Goal: Task Accomplishment & Management: Manage account settings

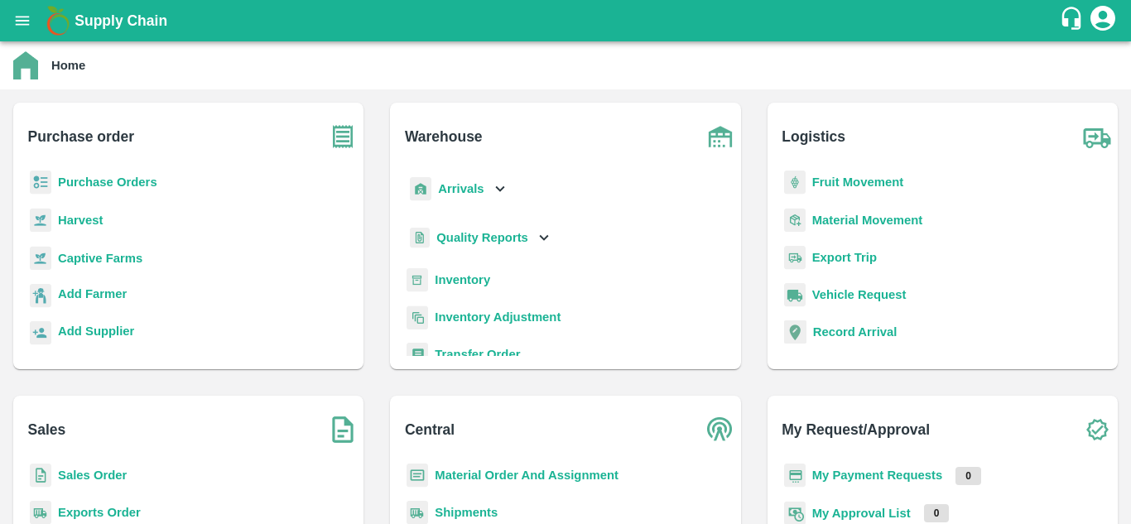
click at [98, 180] on b "Purchase Orders" at bounding box center [107, 181] width 99 height 13
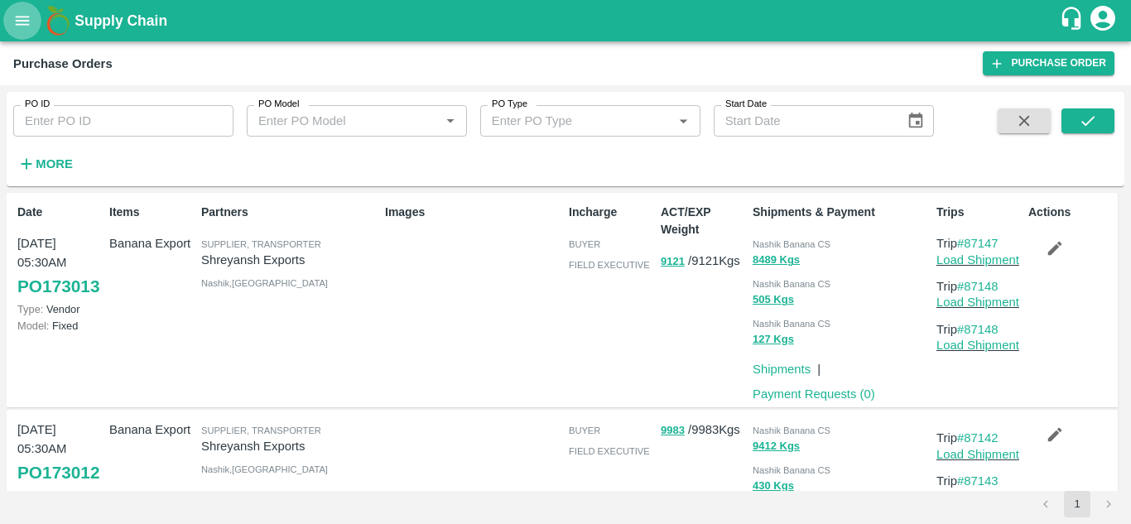
click at [15, 22] on icon "open drawer" at bounding box center [22, 21] width 18 height 18
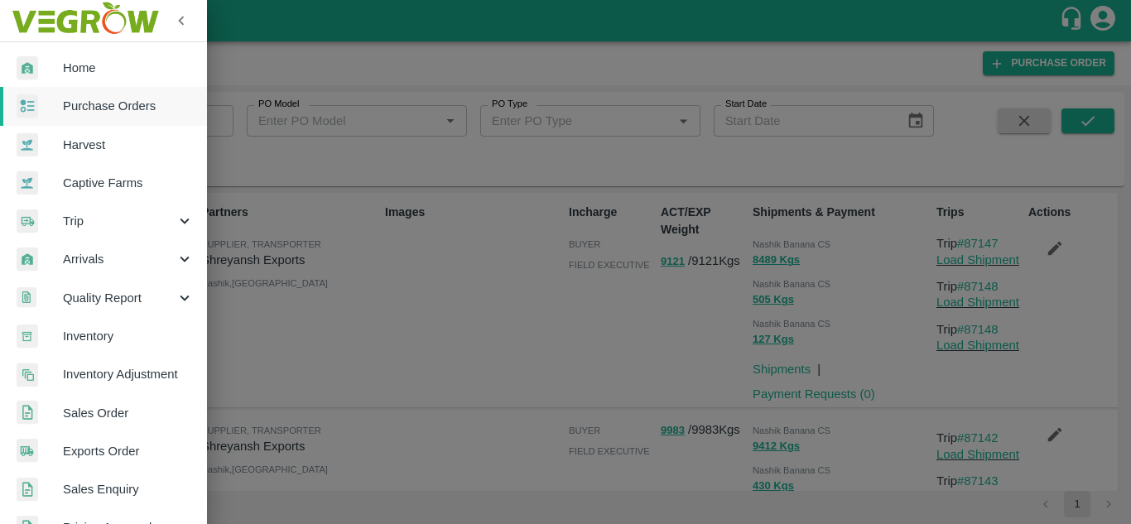
click at [77, 225] on span "Trip" at bounding box center [119, 221] width 113 height 18
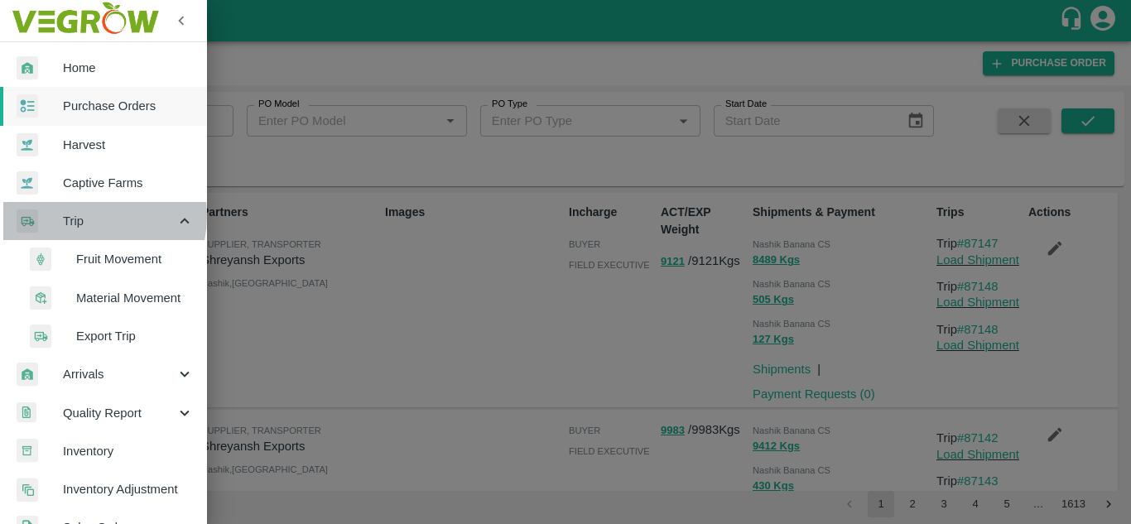
click at [81, 216] on span "Trip" at bounding box center [119, 221] width 113 height 18
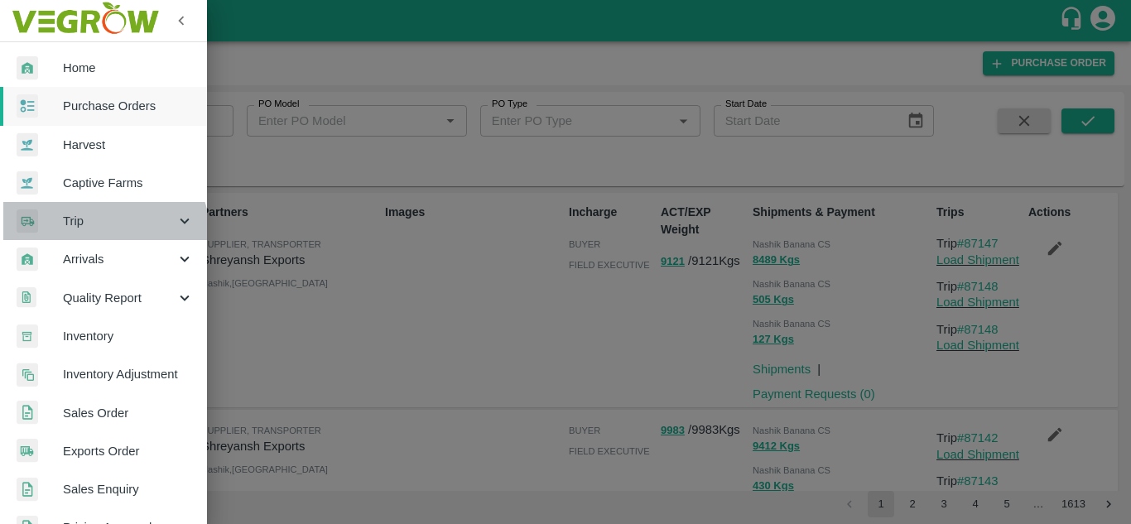
click at [97, 236] on div "Trip" at bounding box center [103, 221] width 207 height 38
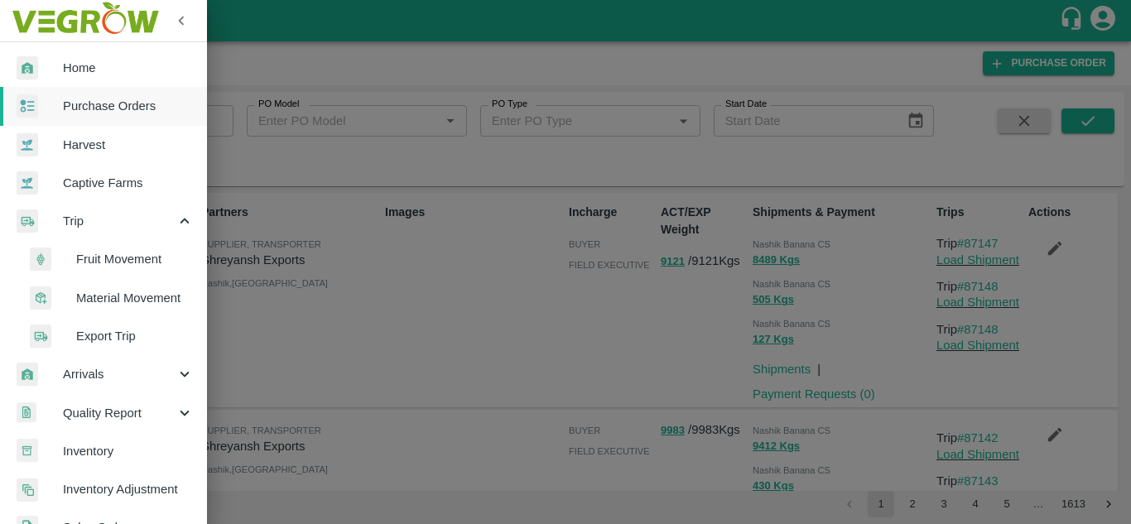
click at [113, 262] on span "Fruit Movement" at bounding box center [135, 259] width 118 height 18
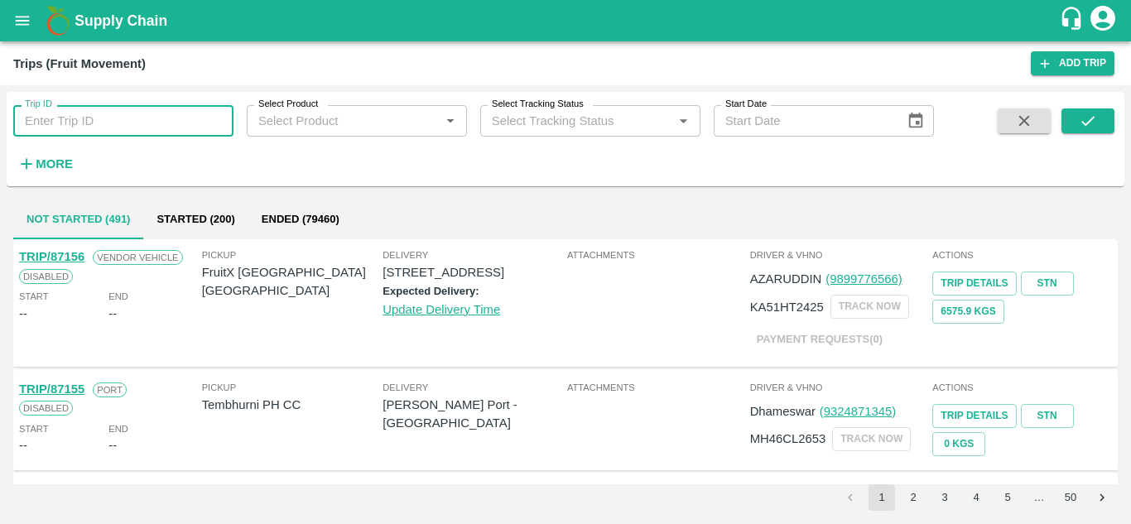
click at [132, 120] on input "Trip ID" at bounding box center [123, 120] width 220 height 31
click at [75, 117] on input "Trip ID" at bounding box center [123, 120] width 220 height 31
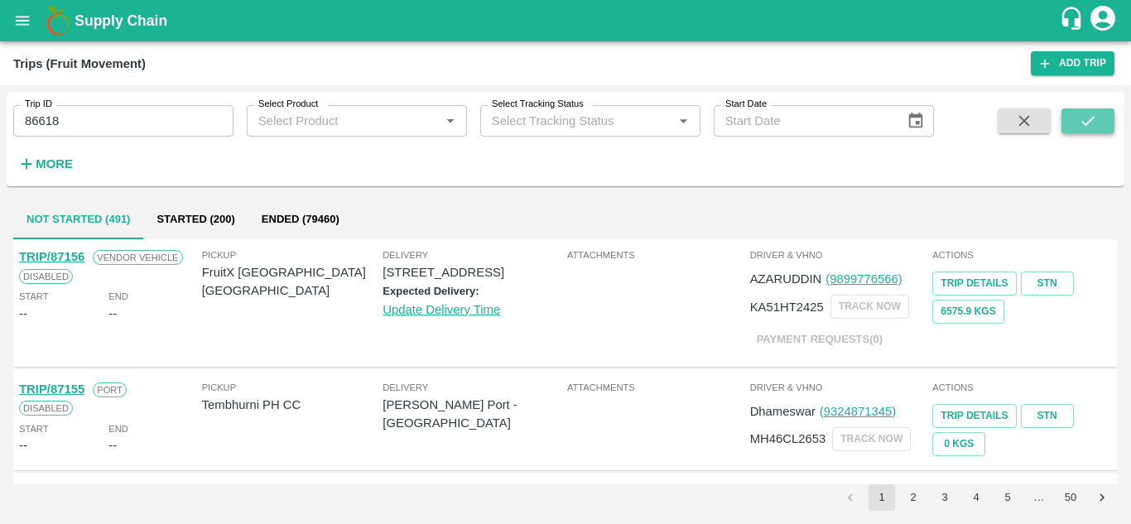
click at [1101, 124] on button "submit" at bounding box center [1087, 120] width 53 height 25
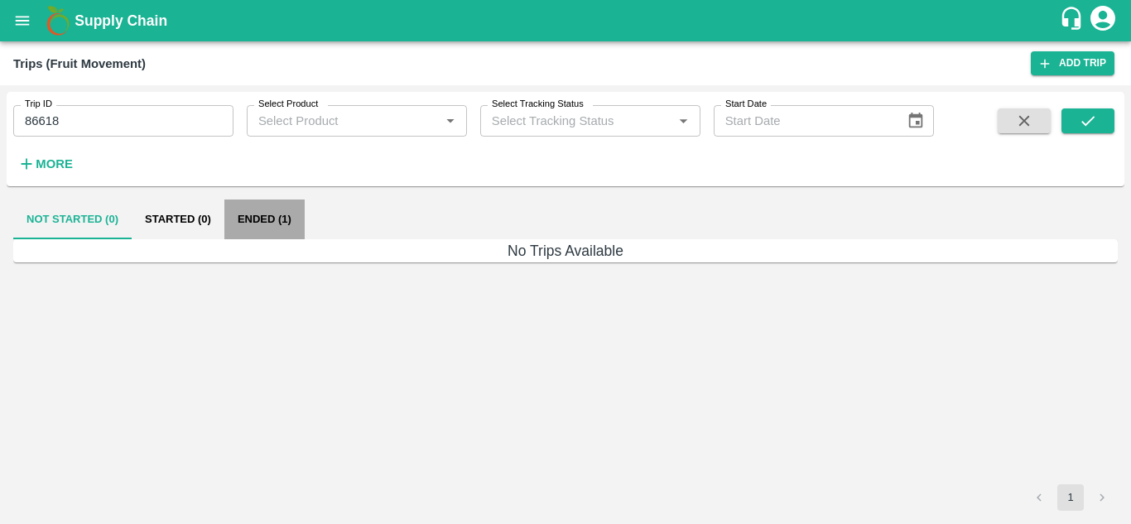
click at [265, 217] on button "Ended (1)" at bounding box center [264, 219] width 80 height 40
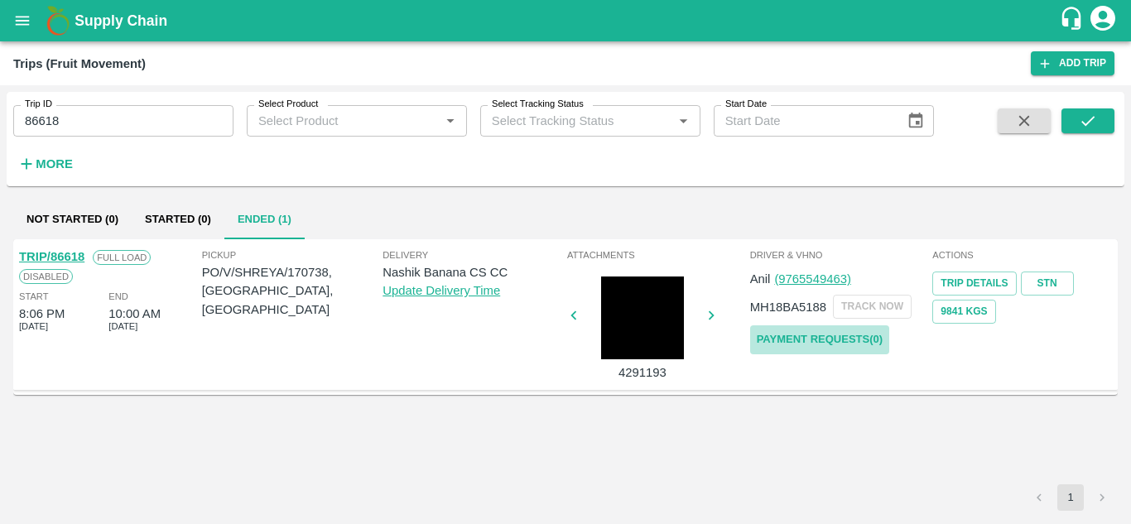
click at [829, 336] on link "Payment Requests( 0 )" at bounding box center [819, 339] width 139 height 29
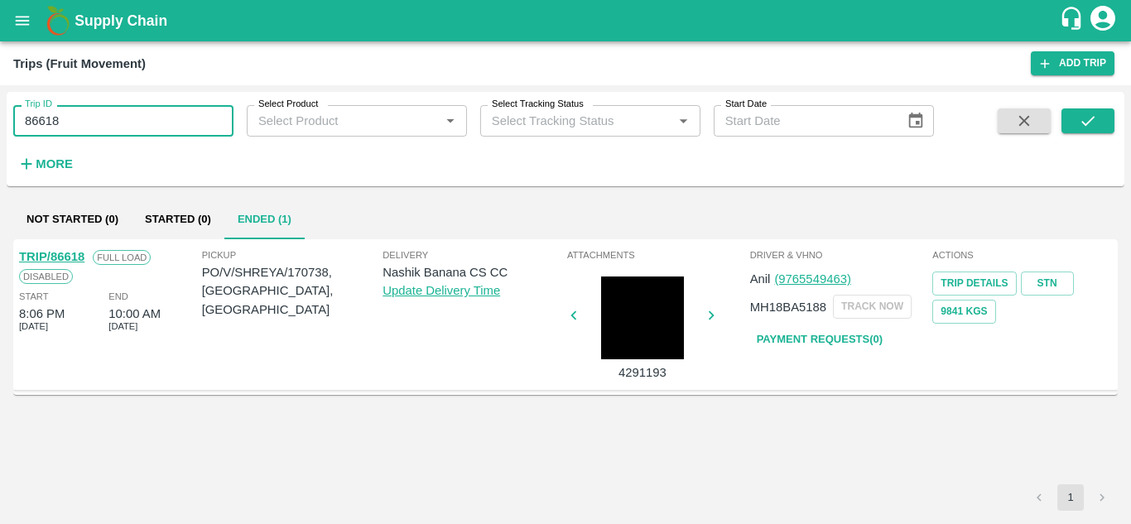
click at [88, 123] on input "86618" at bounding box center [123, 120] width 220 height 31
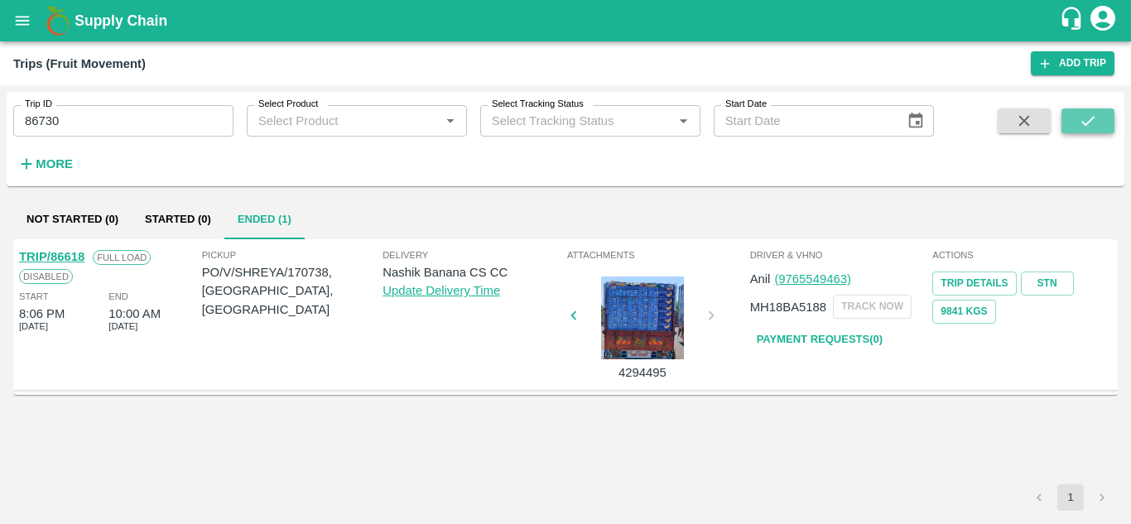
click at [1084, 122] on icon "submit" at bounding box center [1087, 121] width 18 height 18
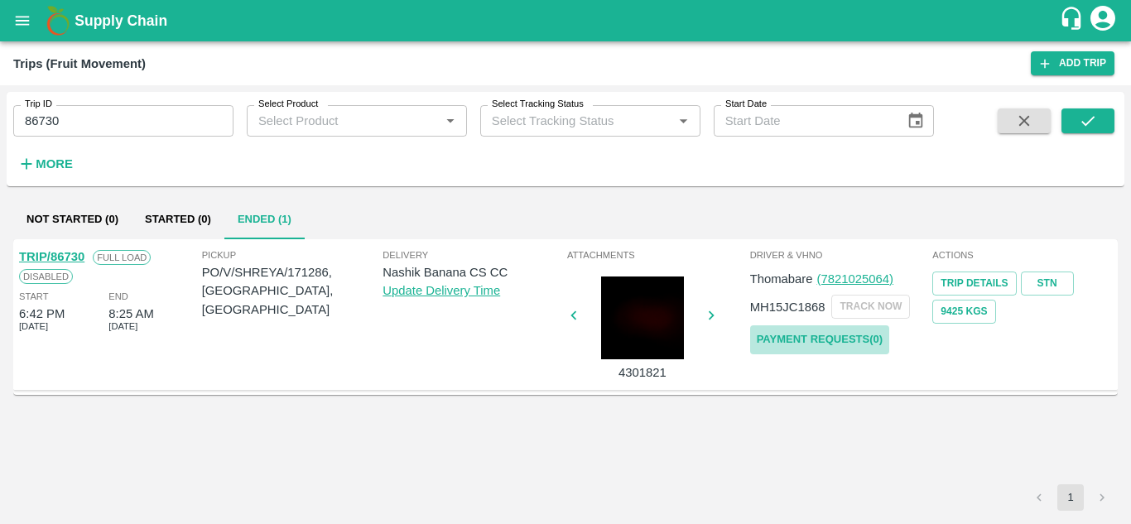
click at [829, 334] on link "Payment Requests( 0 )" at bounding box center [819, 339] width 139 height 29
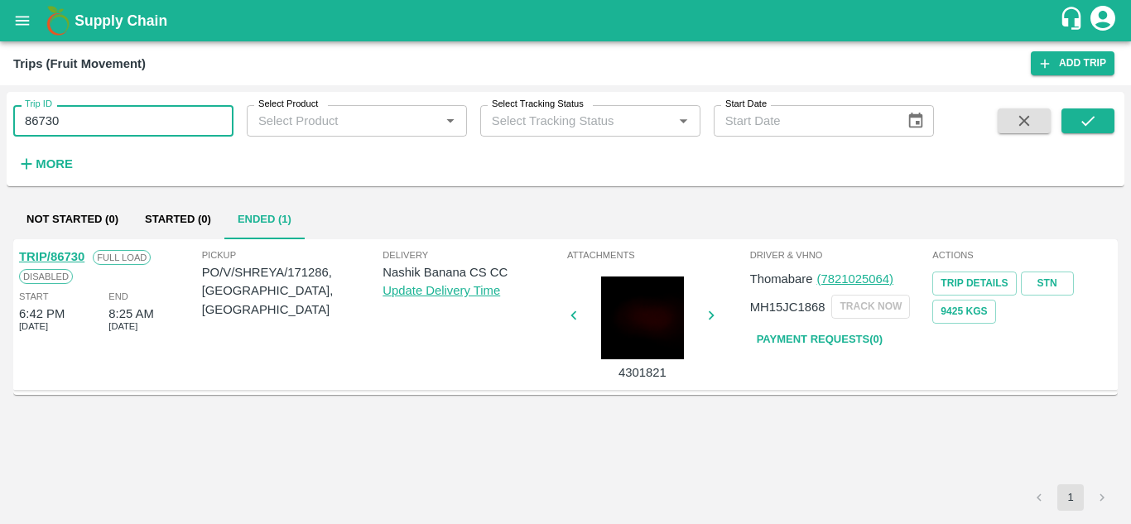
click at [91, 121] on input "86730" at bounding box center [123, 120] width 220 height 31
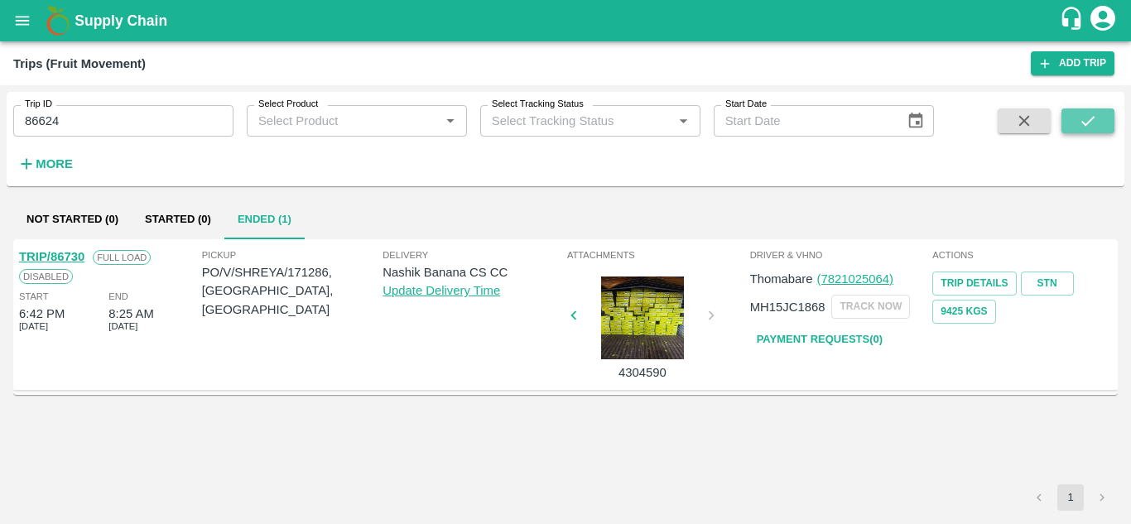
click at [1095, 114] on icon "submit" at bounding box center [1087, 121] width 18 height 18
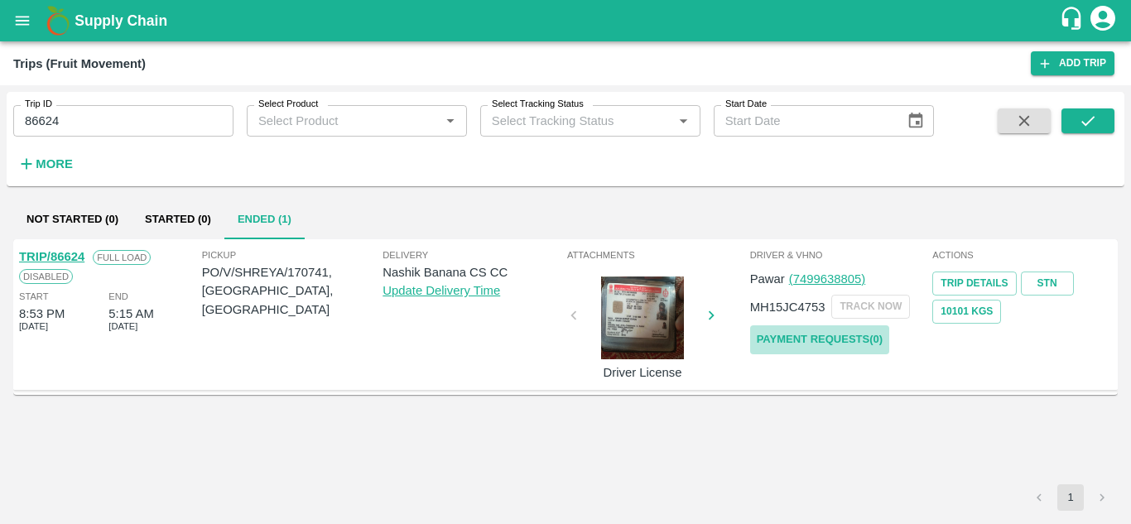
click at [851, 341] on link "Payment Requests( 0 )" at bounding box center [819, 339] width 139 height 29
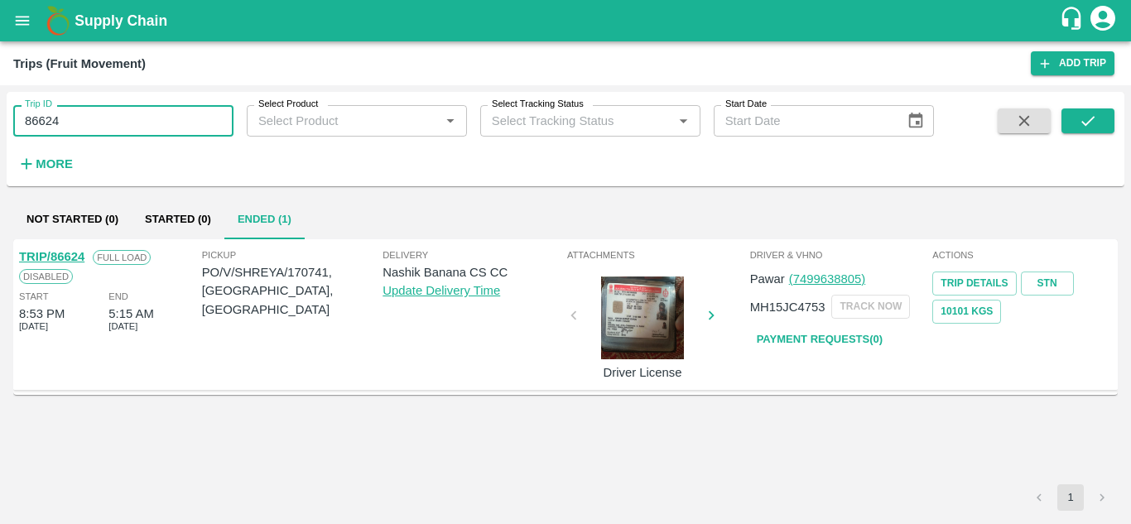
click at [98, 133] on input "86624" at bounding box center [123, 120] width 220 height 31
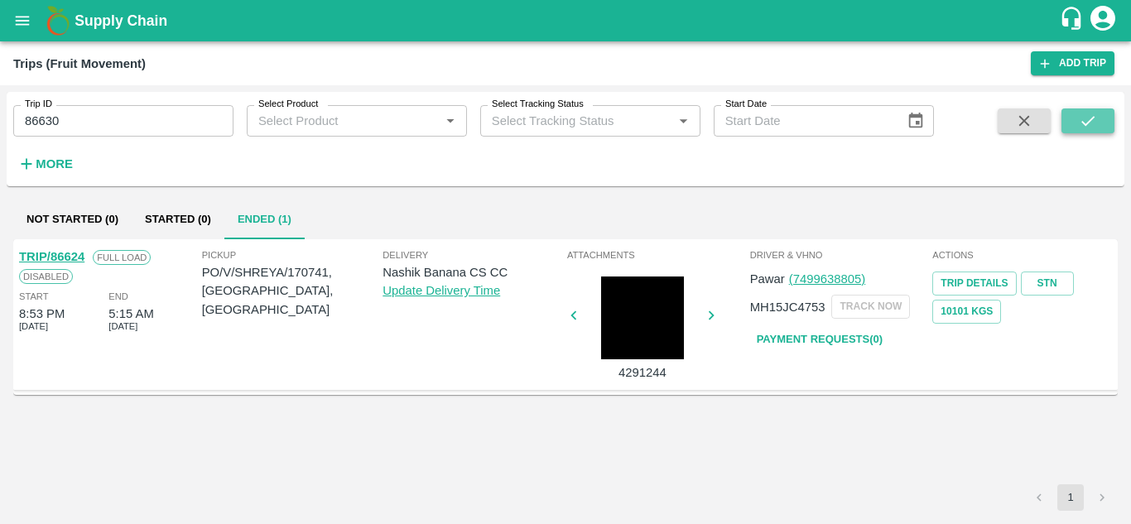
click at [1097, 113] on button "submit" at bounding box center [1087, 120] width 53 height 25
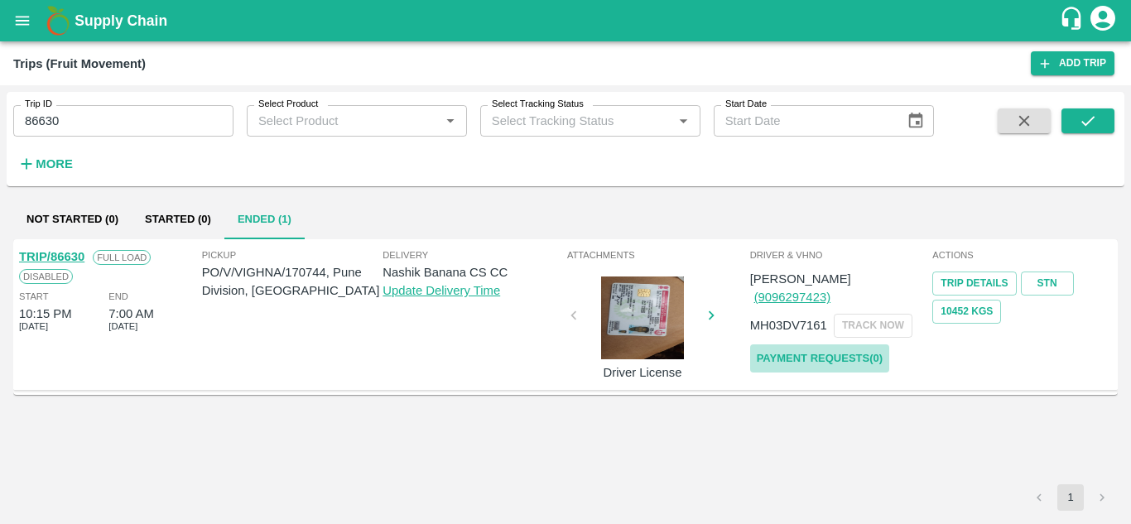
click at [843, 344] on link "Payment Requests( 0 )" at bounding box center [819, 358] width 139 height 29
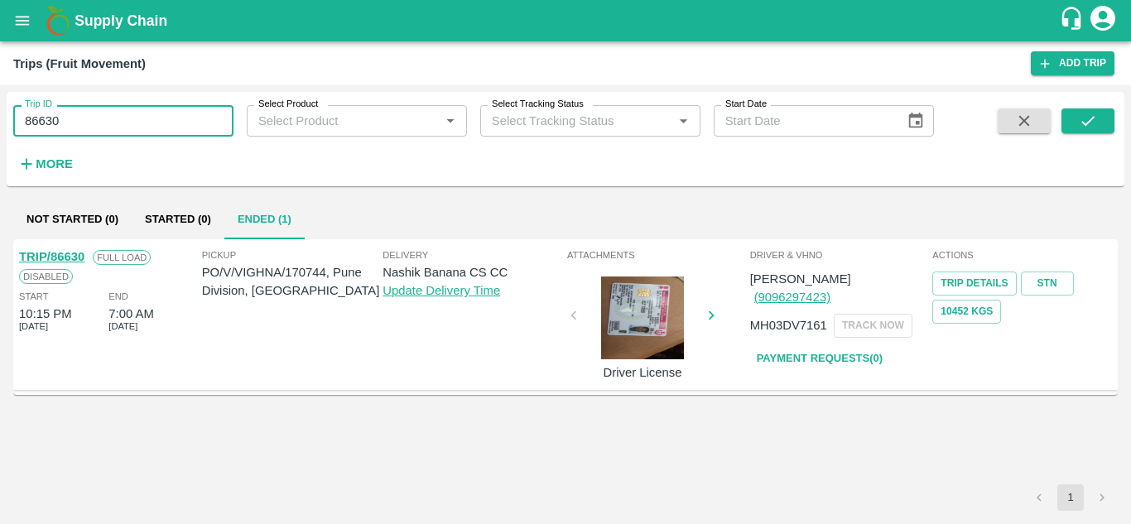
click at [107, 126] on input "86630" at bounding box center [123, 120] width 220 height 31
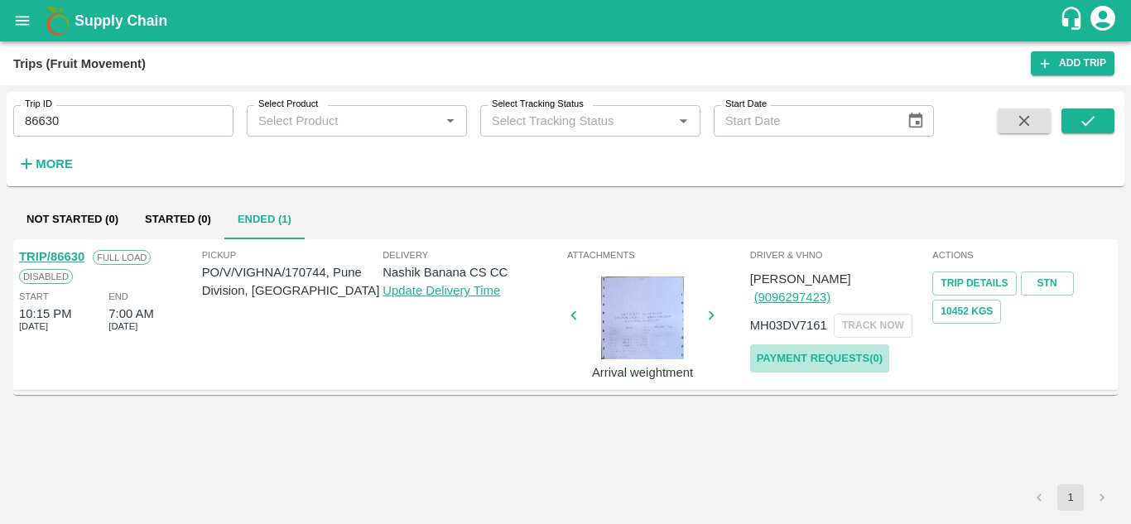
click at [830, 344] on link "Payment Requests( 0 )" at bounding box center [819, 358] width 139 height 29
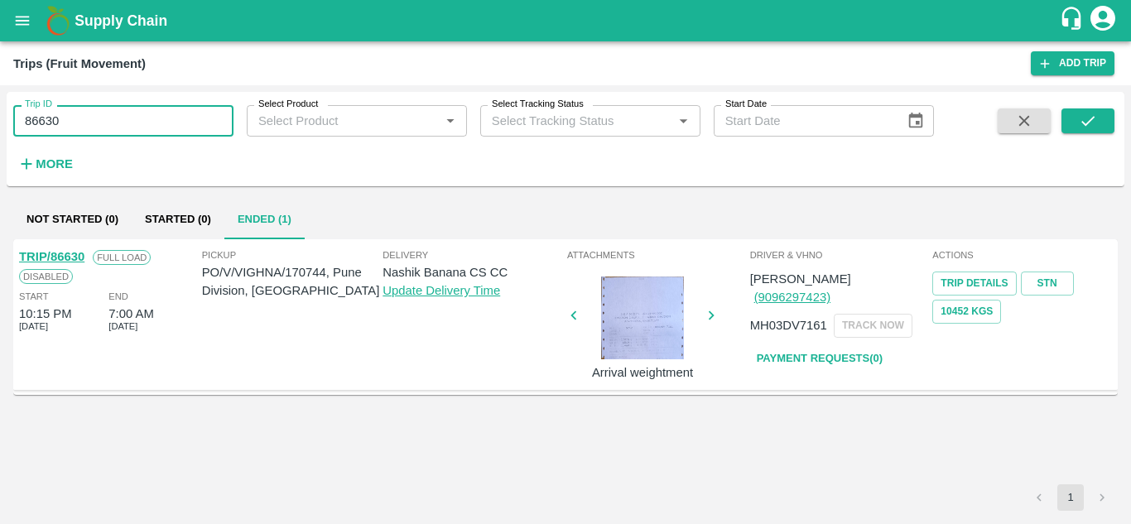
click at [71, 107] on input "86630" at bounding box center [123, 120] width 220 height 31
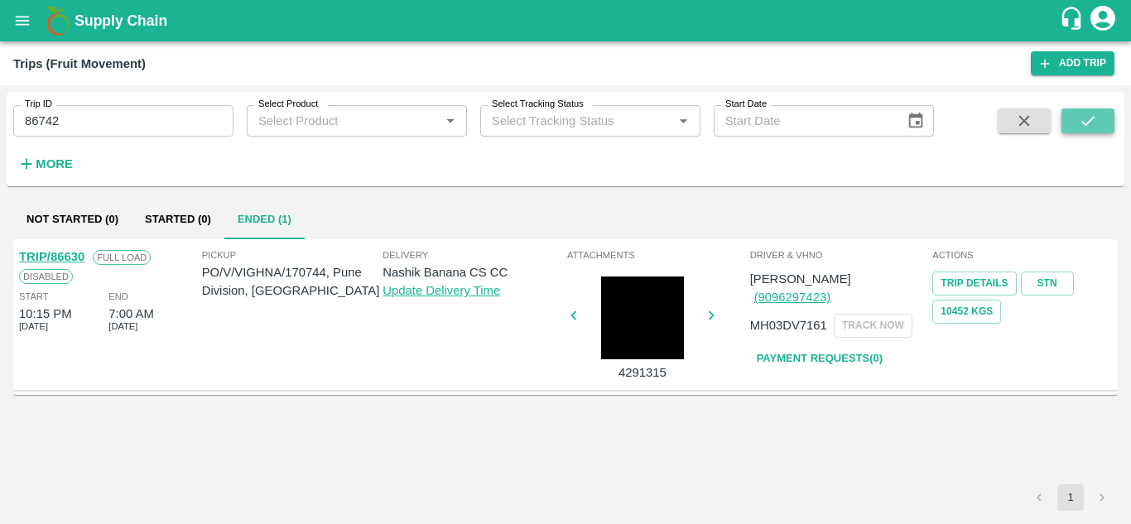
click at [1078, 122] on icon "submit" at bounding box center [1087, 121] width 18 height 18
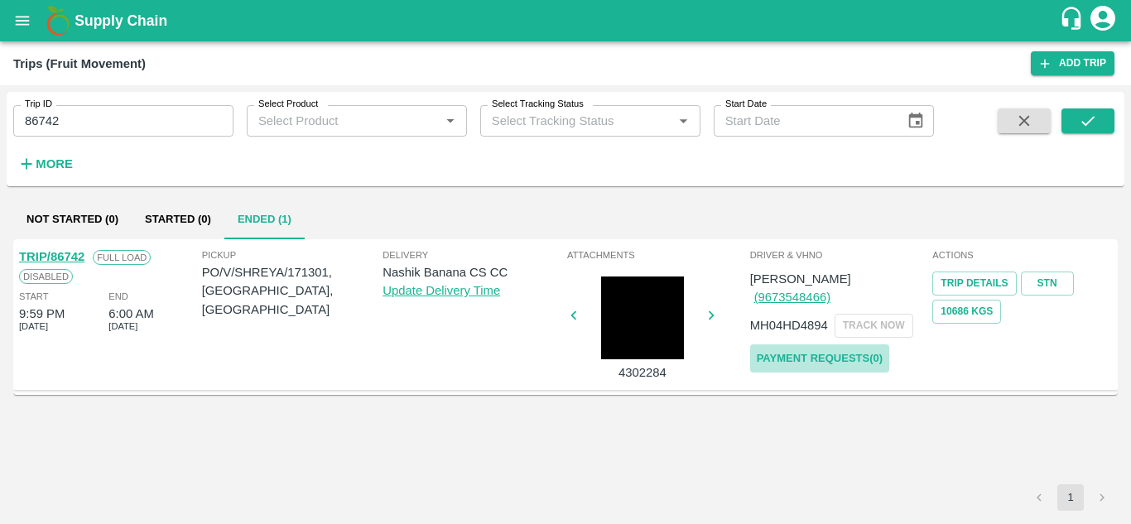
click at [826, 344] on link "Payment Requests( 0 )" at bounding box center [819, 358] width 139 height 29
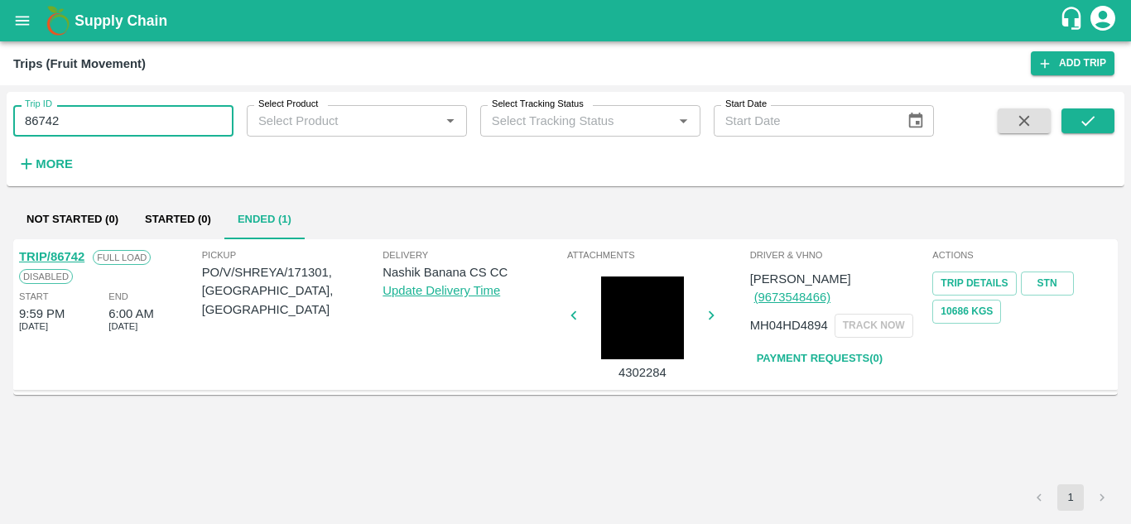
click at [78, 118] on input "86742" at bounding box center [123, 120] width 220 height 31
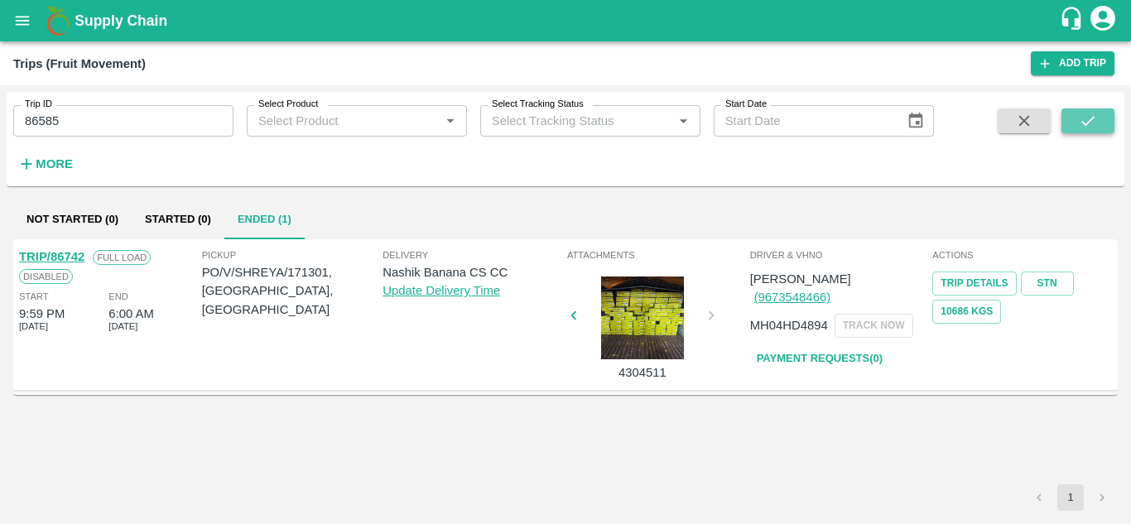
click at [1088, 119] on icon "submit" at bounding box center [1087, 121] width 18 height 18
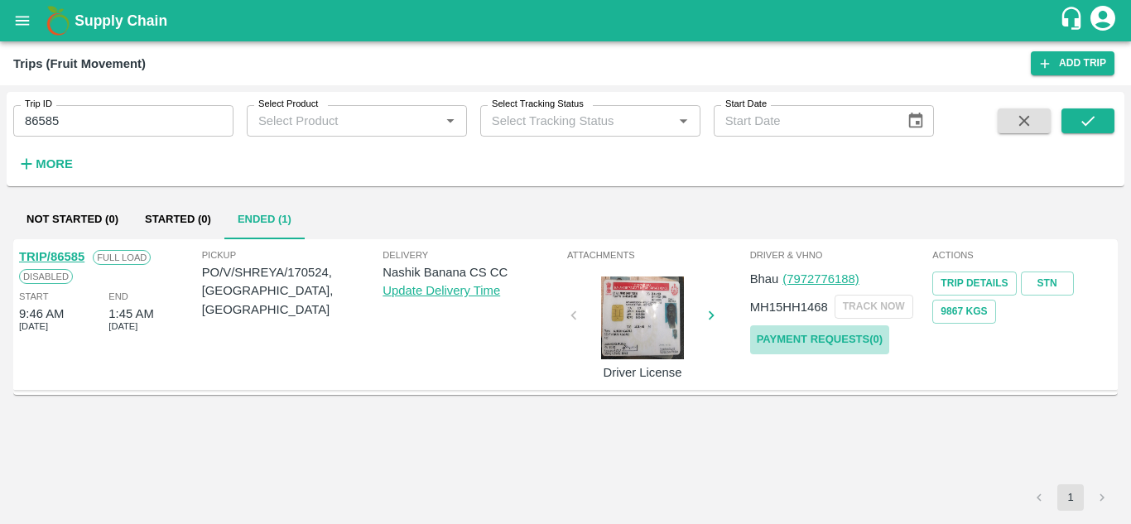
click at [809, 339] on link "Payment Requests( 0 )" at bounding box center [819, 339] width 139 height 29
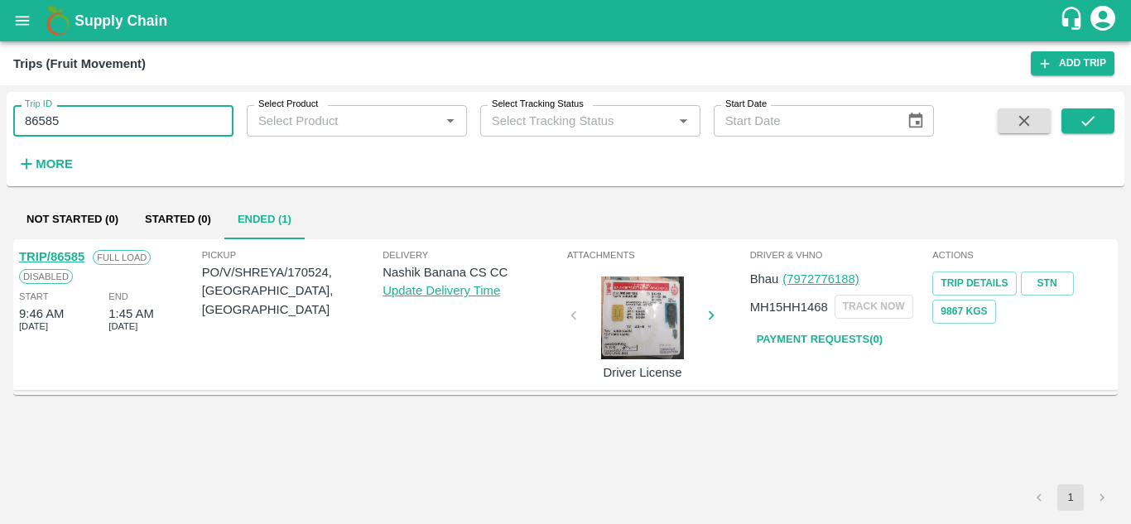
click at [84, 128] on input "86585" at bounding box center [123, 120] width 220 height 31
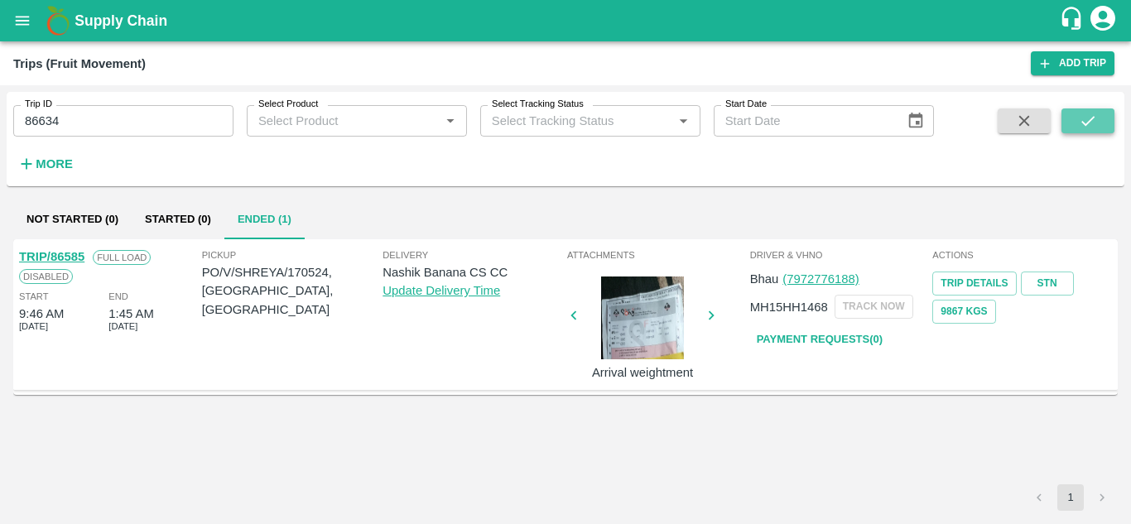
click at [1107, 116] on button "submit" at bounding box center [1087, 120] width 53 height 25
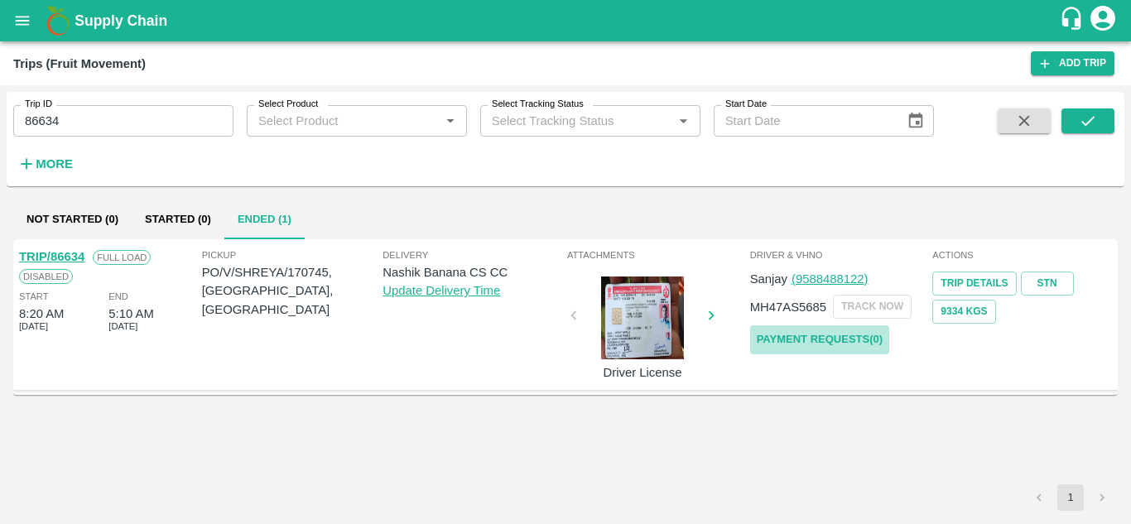
click at [850, 336] on link "Payment Requests( 0 )" at bounding box center [819, 339] width 139 height 29
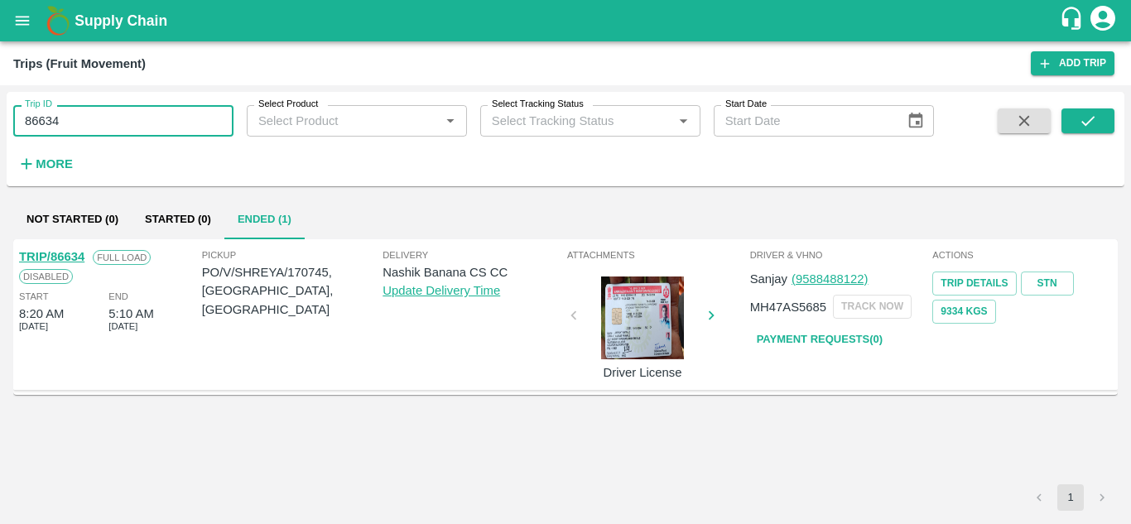
click at [97, 118] on input "86634" at bounding box center [123, 120] width 220 height 31
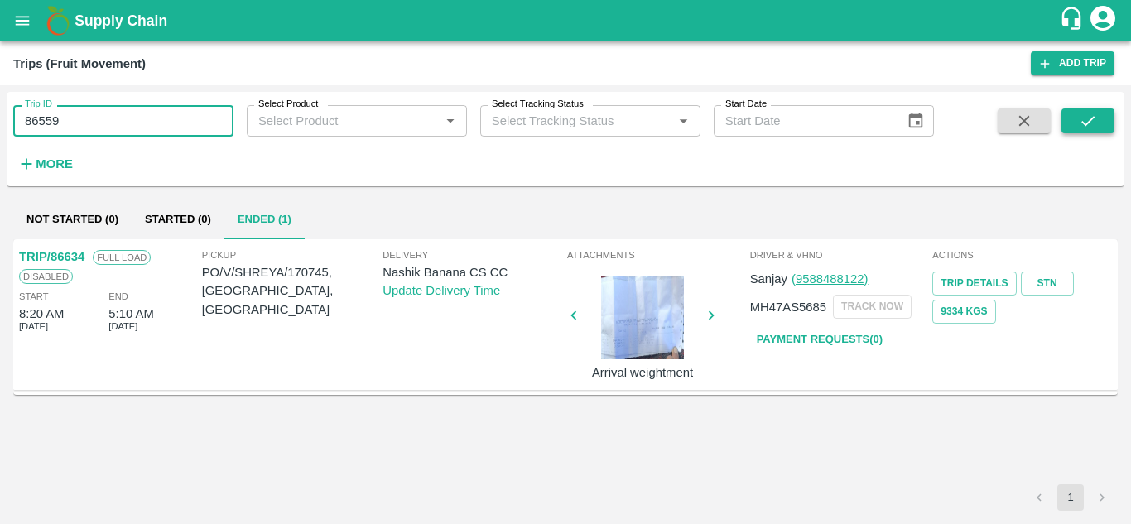
type input "86559"
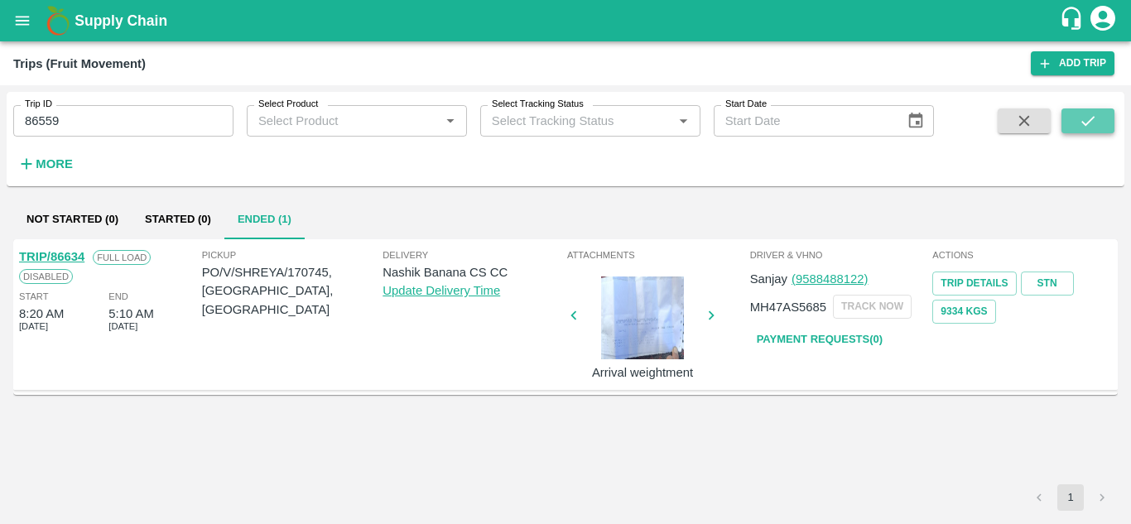
click at [1078, 127] on icon "submit" at bounding box center [1087, 121] width 18 height 18
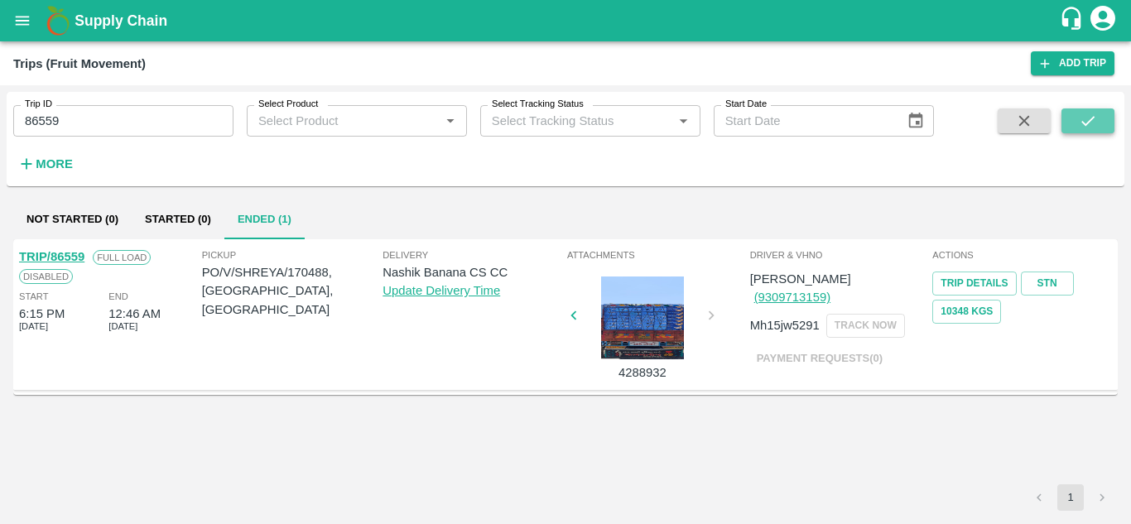
click at [1092, 122] on icon "submit" at bounding box center [1087, 121] width 18 height 18
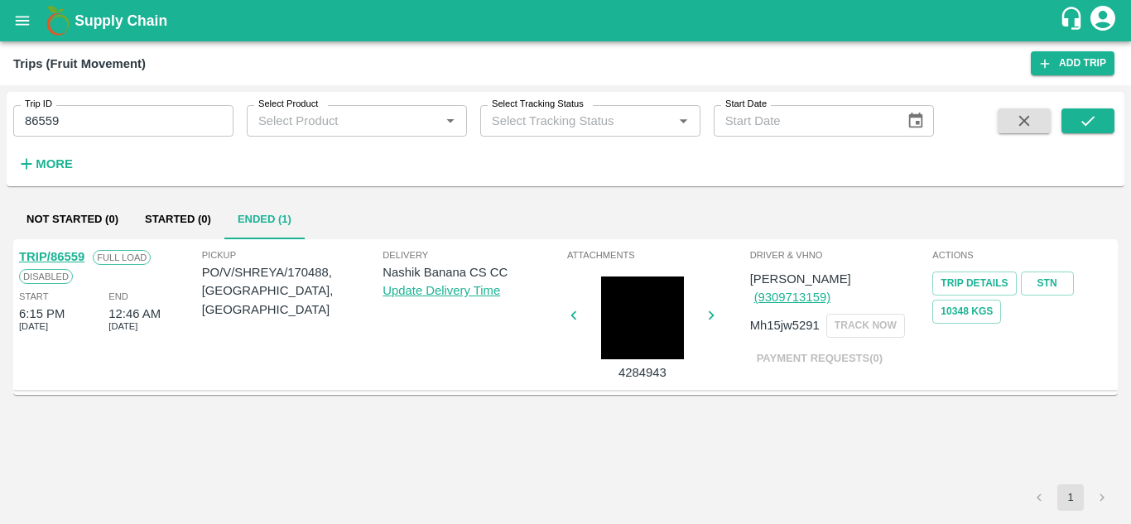
click at [70, 258] on link "TRIP/86559" at bounding box center [51, 256] width 65 height 13
click at [85, 130] on input "86559" at bounding box center [123, 120] width 220 height 31
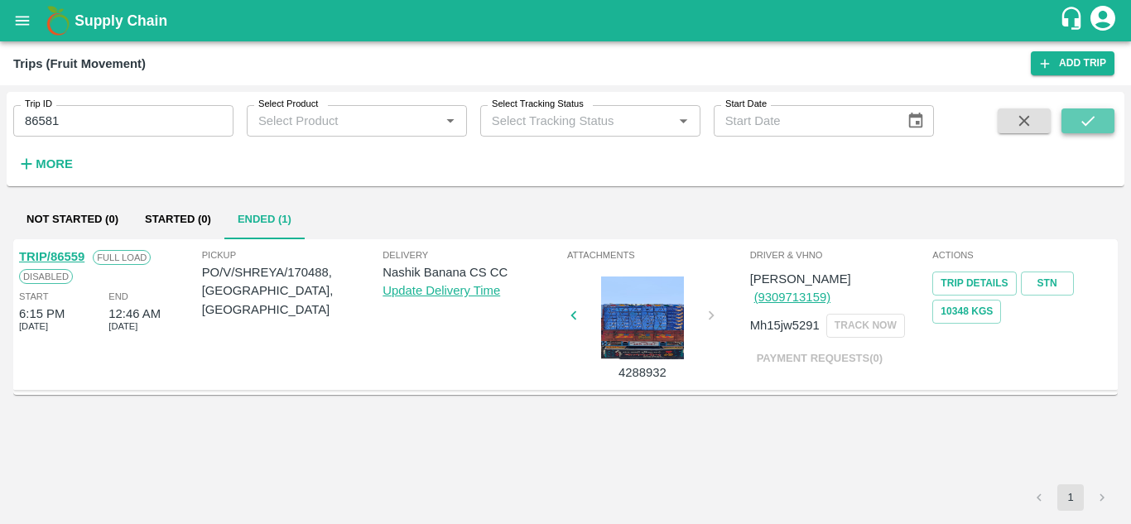
click at [1092, 121] on icon "submit" at bounding box center [1087, 121] width 18 height 18
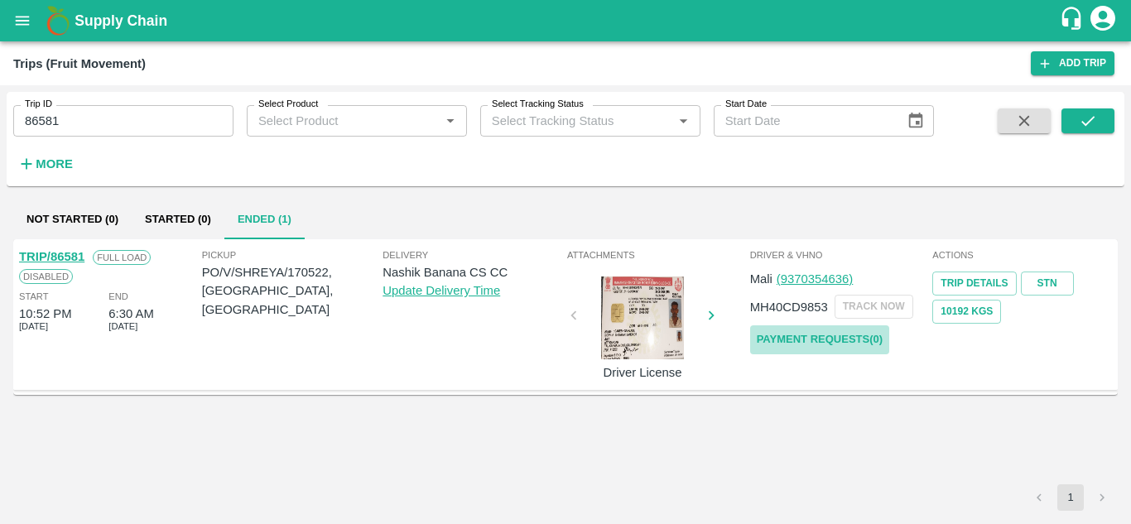
click at [830, 339] on link "Payment Requests( 0 )" at bounding box center [819, 339] width 139 height 29
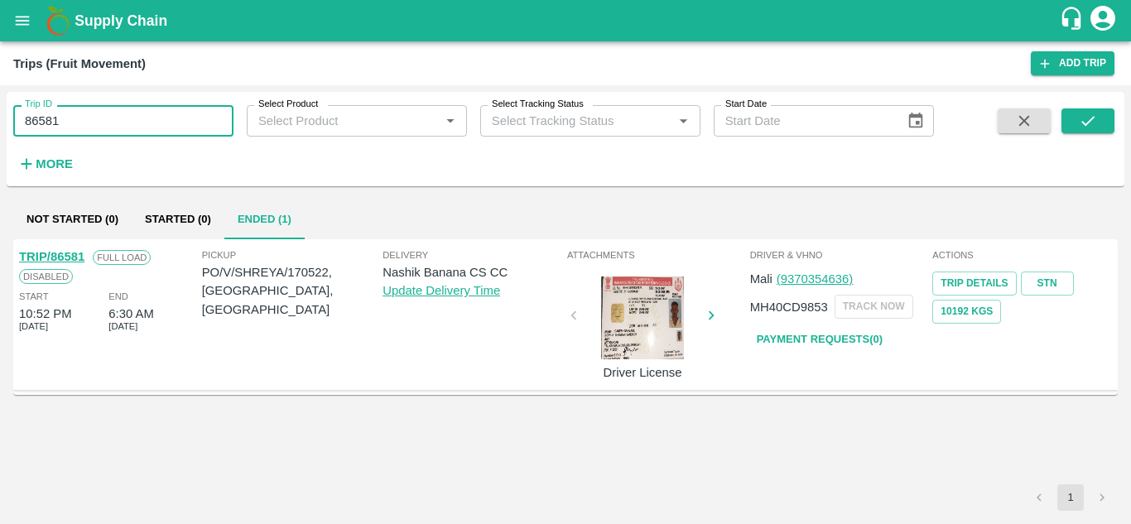
click at [73, 121] on input "86581" at bounding box center [123, 120] width 220 height 31
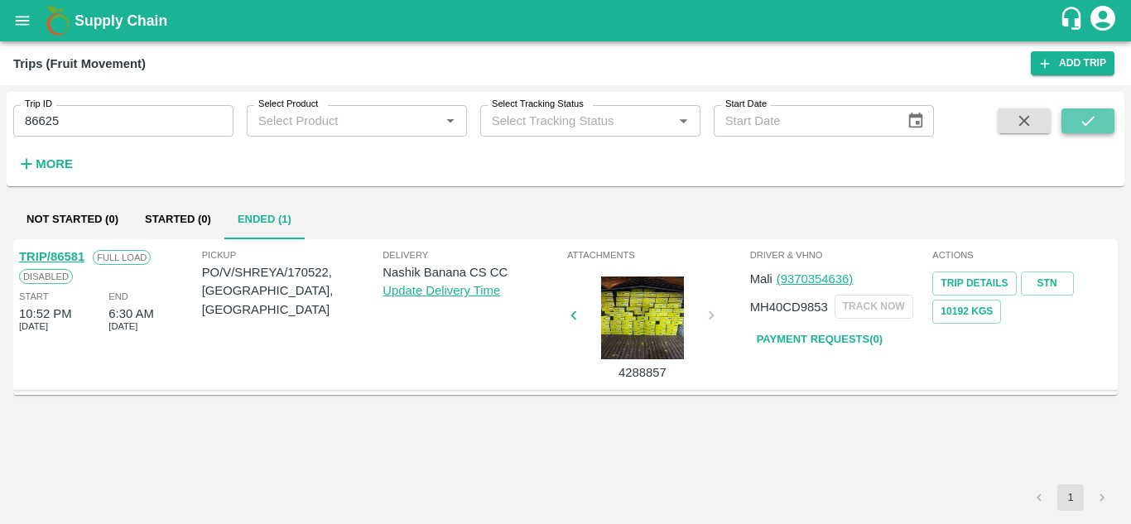
click at [1070, 119] on button "submit" at bounding box center [1087, 120] width 53 height 25
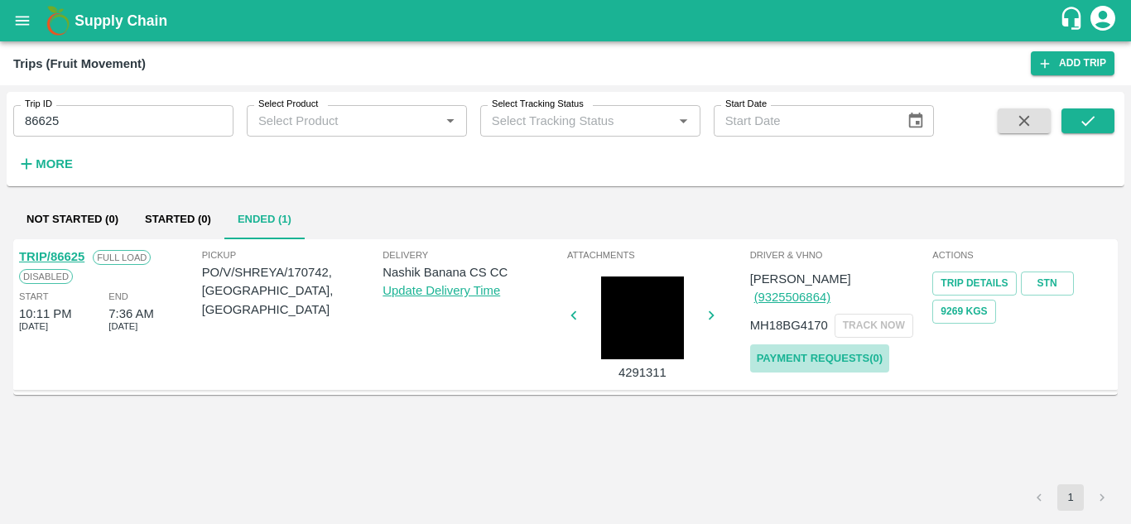
click at [841, 344] on link "Payment Requests( 0 )" at bounding box center [819, 358] width 139 height 29
click at [93, 117] on input "86625" at bounding box center [123, 120] width 220 height 31
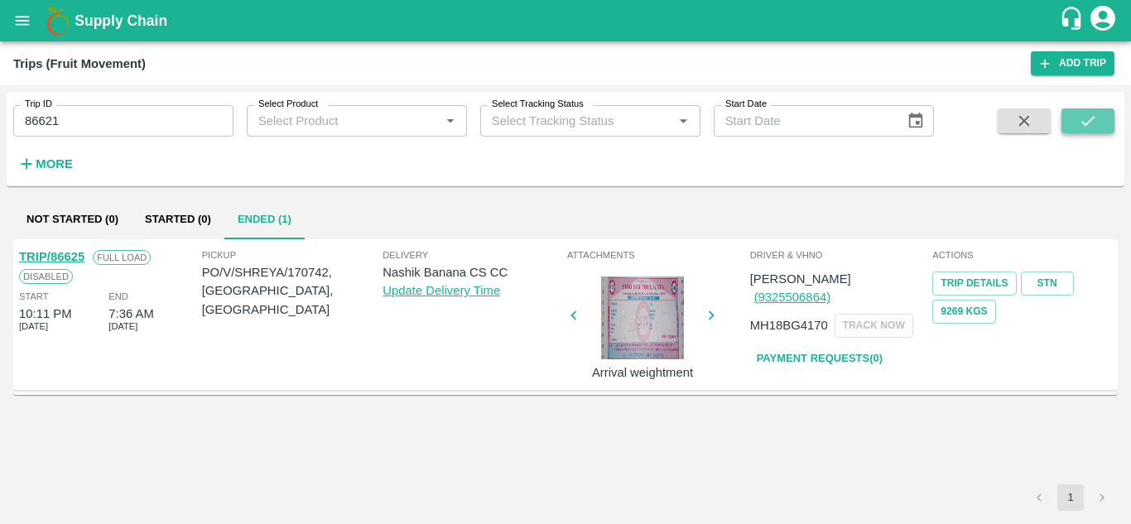
click at [1092, 121] on icon "submit" at bounding box center [1087, 121] width 18 height 18
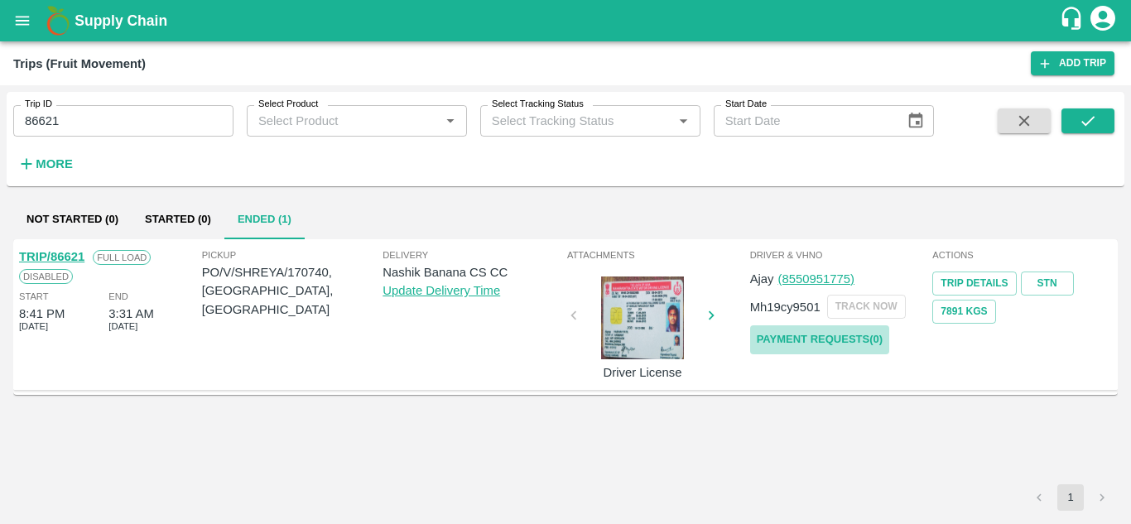
click at [816, 335] on link "Payment Requests( 0 )" at bounding box center [819, 339] width 139 height 29
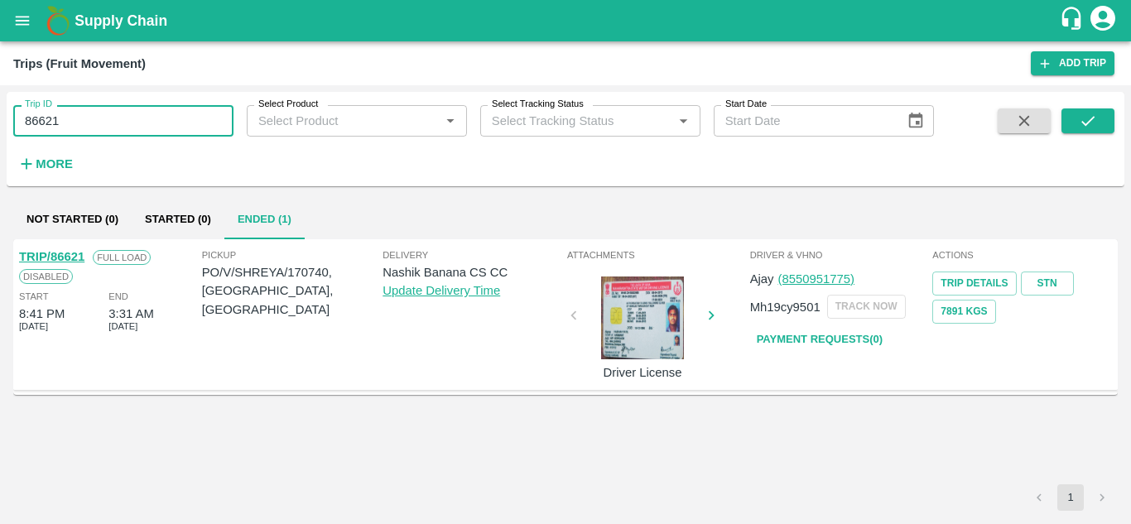
click at [98, 113] on input "86621" at bounding box center [123, 120] width 220 height 31
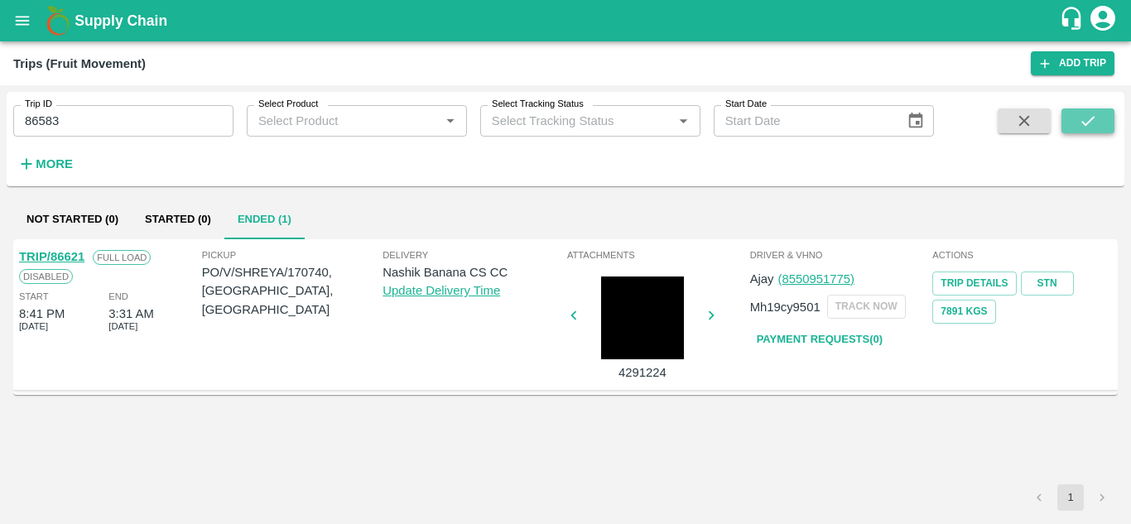
click at [1095, 110] on button "submit" at bounding box center [1087, 120] width 53 height 25
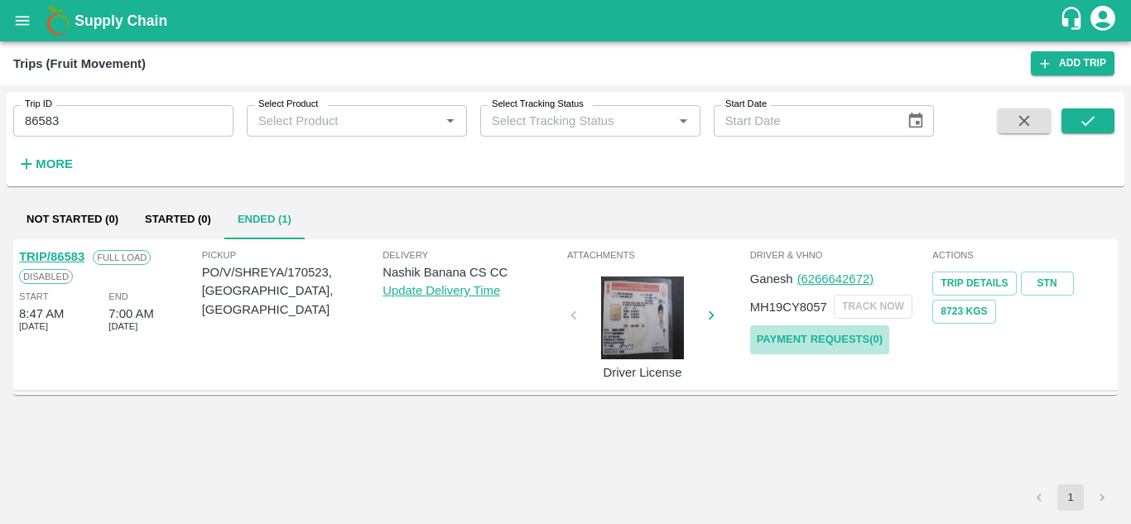
click at [843, 337] on link "Payment Requests( 0 )" at bounding box center [819, 339] width 139 height 29
click at [97, 113] on input "86583" at bounding box center [123, 120] width 220 height 31
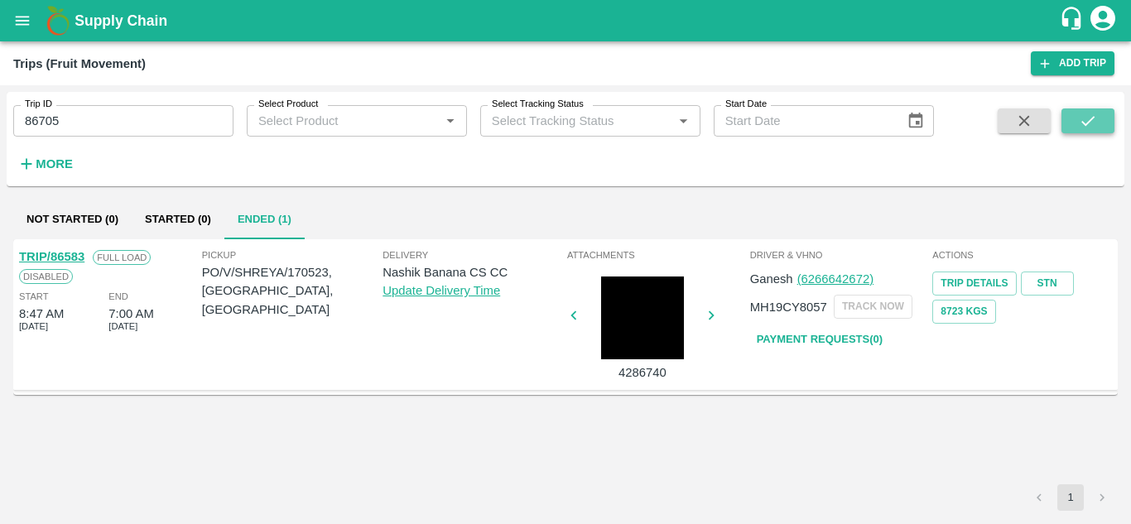
click at [1089, 131] on button "submit" at bounding box center [1087, 120] width 53 height 25
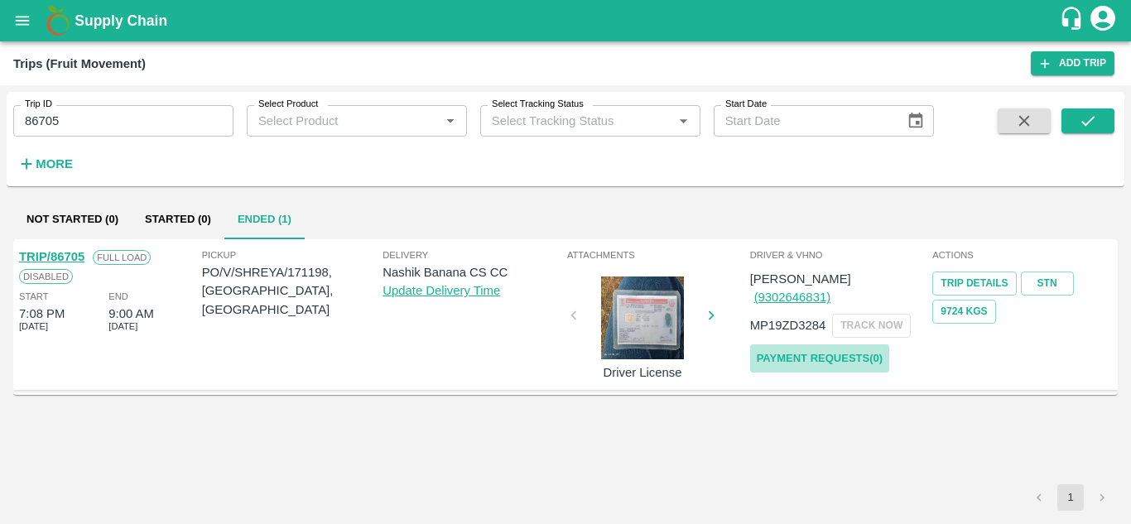
click at [814, 344] on link "Payment Requests( 0 )" at bounding box center [819, 358] width 139 height 29
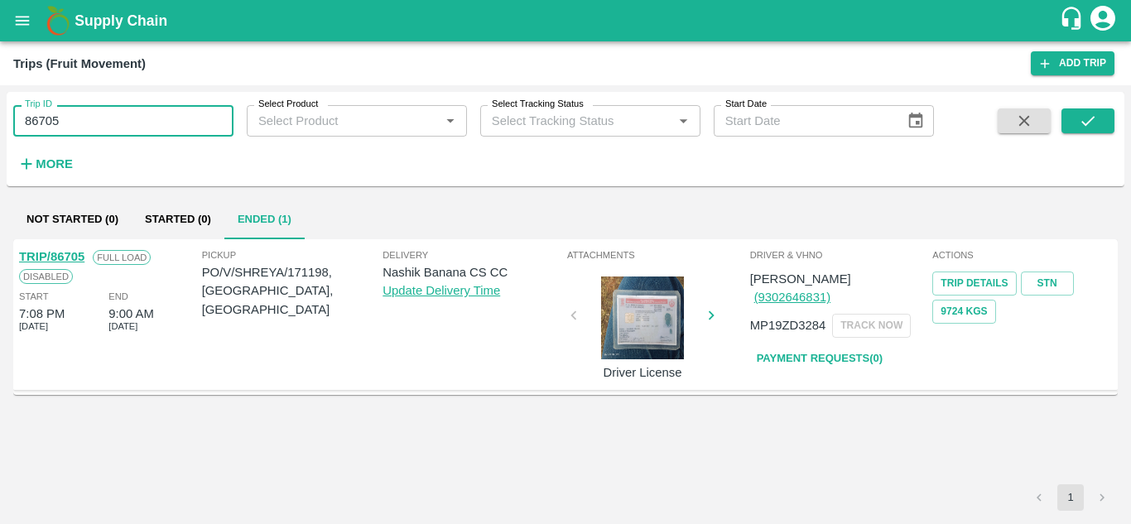
click at [88, 116] on input "86705" at bounding box center [123, 120] width 220 height 31
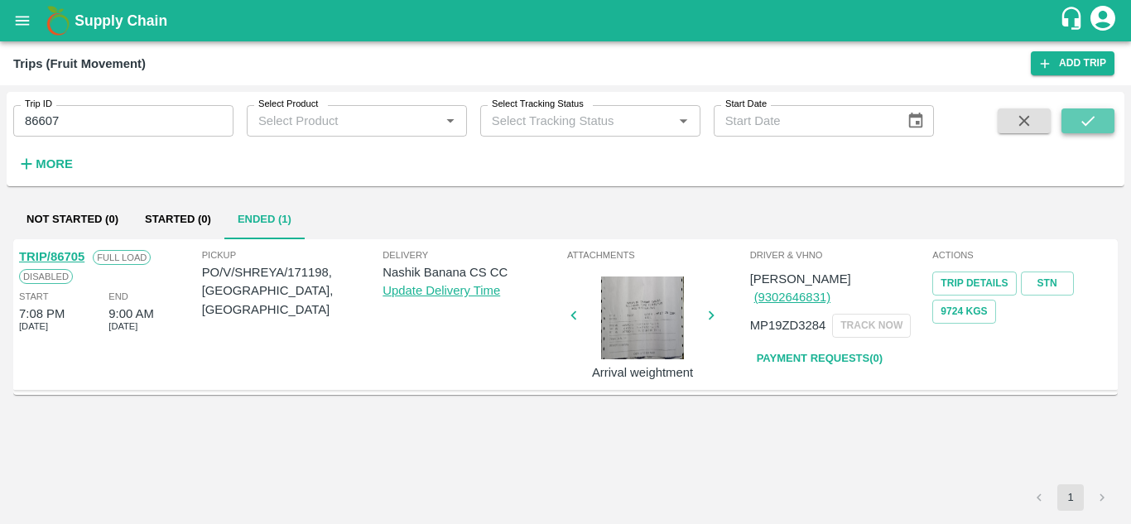
click at [1073, 118] on button "submit" at bounding box center [1087, 120] width 53 height 25
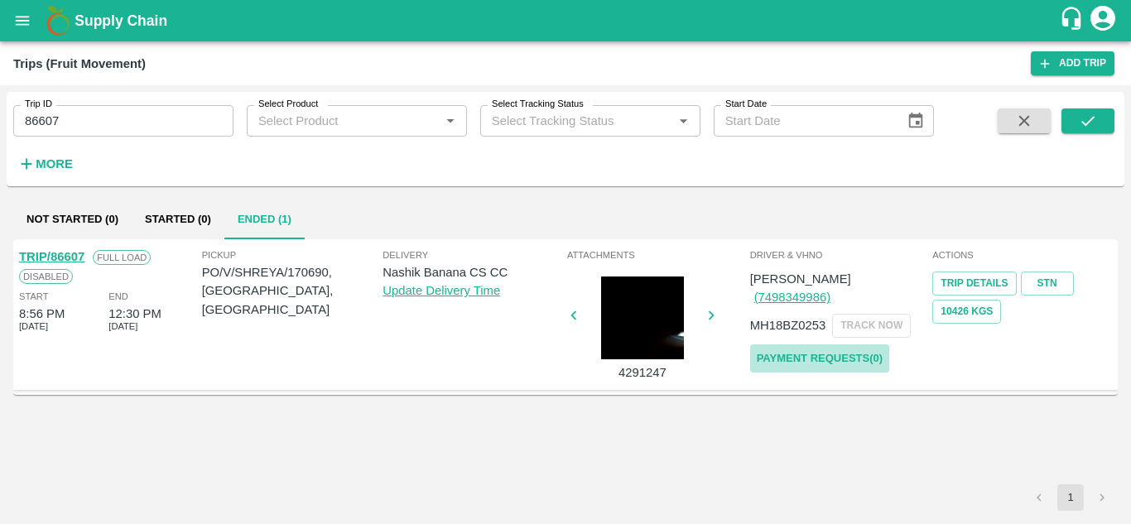
click at [841, 344] on link "Payment Requests( 0 )" at bounding box center [819, 358] width 139 height 29
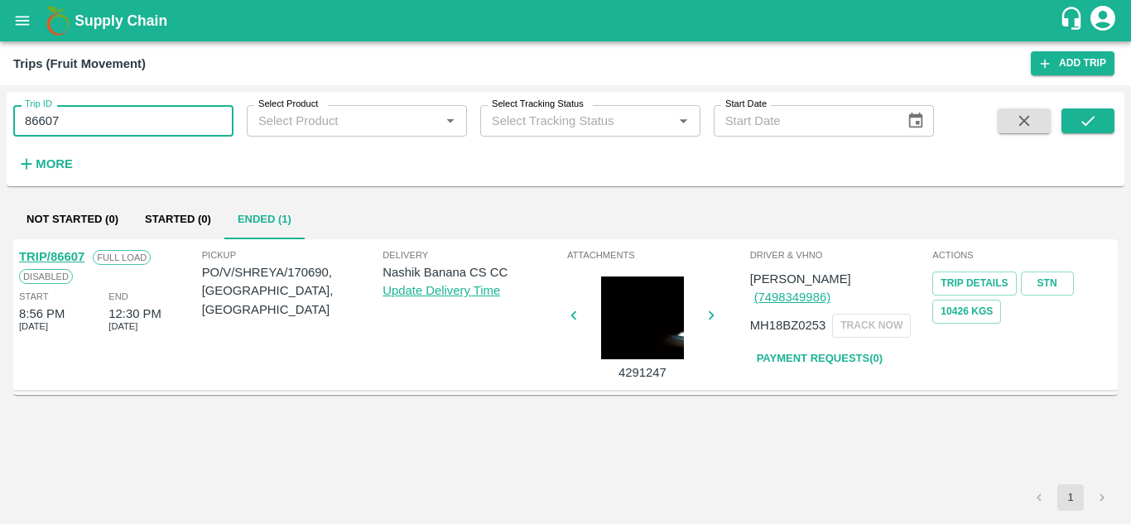
click at [93, 110] on input "86607" at bounding box center [123, 120] width 220 height 31
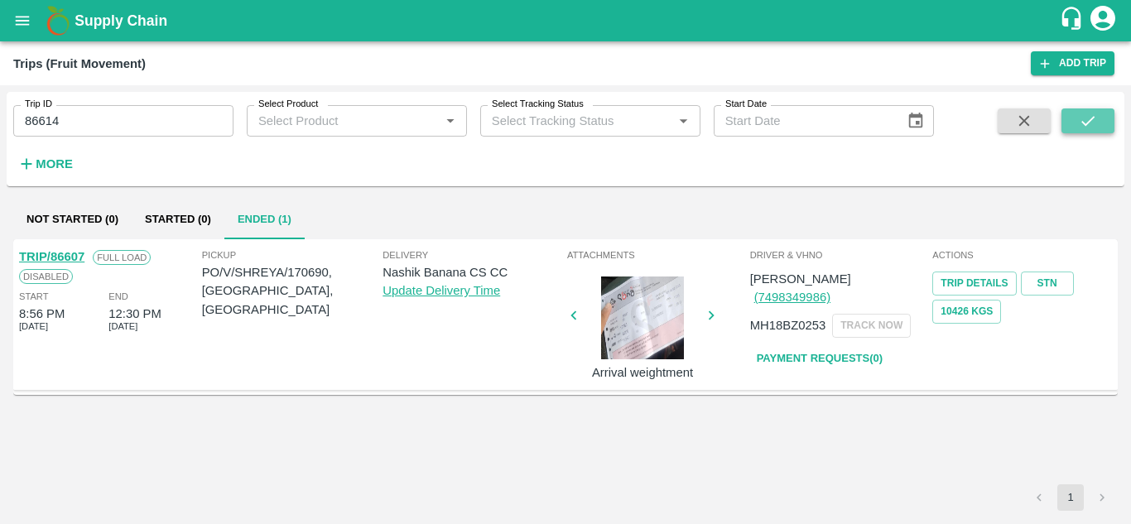
click at [1097, 118] on button "submit" at bounding box center [1087, 120] width 53 height 25
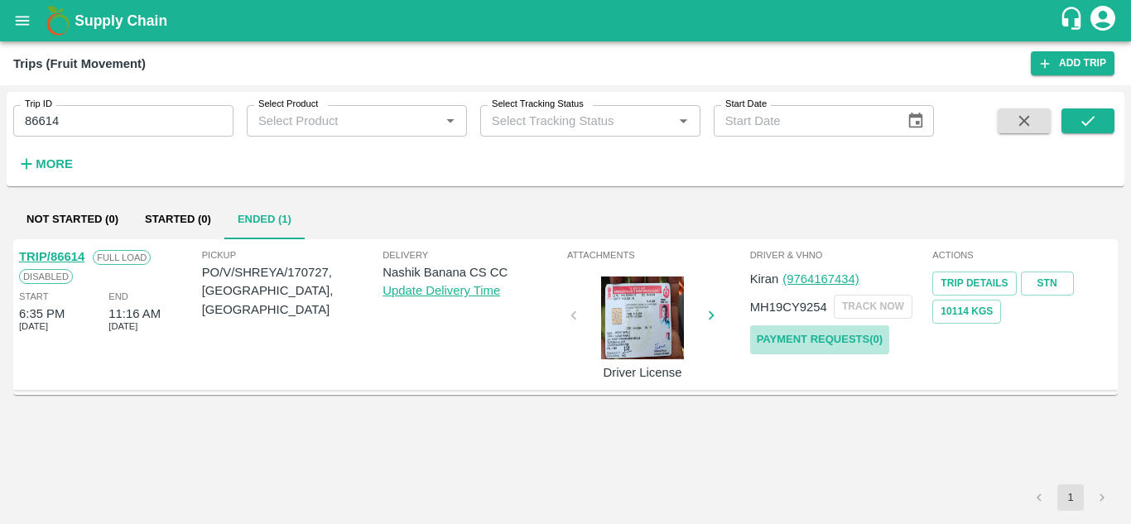
click at [859, 329] on link "Payment Requests( 0 )" at bounding box center [819, 339] width 139 height 29
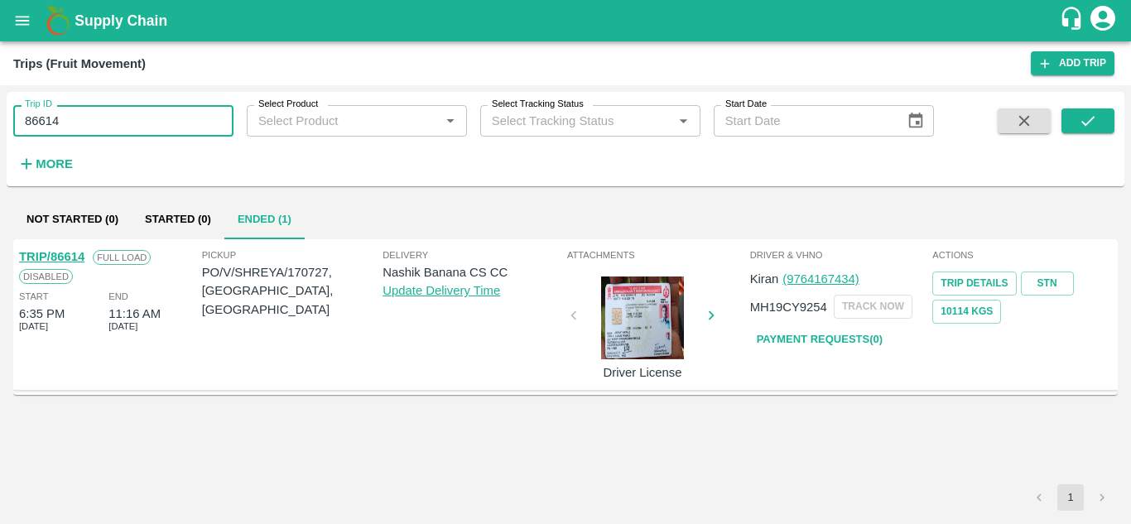
click at [77, 135] on input "86614" at bounding box center [123, 120] width 220 height 31
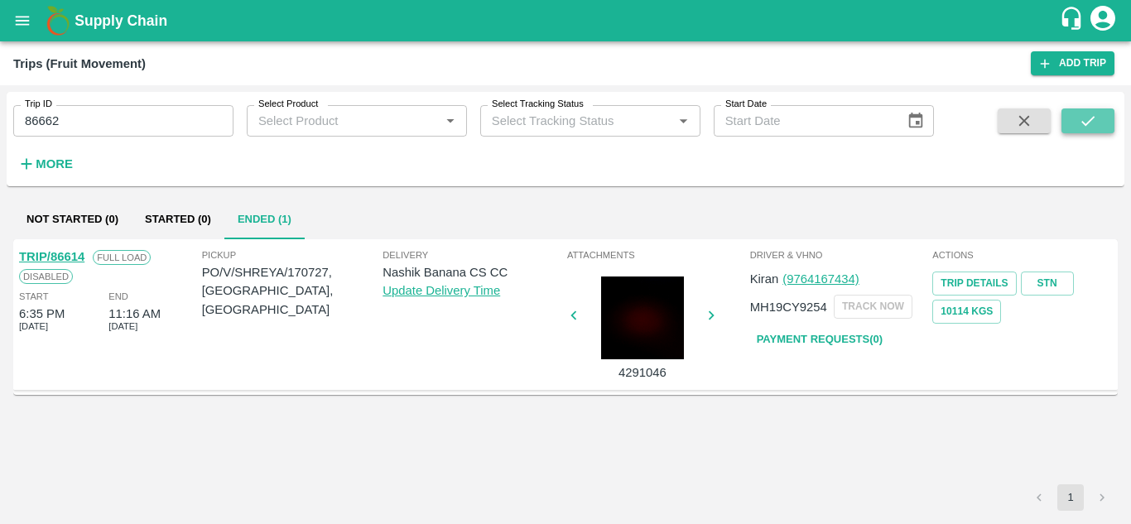
click at [1097, 116] on icon "submit" at bounding box center [1087, 121] width 18 height 18
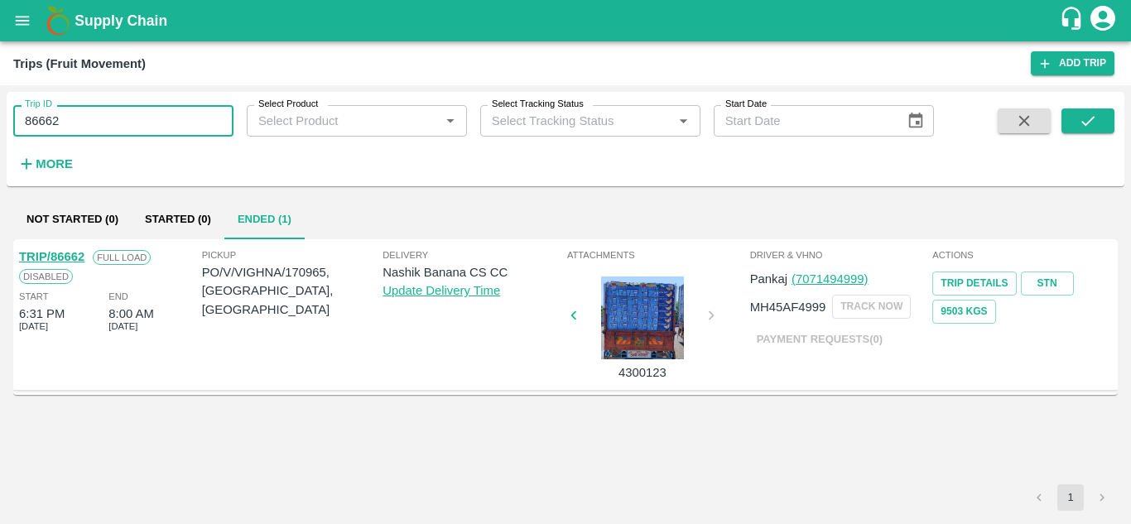
click at [73, 115] on input "86662" at bounding box center [123, 120] width 220 height 31
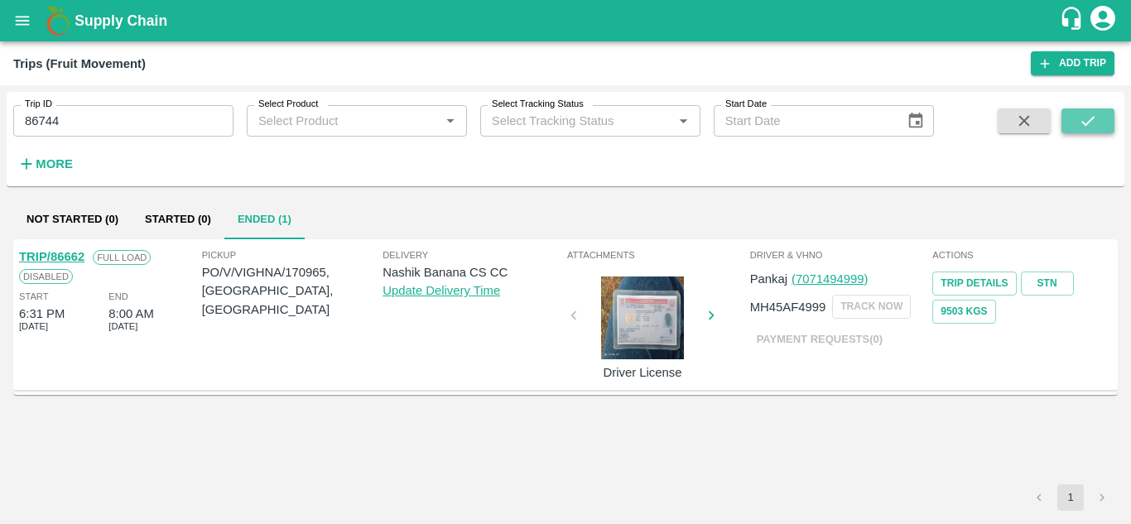
click at [1101, 120] on button "submit" at bounding box center [1087, 120] width 53 height 25
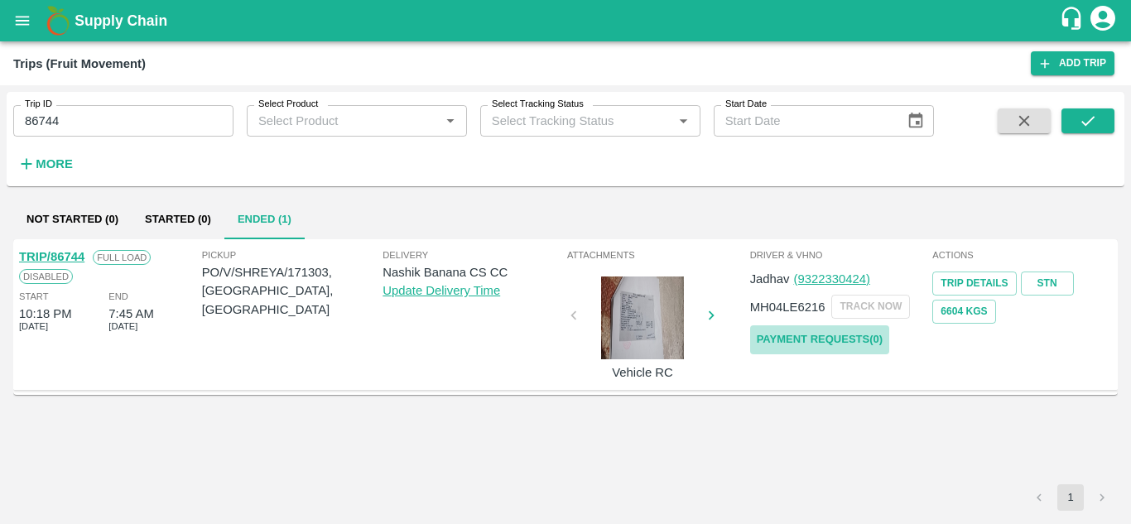
click at [825, 334] on link "Payment Requests( 0 )" at bounding box center [819, 339] width 139 height 29
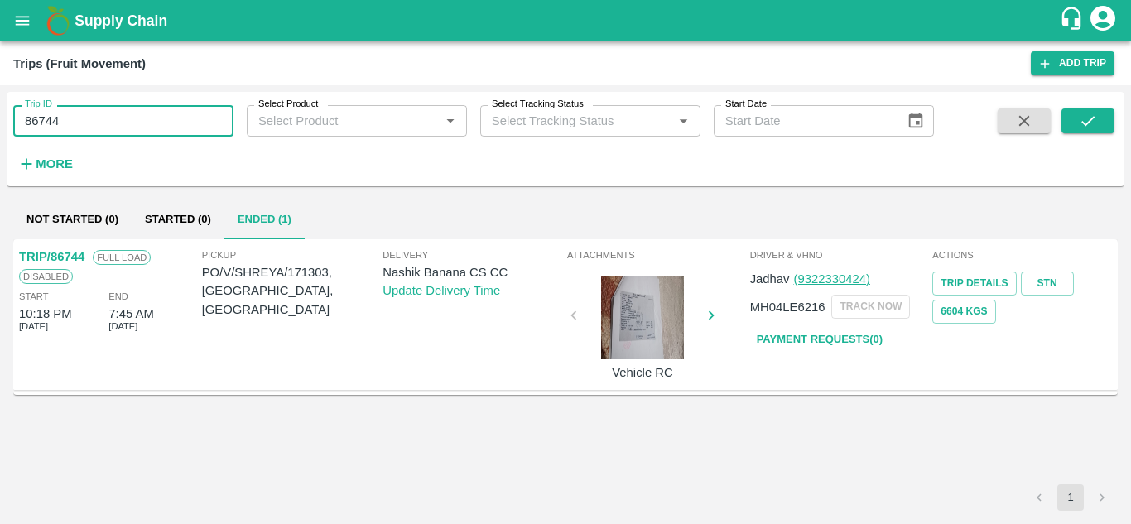
click at [74, 122] on input "86744" at bounding box center [123, 120] width 220 height 31
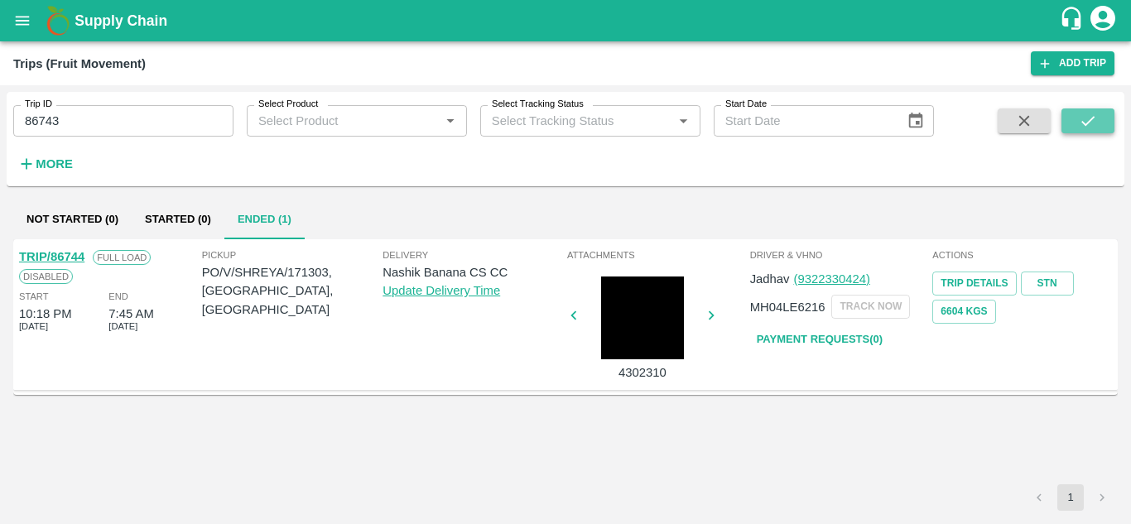
click at [1082, 111] on button "submit" at bounding box center [1087, 120] width 53 height 25
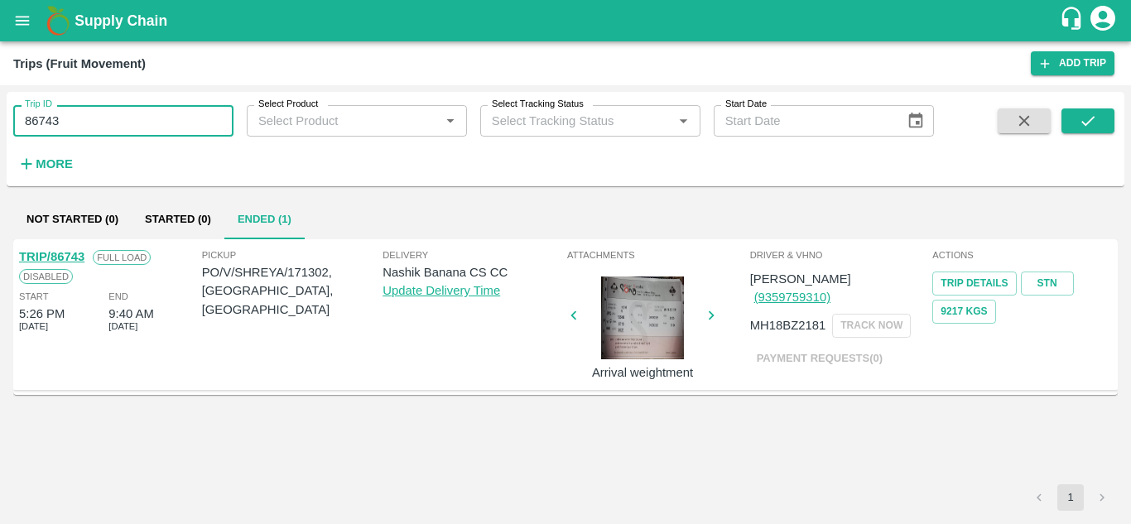
click at [81, 113] on input "86743" at bounding box center [123, 120] width 220 height 31
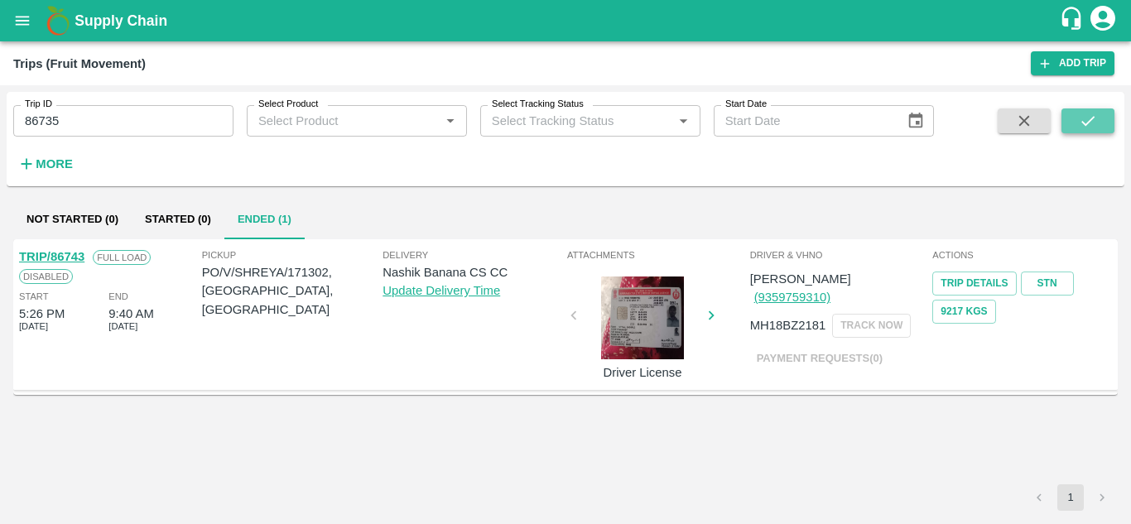
click at [1100, 111] on button "submit" at bounding box center [1087, 120] width 53 height 25
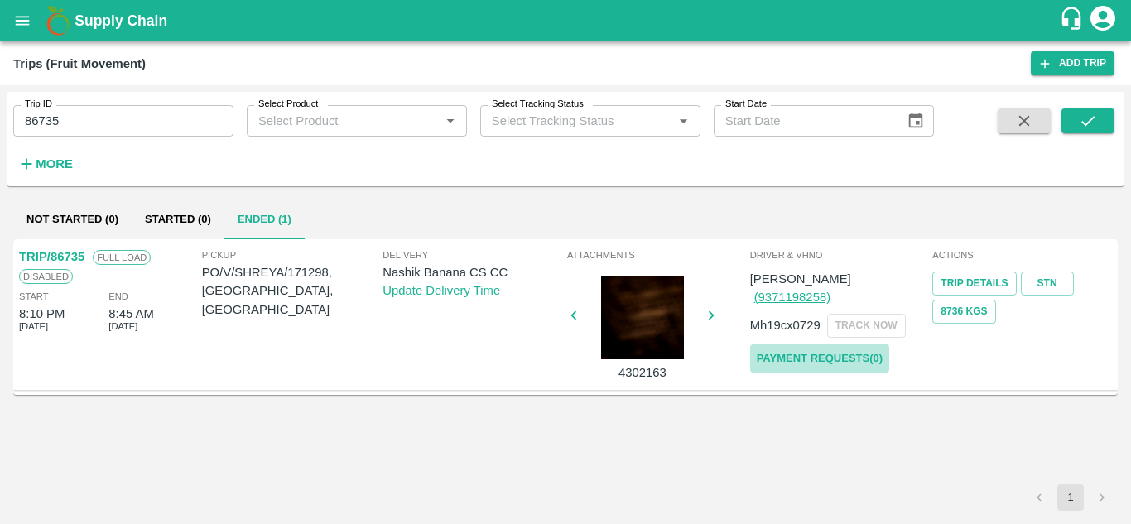
click at [832, 344] on link "Payment Requests( 0 )" at bounding box center [819, 358] width 139 height 29
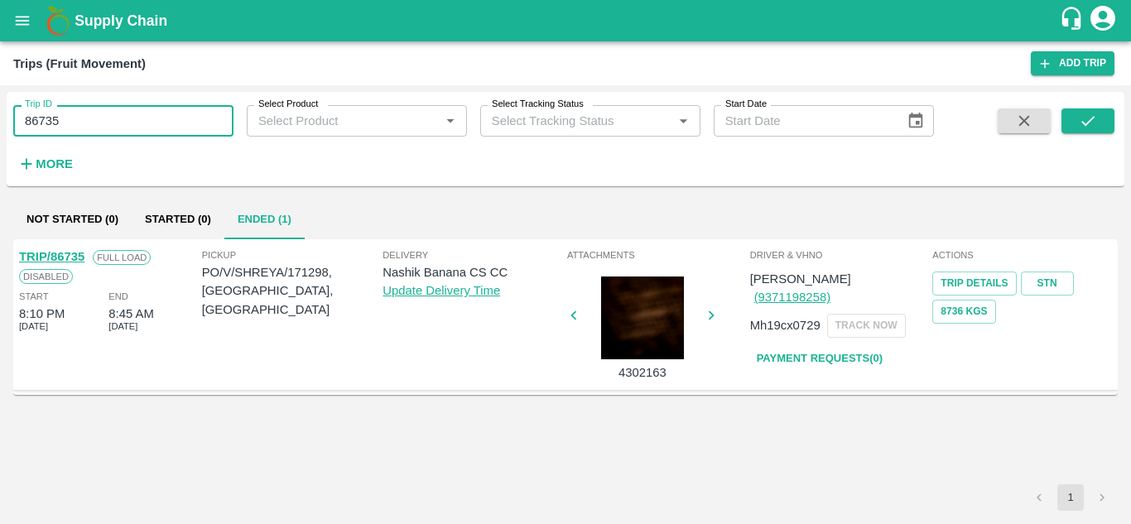
click at [79, 119] on input "86735" at bounding box center [123, 120] width 220 height 31
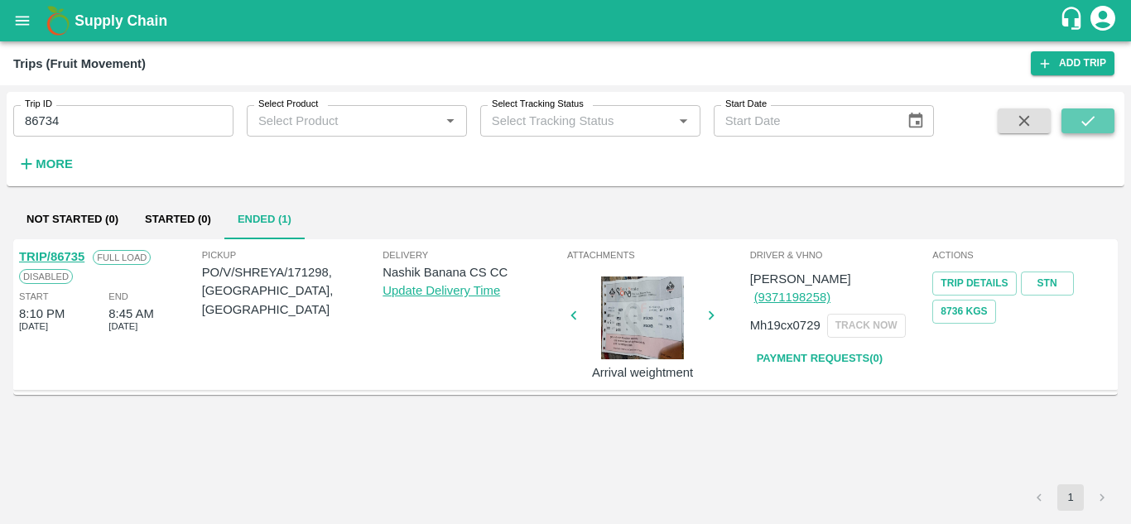
click at [1101, 118] on button "submit" at bounding box center [1087, 120] width 53 height 25
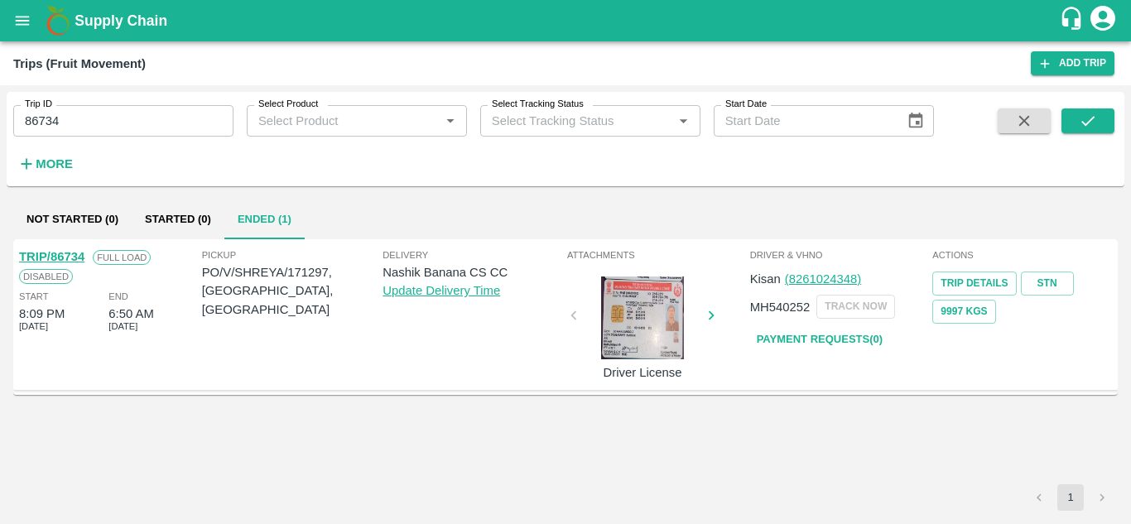
click at [812, 343] on link "Payment Requests( 0 )" at bounding box center [819, 339] width 139 height 29
click at [76, 114] on input "86734" at bounding box center [123, 120] width 220 height 31
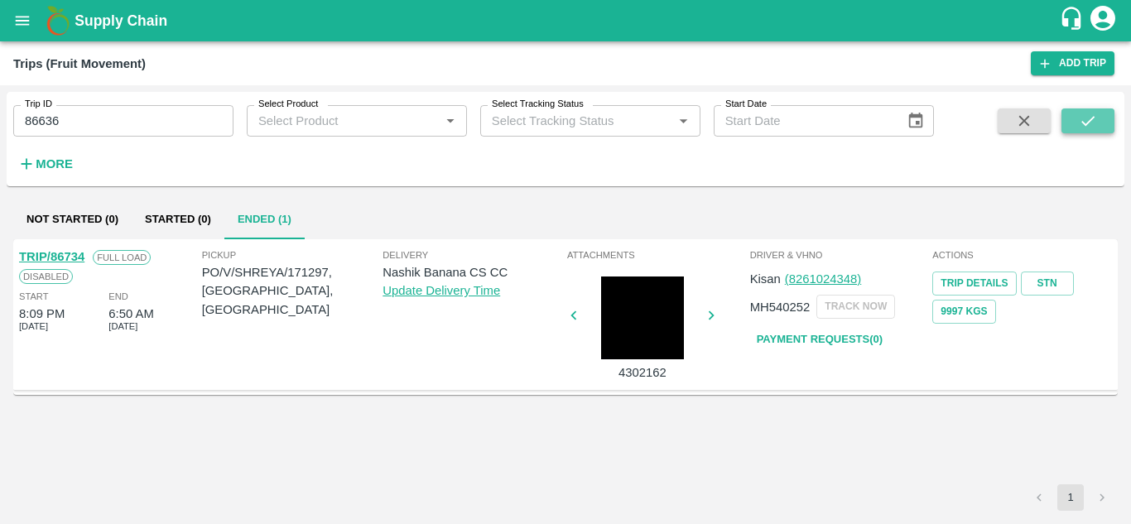
click at [1083, 118] on icon "submit" at bounding box center [1087, 121] width 18 height 18
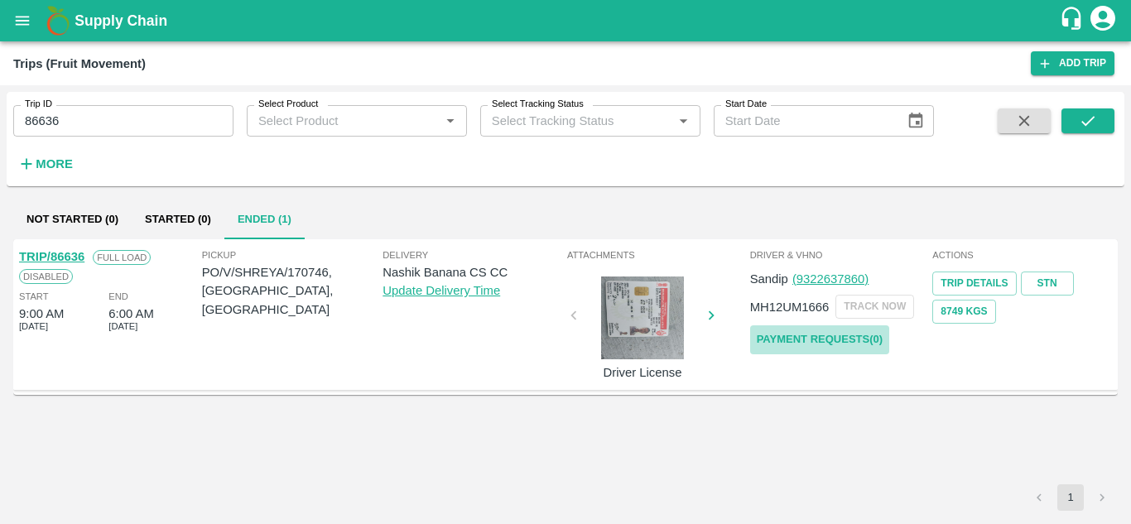
click at [824, 338] on link "Payment Requests( 0 )" at bounding box center [819, 339] width 139 height 29
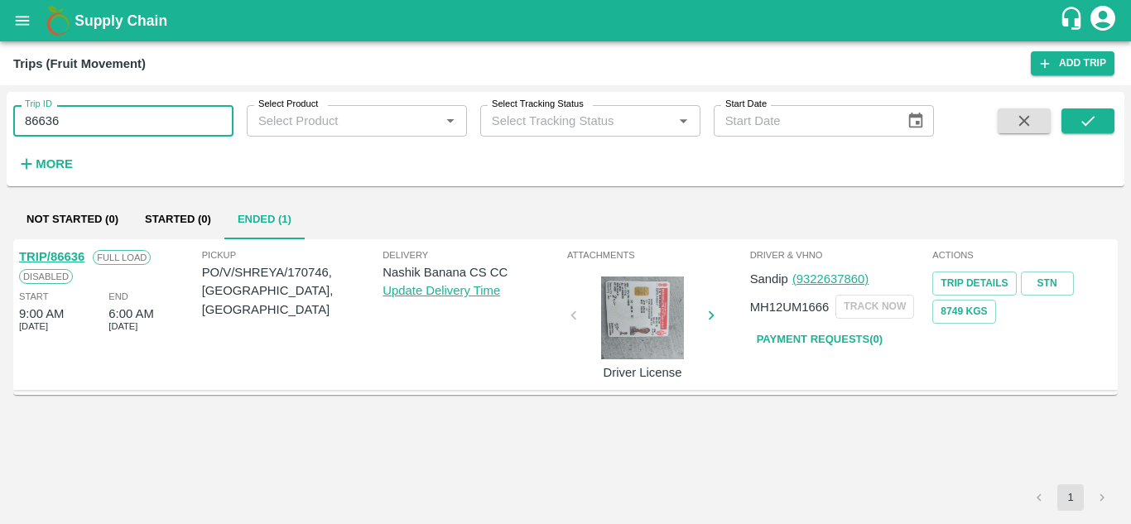
click at [93, 107] on input "86636" at bounding box center [123, 120] width 220 height 31
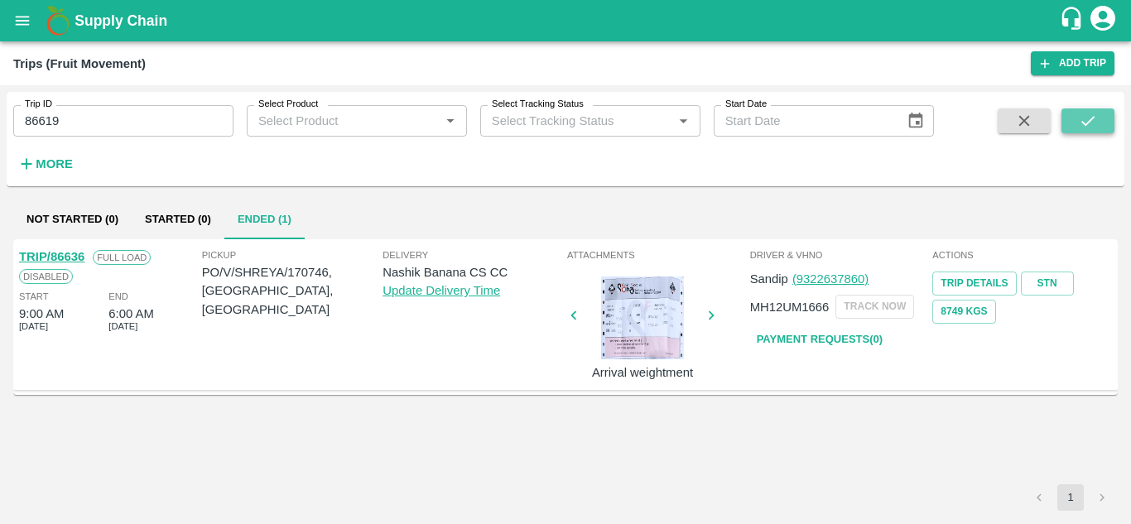
click at [1078, 125] on icon "submit" at bounding box center [1087, 121] width 18 height 18
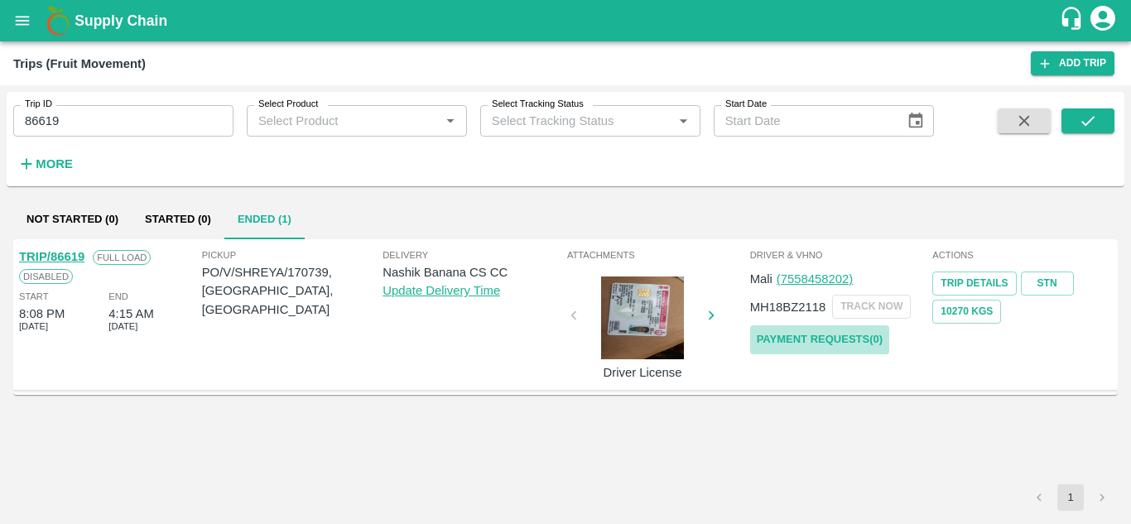
click at [868, 339] on link "Payment Requests( 0 )" at bounding box center [819, 339] width 139 height 29
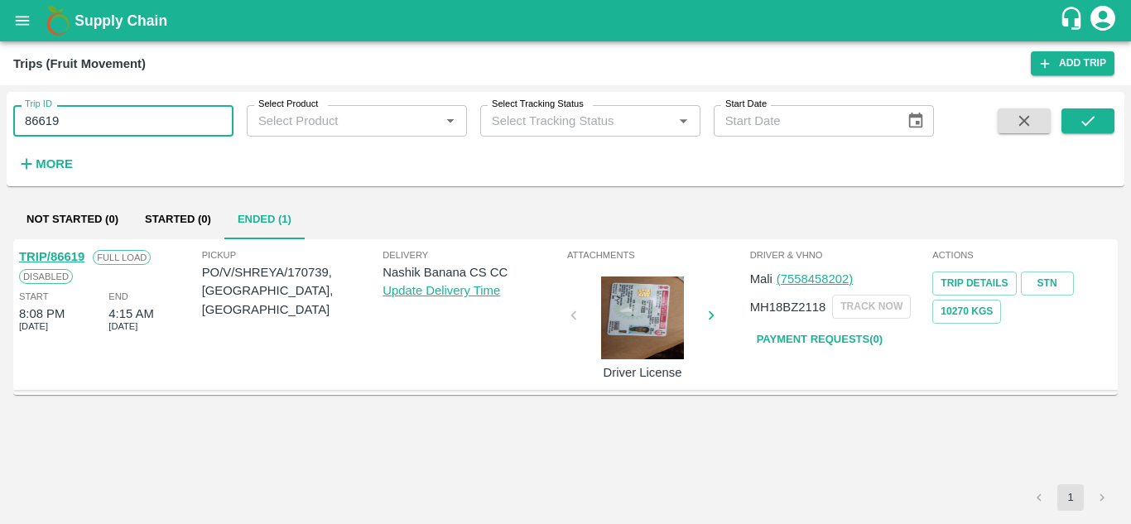
click at [74, 121] on input "86619" at bounding box center [123, 120] width 220 height 31
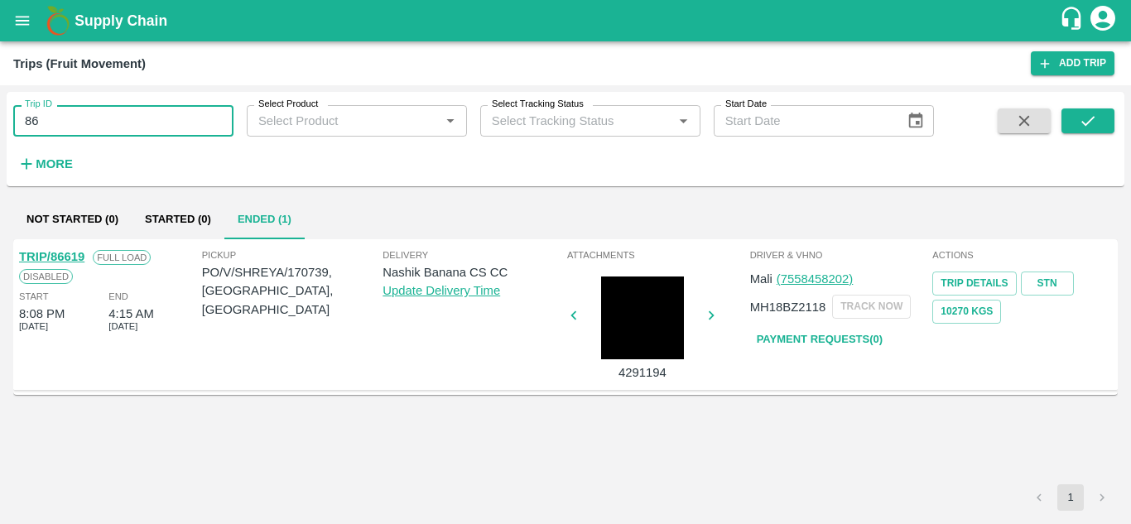
click at [60, 122] on input "86" at bounding box center [123, 120] width 220 height 31
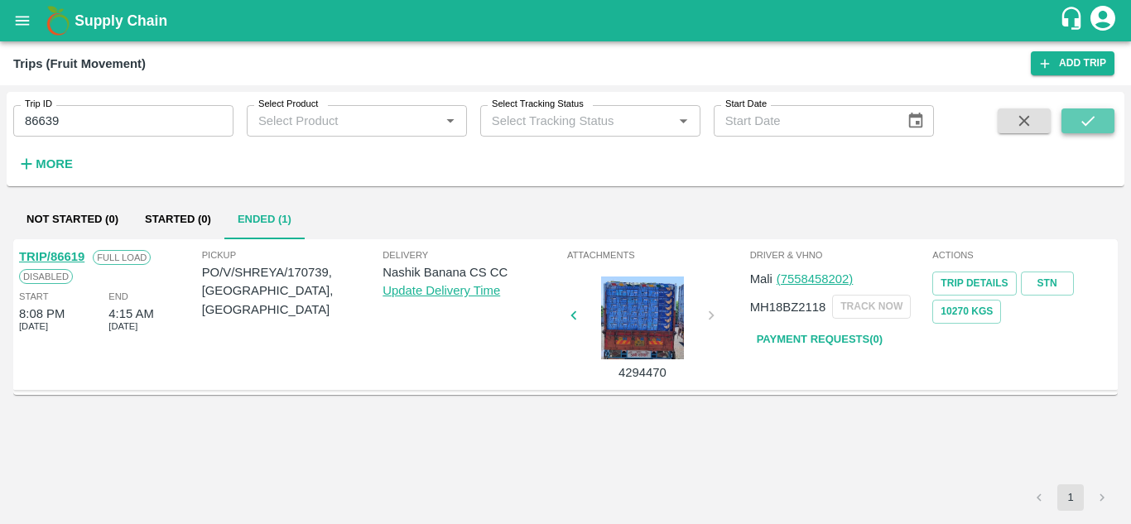
click at [1083, 120] on icon "submit" at bounding box center [1087, 121] width 18 height 18
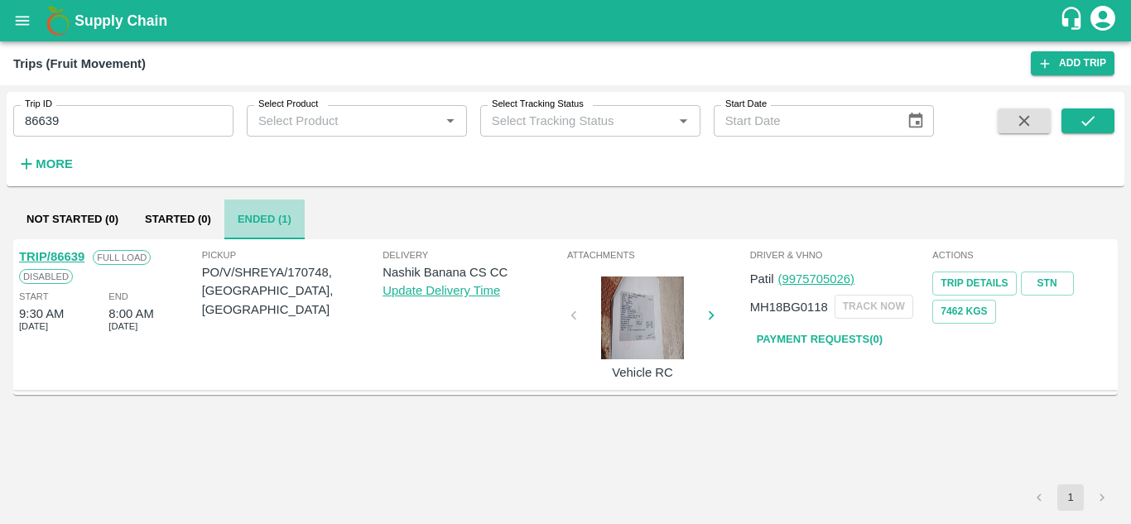
click at [258, 217] on button "Ended (1)" at bounding box center [264, 219] width 80 height 40
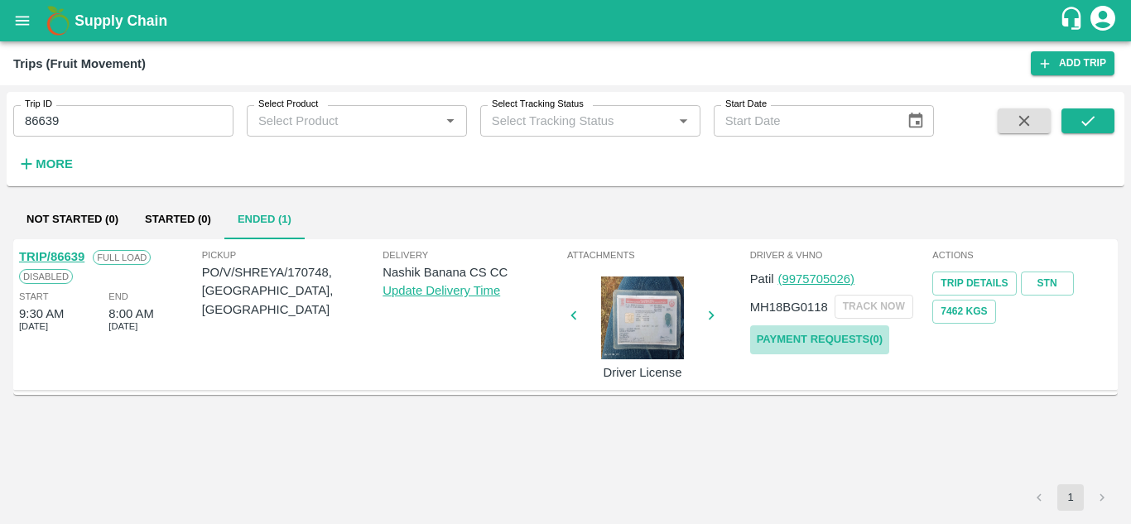
click at [839, 336] on link "Payment Requests( 0 )" at bounding box center [819, 339] width 139 height 29
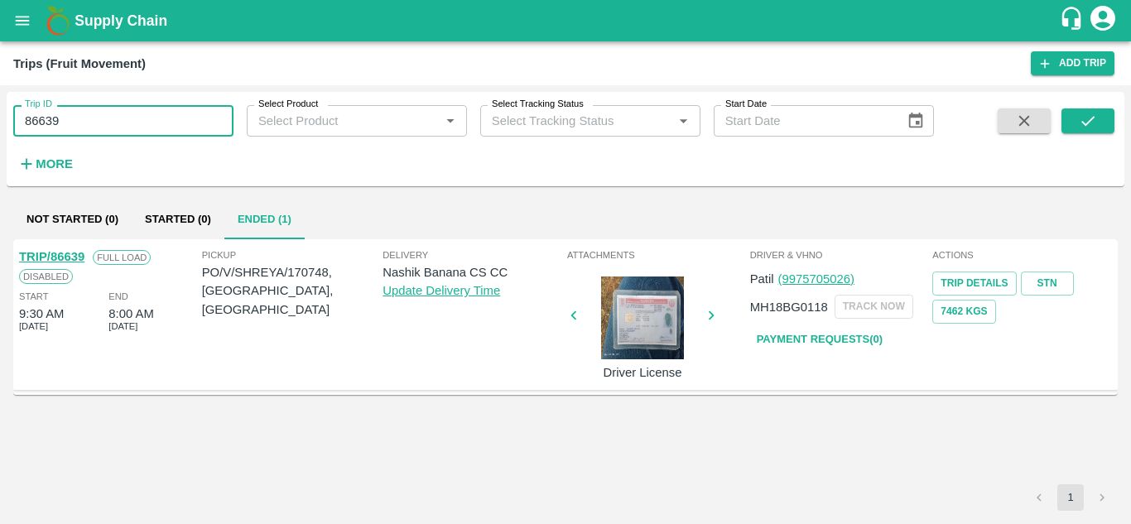
click at [77, 112] on input "86639" at bounding box center [123, 120] width 220 height 31
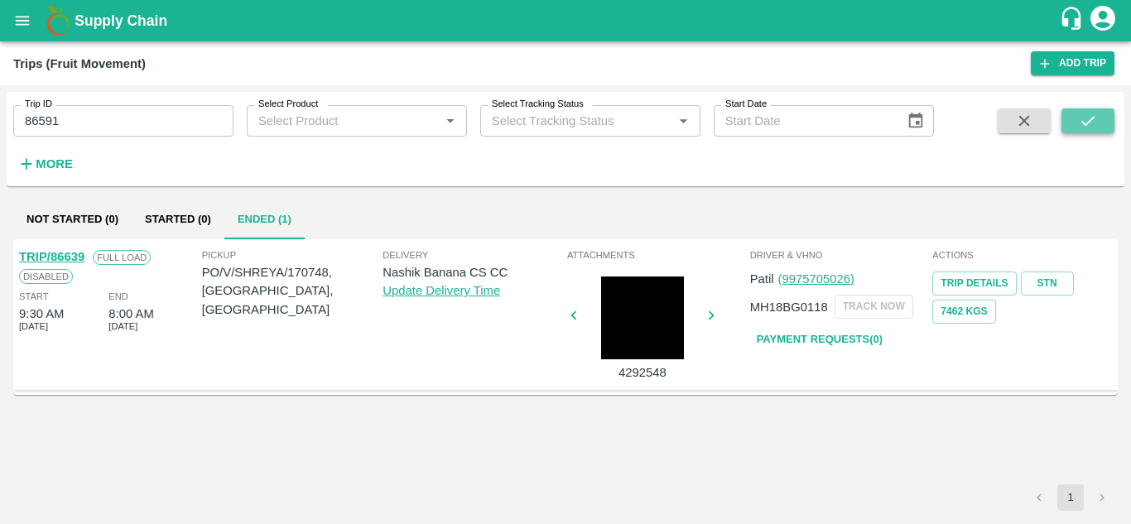
click at [1090, 118] on icon "submit" at bounding box center [1087, 121] width 18 height 18
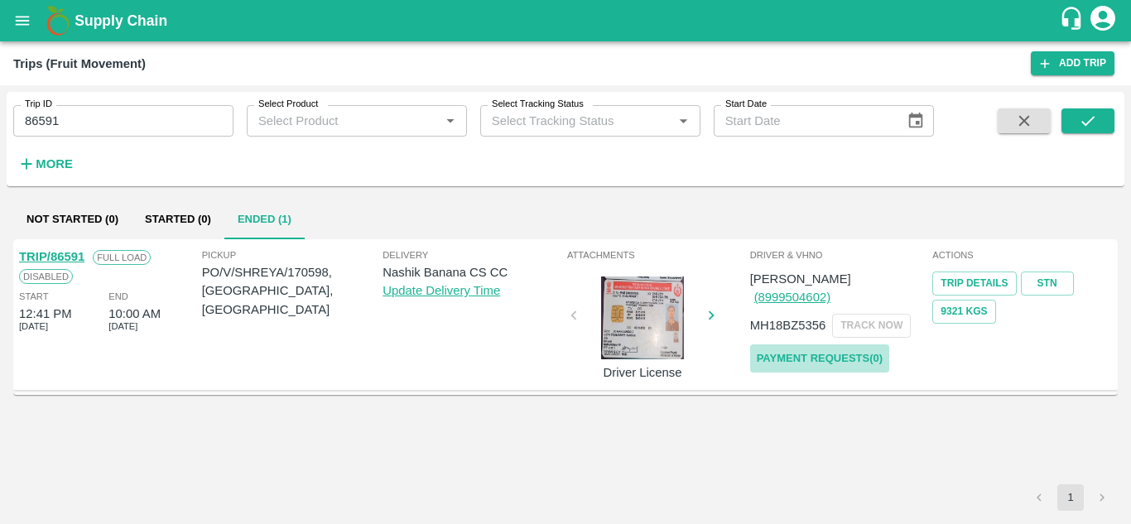
click at [804, 344] on link "Payment Requests( 0 )" at bounding box center [819, 358] width 139 height 29
click at [76, 118] on input "86591" at bounding box center [123, 120] width 220 height 31
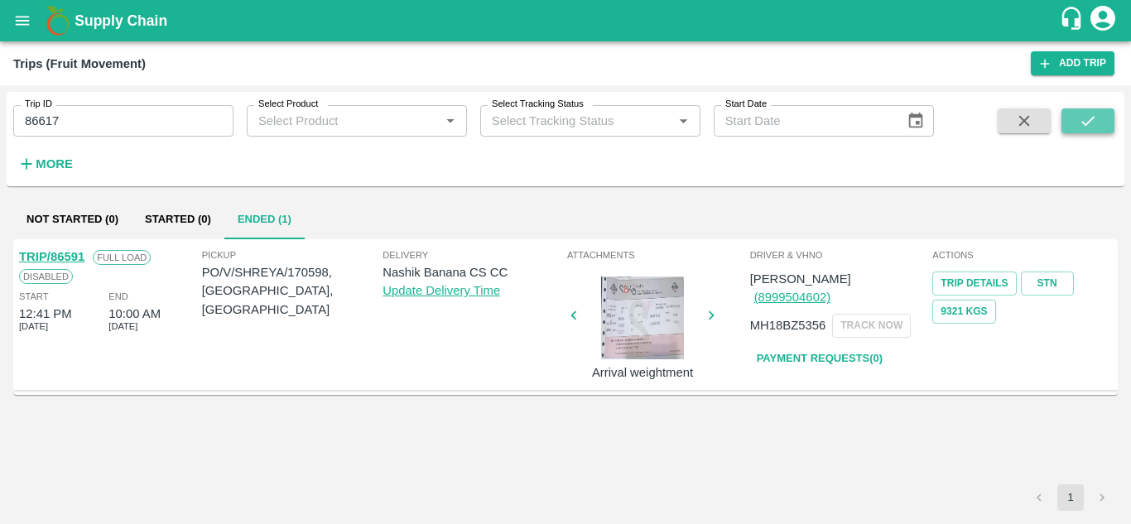
click at [1070, 120] on button "submit" at bounding box center [1087, 120] width 53 height 25
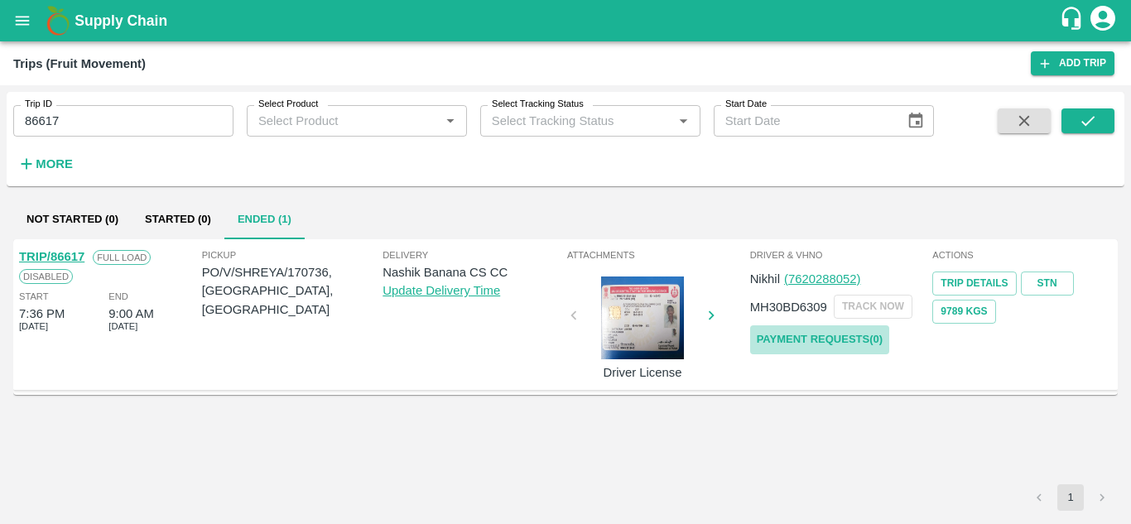
click at [828, 332] on link "Payment Requests( 0 )" at bounding box center [819, 339] width 139 height 29
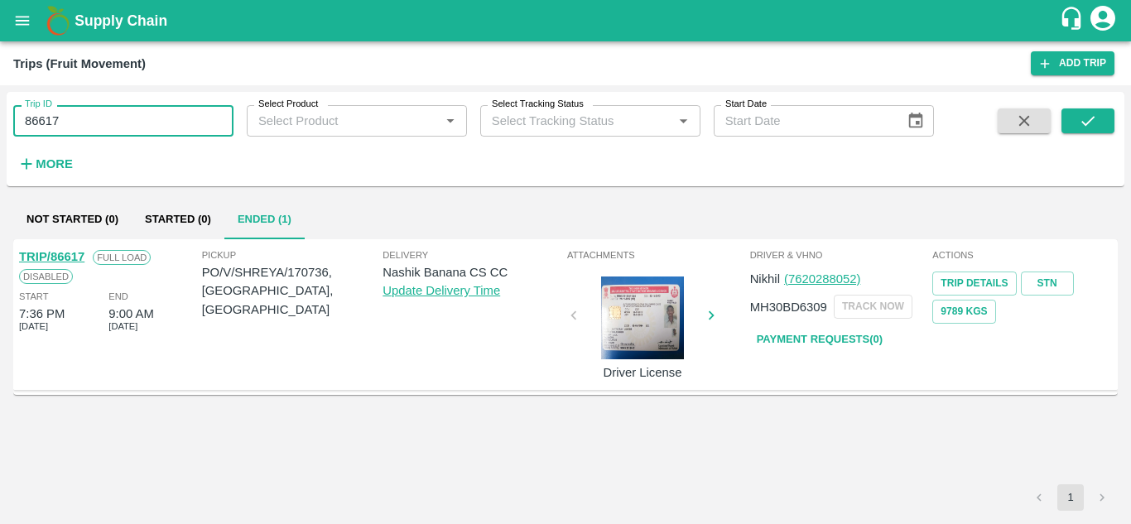
drag, startPoint x: 113, startPoint y: 133, endPoint x: 94, endPoint y: 122, distance: 21.9
click at [94, 122] on input "86617" at bounding box center [123, 120] width 220 height 31
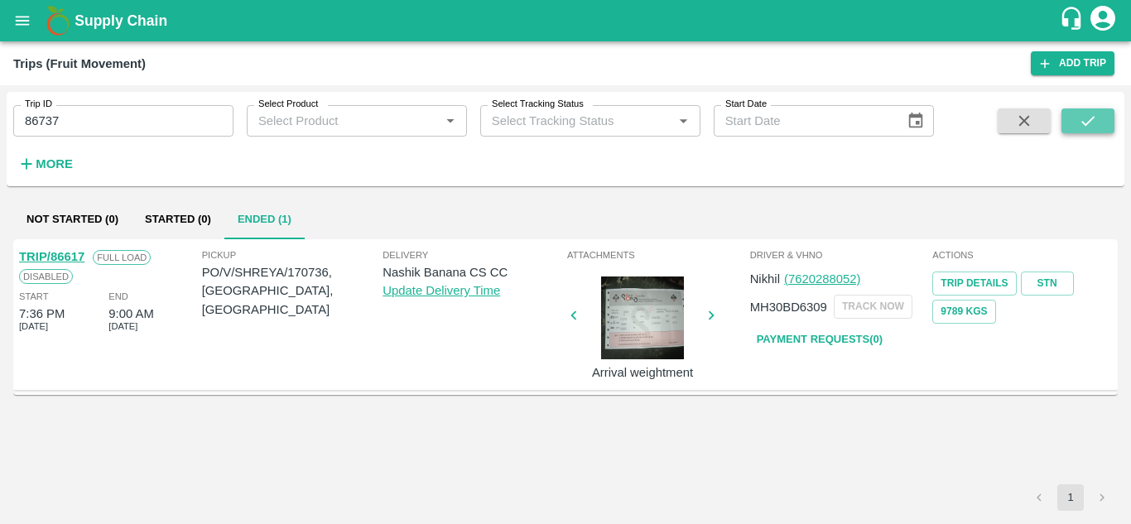
click at [1088, 122] on icon "submit" at bounding box center [1087, 121] width 18 height 18
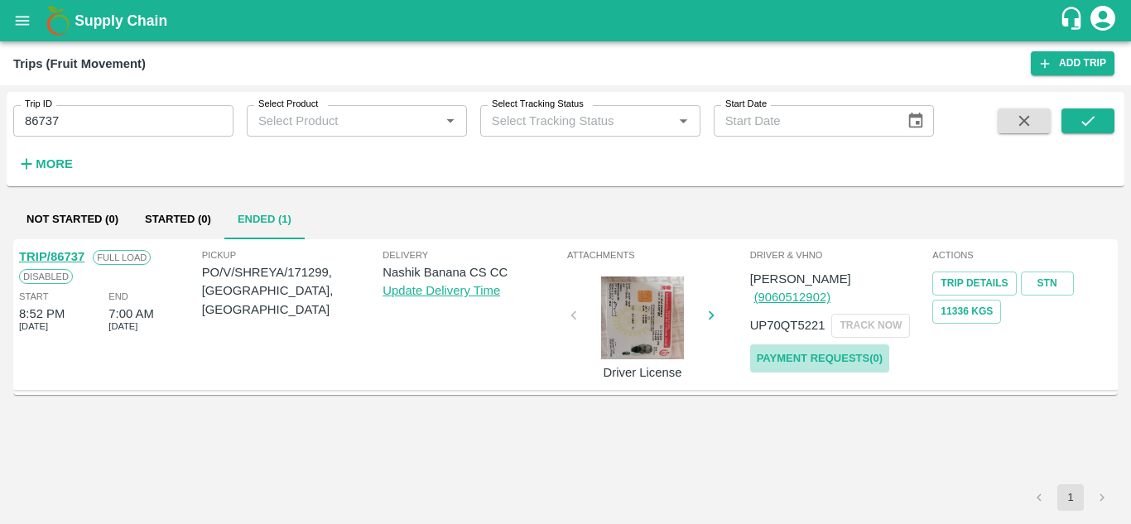
click at [834, 344] on link "Payment Requests( 0 )" at bounding box center [819, 358] width 139 height 29
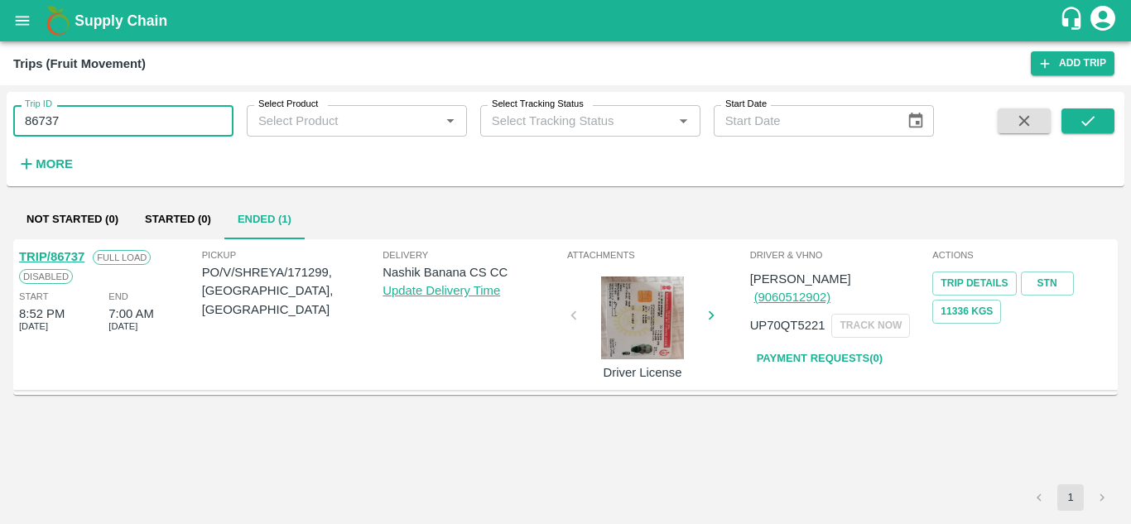
click at [84, 106] on input "86737" at bounding box center [123, 120] width 220 height 31
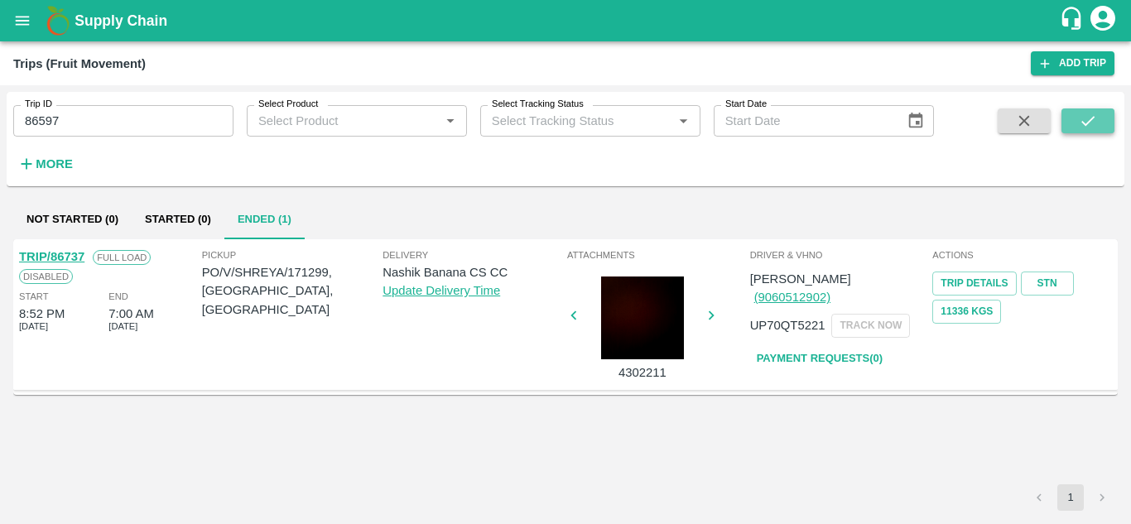
click at [1081, 113] on icon "submit" at bounding box center [1087, 121] width 18 height 18
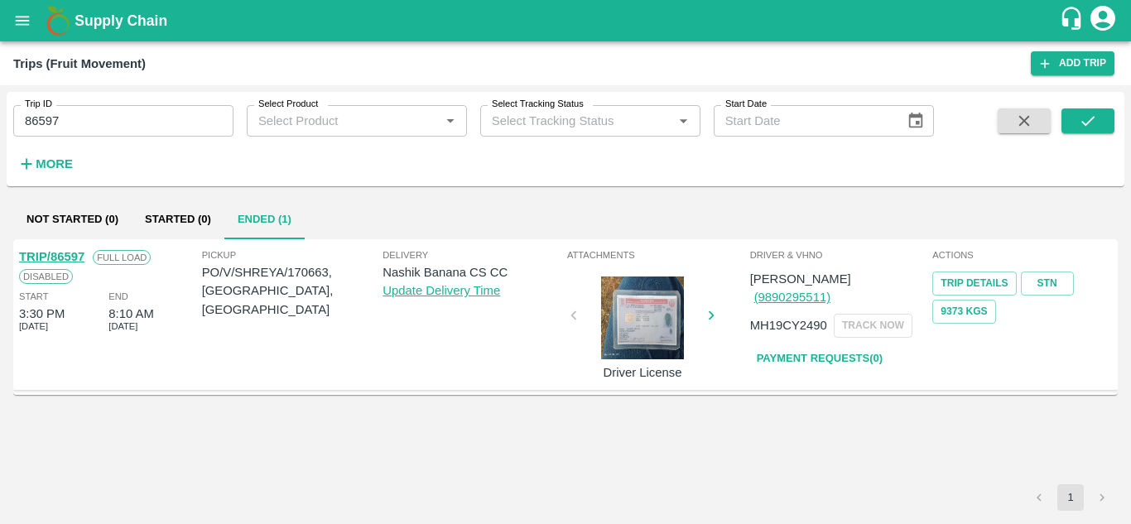
click at [814, 344] on link "Payment Requests( 0 )" at bounding box center [819, 358] width 139 height 29
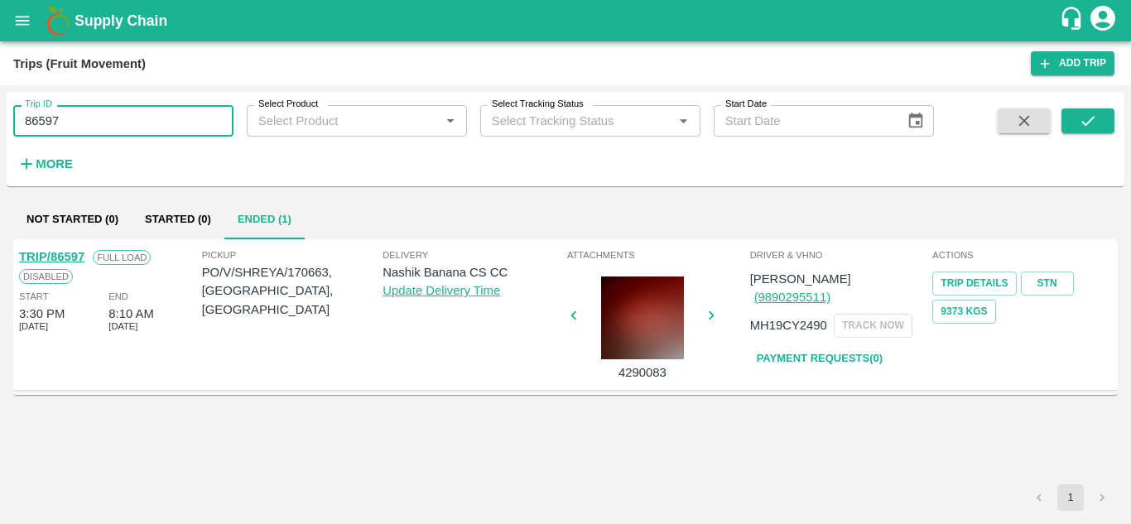
click at [82, 114] on input "86597" at bounding box center [123, 120] width 220 height 31
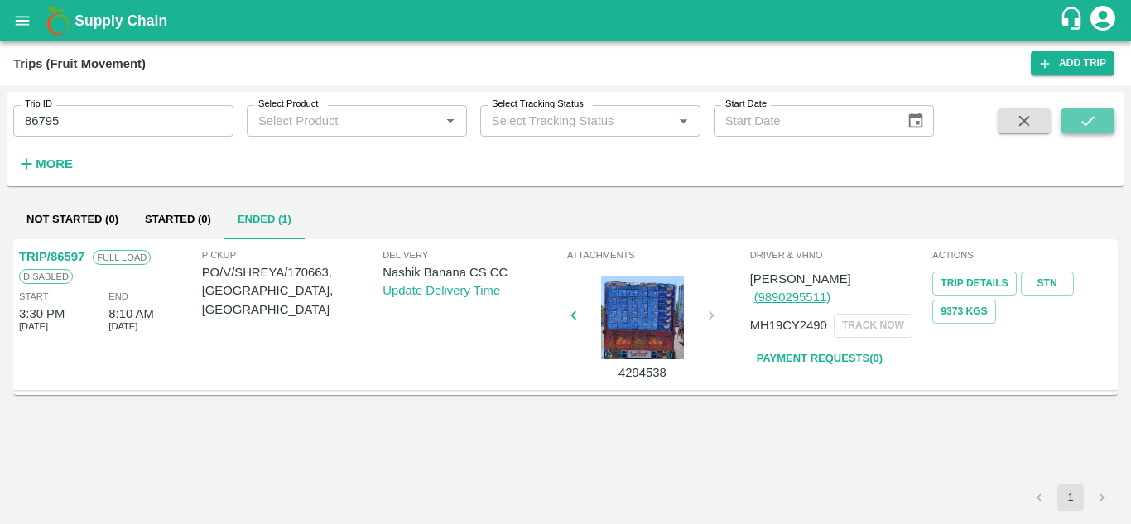
click at [1090, 122] on icon "submit" at bounding box center [1087, 121] width 18 height 18
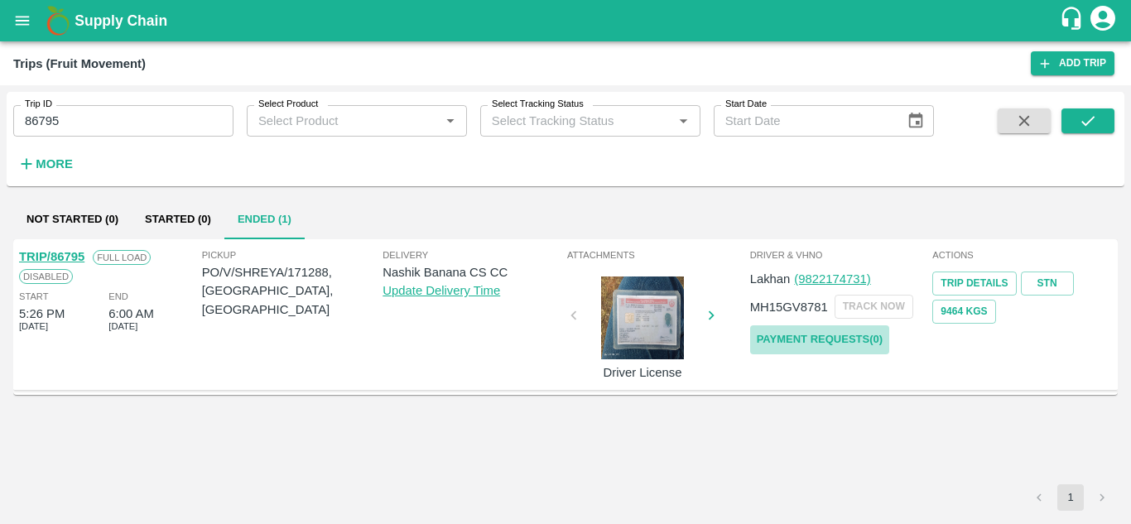
click at [804, 338] on link "Payment Requests( 0 )" at bounding box center [819, 339] width 139 height 29
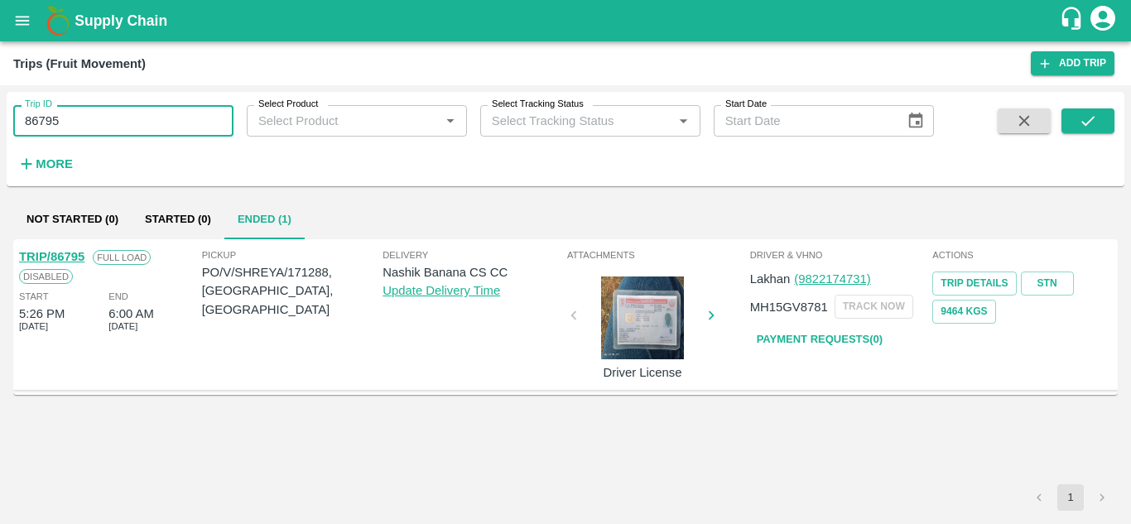
click at [94, 118] on input "86795" at bounding box center [123, 120] width 220 height 31
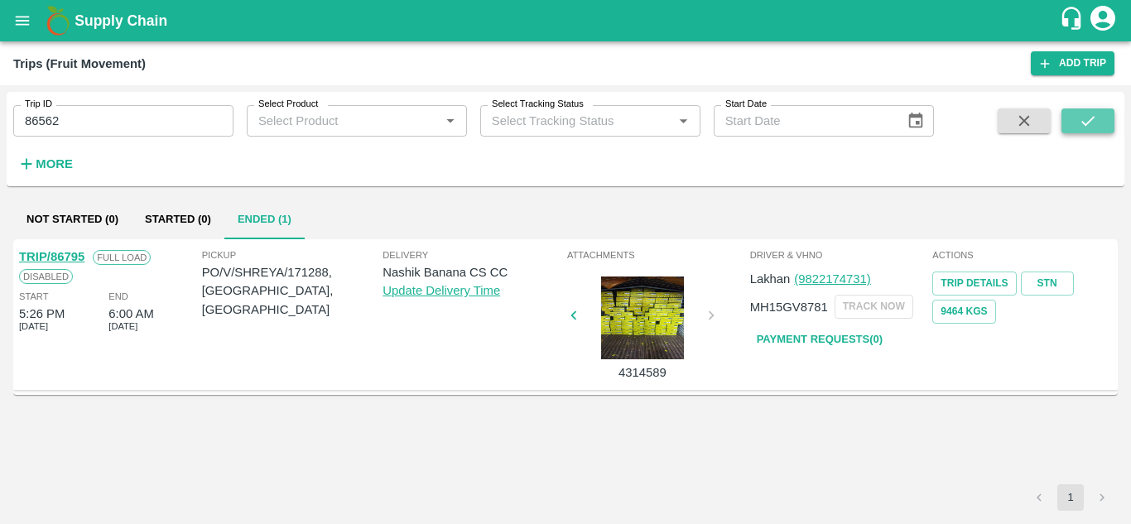
click at [1083, 118] on icon "submit" at bounding box center [1087, 121] width 18 height 18
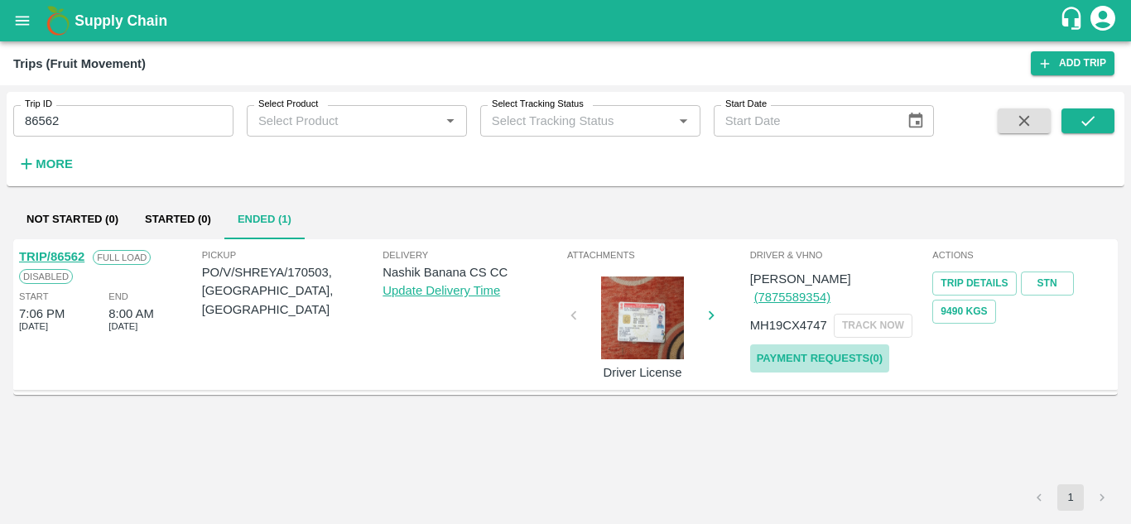
click at [802, 344] on link "Payment Requests( 0 )" at bounding box center [819, 358] width 139 height 29
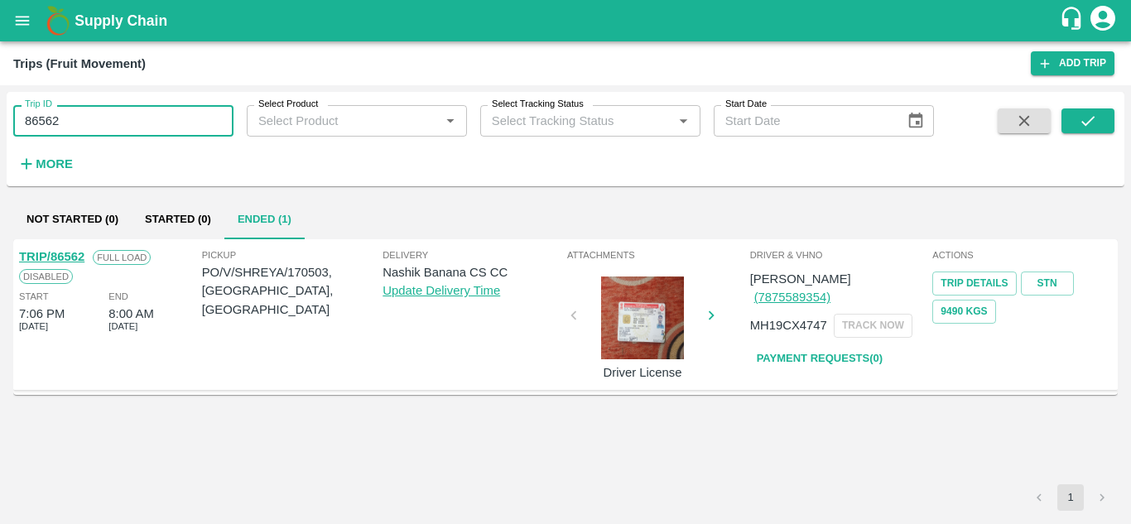
click at [121, 132] on input "86562" at bounding box center [123, 120] width 220 height 31
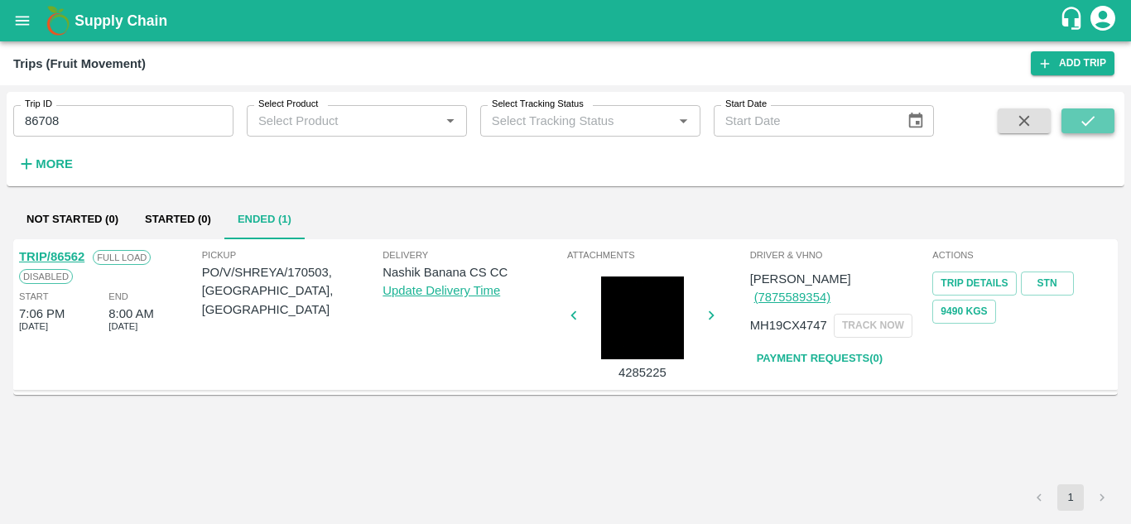
click at [1104, 120] on button "submit" at bounding box center [1087, 120] width 53 height 25
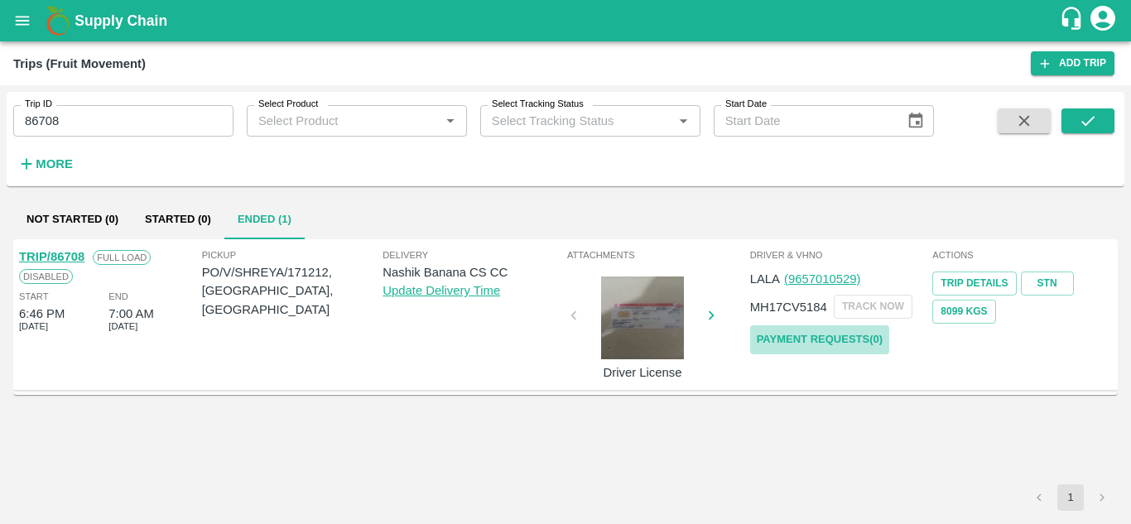
click at [829, 336] on link "Payment Requests( 0 )" at bounding box center [819, 339] width 139 height 29
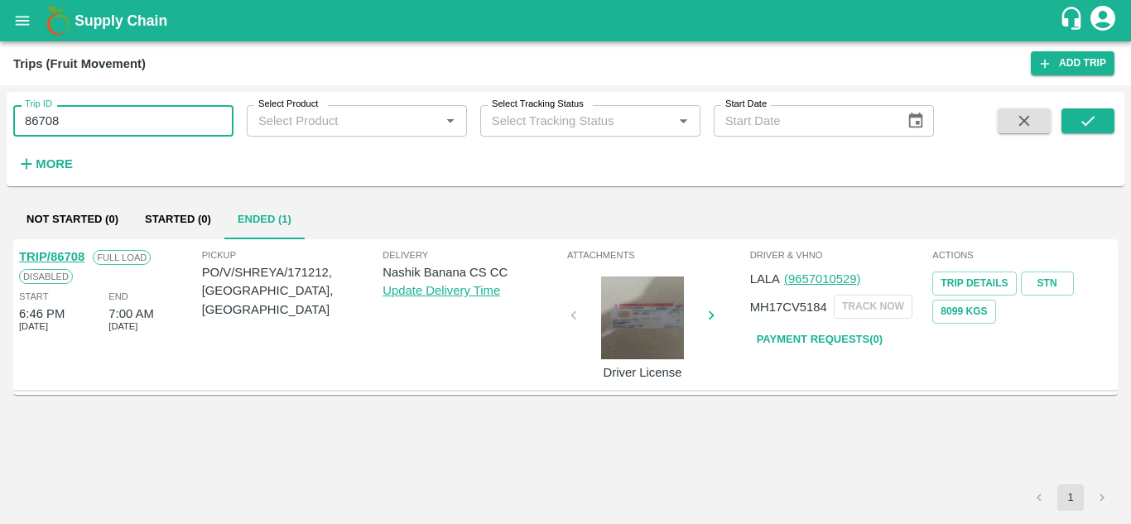
click at [87, 116] on input "86708" at bounding box center [123, 120] width 220 height 31
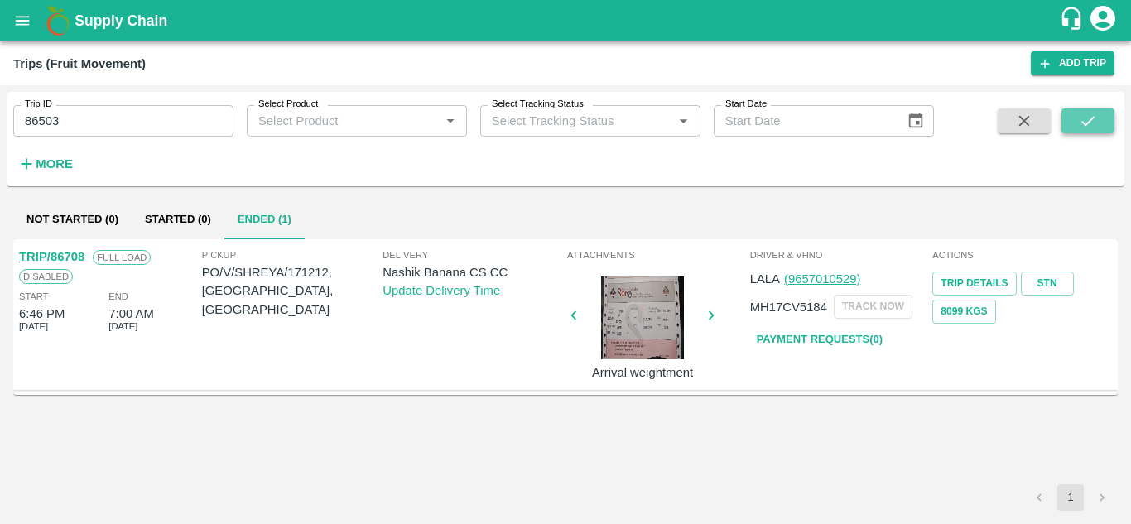
click at [1089, 121] on icon "submit" at bounding box center [1087, 121] width 13 height 10
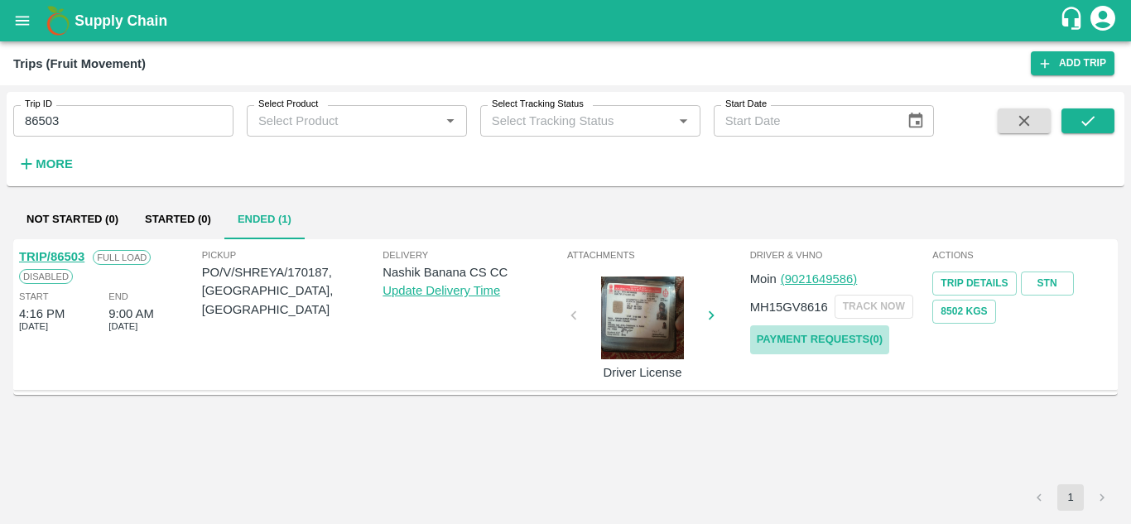
click at [852, 334] on link "Payment Requests( 0 )" at bounding box center [819, 339] width 139 height 29
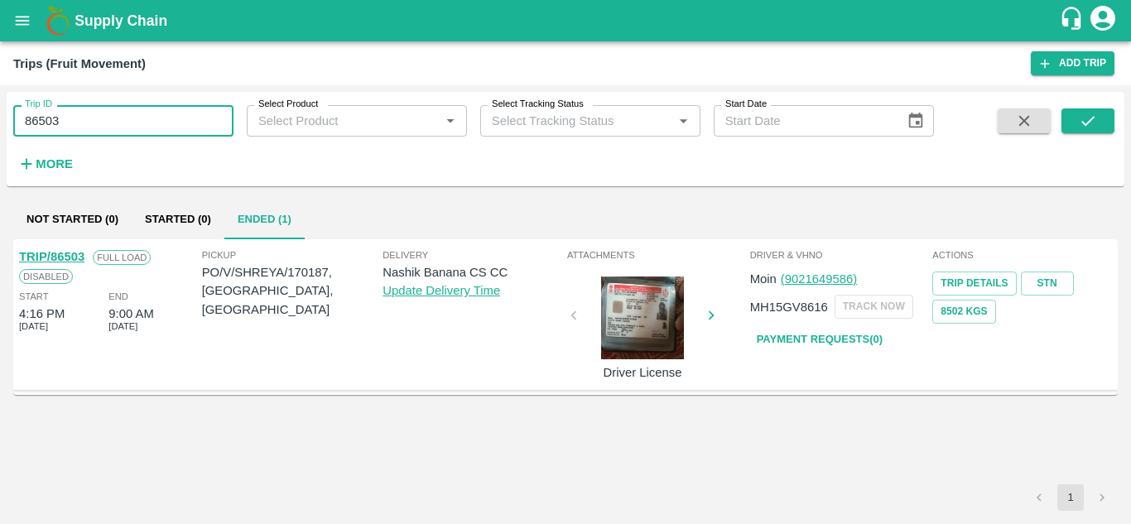
click at [84, 123] on input "86503" at bounding box center [123, 120] width 220 height 31
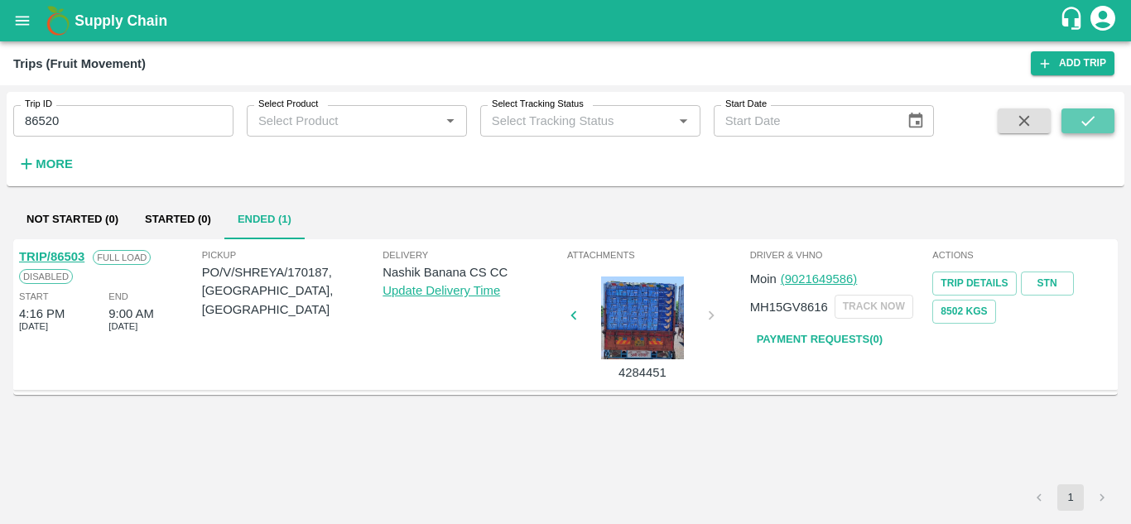
click at [1095, 120] on icon "submit" at bounding box center [1087, 121] width 18 height 18
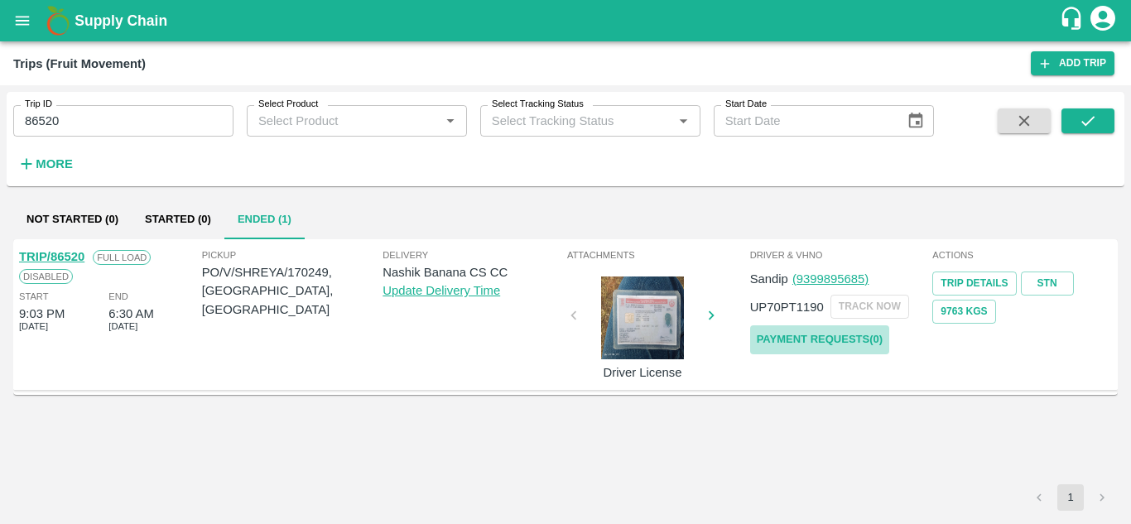
click at [844, 337] on link "Payment Requests( 0 )" at bounding box center [819, 339] width 139 height 29
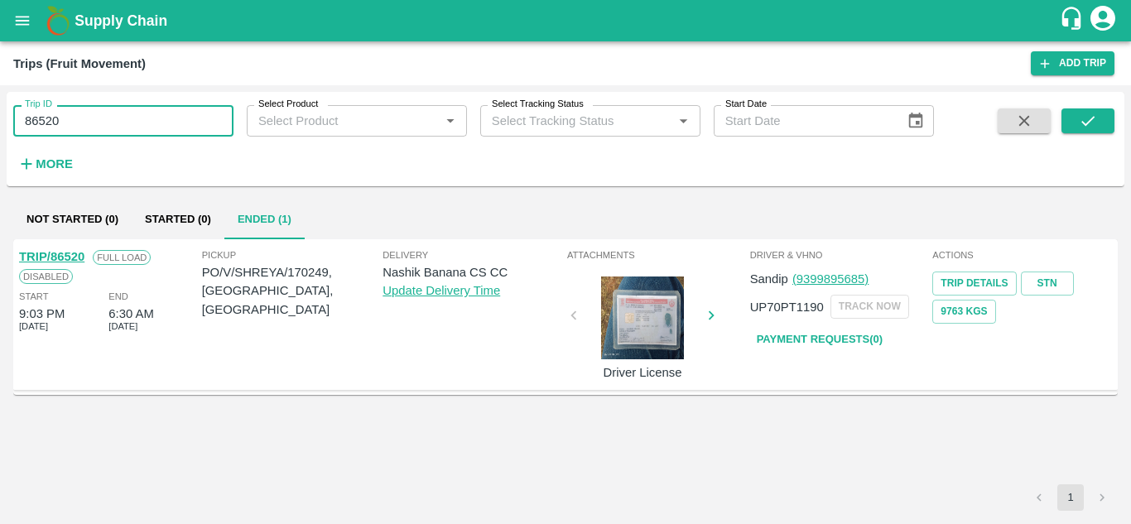
click at [96, 123] on input "86520" at bounding box center [123, 120] width 220 height 31
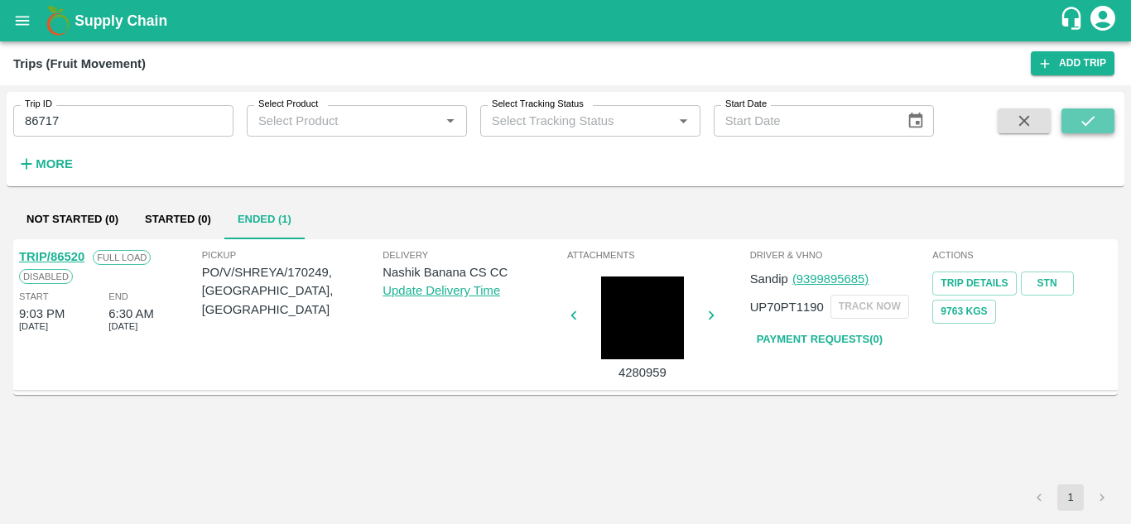
click at [1083, 119] on icon "submit" at bounding box center [1087, 121] width 18 height 18
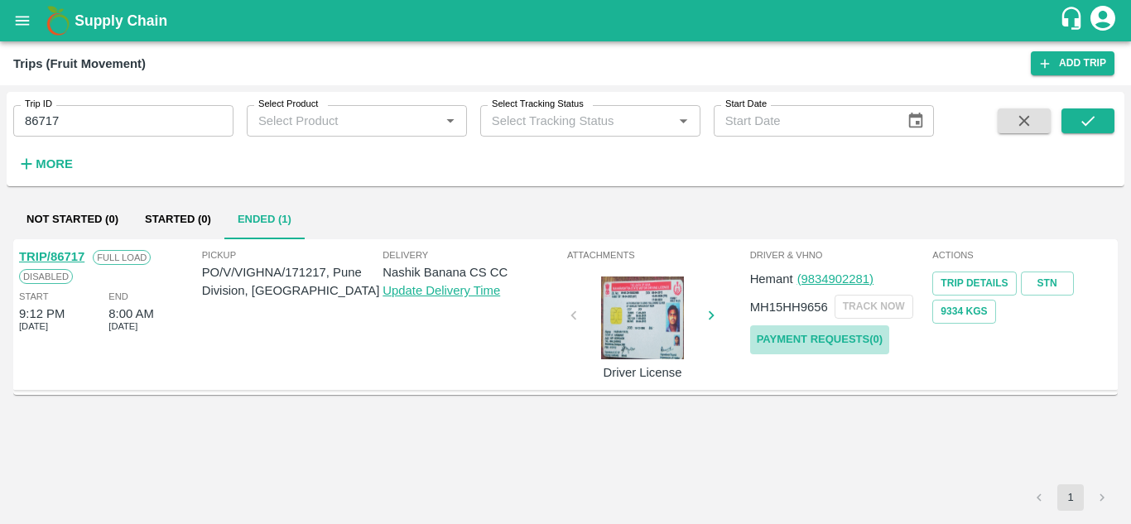
click at [841, 336] on link "Payment Requests( 0 )" at bounding box center [819, 339] width 139 height 29
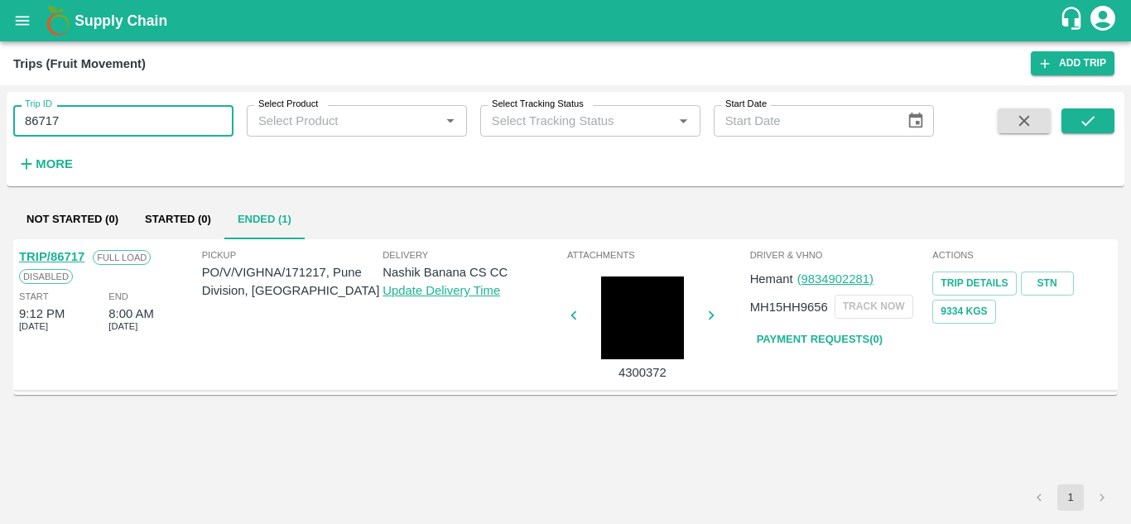
click at [73, 133] on input "86717" at bounding box center [123, 120] width 220 height 31
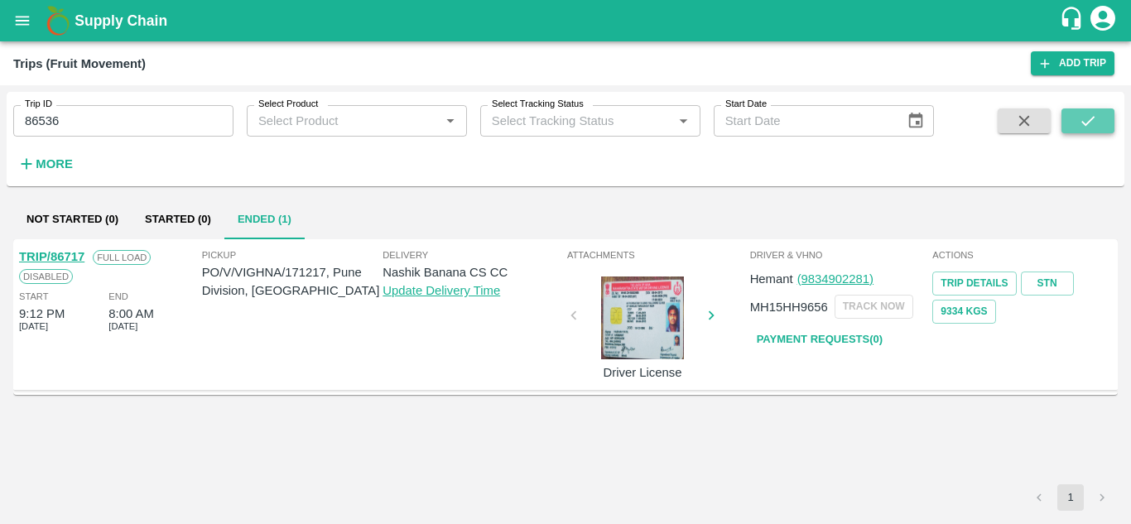
click at [1073, 123] on button "submit" at bounding box center [1087, 120] width 53 height 25
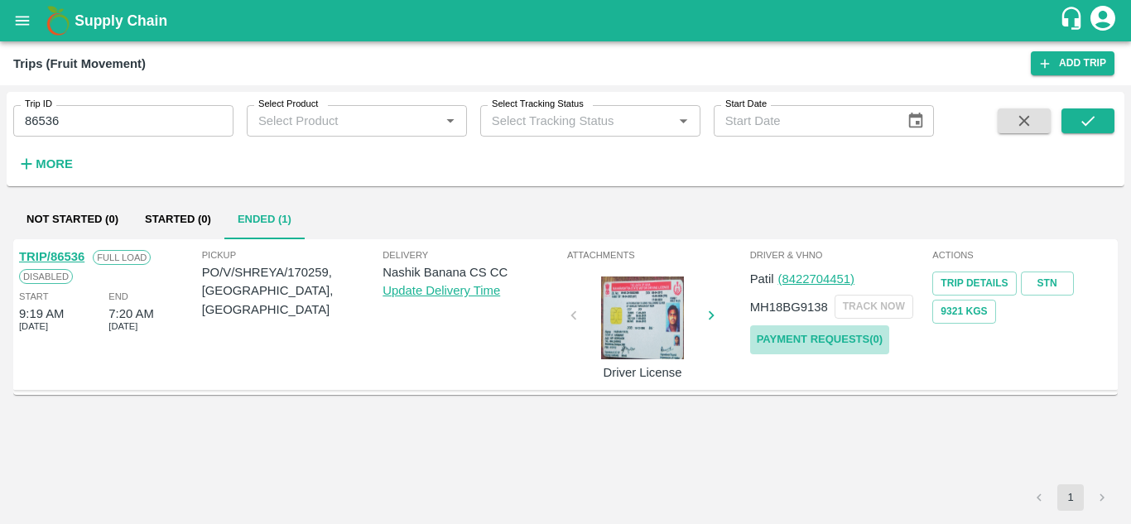
click at [828, 330] on link "Payment Requests( 0 )" at bounding box center [819, 339] width 139 height 29
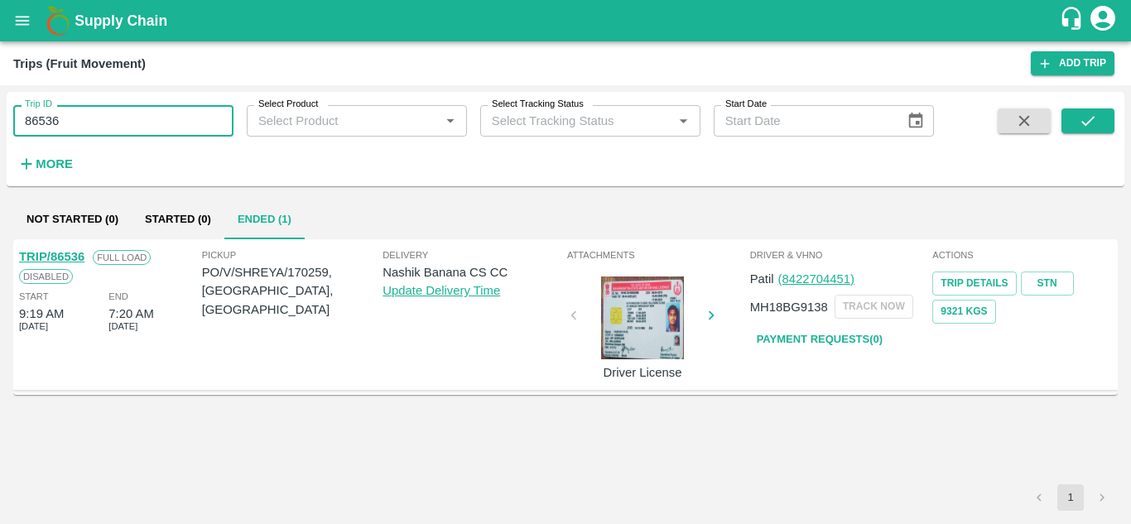
click at [69, 128] on input "86536" at bounding box center [123, 120] width 220 height 31
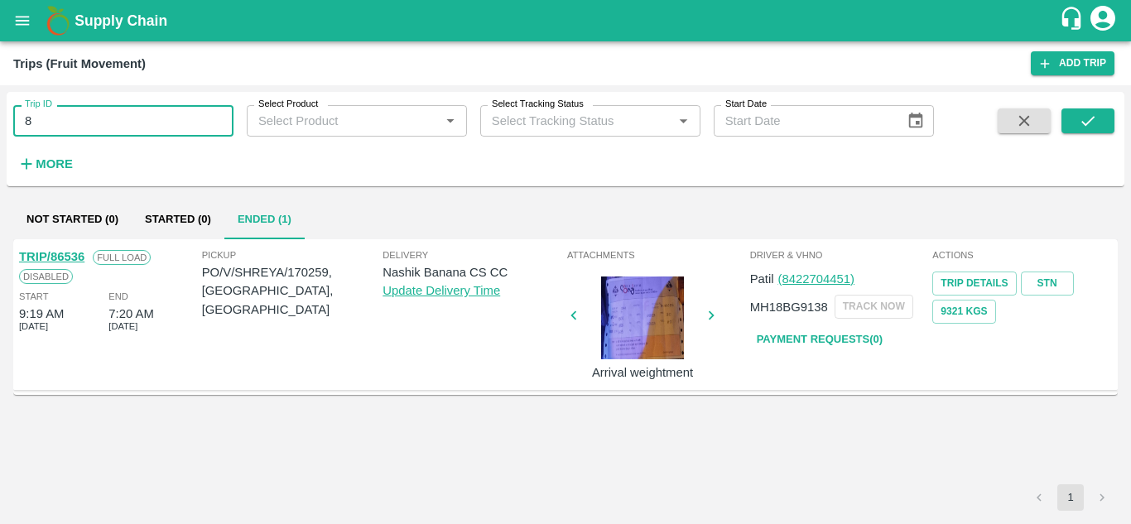
click at [69, 128] on input "8" at bounding box center [123, 120] width 220 height 31
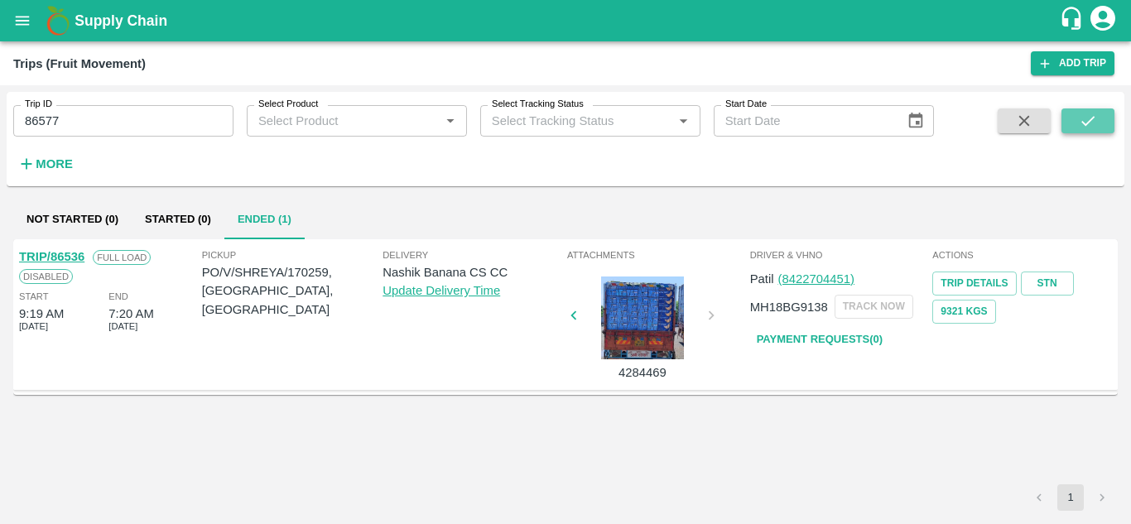
click at [1087, 122] on icon "submit" at bounding box center [1087, 121] width 18 height 18
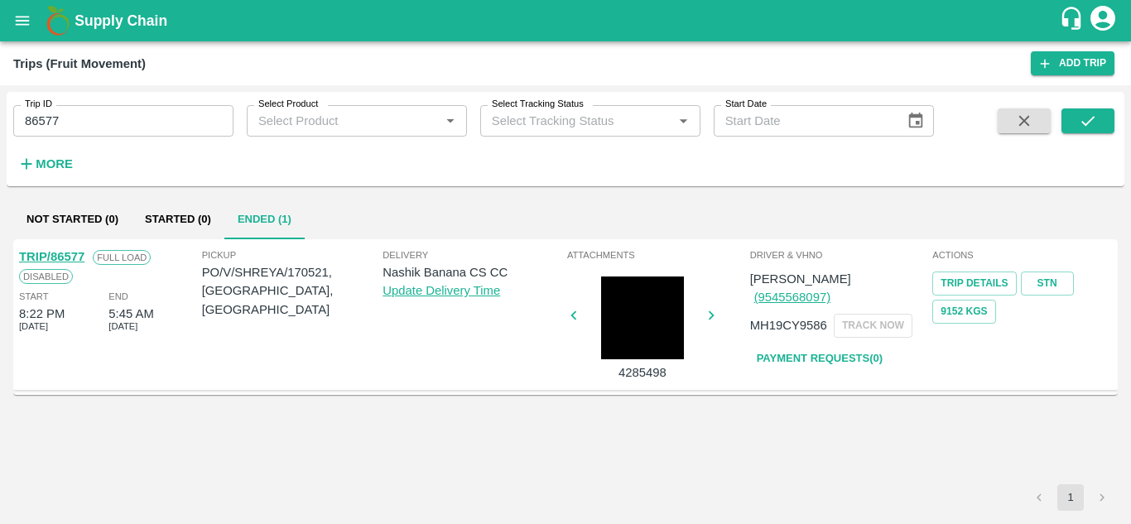
click at [830, 344] on link "Payment Requests( 0 )" at bounding box center [819, 358] width 139 height 29
click at [84, 117] on input "86577" at bounding box center [123, 120] width 220 height 31
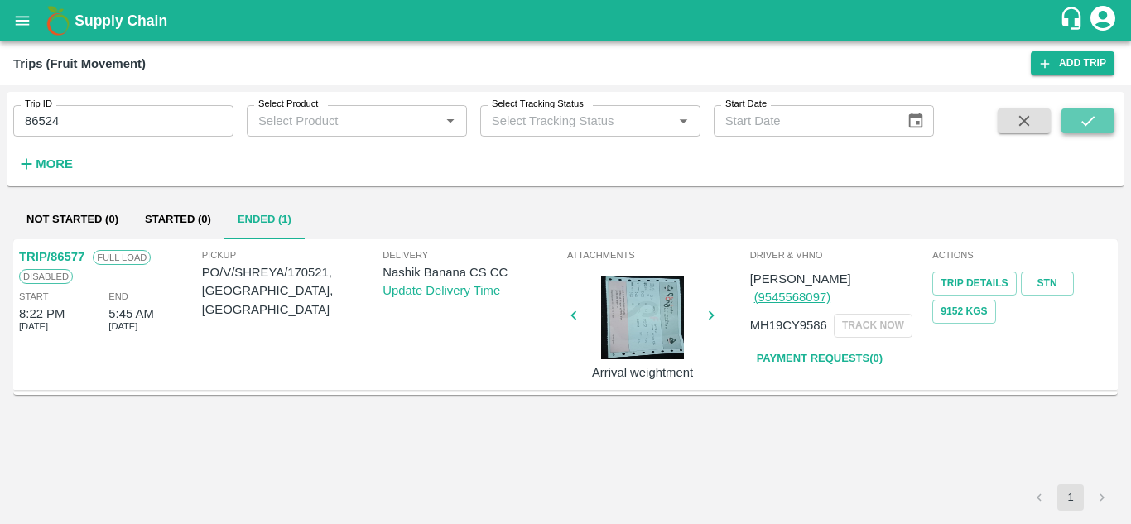
click at [1083, 126] on icon "submit" at bounding box center [1087, 121] width 18 height 18
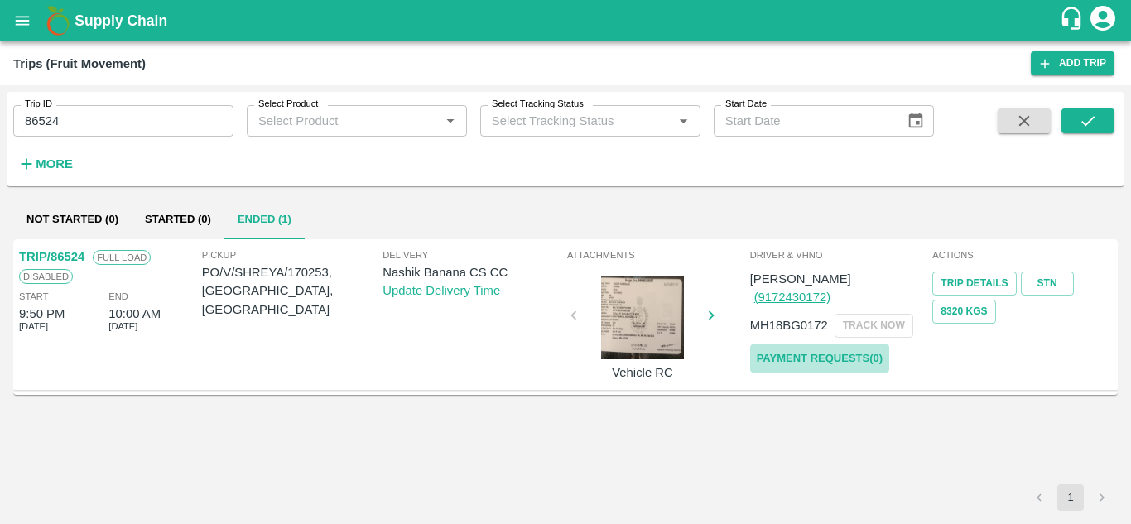
click at [796, 344] on link "Payment Requests( 0 )" at bounding box center [819, 358] width 139 height 29
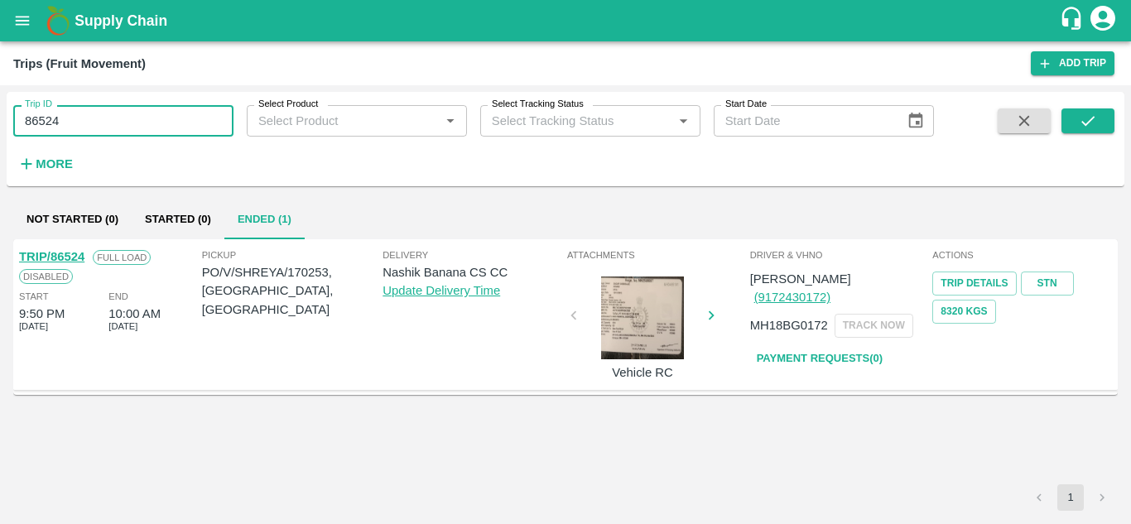
click at [92, 108] on input "86524" at bounding box center [123, 120] width 220 height 31
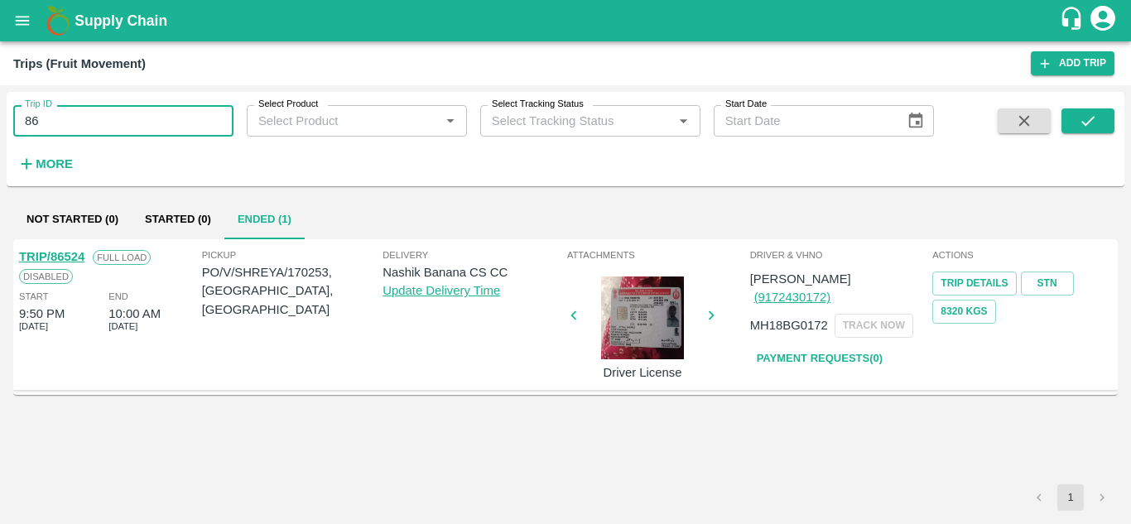
click at [71, 129] on input "86" at bounding box center [123, 120] width 220 height 31
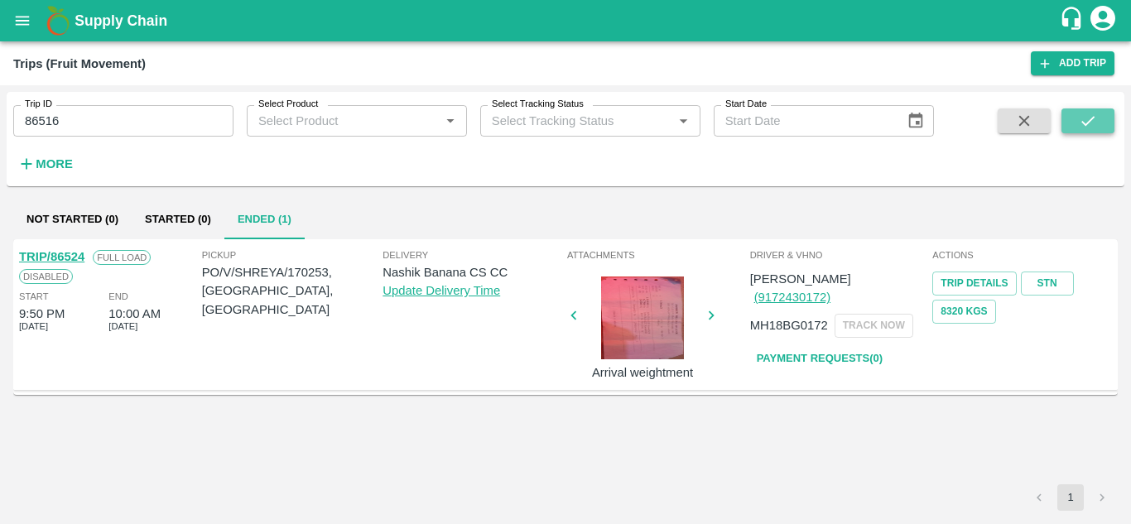
click at [1091, 113] on icon "submit" at bounding box center [1087, 121] width 18 height 18
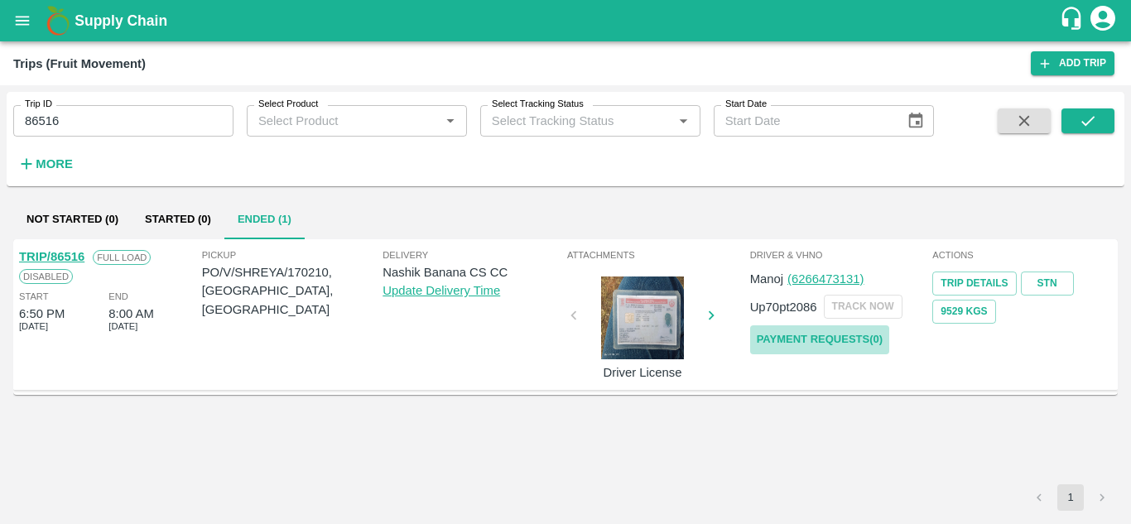
click at [830, 332] on link "Payment Requests( 0 )" at bounding box center [819, 339] width 139 height 29
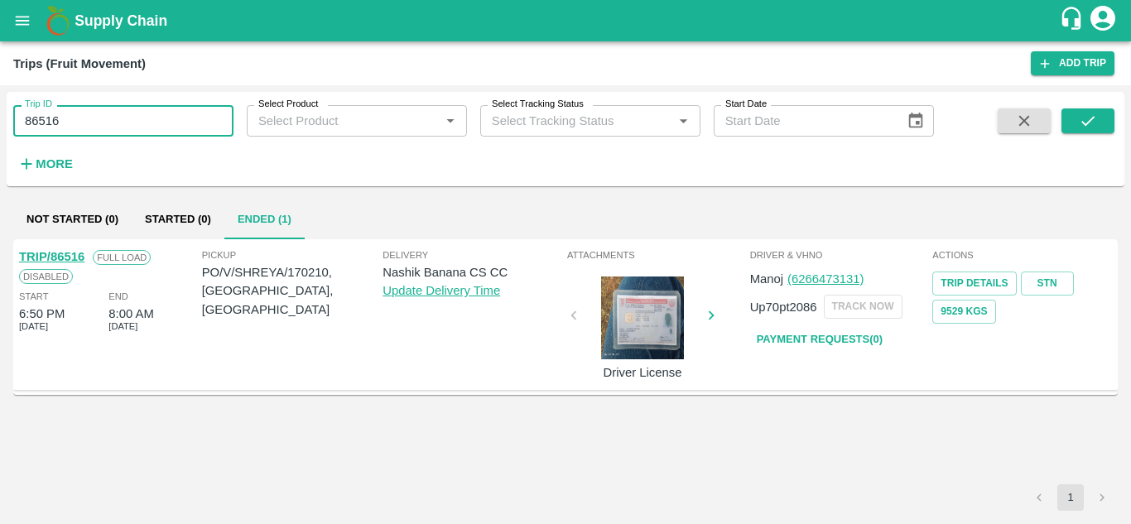
click at [77, 116] on input "86516" at bounding box center [123, 120] width 220 height 31
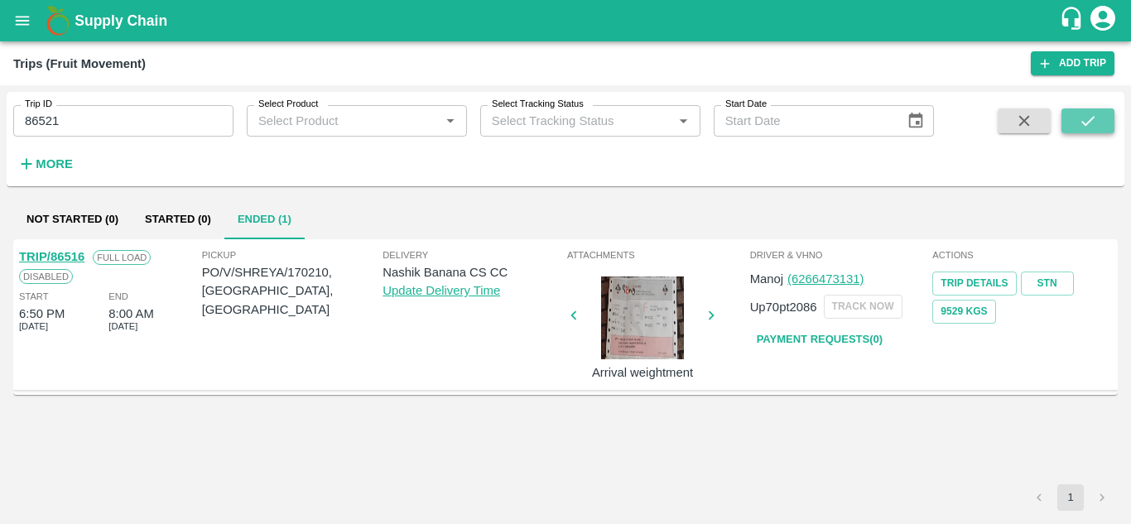
click at [1071, 122] on button "submit" at bounding box center [1087, 120] width 53 height 25
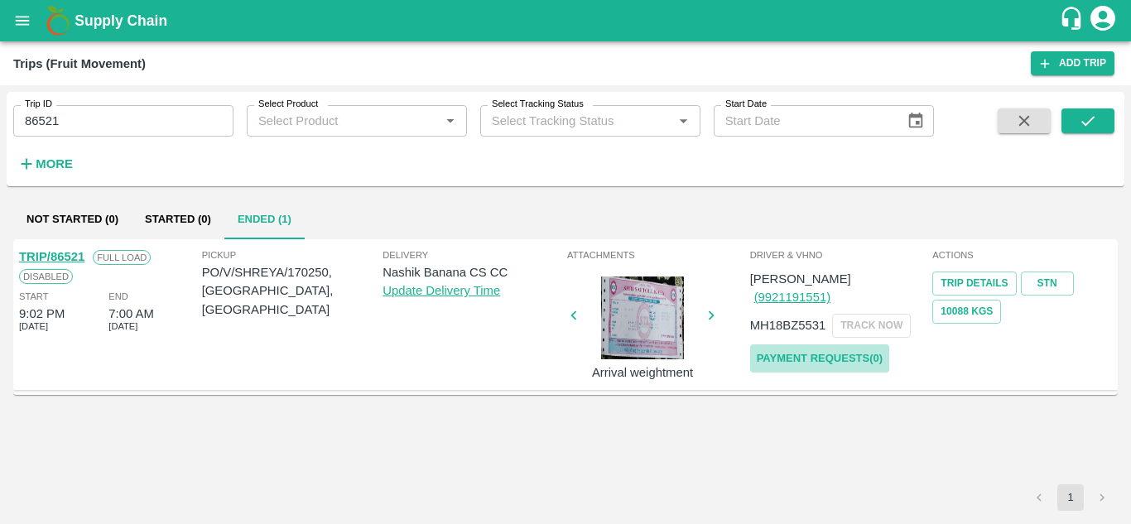
click at [780, 348] on link "Payment Requests( 0 )" at bounding box center [819, 358] width 139 height 29
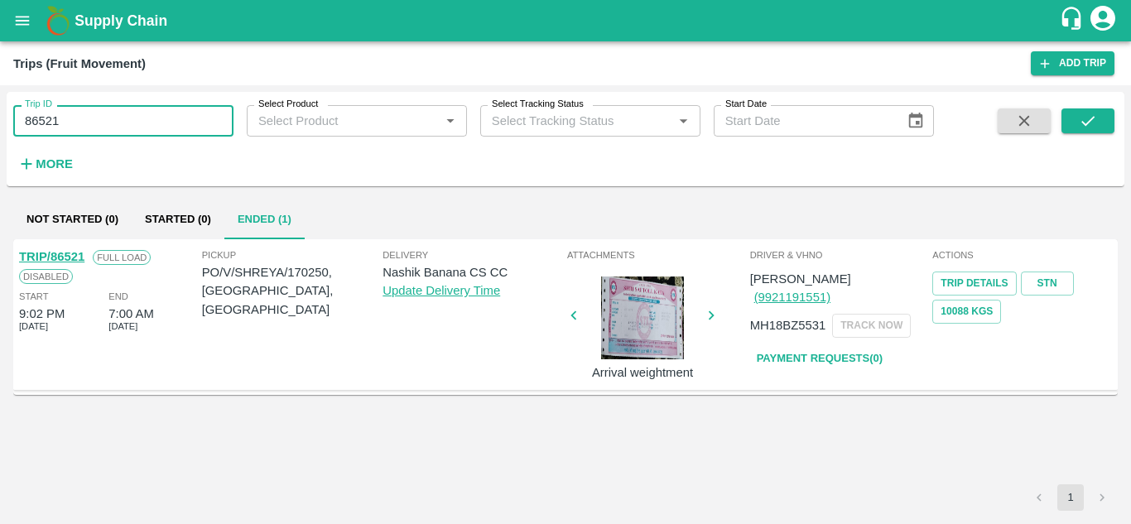
click at [82, 118] on input "86521" at bounding box center [123, 120] width 220 height 31
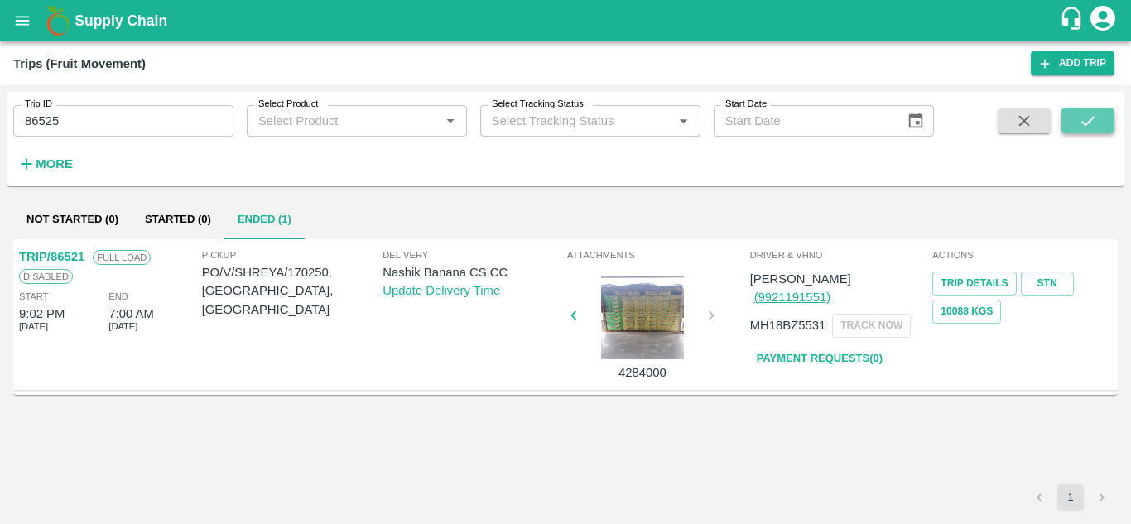
click at [1093, 120] on icon "submit" at bounding box center [1087, 121] width 18 height 18
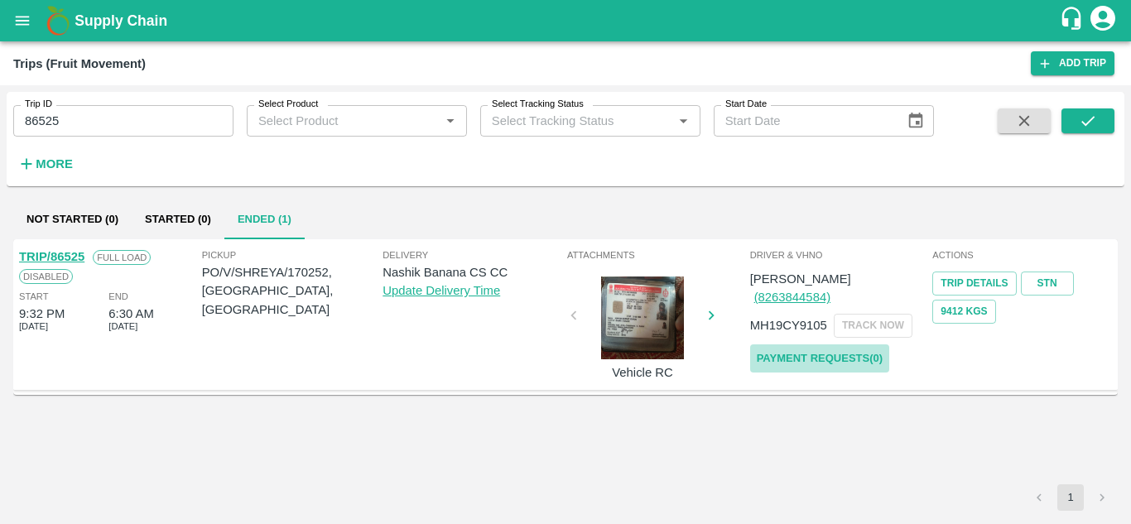
click at [812, 344] on link "Payment Requests( 0 )" at bounding box center [819, 358] width 139 height 29
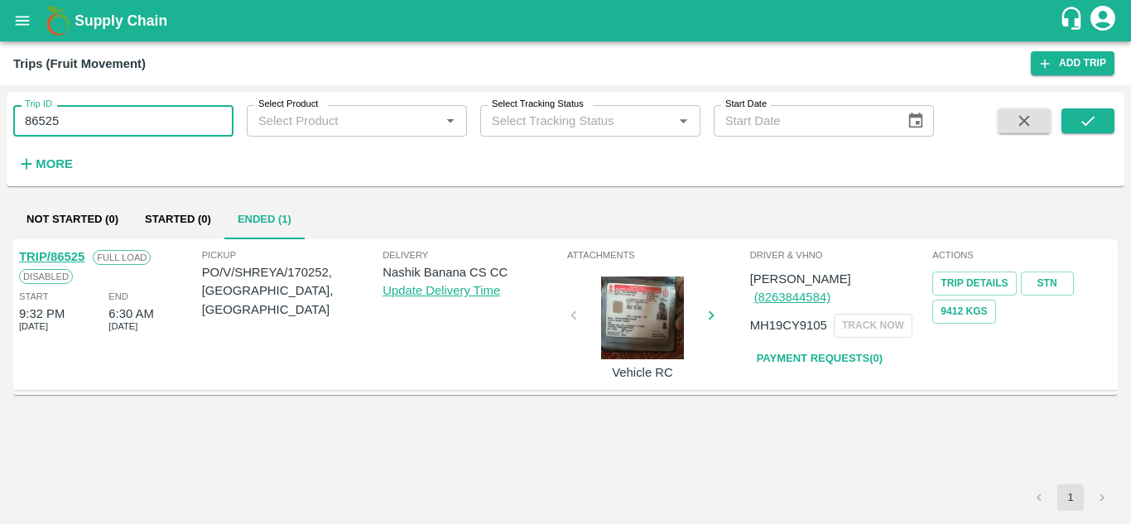
click at [73, 125] on input "86525" at bounding box center [123, 120] width 220 height 31
click at [57, 125] on input "86" at bounding box center [123, 120] width 220 height 31
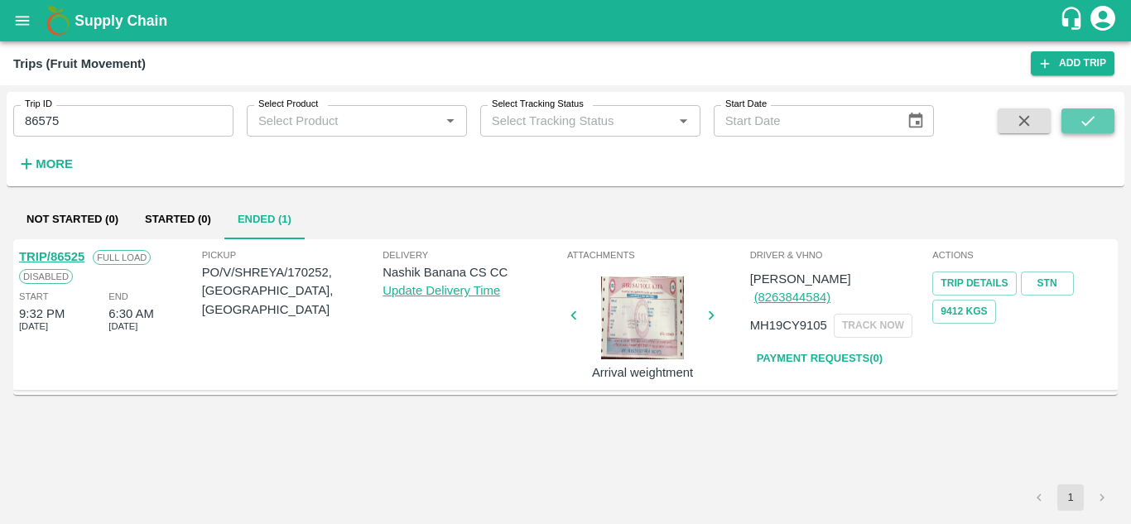
click at [1084, 122] on icon "submit" at bounding box center [1087, 121] width 18 height 18
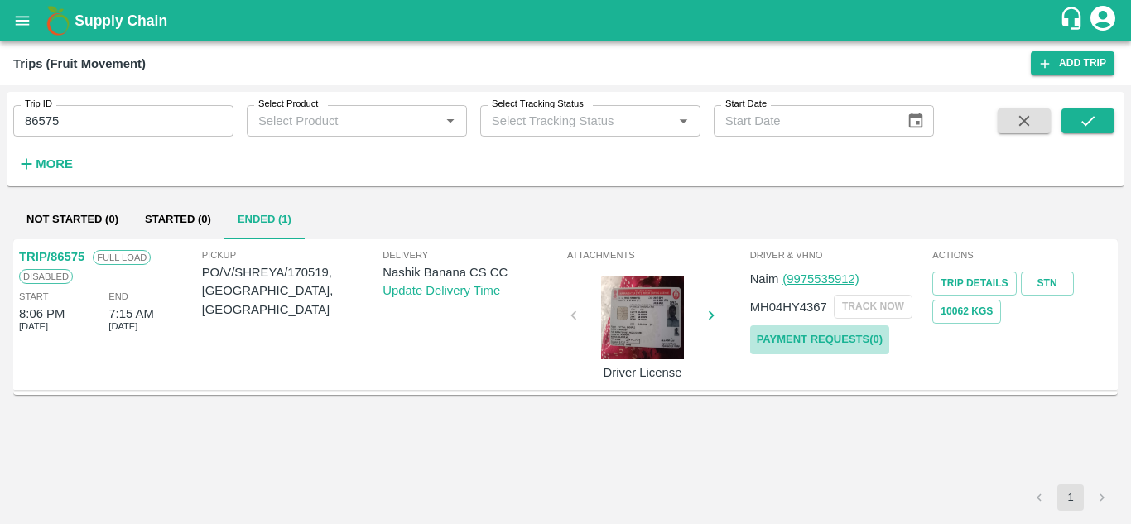
click at [815, 338] on link "Payment Requests( 0 )" at bounding box center [819, 339] width 139 height 29
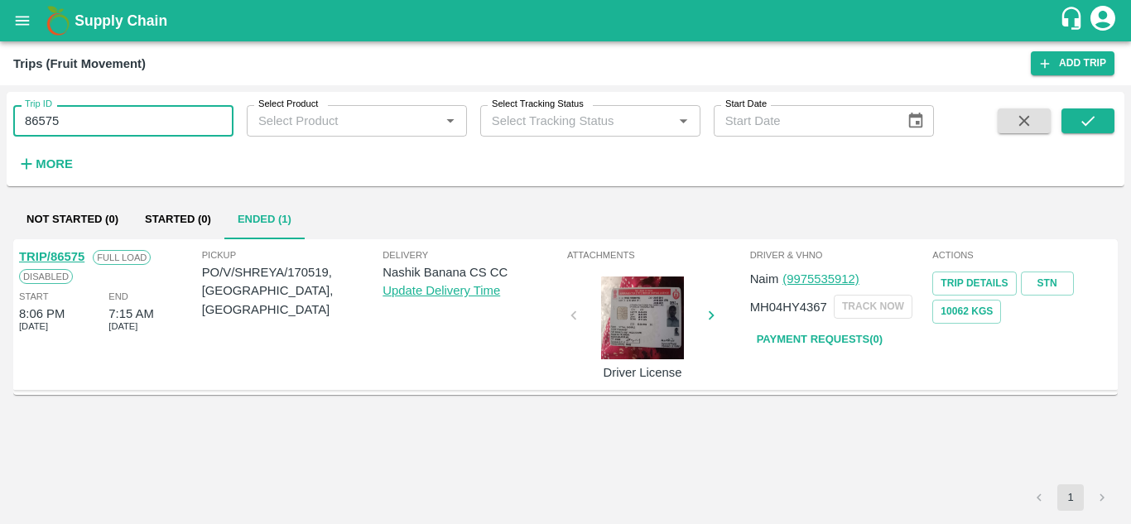
click at [86, 120] on input "86575" at bounding box center [123, 120] width 220 height 31
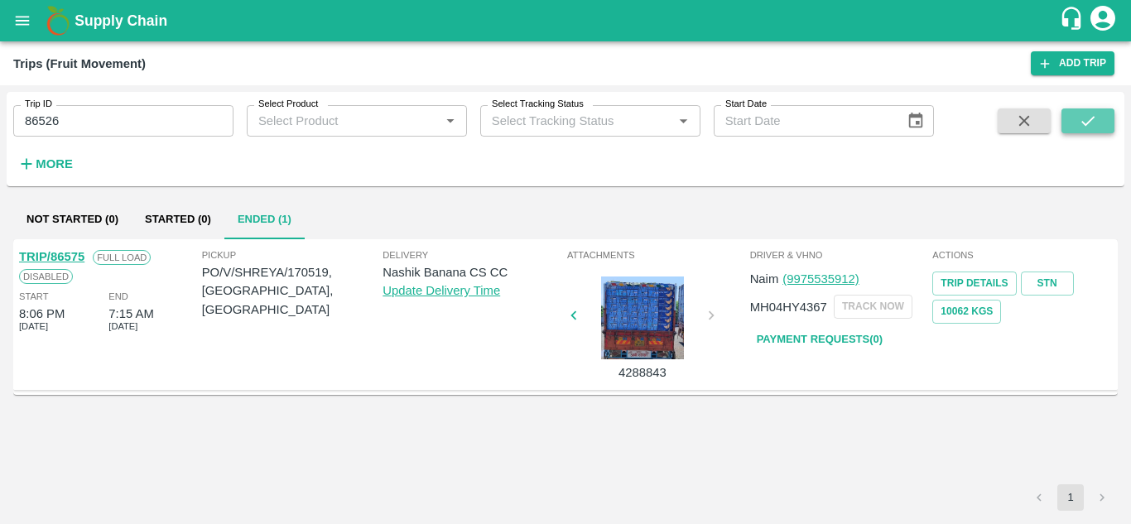
click at [1083, 112] on icon "submit" at bounding box center [1087, 121] width 18 height 18
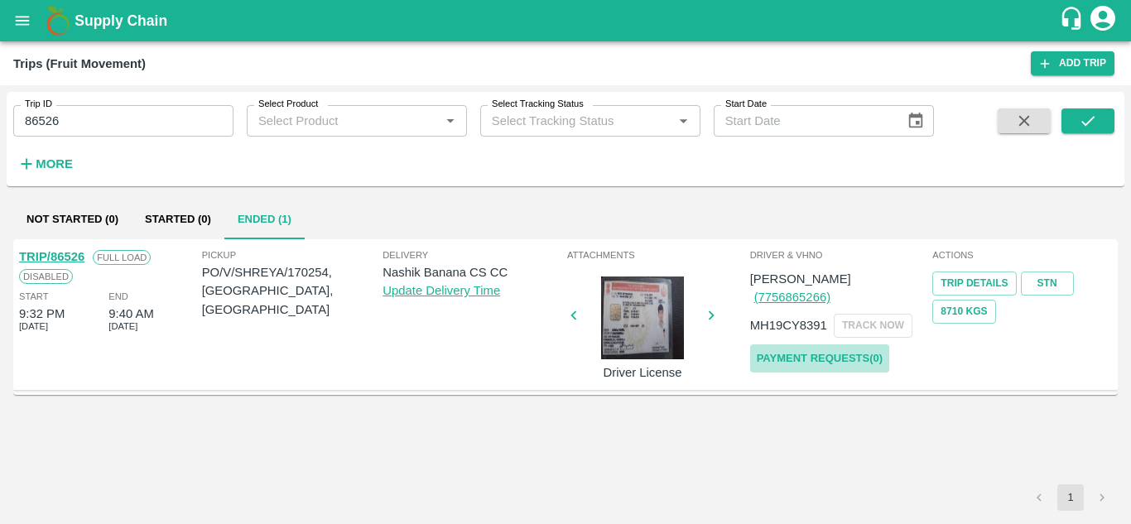
click at [792, 344] on link "Payment Requests( 0 )" at bounding box center [819, 358] width 139 height 29
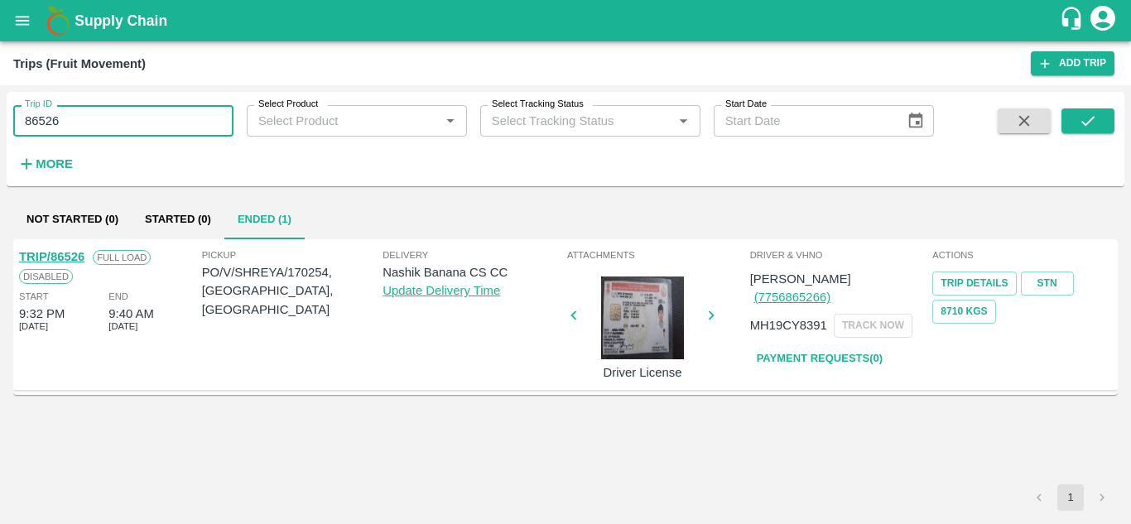
click at [89, 114] on input "86526" at bounding box center [123, 120] width 220 height 31
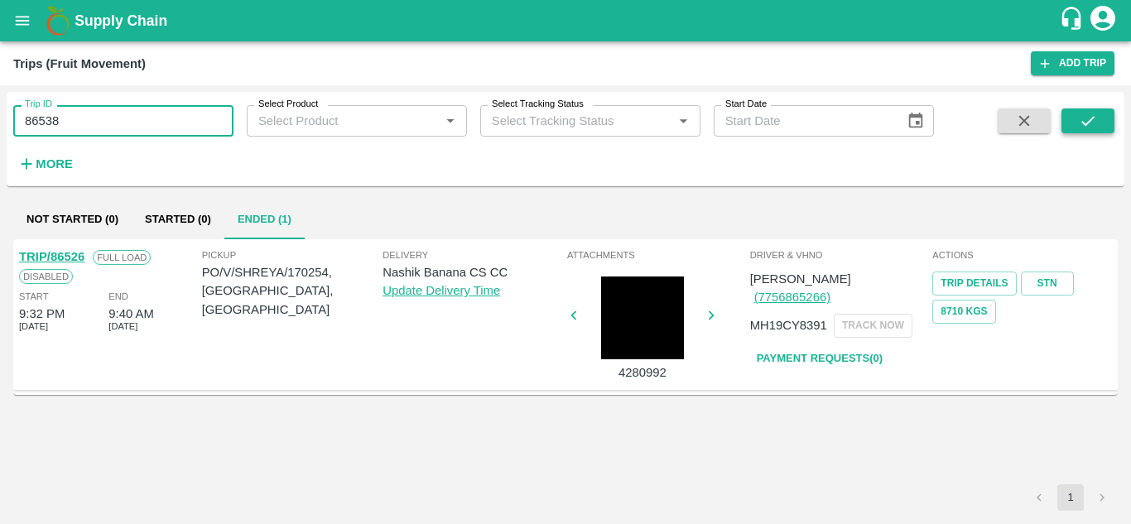
type input "86538"
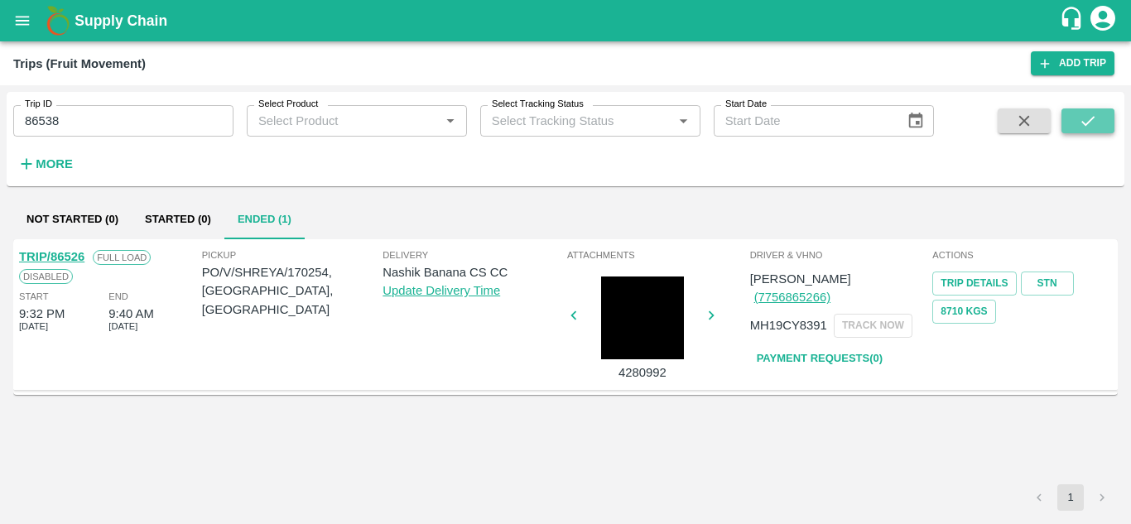
click at [1081, 119] on icon "submit" at bounding box center [1087, 121] width 18 height 18
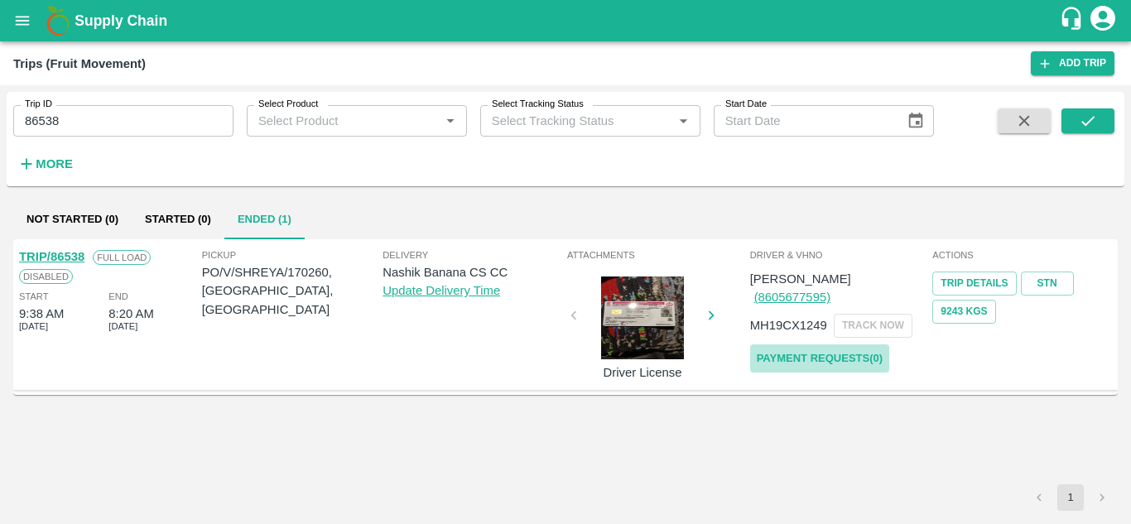
click at [832, 344] on link "Payment Requests( 0 )" at bounding box center [819, 358] width 139 height 29
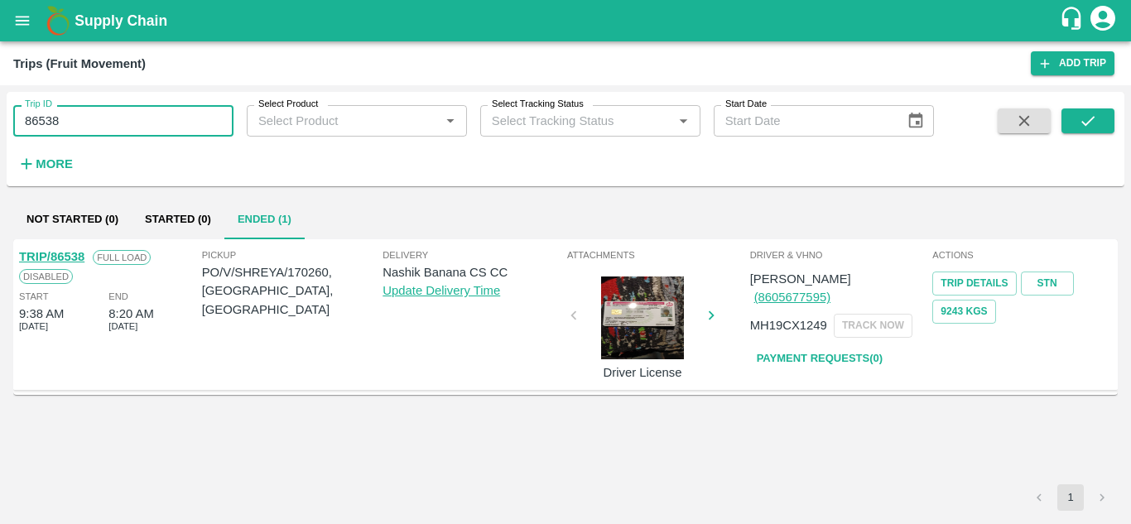
click at [88, 117] on input "86538" at bounding box center [123, 120] width 220 height 31
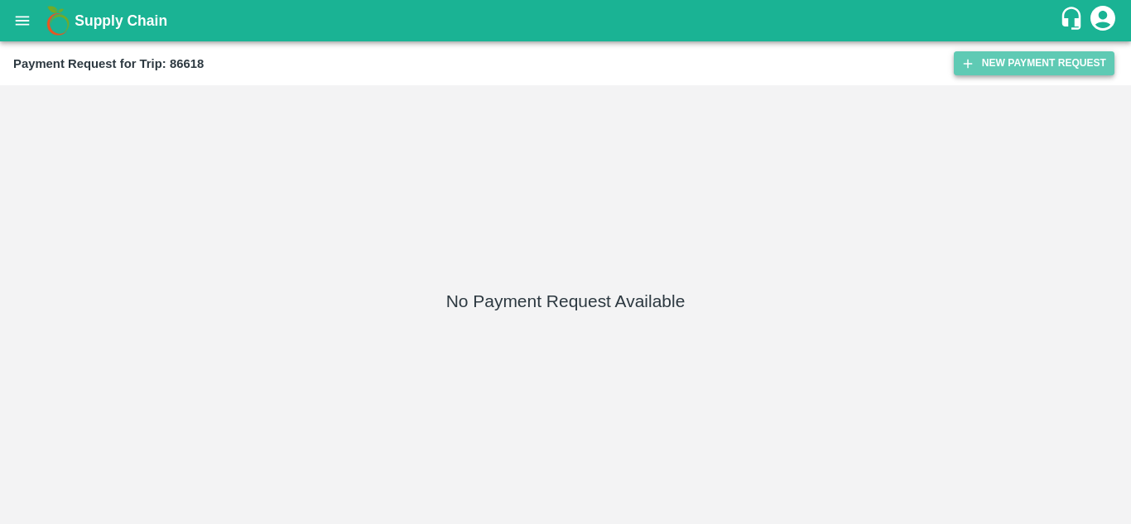
click at [990, 58] on button "New Payment Request" at bounding box center [1033, 63] width 161 height 24
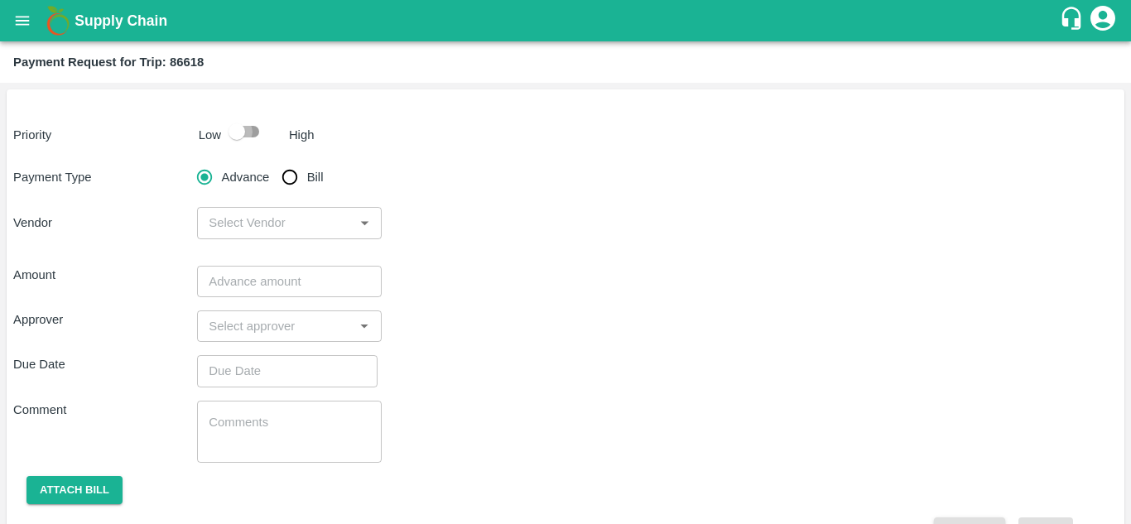
click at [248, 128] on input "checkbox" at bounding box center [237, 131] width 94 height 31
checkbox input "true"
click at [291, 179] on input "Bill" at bounding box center [289, 177] width 33 height 33
radio input "true"
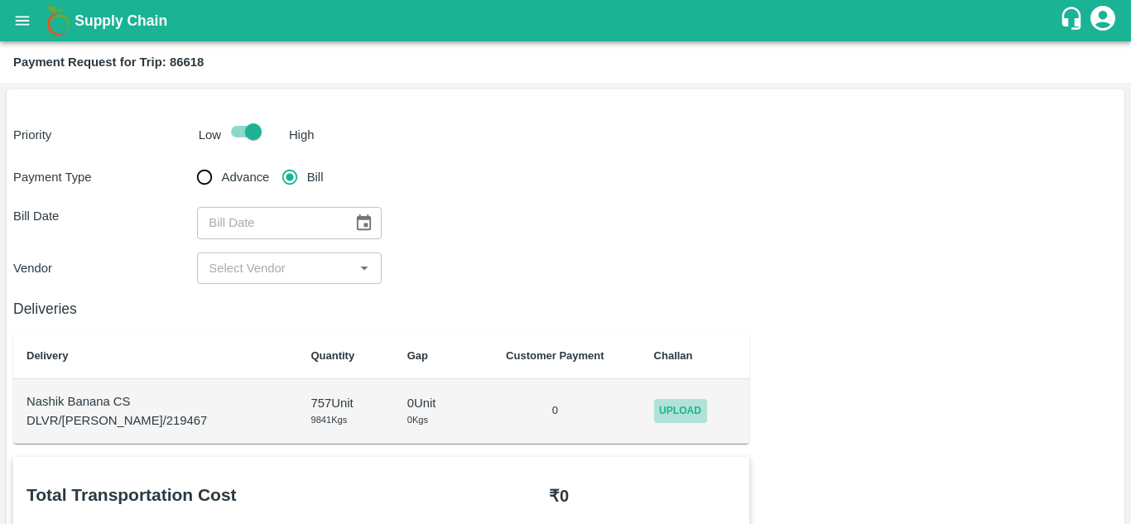
click at [658, 409] on span "Upload" at bounding box center [680, 411] width 53 height 24
click at [0, 0] on input "Upload" at bounding box center [0, 0] width 0 height 0
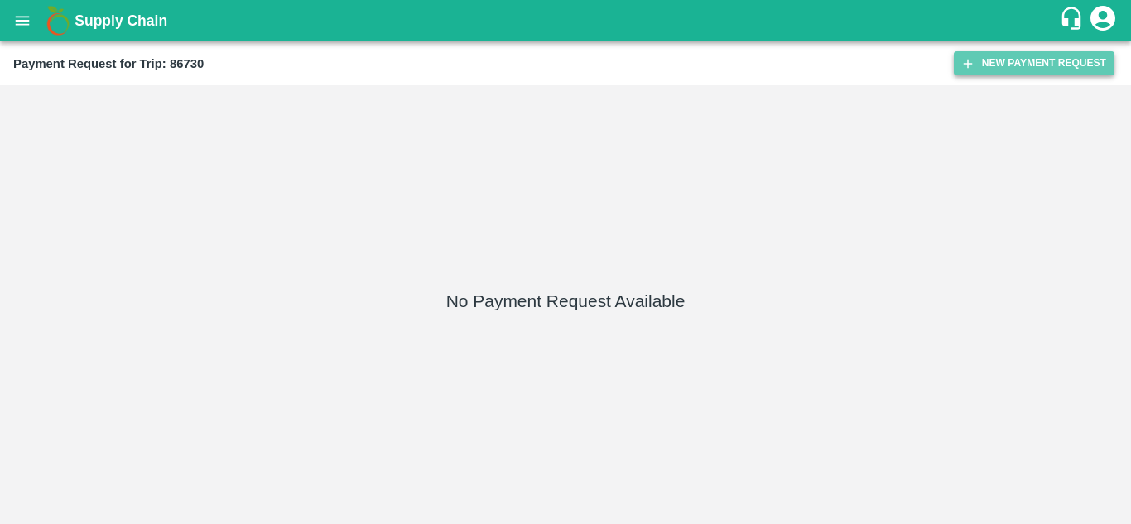
click at [1016, 61] on button "New Payment Request" at bounding box center [1033, 63] width 161 height 24
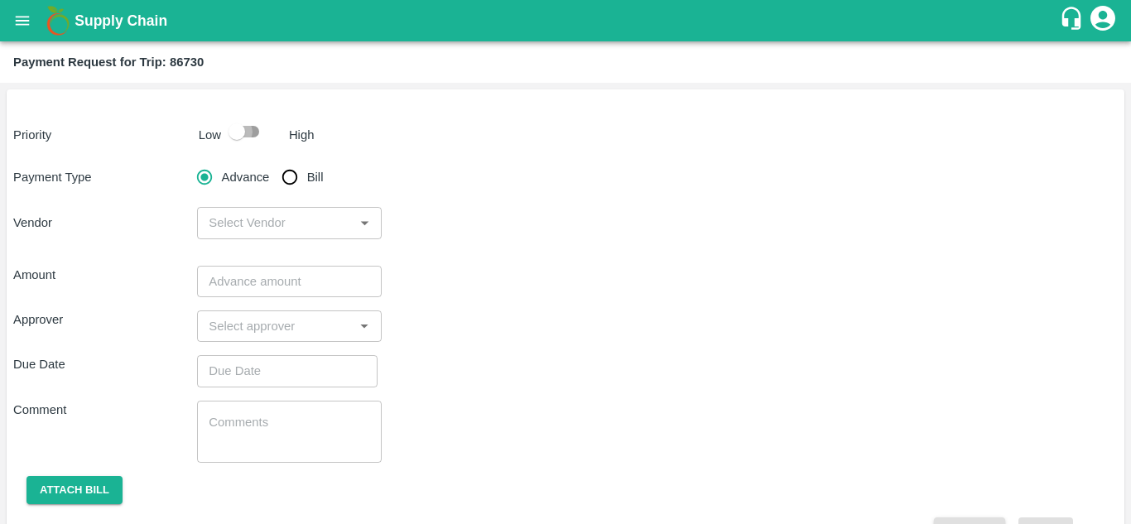
click at [251, 134] on input "checkbox" at bounding box center [237, 131] width 94 height 31
checkbox input "true"
click at [291, 171] on input "Bill" at bounding box center [289, 177] width 33 height 33
radio input "true"
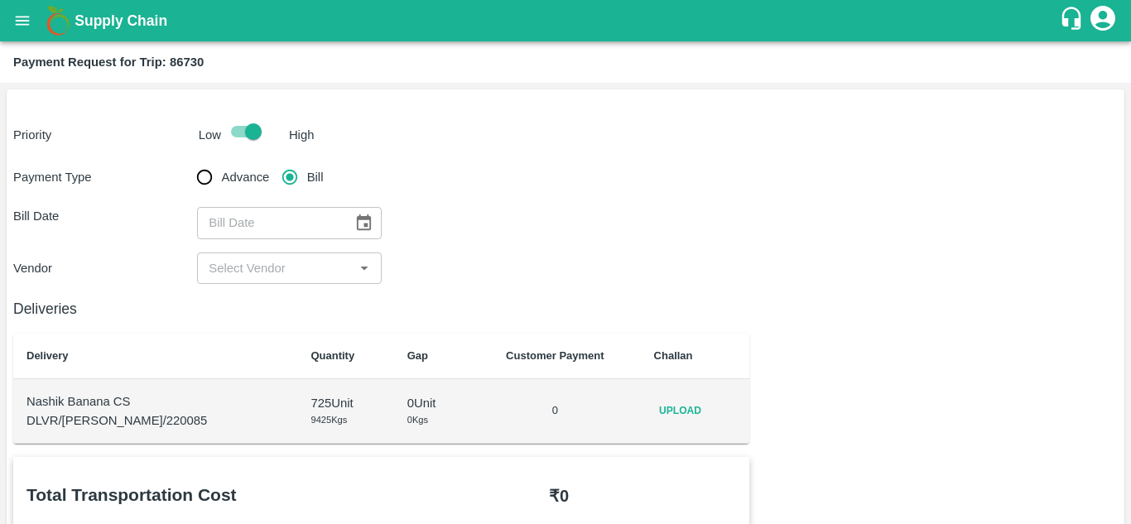
click at [672, 415] on span "Upload" at bounding box center [680, 411] width 53 height 24
click at [0, 0] on input "Upload" at bounding box center [0, 0] width 0 height 0
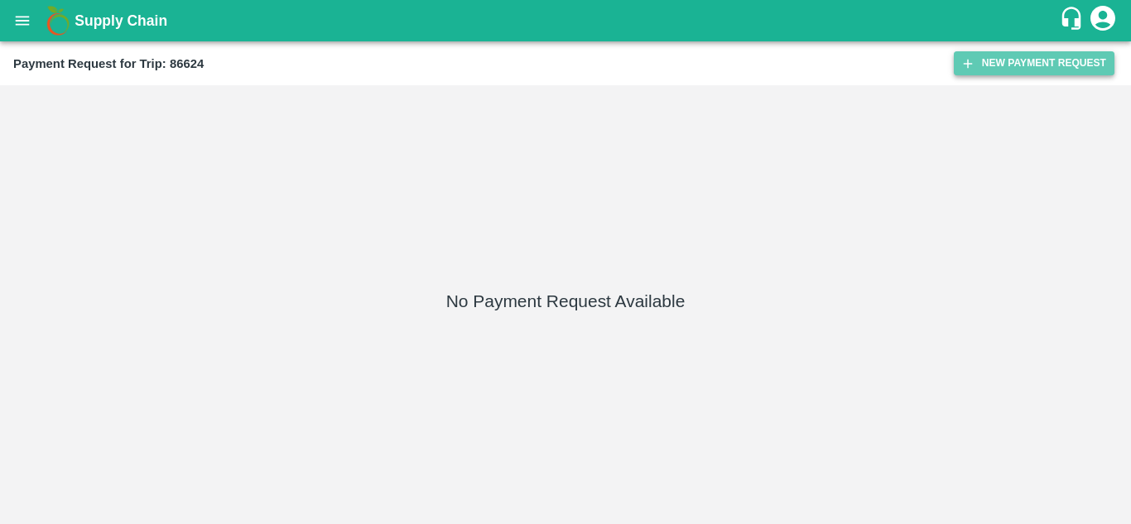
click at [1021, 60] on button "New Payment Request" at bounding box center [1033, 63] width 161 height 24
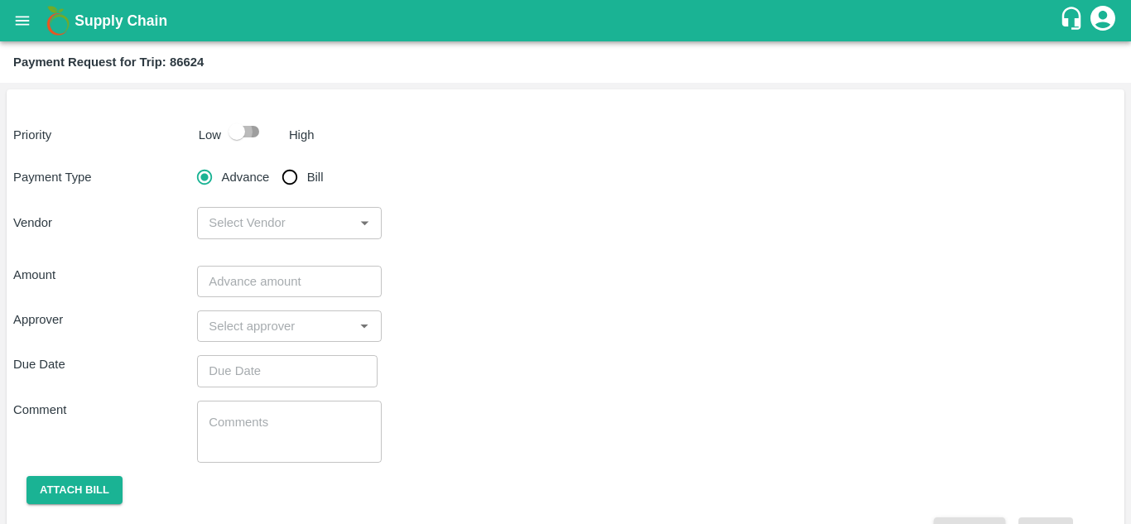
click at [252, 130] on input "checkbox" at bounding box center [237, 131] width 94 height 31
checkbox input "true"
click at [294, 175] on input "Bill" at bounding box center [289, 177] width 33 height 33
radio input "true"
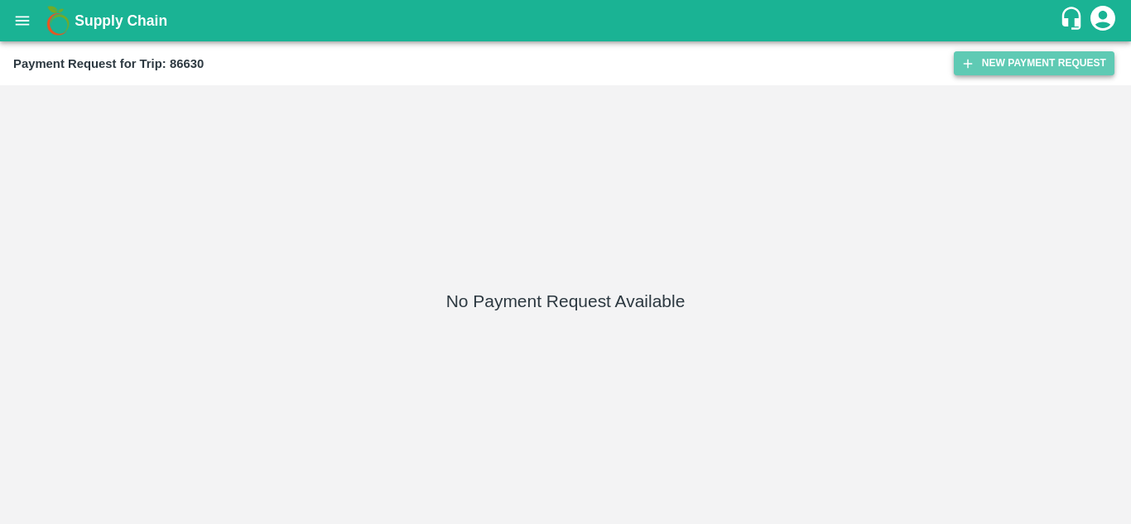
click at [1015, 55] on button "New Payment Request" at bounding box center [1033, 63] width 161 height 24
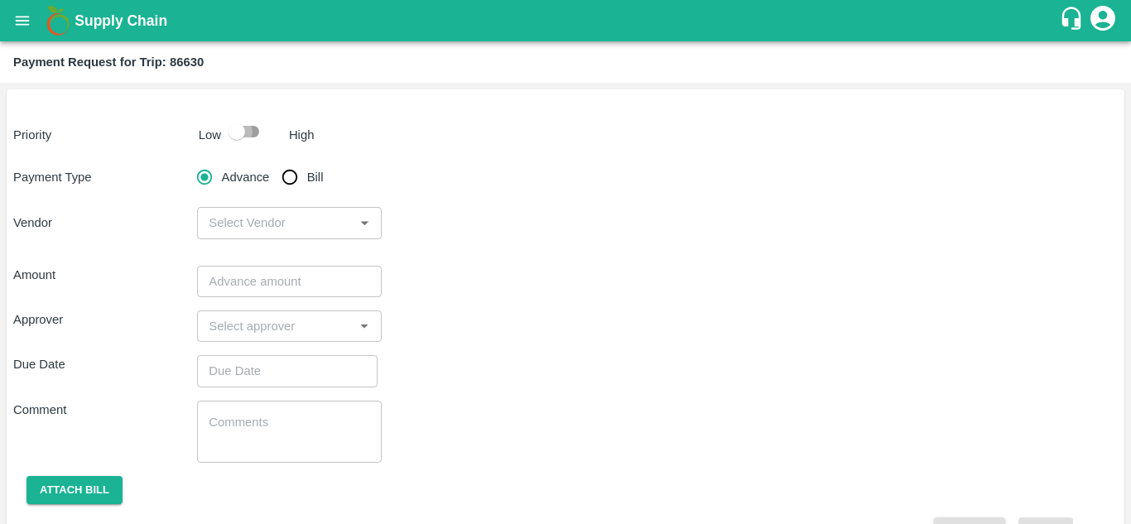
click at [253, 131] on input "checkbox" at bounding box center [237, 131] width 94 height 31
checkbox input "true"
click at [288, 181] on input "Bill" at bounding box center [289, 177] width 33 height 33
radio input "true"
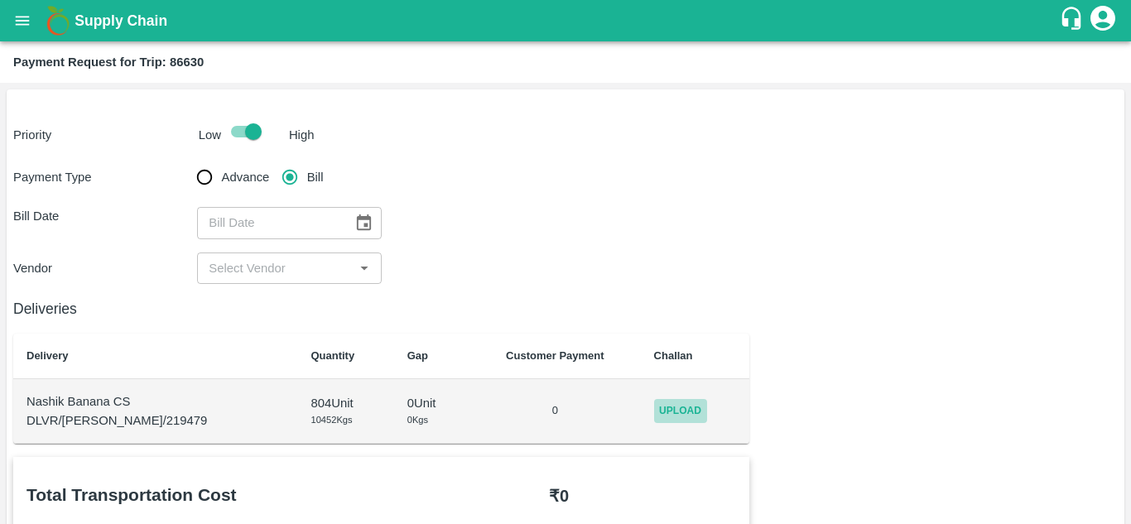
click at [664, 401] on span "Upload" at bounding box center [680, 411] width 53 height 24
click at [0, 0] on input "Upload" at bounding box center [0, 0] width 0 height 0
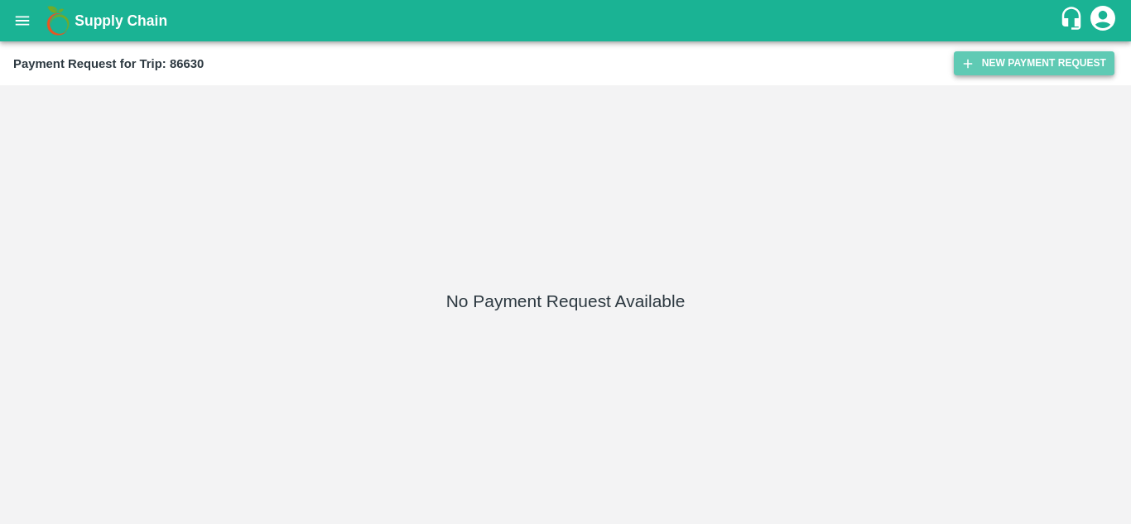
click at [1024, 57] on button "New Payment Request" at bounding box center [1033, 63] width 161 height 24
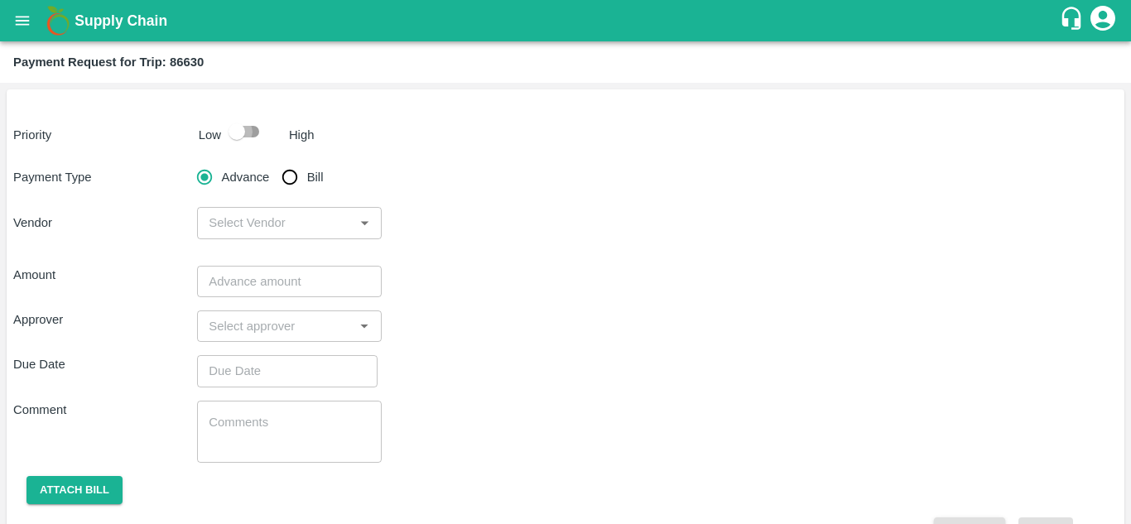
click at [253, 129] on input "checkbox" at bounding box center [237, 131] width 94 height 31
checkbox input "true"
click at [291, 173] on input "Bill" at bounding box center [289, 177] width 33 height 33
radio input "true"
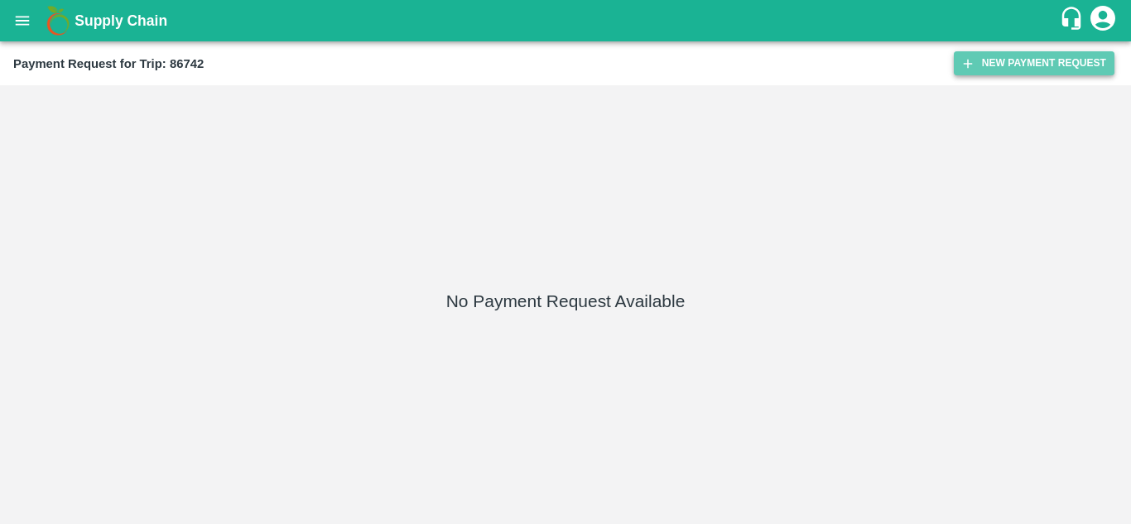
click at [1036, 54] on button "New Payment Request" at bounding box center [1033, 63] width 161 height 24
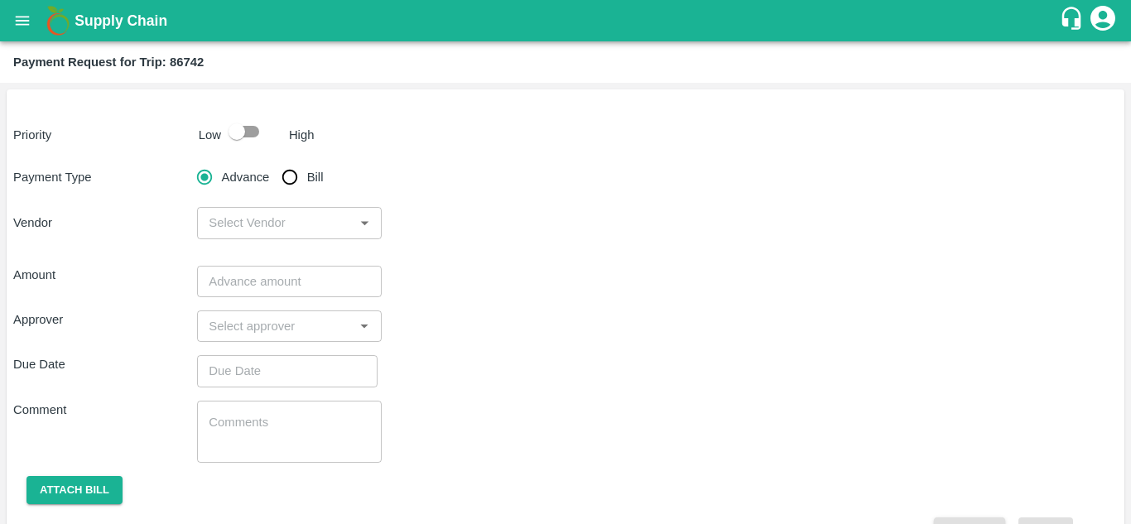
click at [243, 130] on input "checkbox" at bounding box center [237, 131] width 94 height 31
checkbox input "true"
click at [286, 177] on input "Bill" at bounding box center [289, 177] width 33 height 33
radio input "true"
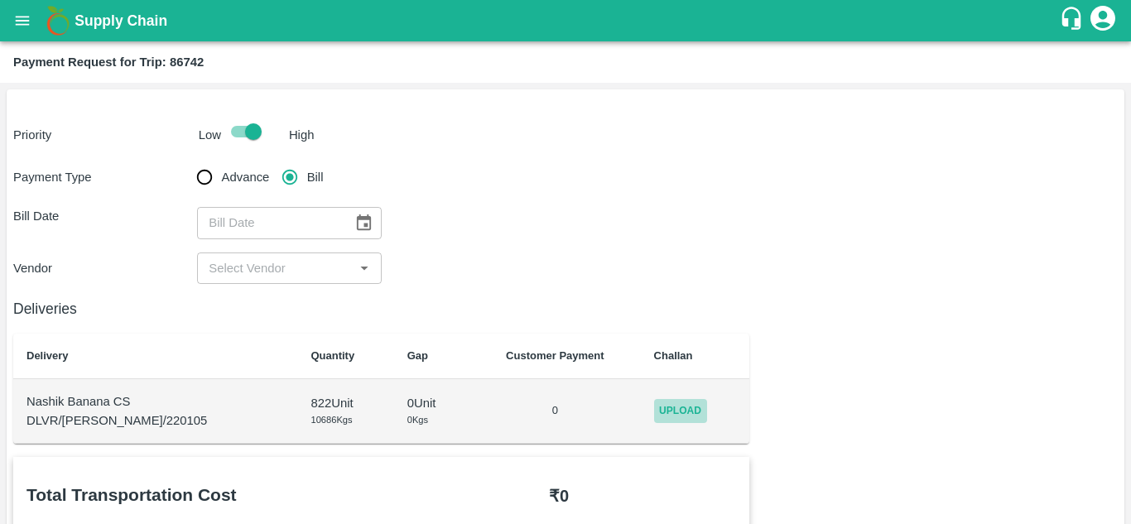
click at [664, 417] on span "Upload" at bounding box center [680, 411] width 53 height 24
click at [0, 0] on input "Upload" at bounding box center [0, 0] width 0 height 0
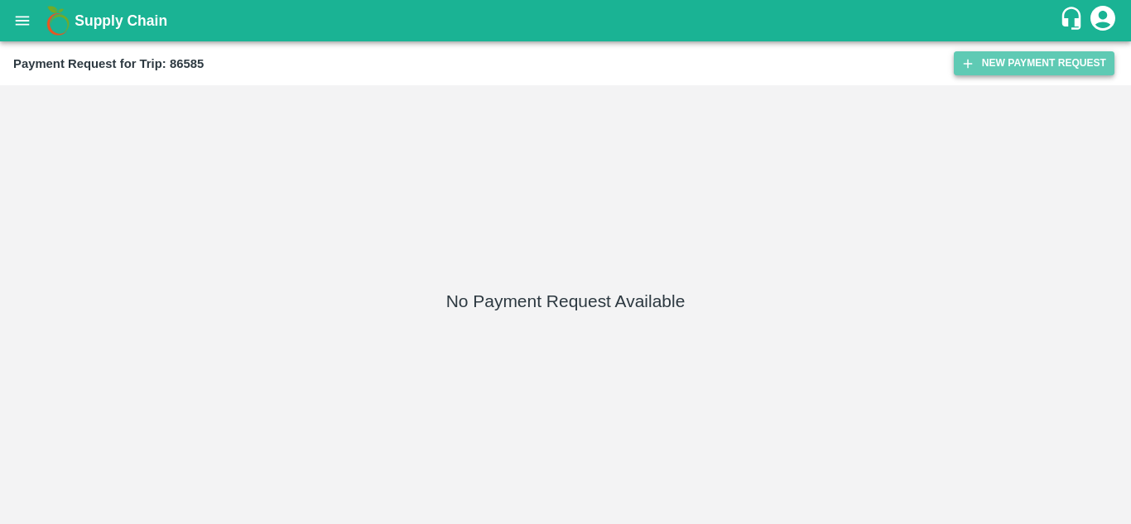
click at [1018, 63] on button "New Payment Request" at bounding box center [1033, 63] width 161 height 24
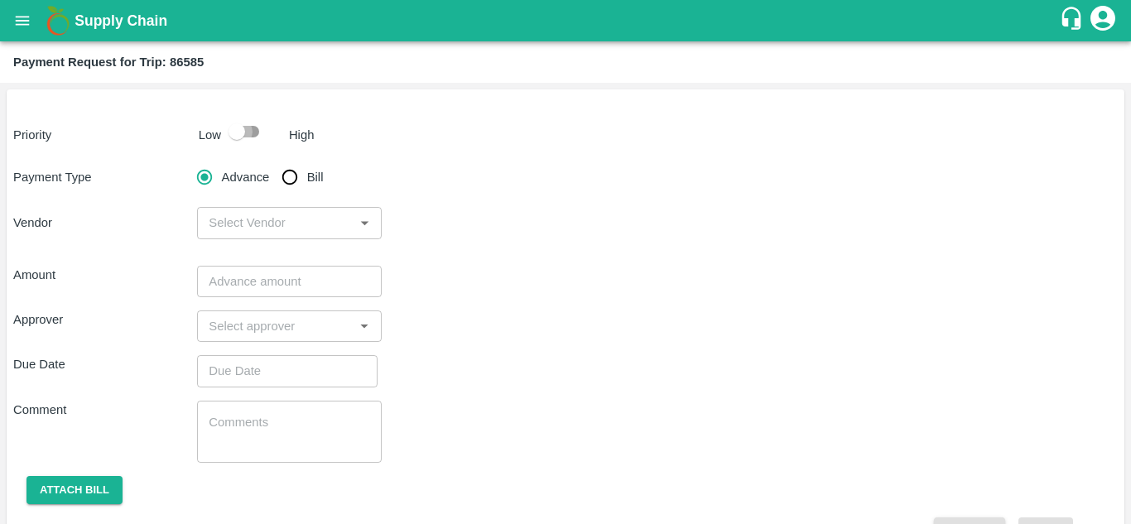
click at [248, 127] on input "checkbox" at bounding box center [237, 131] width 94 height 31
checkbox input "true"
click at [285, 177] on input "Bill" at bounding box center [289, 177] width 33 height 33
radio input "true"
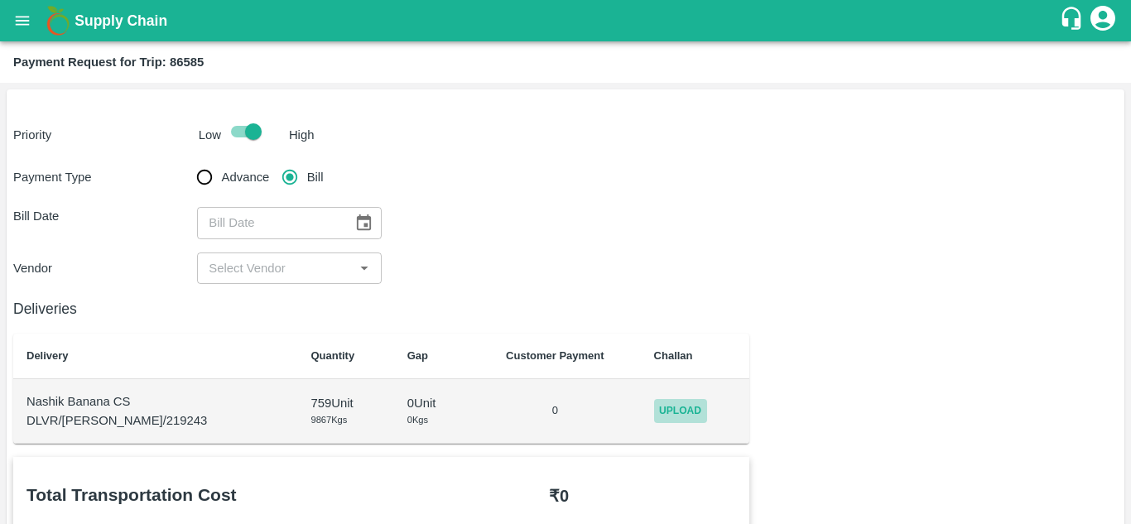
click at [681, 414] on span "Upload" at bounding box center [680, 411] width 53 height 24
click at [0, 0] on input "Upload" at bounding box center [0, 0] width 0 height 0
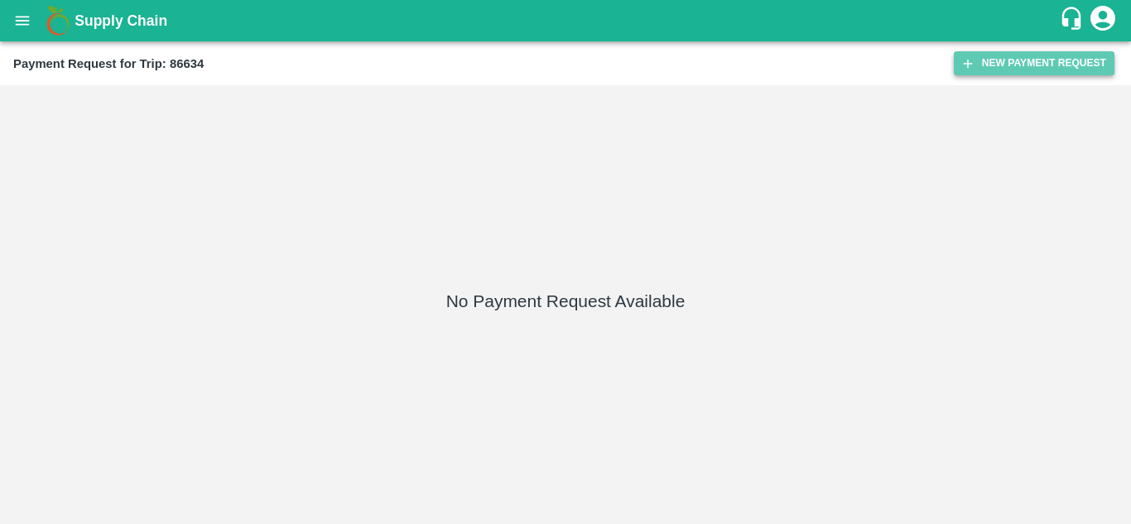
click at [1013, 59] on button "New Payment Request" at bounding box center [1033, 63] width 161 height 24
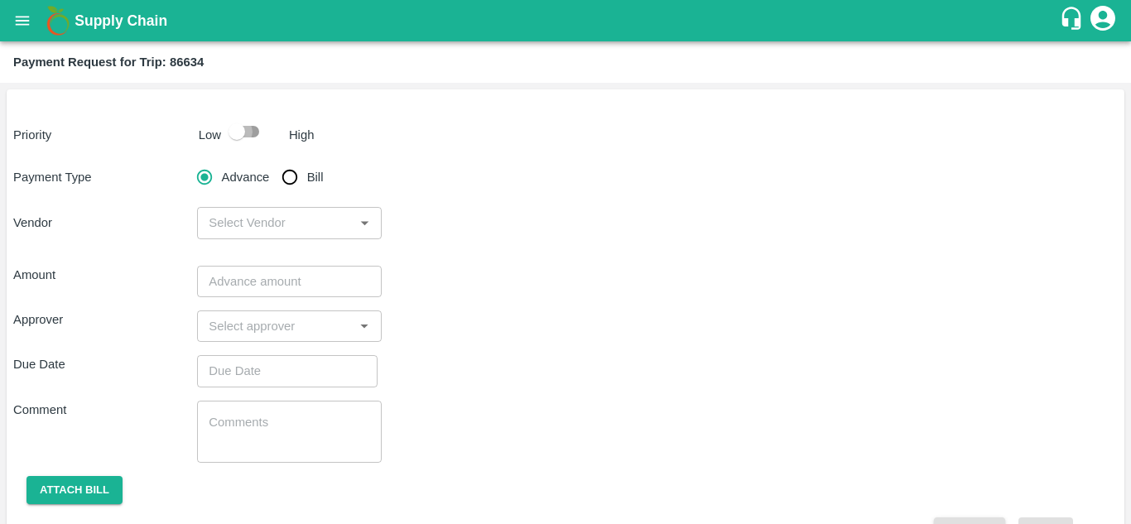
click at [252, 126] on input "checkbox" at bounding box center [237, 131] width 94 height 31
checkbox input "true"
click at [288, 177] on input "Bill" at bounding box center [289, 177] width 33 height 33
radio input "true"
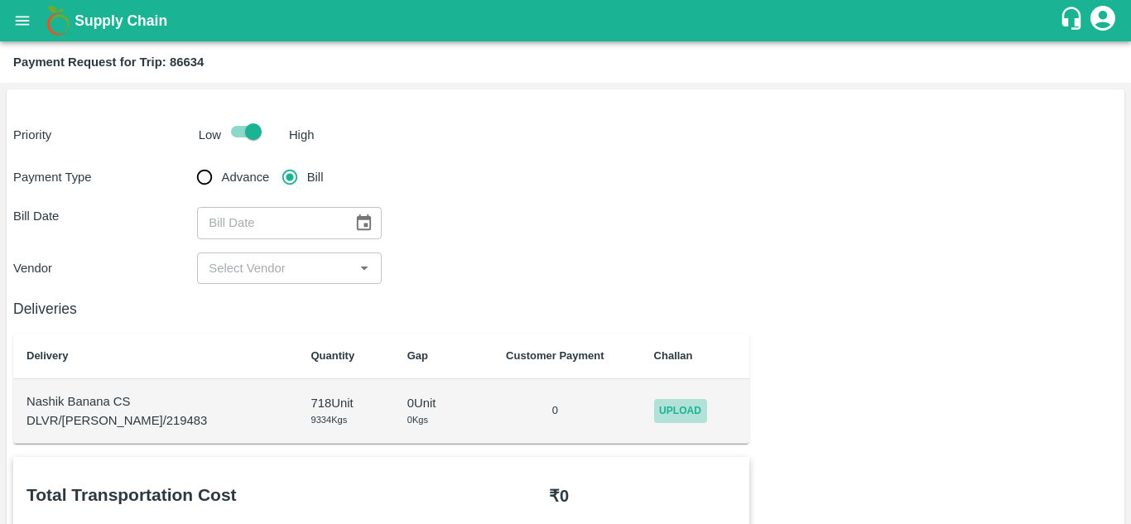
click at [668, 416] on span "Upload" at bounding box center [680, 411] width 53 height 24
click at [0, 0] on input "Upload" at bounding box center [0, 0] width 0 height 0
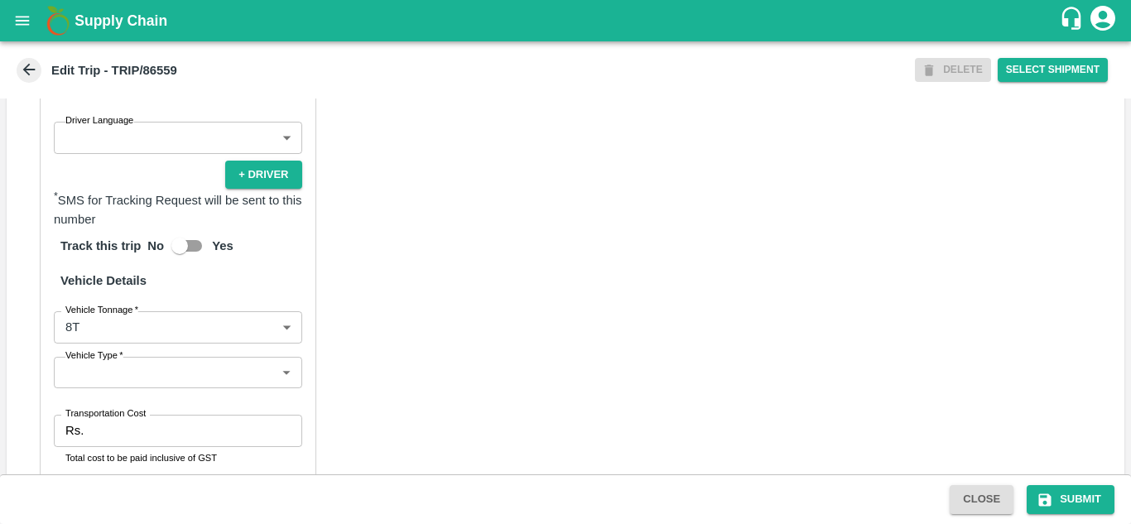
scroll to position [1242, 0]
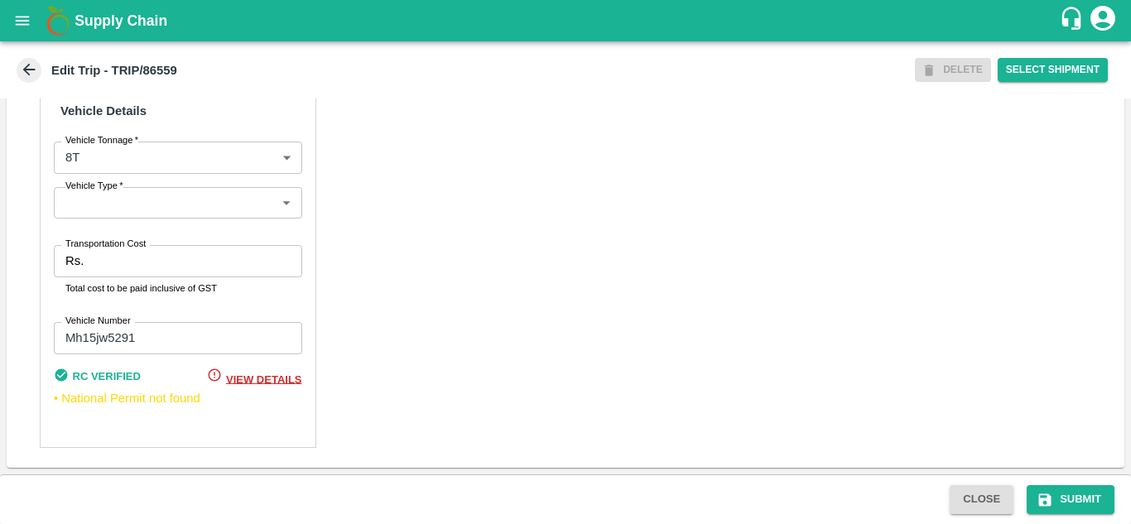
click at [245, 379] on span "View Details" at bounding box center [263, 378] width 75 height 12
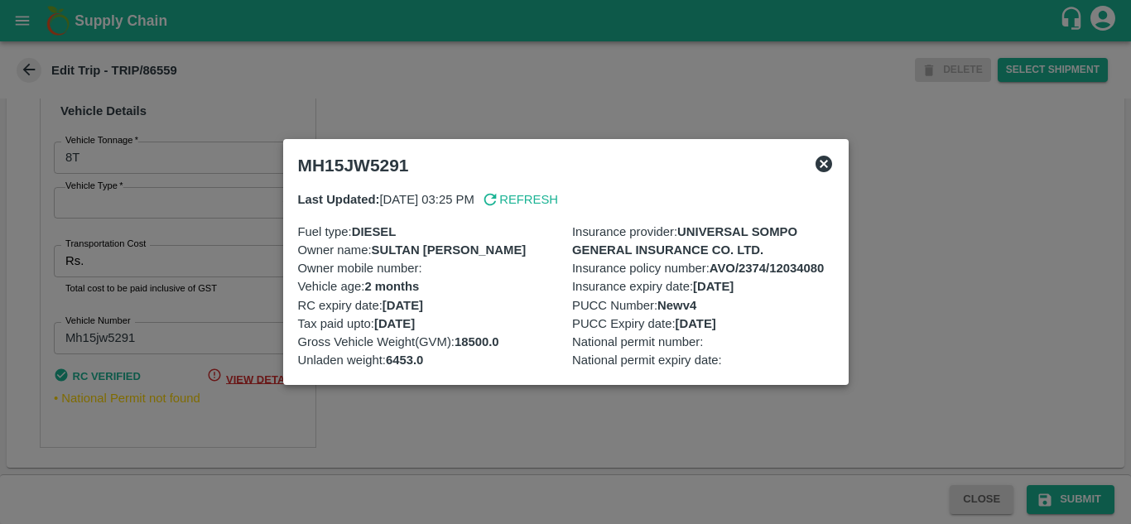
click at [788, 427] on div at bounding box center [565, 262] width 1131 height 524
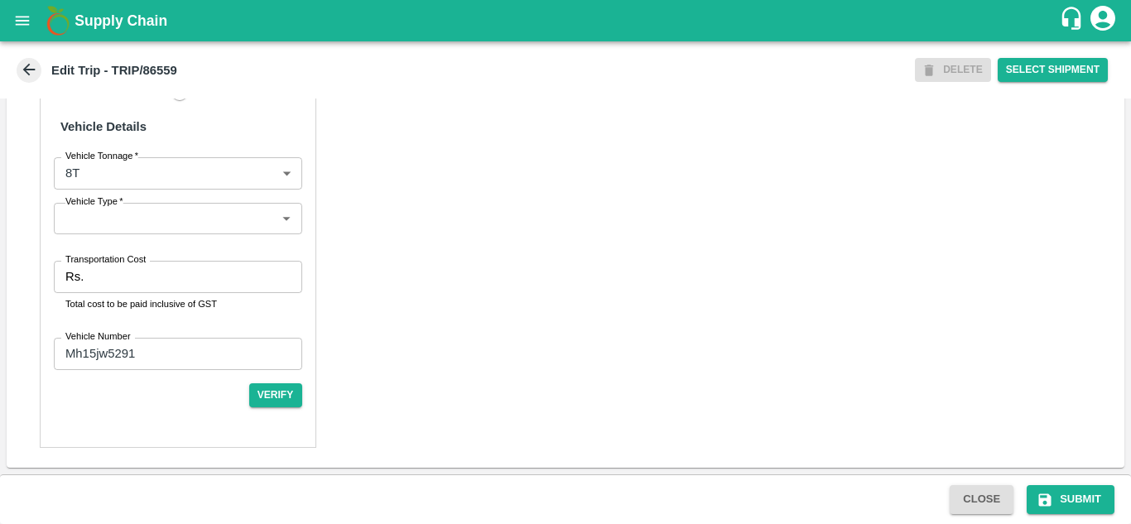
scroll to position [1227, 0]
click at [289, 388] on button "Verify" at bounding box center [275, 395] width 53 height 24
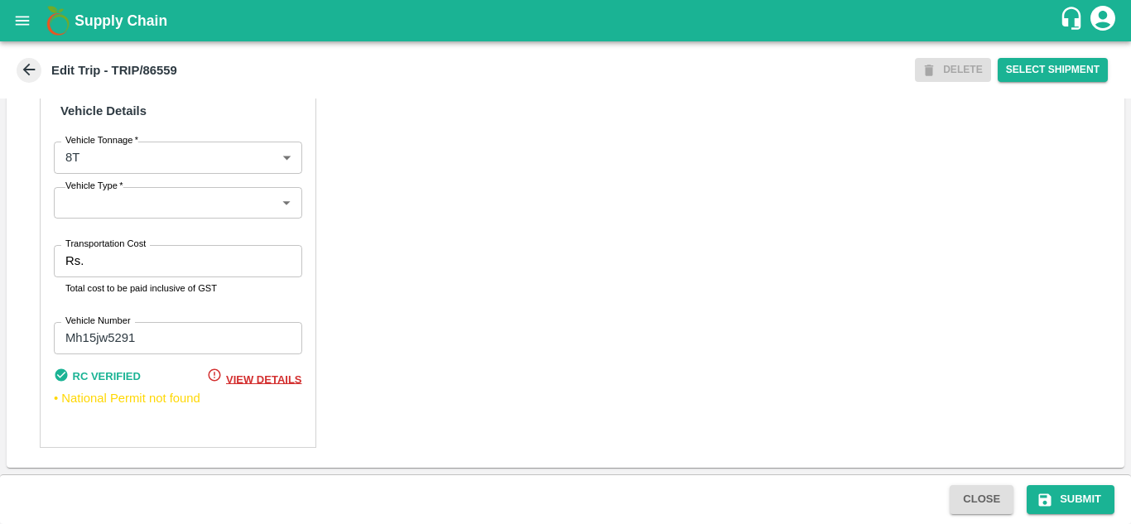
click at [60, 381] on icon at bounding box center [61, 374] width 12 height 12
click at [186, 353] on input "Mh15jw5291" at bounding box center [178, 337] width 248 height 31
click at [509, 366] on div "Partner Details Partner   * Partner Add Transporter Driver 1 Details Driver Nam…" at bounding box center [565, 44] width 1117 height 848
click at [1078, 490] on button "Submit" at bounding box center [1070, 499] width 88 height 29
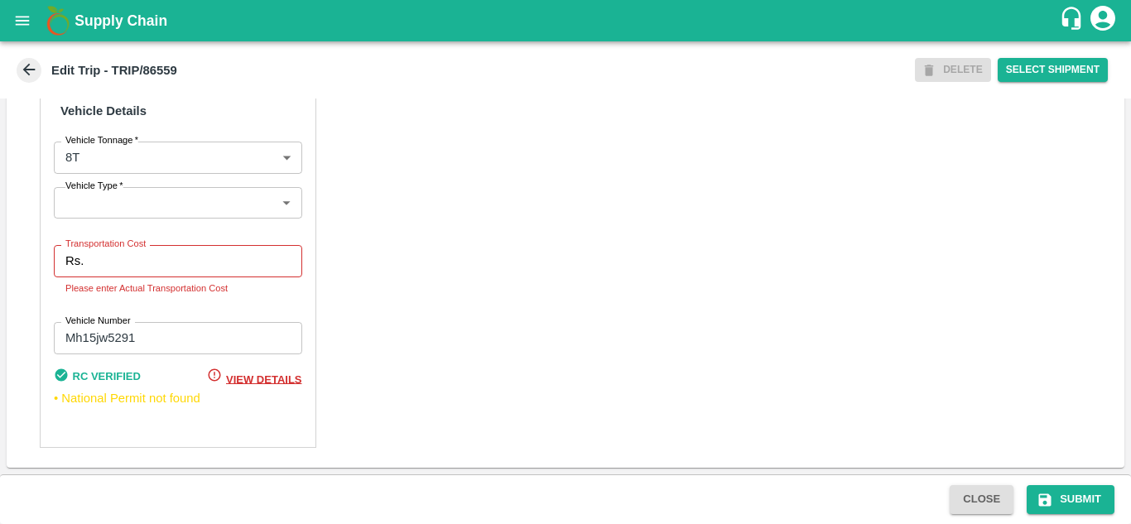
click at [81, 268] on p "Rs." at bounding box center [74, 261] width 18 height 18
click at [108, 275] on input "Transportation Cost" at bounding box center [195, 260] width 211 height 31
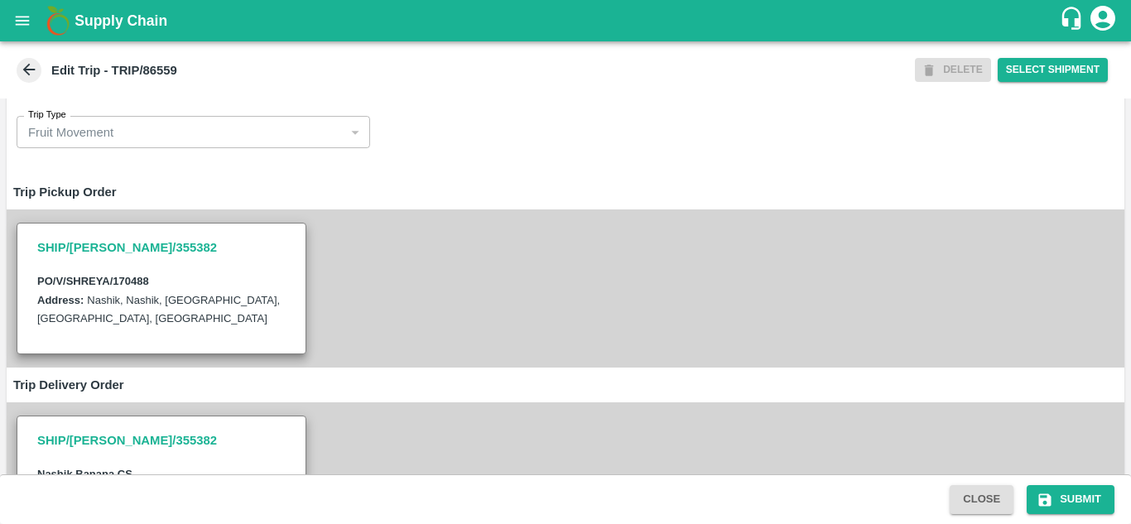
scroll to position [0, 0]
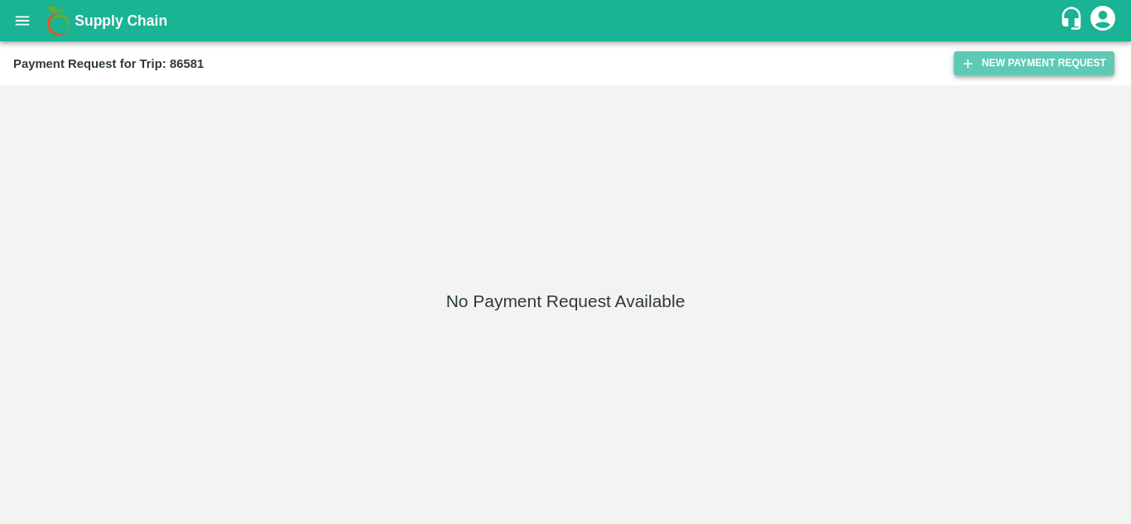
click at [1006, 65] on button "New Payment Request" at bounding box center [1033, 63] width 161 height 24
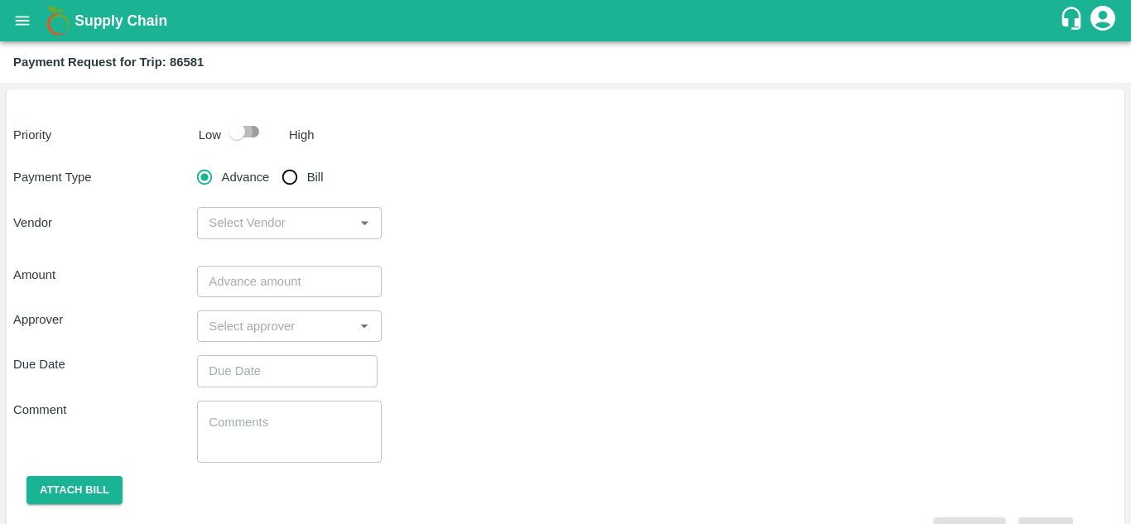
click at [246, 132] on input "checkbox" at bounding box center [237, 131] width 94 height 31
checkbox input "true"
click at [291, 177] on input "Bill" at bounding box center [289, 177] width 33 height 33
radio input "true"
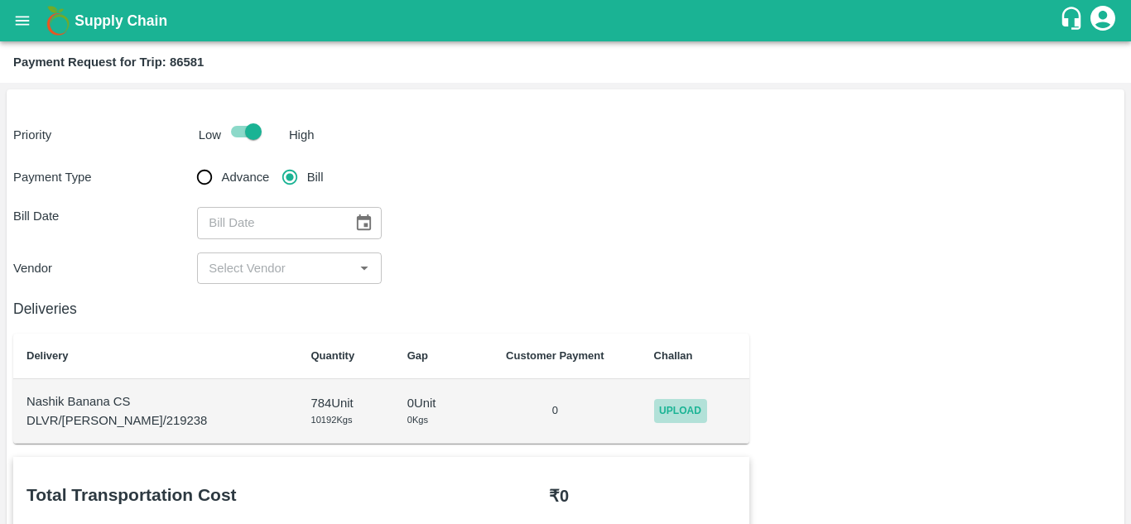
click at [654, 411] on span "Upload" at bounding box center [680, 411] width 53 height 24
click at [0, 0] on input "Upload" at bounding box center [0, 0] width 0 height 0
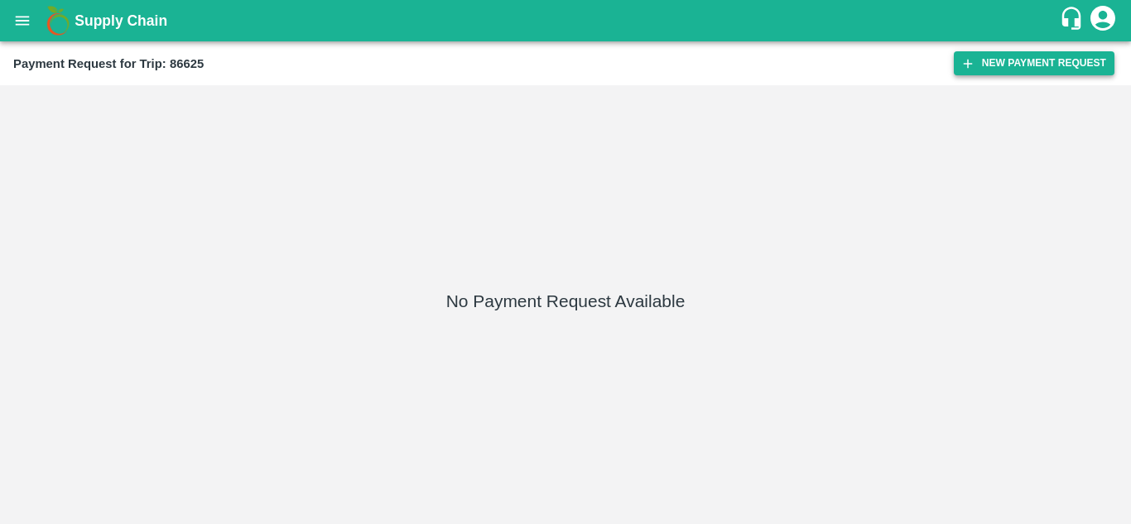
click at [1041, 64] on button "New Payment Request" at bounding box center [1033, 63] width 161 height 24
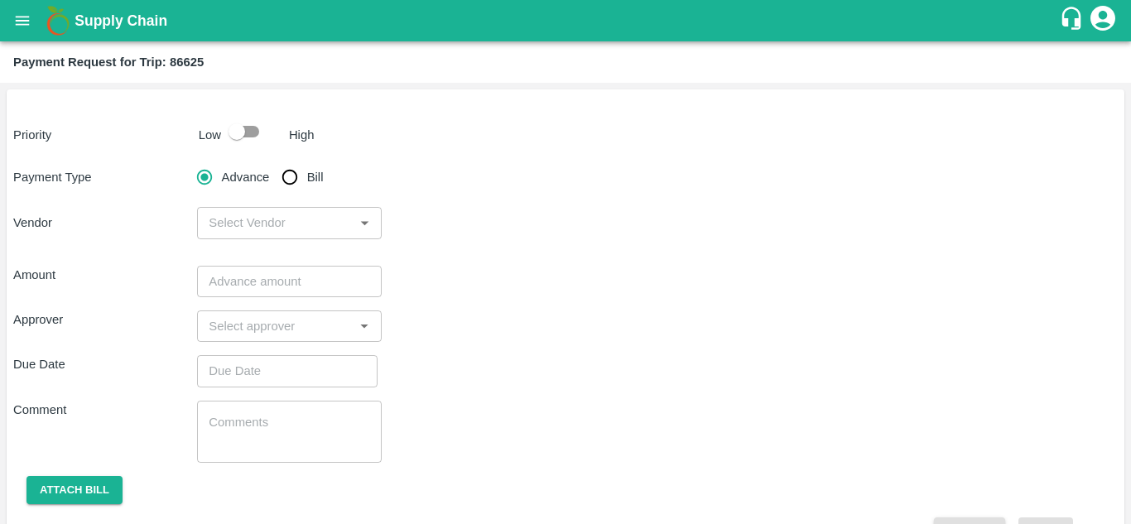
click at [247, 131] on input "checkbox" at bounding box center [237, 131] width 94 height 31
checkbox input "true"
click at [291, 177] on input "Bill" at bounding box center [289, 177] width 33 height 33
radio input "true"
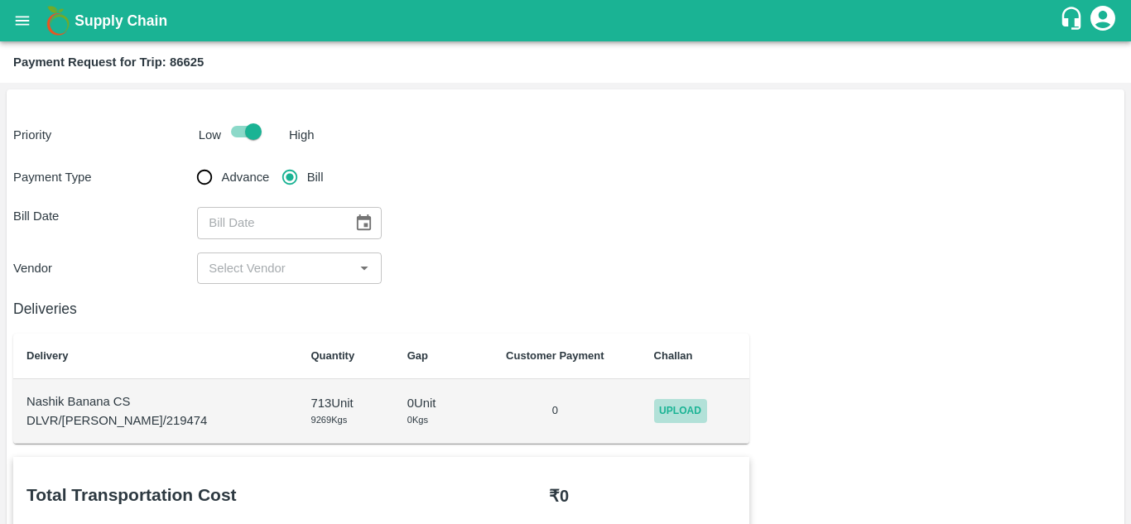
click at [671, 406] on span "Upload" at bounding box center [680, 411] width 53 height 24
click at [0, 0] on input "Upload" at bounding box center [0, 0] width 0 height 0
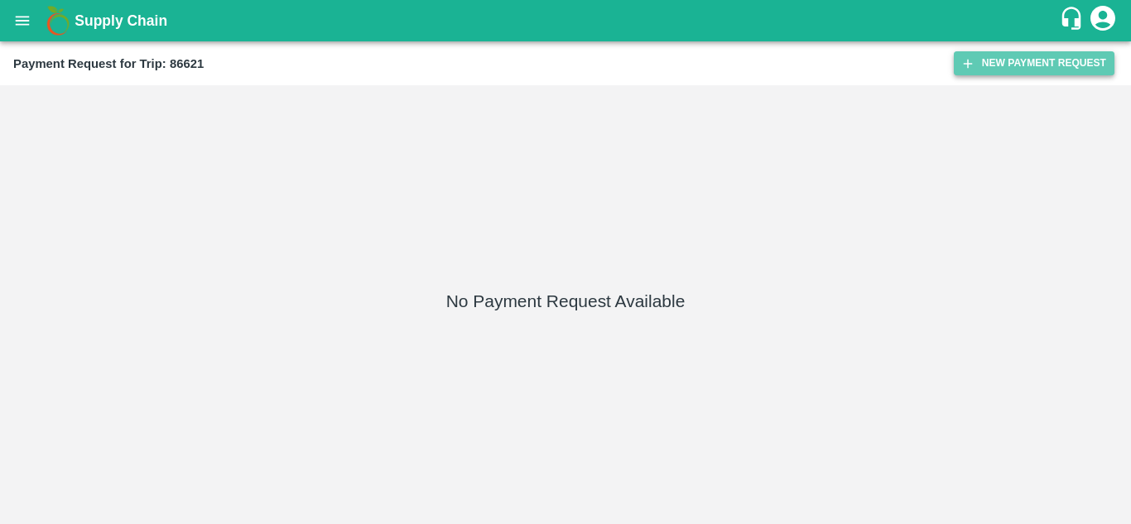
click at [1049, 64] on button "New Payment Request" at bounding box center [1033, 63] width 161 height 24
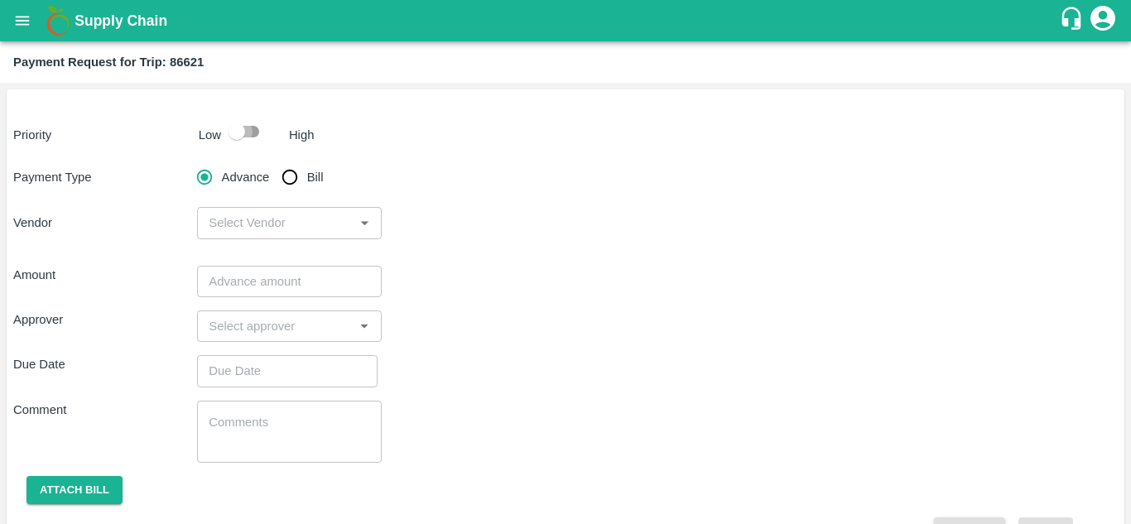
click at [251, 137] on input "checkbox" at bounding box center [237, 131] width 94 height 31
checkbox input "true"
click at [286, 177] on input "Bill" at bounding box center [289, 177] width 33 height 33
radio input "true"
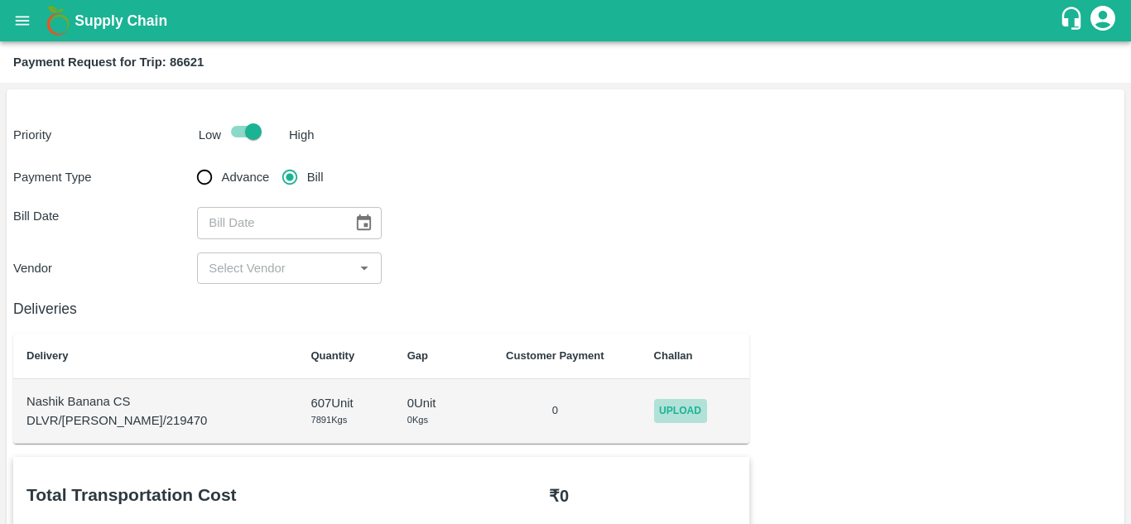
click at [668, 420] on span "Upload" at bounding box center [680, 411] width 53 height 24
click at [0, 0] on input "Upload" at bounding box center [0, 0] width 0 height 0
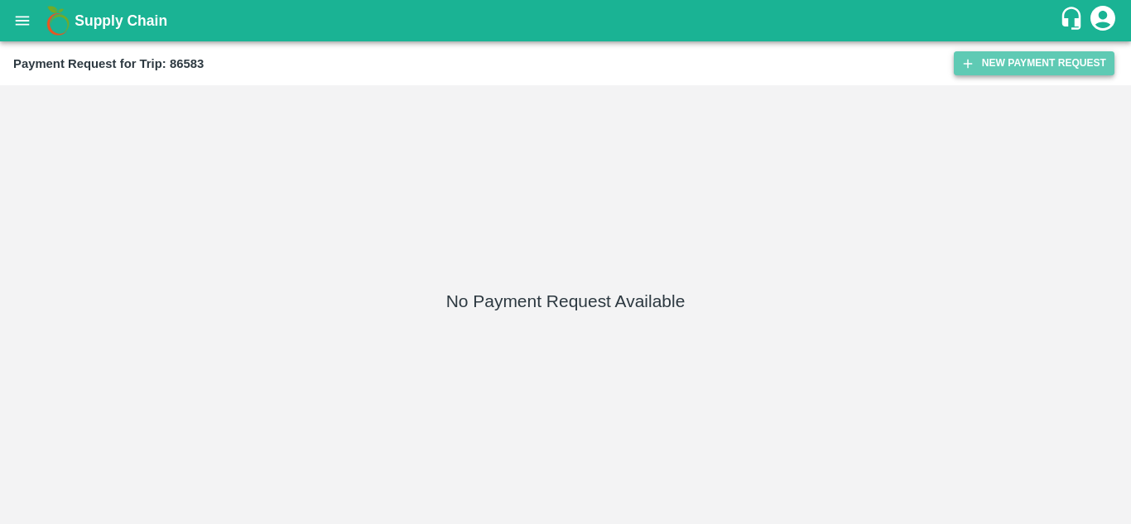
click at [1026, 58] on button "New Payment Request" at bounding box center [1033, 63] width 161 height 24
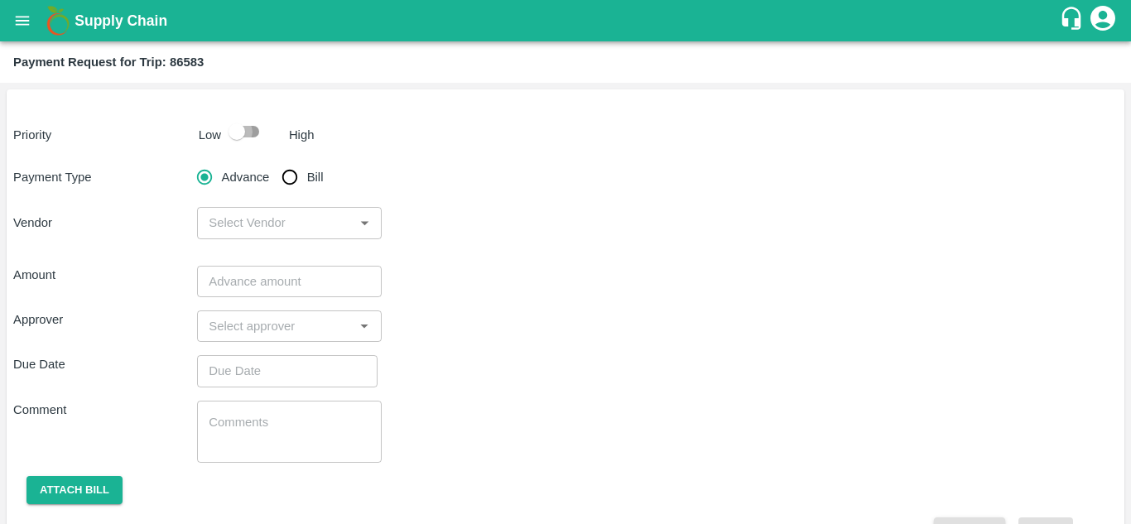
click at [252, 128] on input "checkbox" at bounding box center [237, 131] width 94 height 31
checkbox input "true"
click at [291, 180] on input "Bill" at bounding box center [289, 177] width 33 height 33
radio input "true"
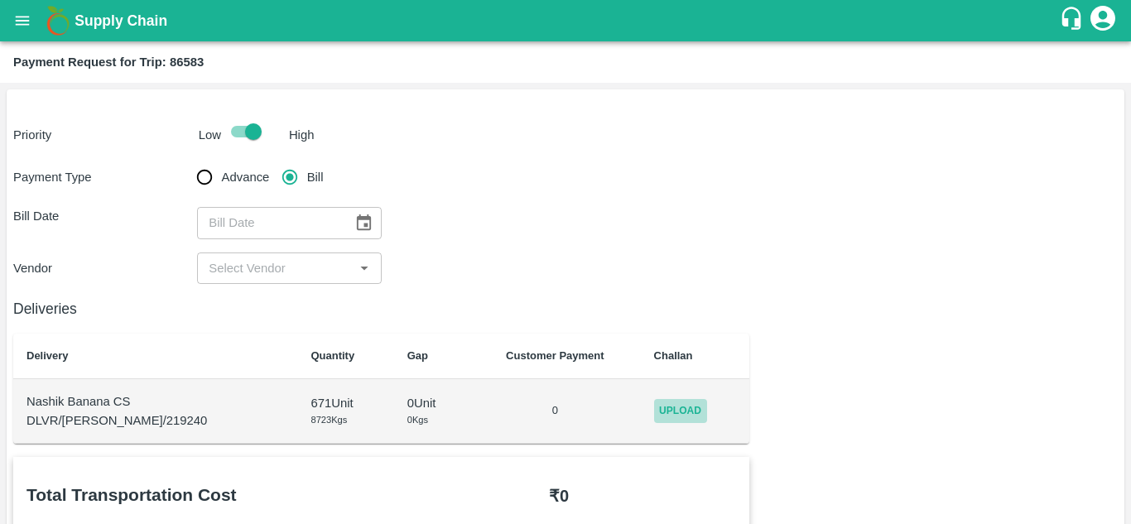
click at [664, 410] on span "Upload" at bounding box center [680, 411] width 53 height 24
click at [0, 0] on input "Upload" at bounding box center [0, 0] width 0 height 0
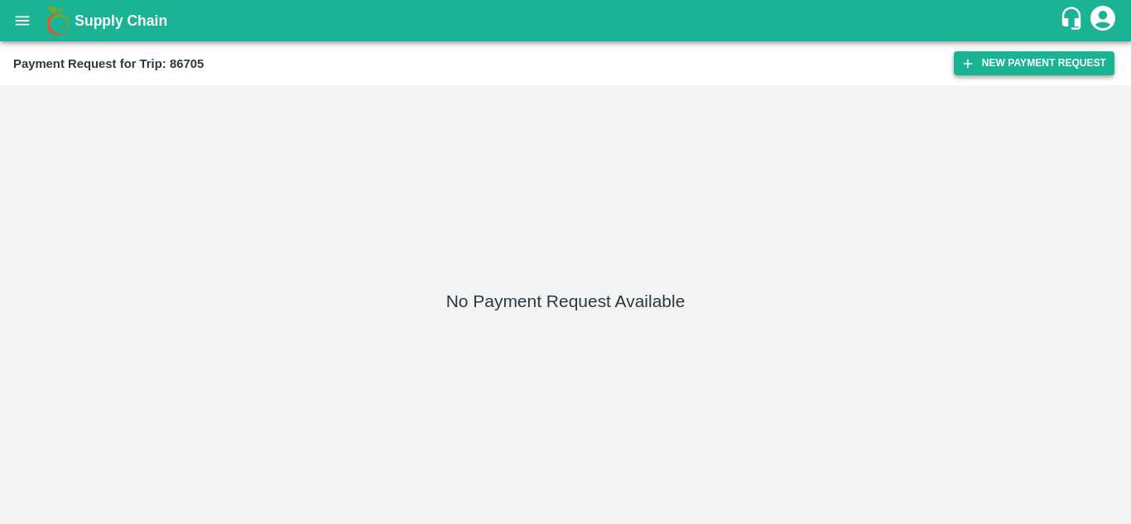
click at [1025, 56] on button "New Payment Request" at bounding box center [1033, 63] width 161 height 24
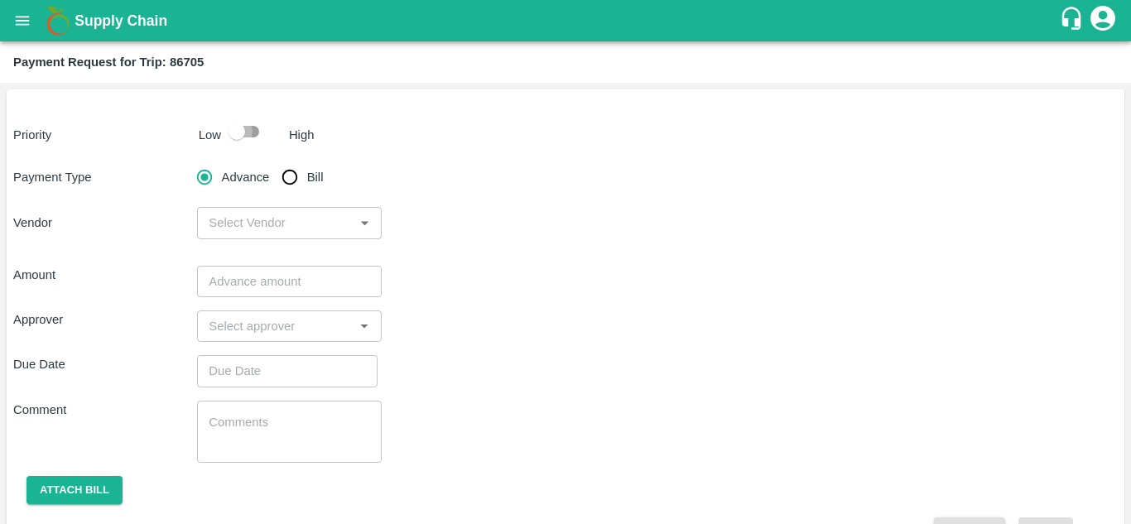
click at [246, 129] on input "checkbox" at bounding box center [237, 131] width 94 height 31
checkbox input "true"
click at [287, 181] on input "Bill" at bounding box center [289, 177] width 33 height 33
radio input "true"
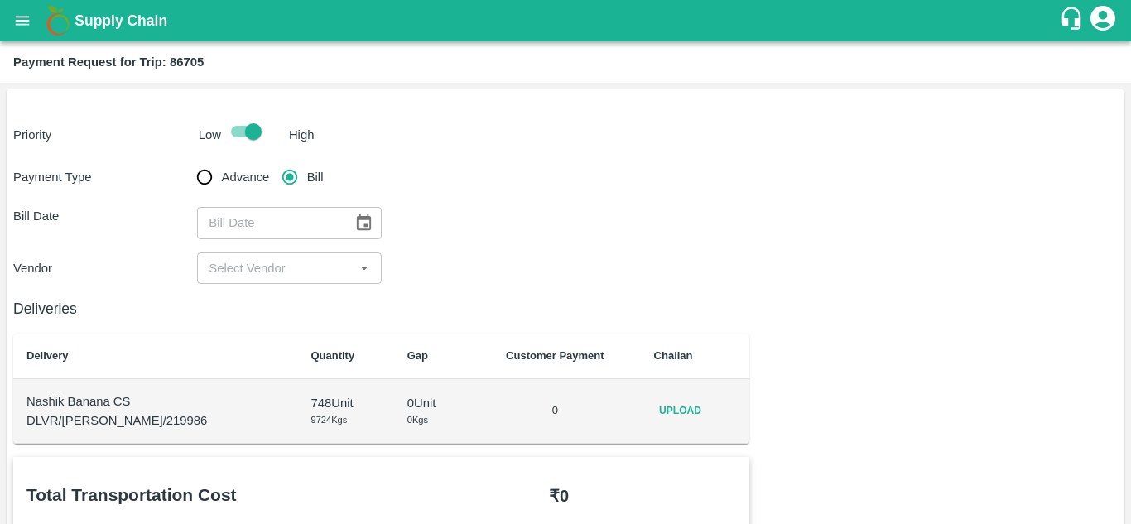
click at [677, 411] on span "Upload" at bounding box center [680, 411] width 53 height 24
click at [0, 0] on input "Upload" at bounding box center [0, 0] width 0 height 0
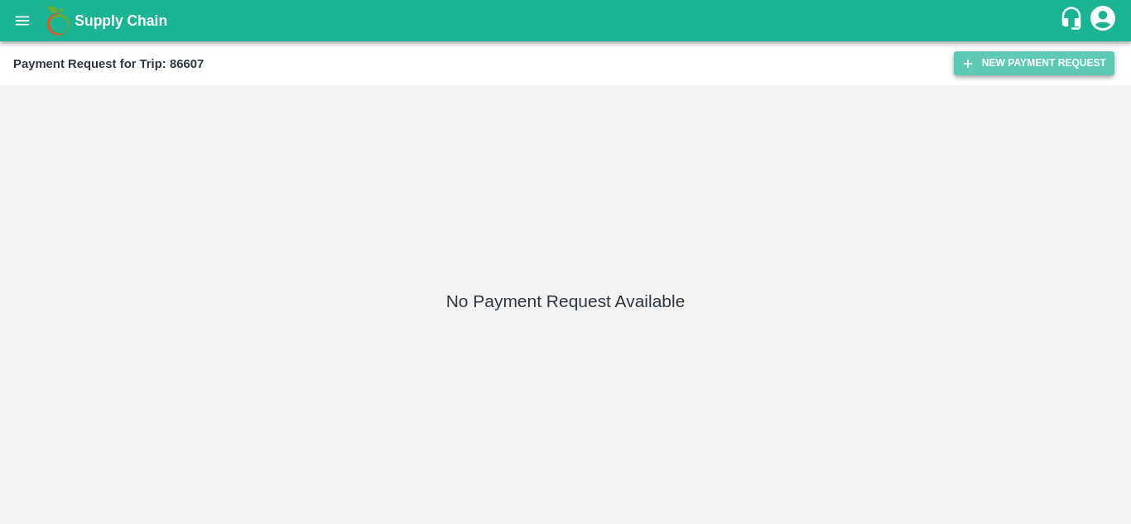
click at [1003, 57] on button "New Payment Request" at bounding box center [1033, 63] width 161 height 24
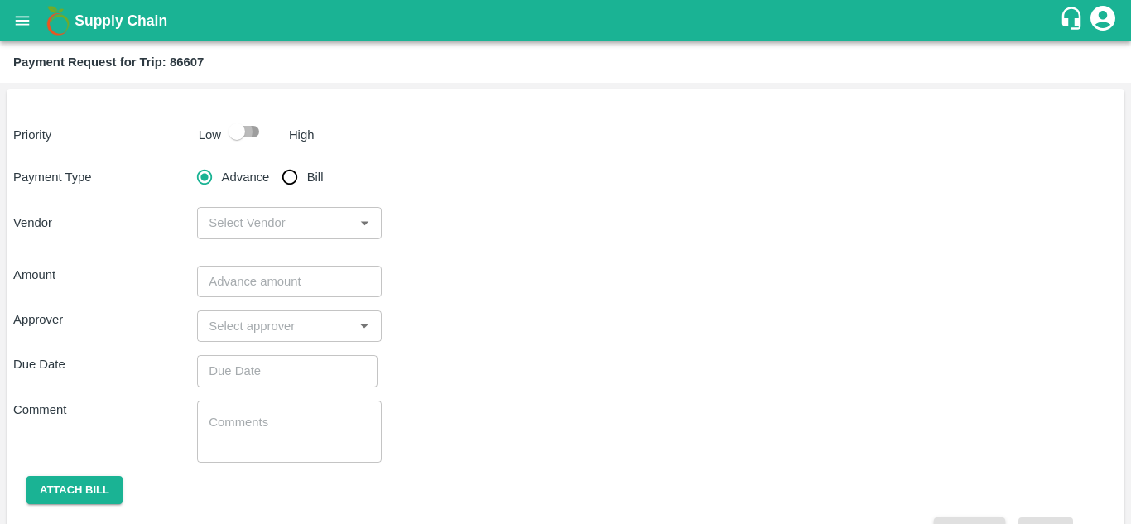
click at [252, 130] on input "checkbox" at bounding box center [237, 131] width 94 height 31
checkbox input "true"
click at [292, 175] on input "Bill" at bounding box center [289, 177] width 33 height 33
radio input "true"
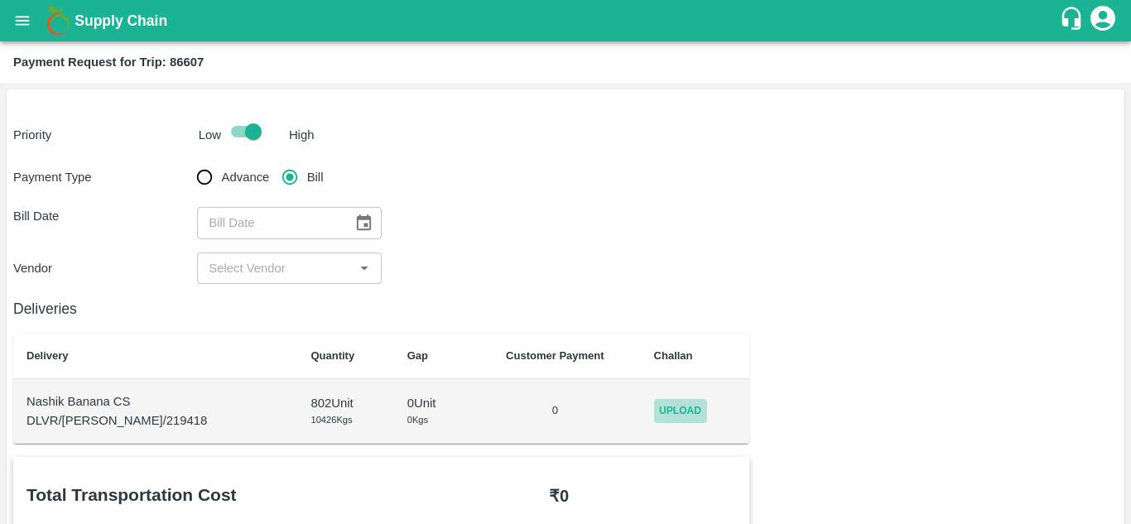
click at [662, 412] on span "Upload" at bounding box center [680, 411] width 53 height 24
click at [0, 0] on input "Upload" at bounding box center [0, 0] width 0 height 0
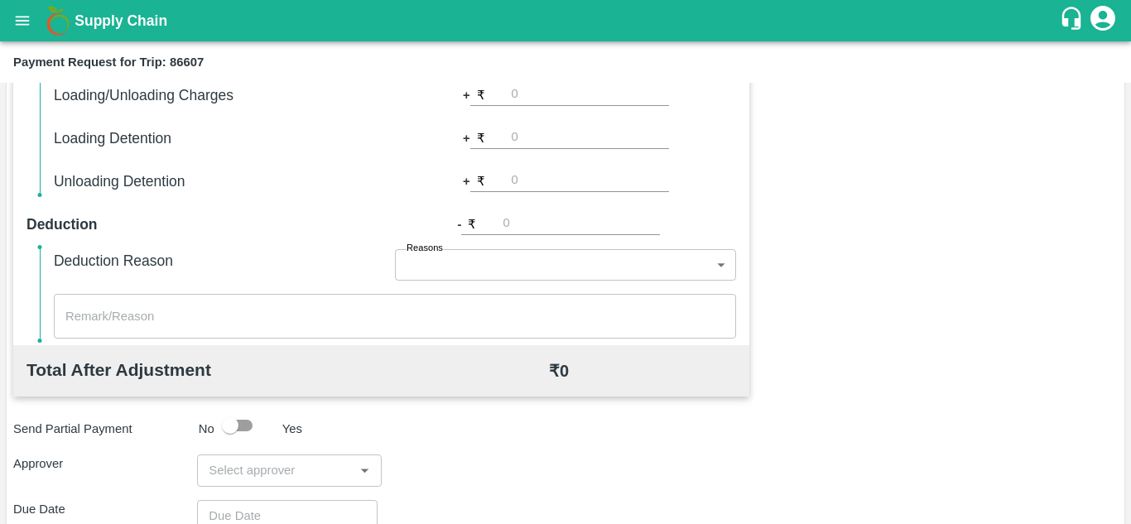
scroll to position [568, 0]
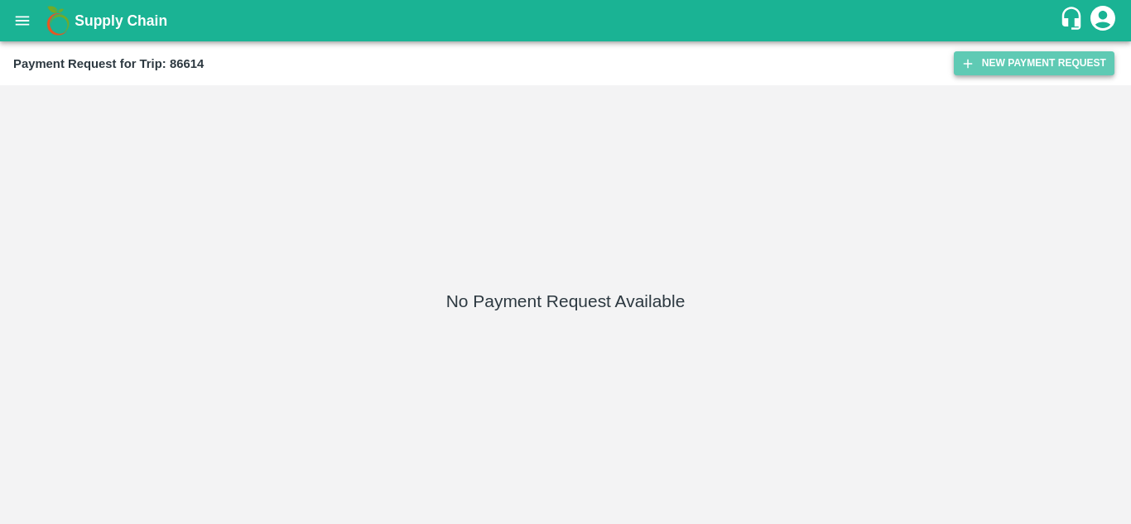
click at [1051, 63] on button "New Payment Request" at bounding box center [1033, 63] width 161 height 24
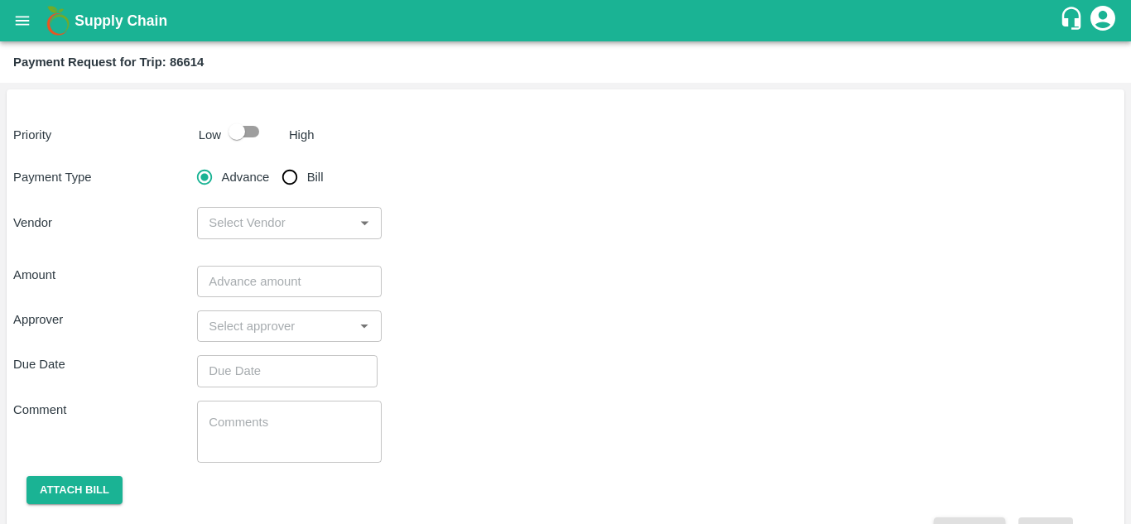
click at [251, 132] on input "checkbox" at bounding box center [237, 131] width 94 height 31
checkbox input "true"
click at [293, 183] on input "Bill" at bounding box center [289, 177] width 33 height 33
radio input "true"
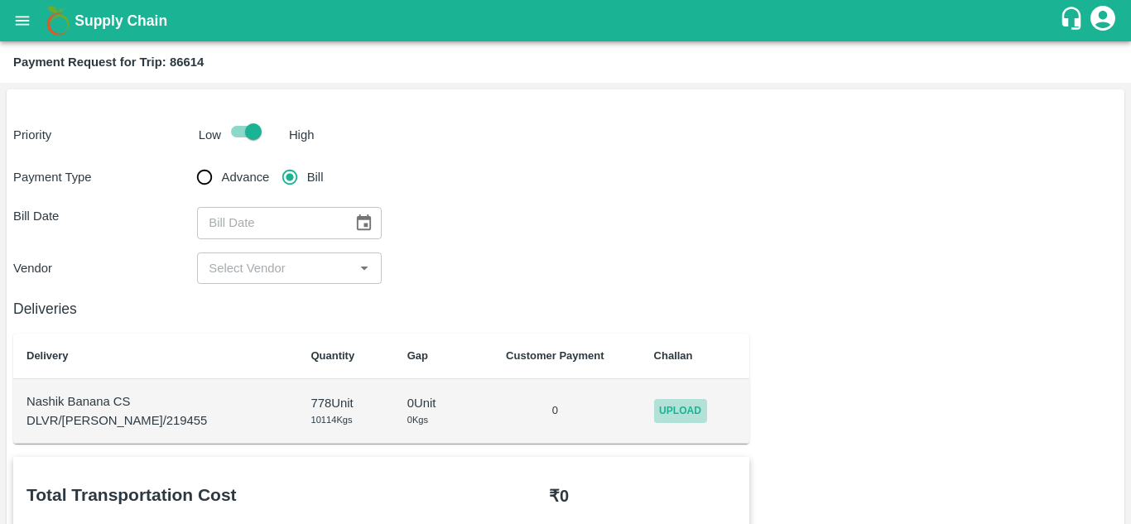
click at [670, 408] on span "Upload" at bounding box center [680, 411] width 53 height 24
click at [0, 0] on input "Upload" at bounding box center [0, 0] width 0 height 0
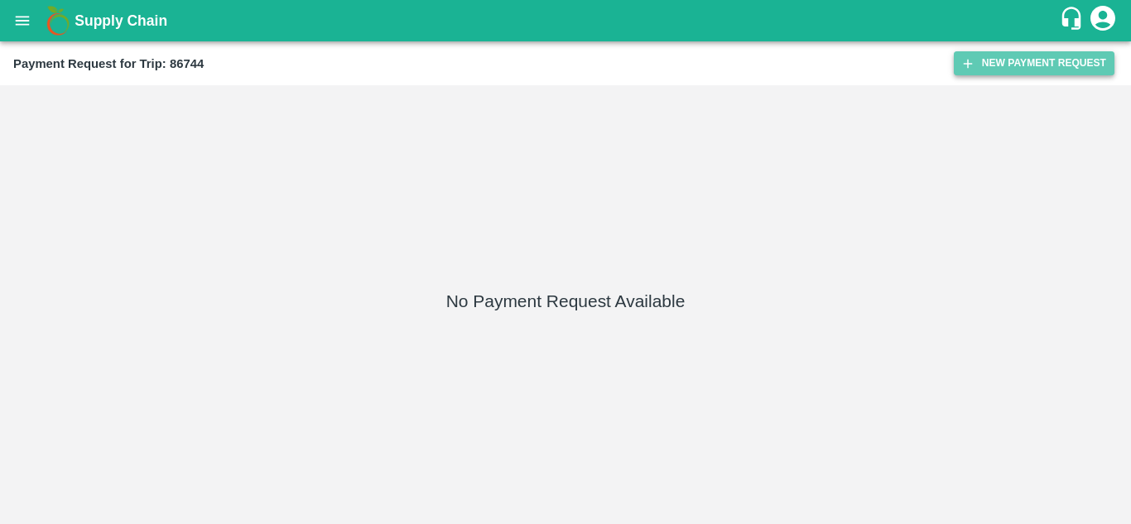
click at [1020, 68] on button "New Payment Request" at bounding box center [1033, 63] width 161 height 24
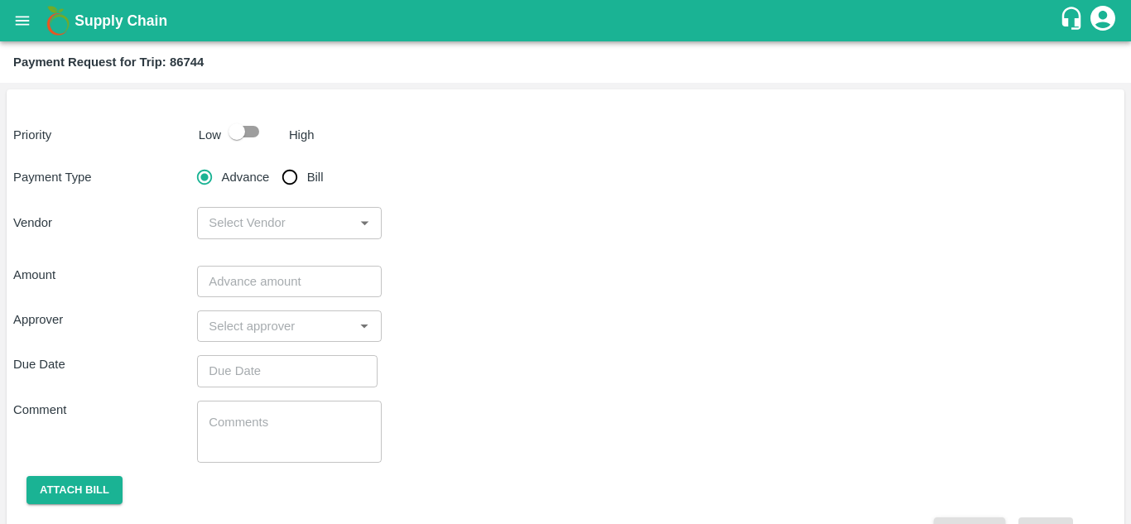
click at [248, 130] on input "checkbox" at bounding box center [237, 131] width 94 height 31
checkbox input "true"
click at [292, 175] on input "Bill" at bounding box center [289, 177] width 33 height 33
radio input "true"
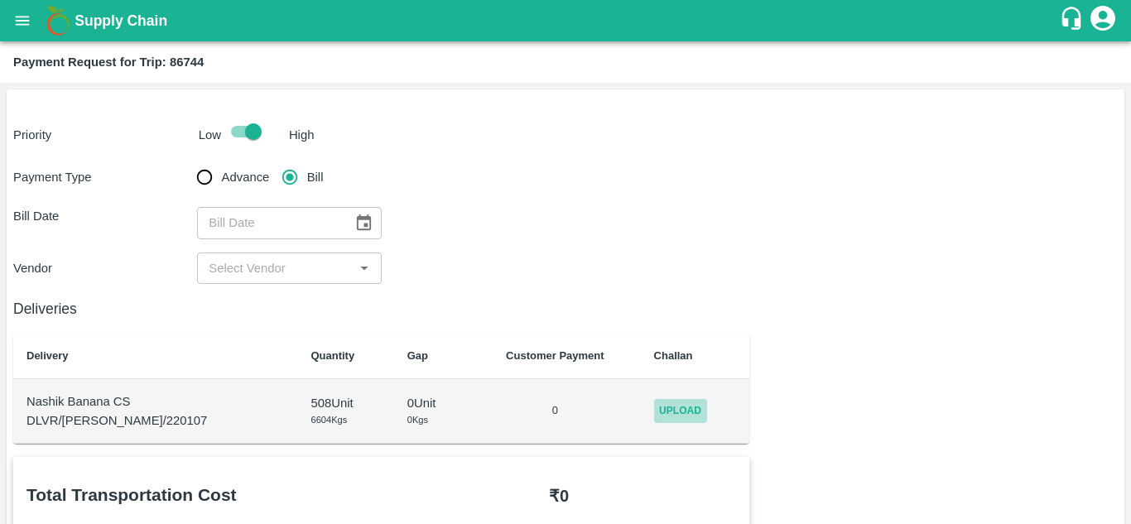
click at [676, 420] on span "Upload" at bounding box center [680, 411] width 53 height 24
click at [0, 0] on input "Upload" at bounding box center [0, 0] width 0 height 0
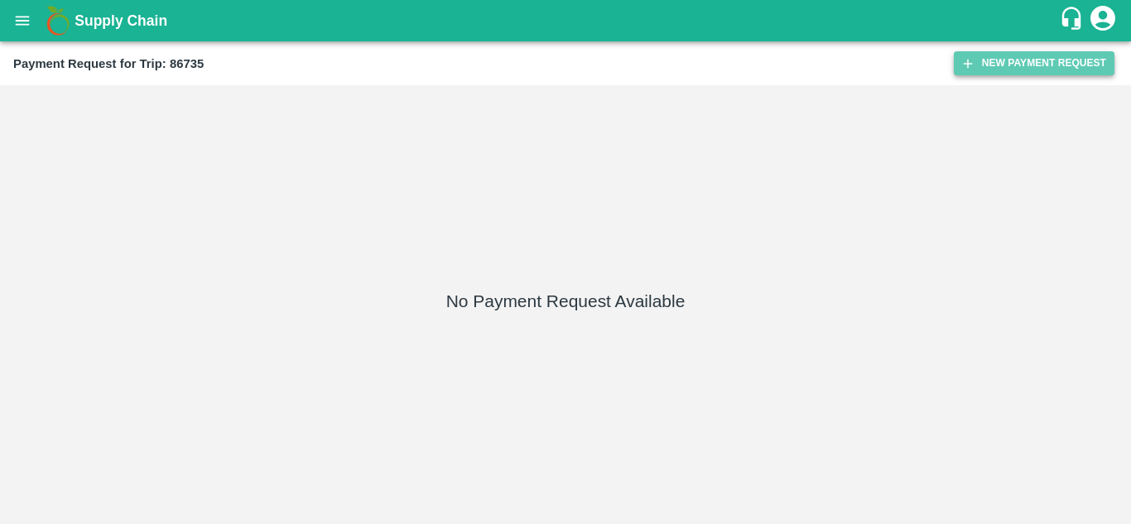
click at [1020, 65] on button "New Payment Request" at bounding box center [1033, 63] width 161 height 24
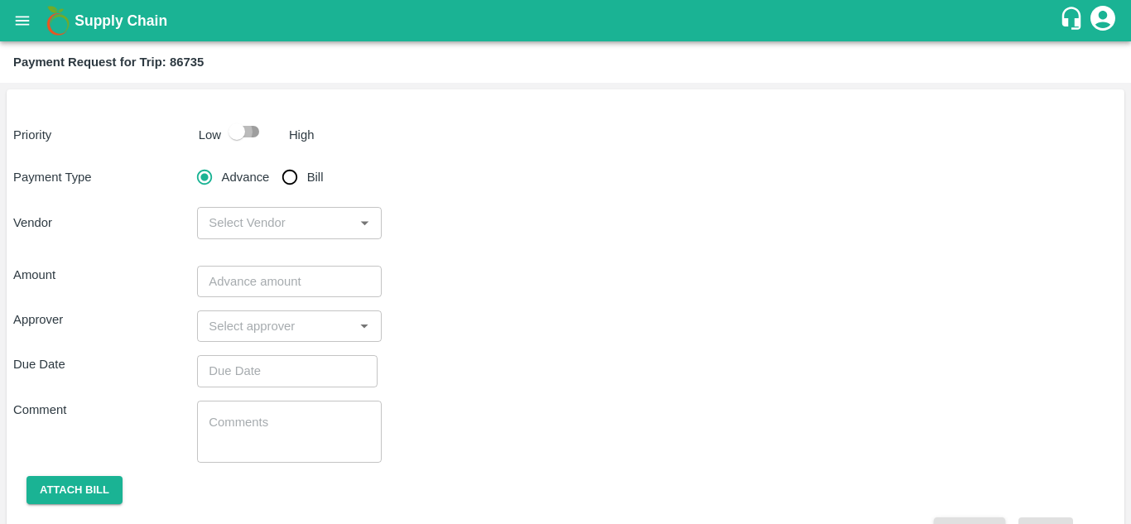
click at [242, 137] on input "checkbox" at bounding box center [237, 131] width 94 height 31
checkbox input "true"
click at [289, 179] on input "Bill" at bounding box center [289, 177] width 33 height 33
radio input "true"
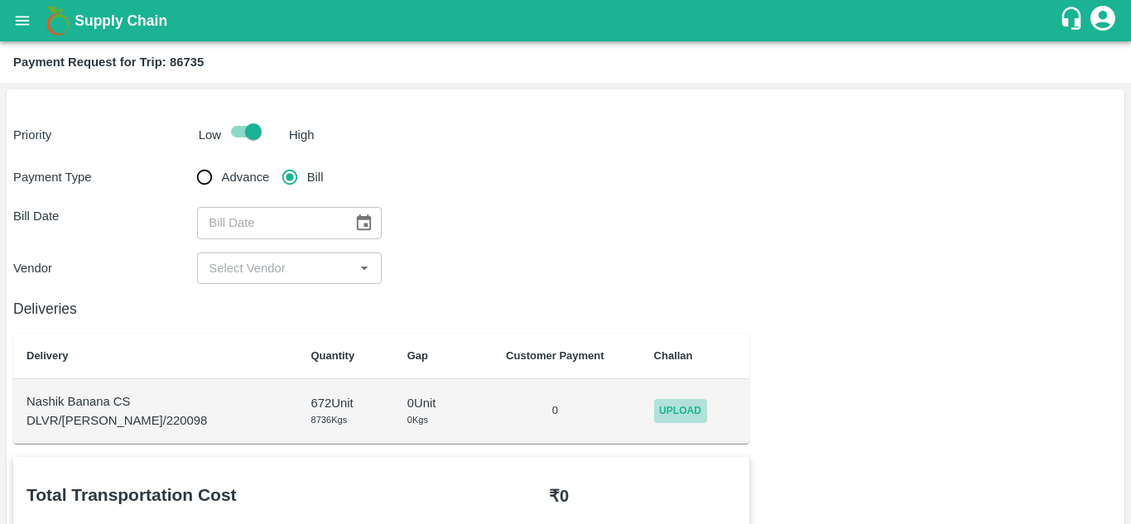
click at [667, 407] on span "Upload" at bounding box center [680, 411] width 53 height 24
click at [0, 0] on input "Upload" at bounding box center [0, 0] width 0 height 0
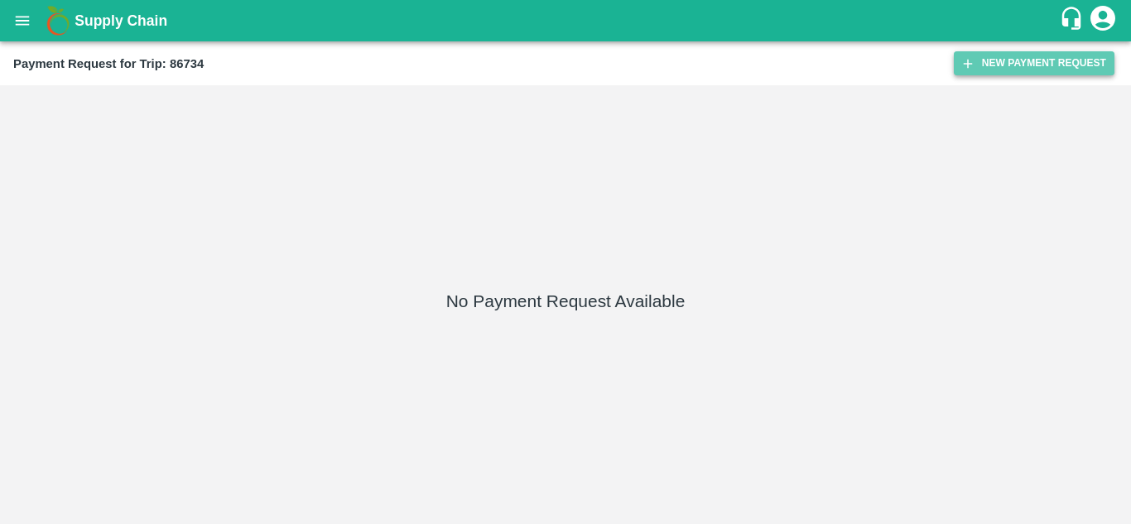
click at [1018, 65] on button "New Payment Request" at bounding box center [1033, 63] width 161 height 24
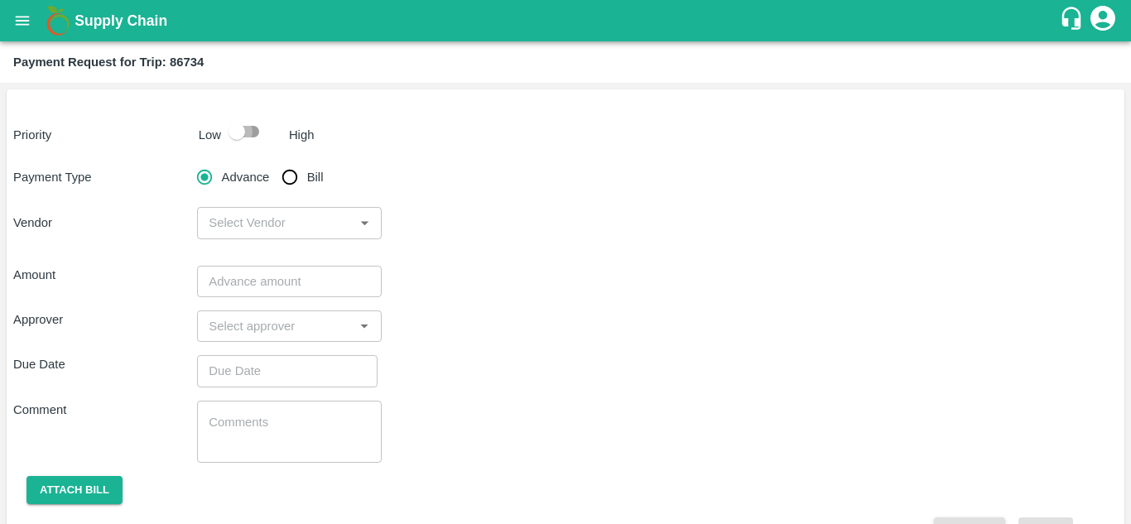
click at [251, 130] on input "checkbox" at bounding box center [237, 131] width 94 height 31
checkbox input "true"
click at [294, 175] on input "Bill" at bounding box center [289, 177] width 33 height 33
radio input "true"
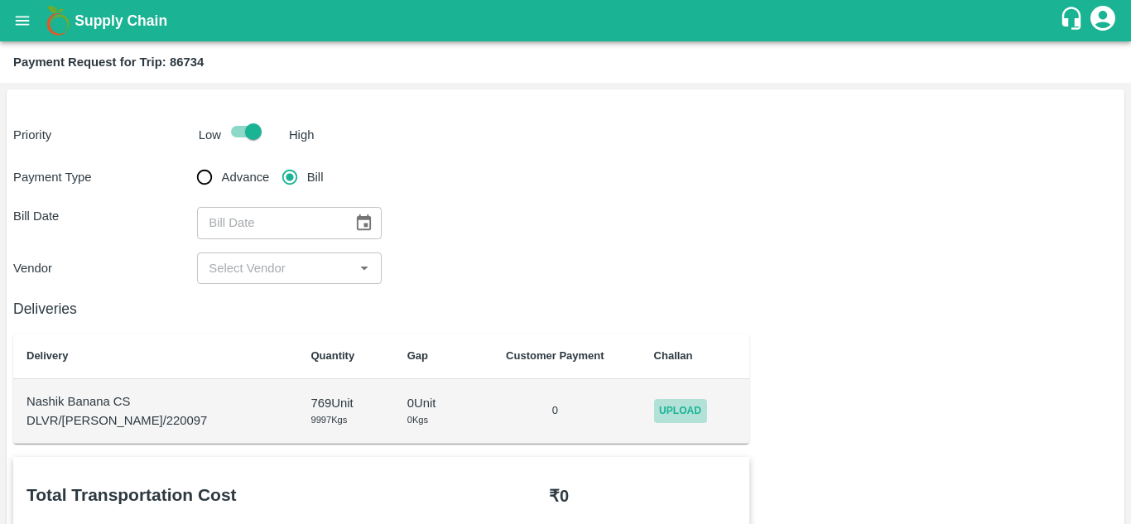
click at [678, 406] on span "Upload" at bounding box center [680, 411] width 53 height 24
click at [0, 0] on input "Upload" at bounding box center [0, 0] width 0 height 0
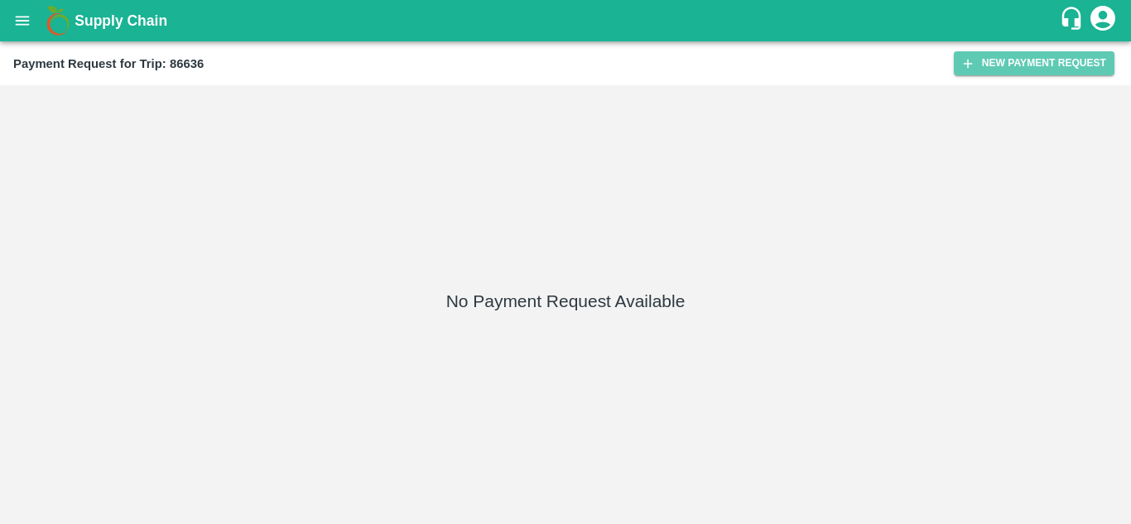
click at [1043, 68] on button "New Payment Request" at bounding box center [1033, 63] width 161 height 24
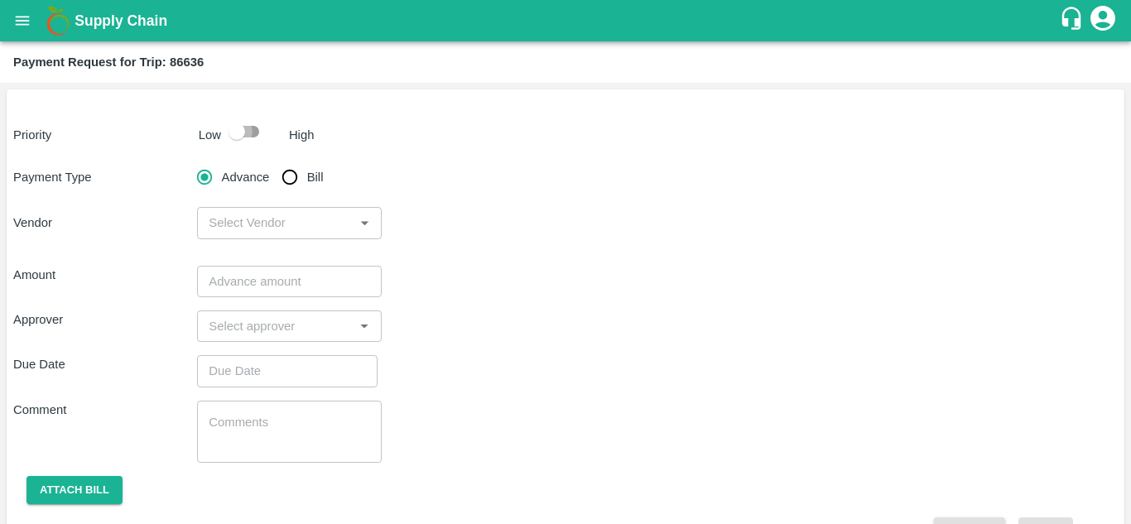
click at [252, 132] on input "checkbox" at bounding box center [237, 131] width 94 height 31
checkbox input "true"
click at [295, 183] on input "Bill" at bounding box center [289, 177] width 33 height 33
radio input "true"
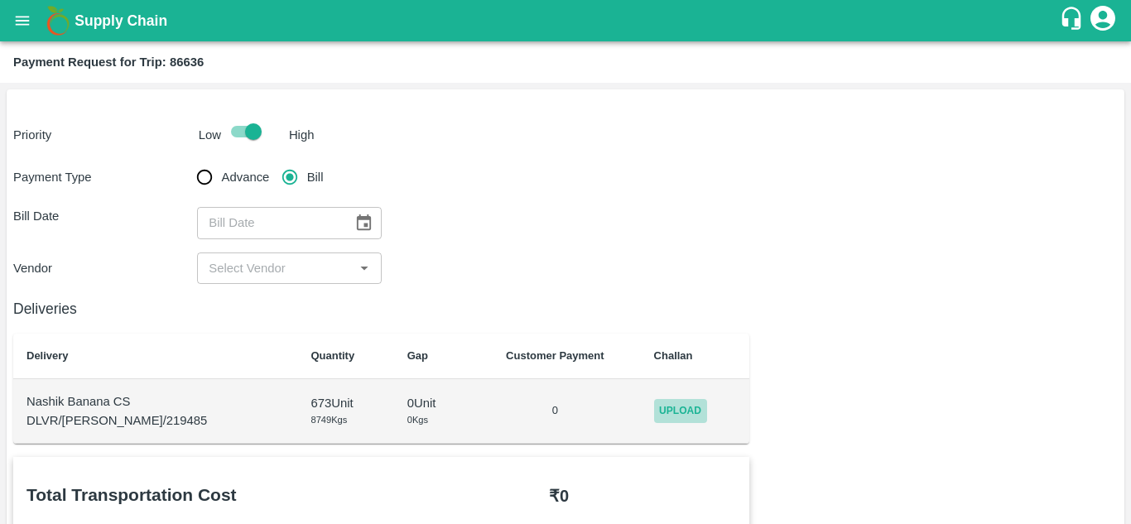
click at [678, 404] on span "Upload" at bounding box center [680, 411] width 53 height 24
click at [0, 0] on input "Upload" at bounding box center [0, 0] width 0 height 0
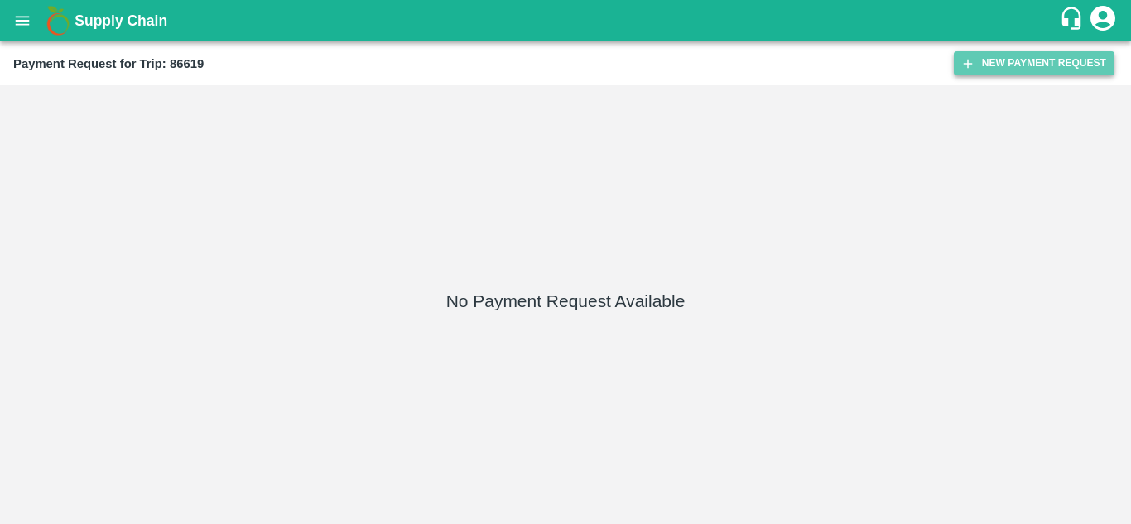
click at [1022, 55] on button "New Payment Request" at bounding box center [1033, 63] width 161 height 24
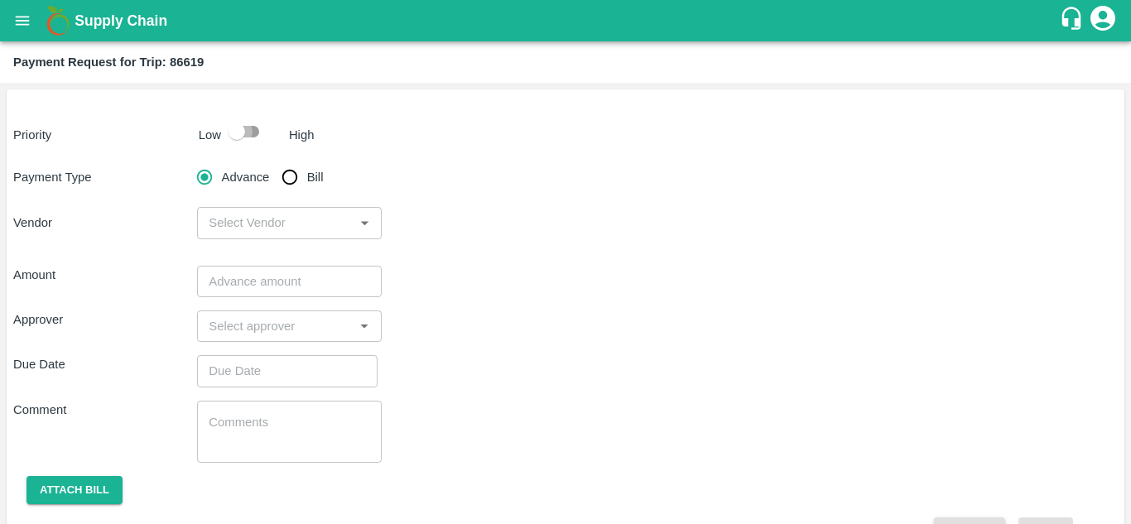
click at [247, 134] on input "checkbox" at bounding box center [237, 131] width 94 height 31
checkbox input "true"
click at [286, 173] on input "Bill" at bounding box center [289, 177] width 33 height 33
radio input "true"
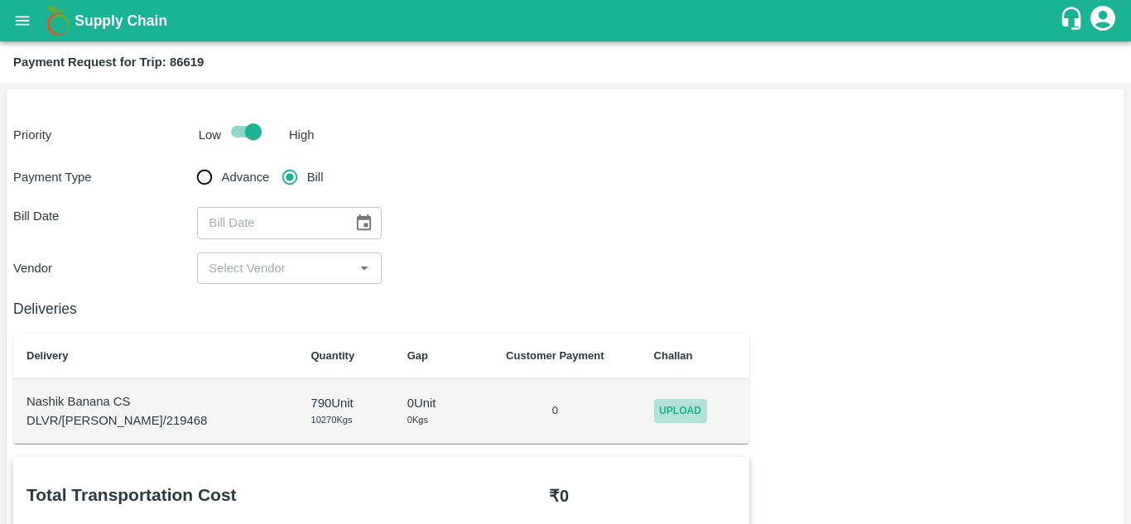
click at [654, 413] on span "Upload" at bounding box center [680, 411] width 53 height 24
click at [0, 0] on input "Upload" at bounding box center [0, 0] width 0 height 0
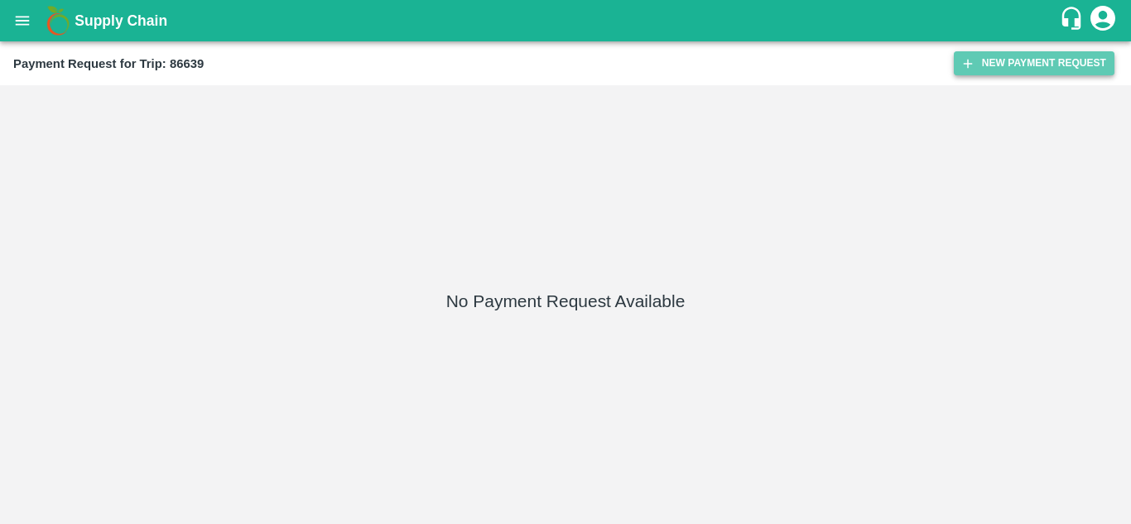
click at [1045, 53] on button "New Payment Request" at bounding box center [1033, 63] width 161 height 24
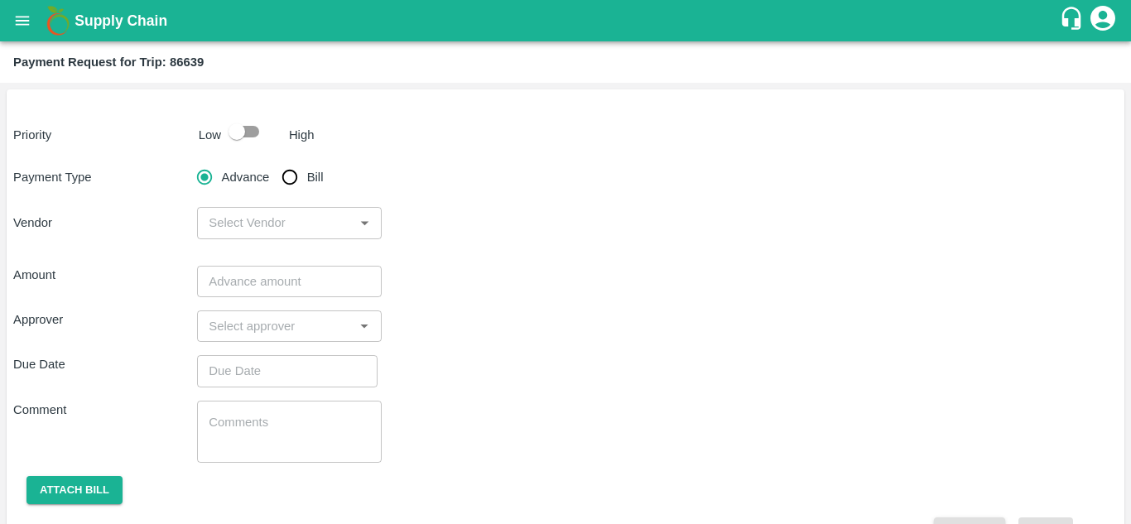
click at [246, 127] on input "checkbox" at bounding box center [237, 131] width 94 height 31
checkbox input "true"
click at [298, 180] on input "Bill" at bounding box center [289, 177] width 33 height 33
radio input "true"
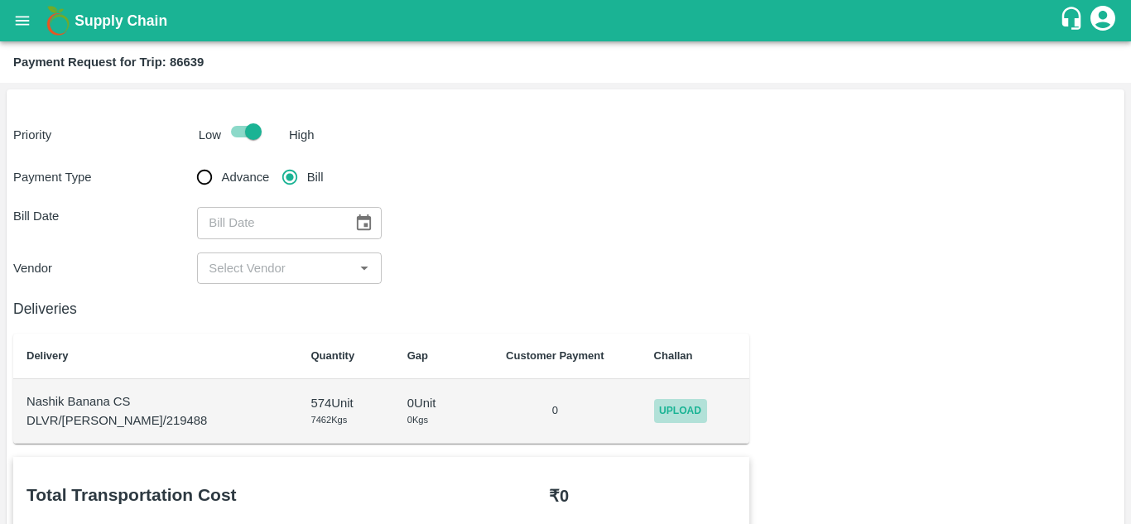
click at [654, 407] on span "Upload" at bounding box center [680, 411] width 53 height 24
click at [0, 0] on input "Upload" at bounding box center [0, 0] width 0 height 0
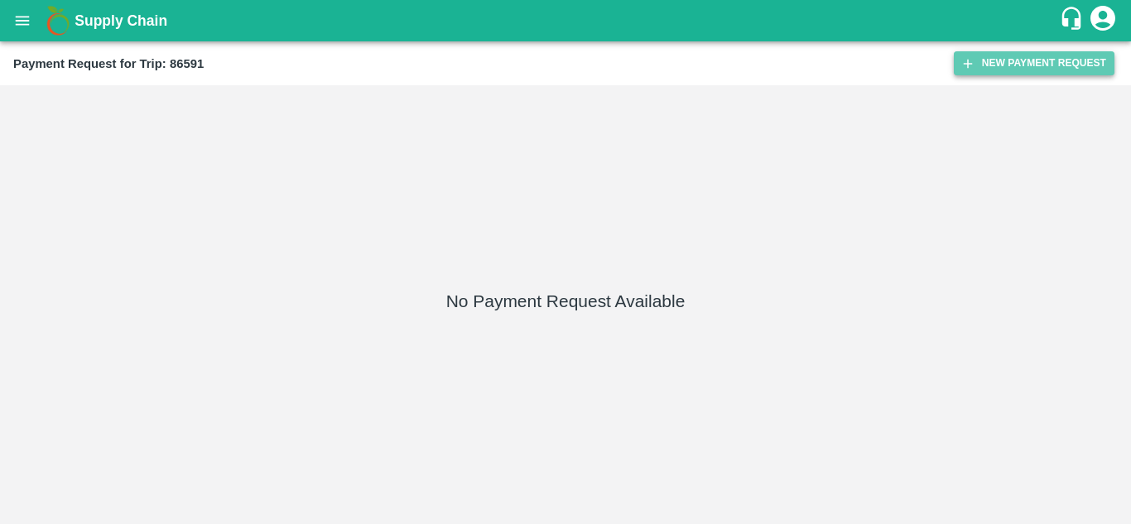
click at [1035, 65] on button "New Payment Request" at bounding box center [1033, 63] width 161 height 24
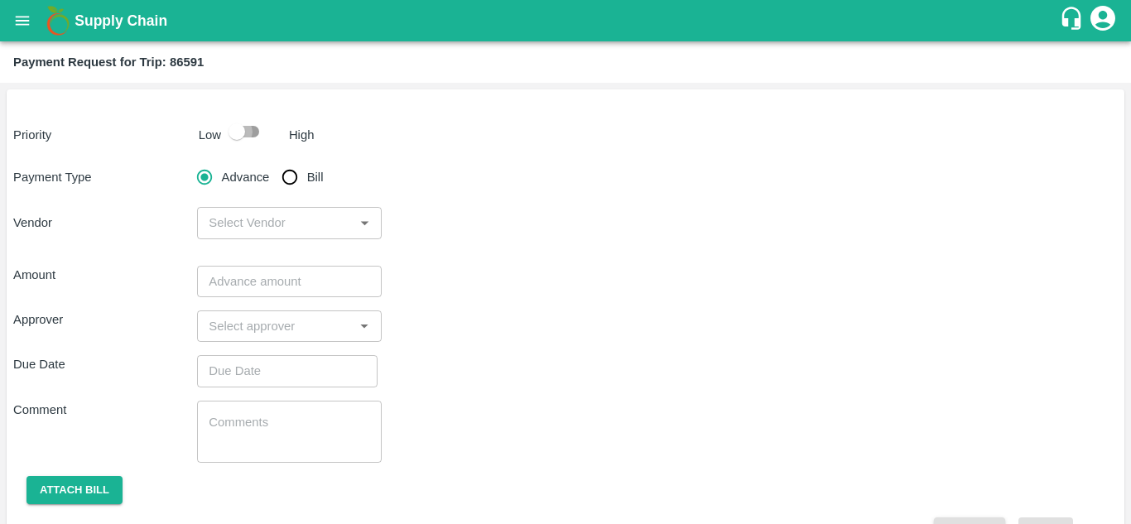
click at [249, 128] on input "checkbox" at bounding box center [237, 131] width 94 height 31
checkbox input "true"
click at [291, 185] on input "Bill" at bounding box center [289, 177] width 33 height 33
radio input "true"
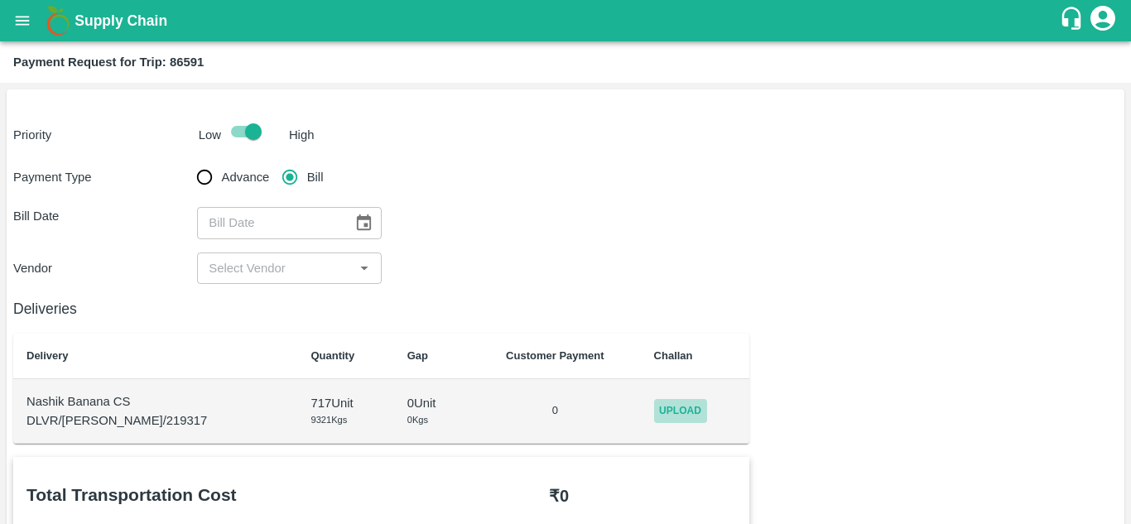
click at [663, 400] on span "Upload" at bounding box center [680, 411] width 53 height 24
click at [0, 0] on input "Upload" at bounding box center [0, 0] width 0 height 0
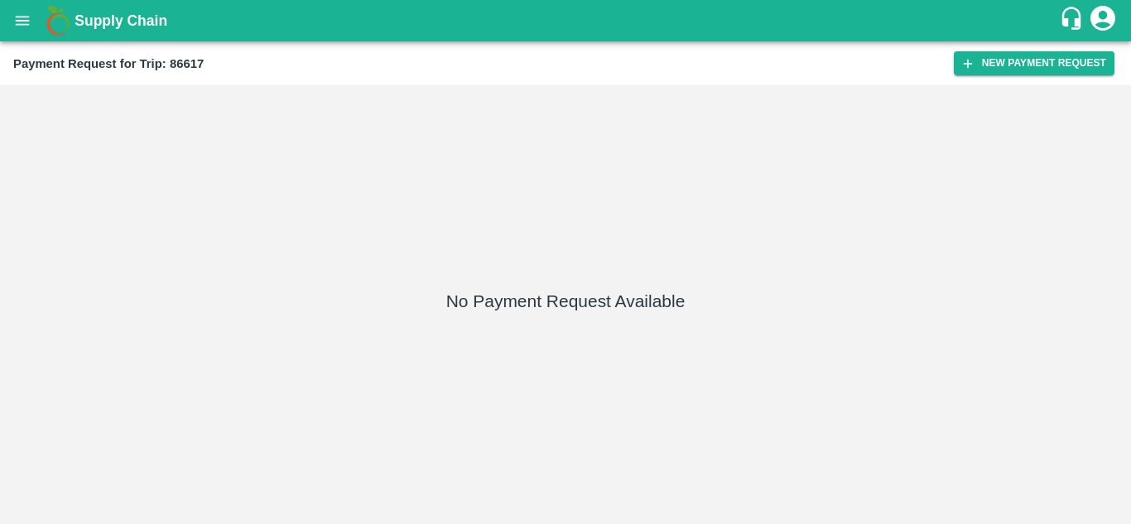
click at [1054, 50] on div "Payment Request for Trip: 86617 New Payment Request" at bounding box center [565, 63] width 1131 height 44
click at [1038, 53] on button "New Payment Request" at bounding box center [1033, 63] width 161 height 24
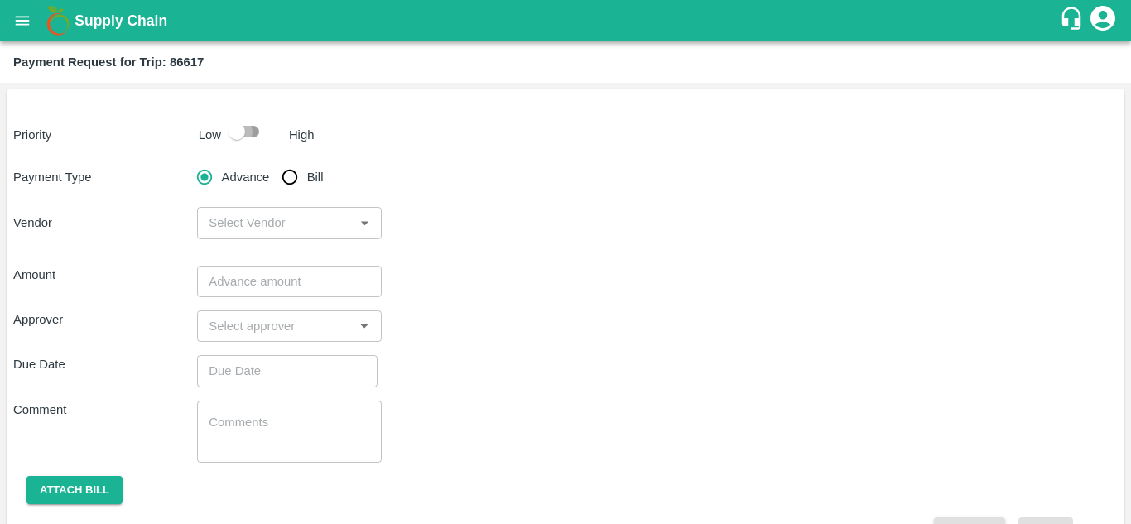
click at [254, 134] on input "checkbox" at bounding box center [237, 131] width 94 height 31
checkbox input "true"
click at [289, 177] on input "Bill" at bounding box center [289, 177] width 33 height 33
radio input "true"
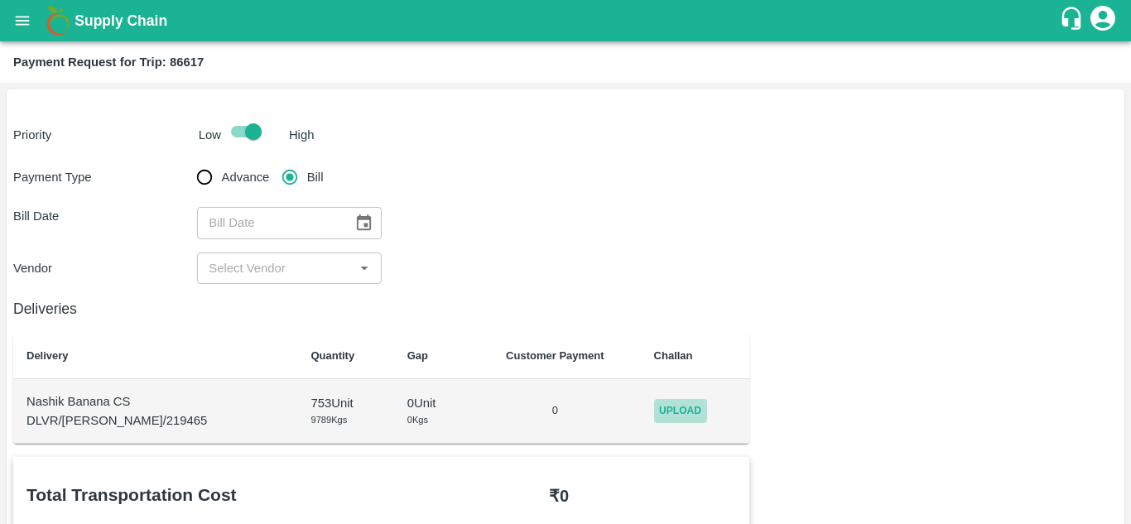
click at [660, 406] on span "Upload" at bounding box center [680, 411] width 53 height 24
click at [0, 0] on input "Upload" at bounding box center [0, 0] width 0 height 0
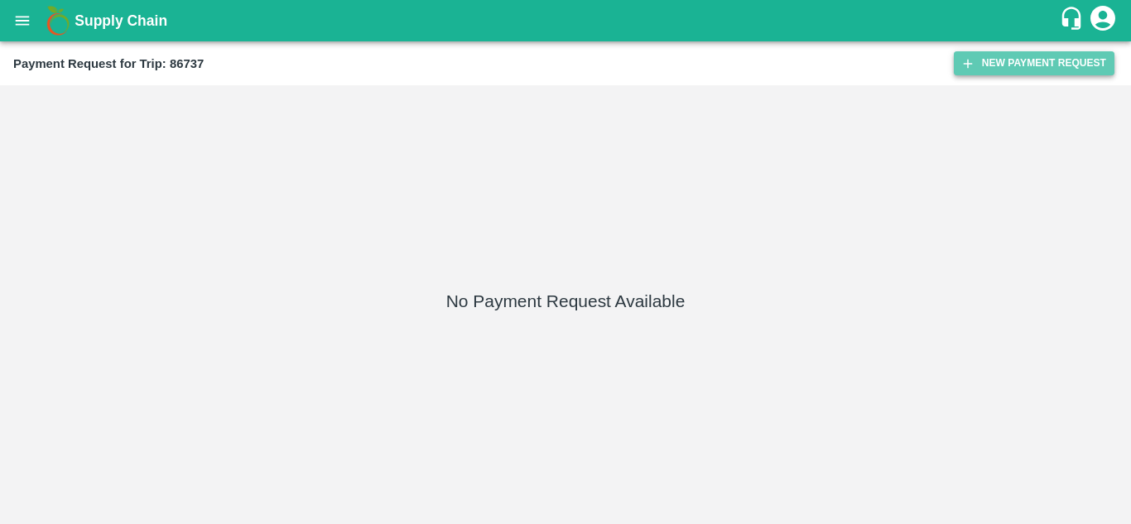
click at [1011, 60] on button "New Payment Request" at bounding box center [1033, 63] width 161 height 24
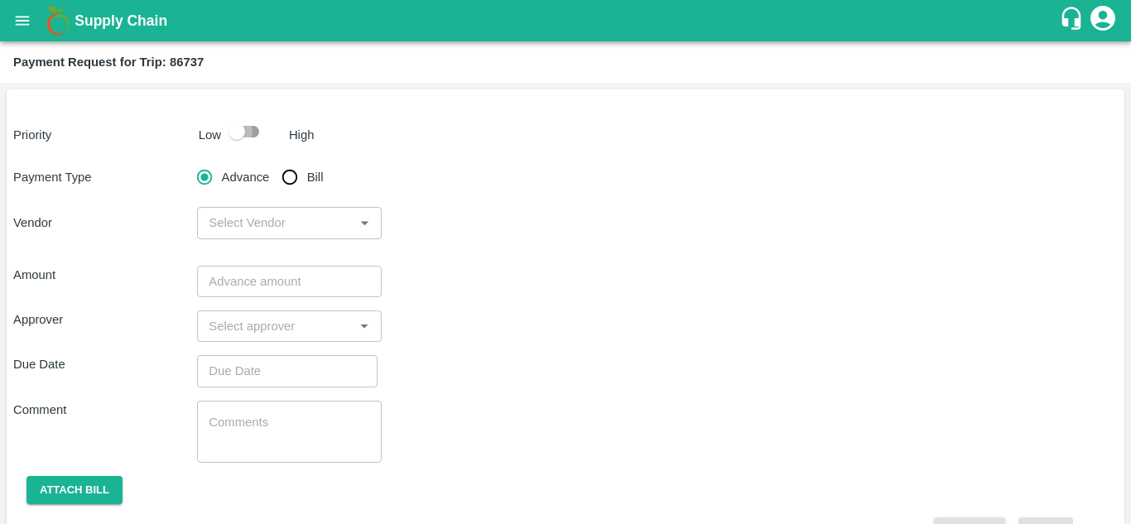
click at [248, 127] on input "checkbox" at bounding box center [237, 131] width 94 height 31
checkbox input "true"
click at [291, 184] on input "Bill" at bounding box center [289, 177] width 33 height 33
radio input "true"
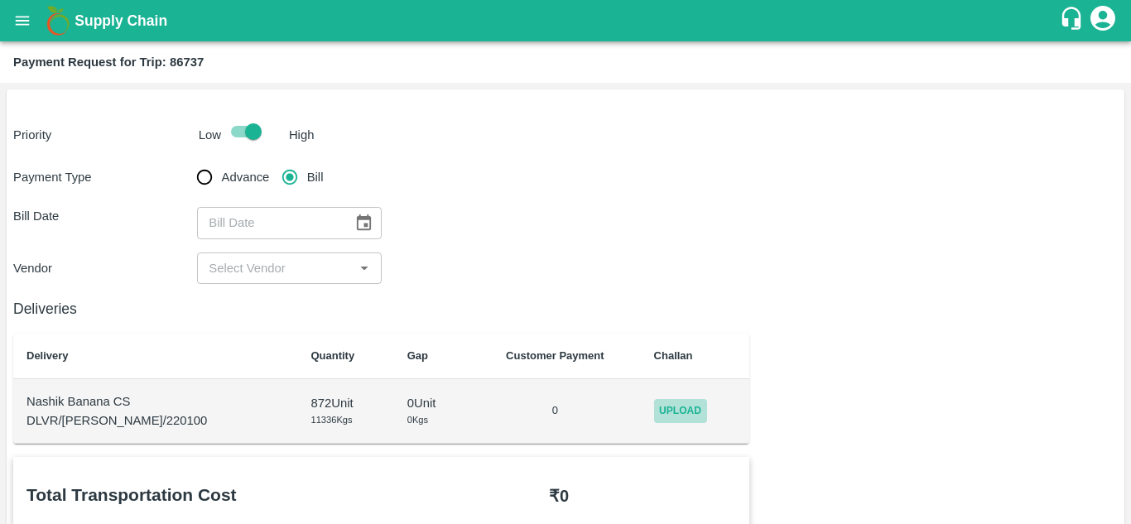
click at [665, 403] on span "Upload" at bounding box center [680, 411] width 53 height 24
click at [0, 0] on input "Upload" at bounding box center [0, 0] width 0 height 0
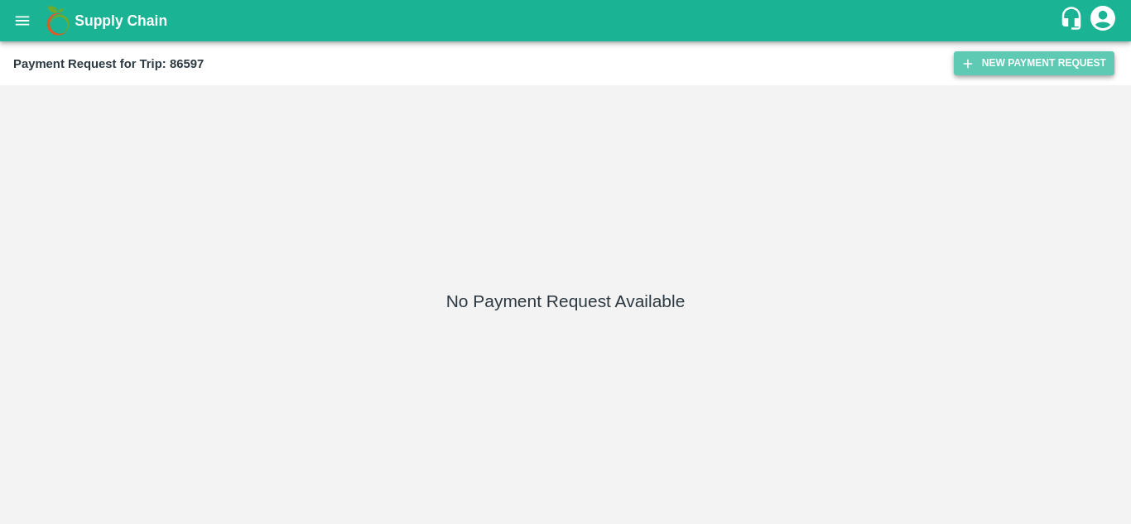
click at [1015, 57] on button "New Payment Request" at bounding box center [1033, 63] width 161 height 24
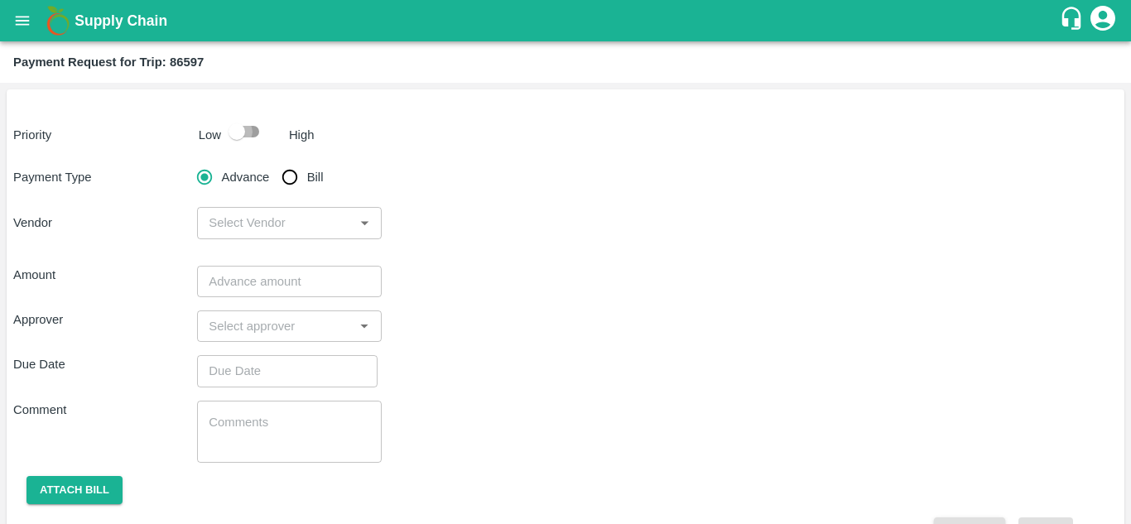
click at [252, 130] on input "checkbox" at bounding box center [237, 131] width 94 height 31
checkbox input "true"
click at [287, 176] on input "Bill" at bounding box center [289, 177] width 33 height 33
radio input "true"
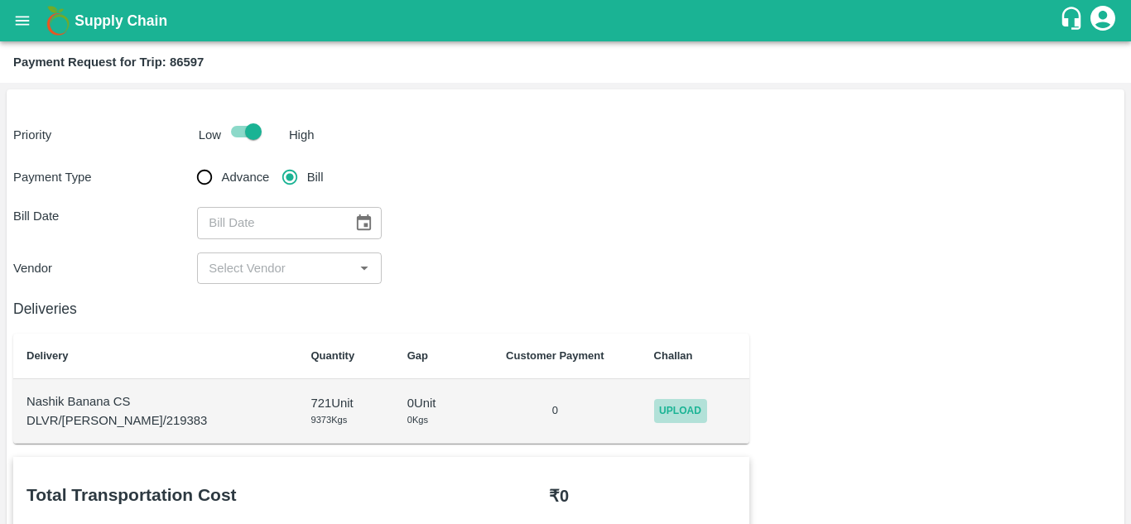
click at [675, 415] on span "Upload" at bounding box center [680, 411] width 53 height 24
click at [0, 0] on input "Upload" at bounding box center [0, 0] width 0 height 0
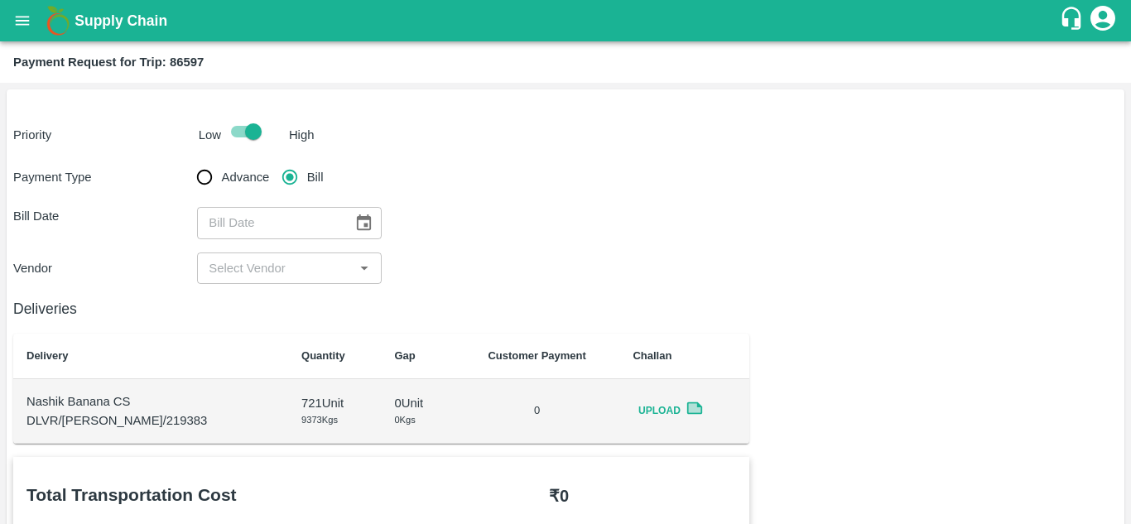
scroll to position [1, 0]
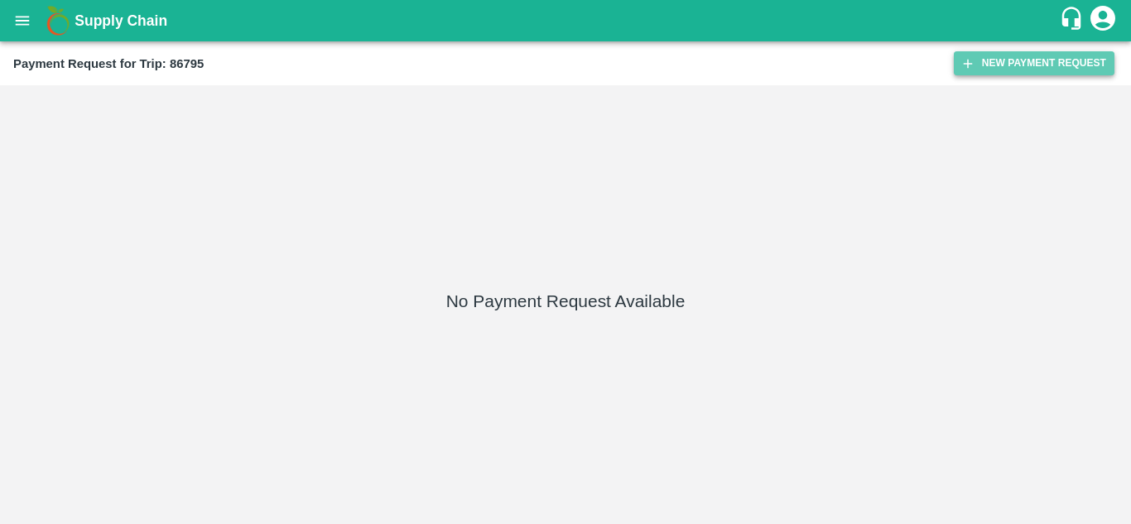
click at [984, 60] on button "New Payment Request" at bounding box center [1033, 63] width 161 height 24
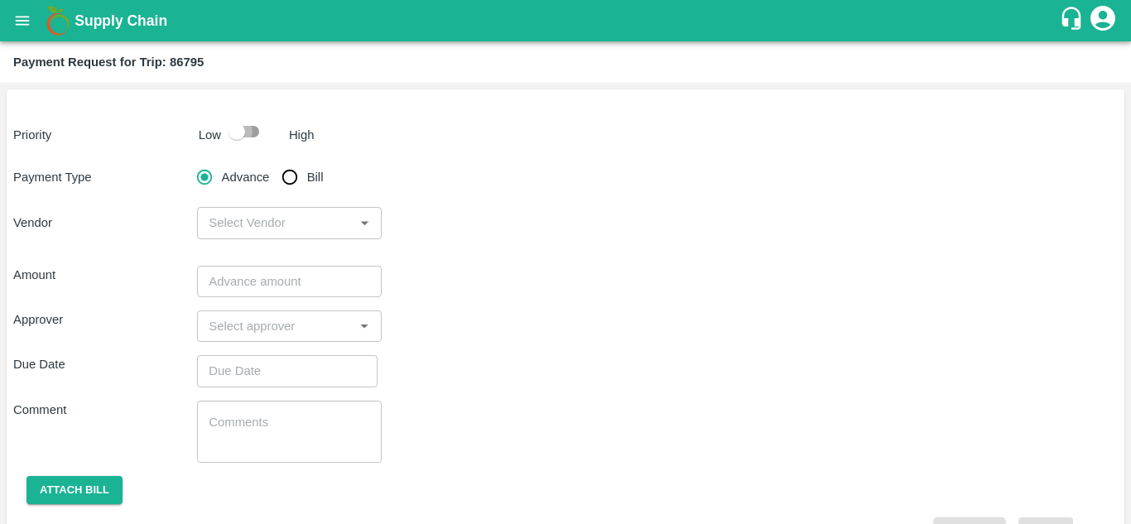
click at [247, 127] on input "checkbox" at bounding box center [237, 131] width 94 height 31
checkbox input "true"
click at [290, 179] on input "Bill" at bounding box center [289, 177] width 33 height 33
radio input "true"
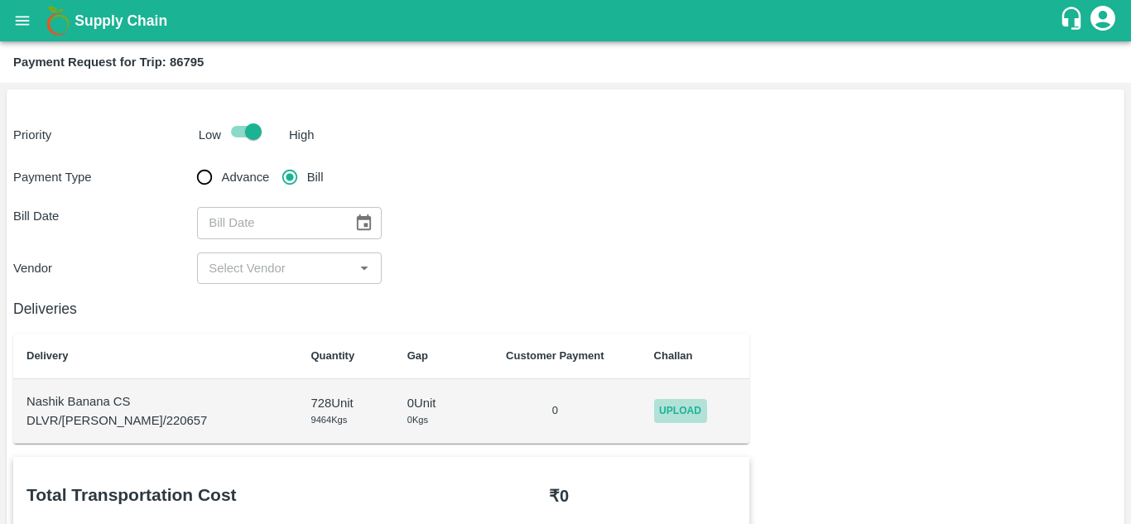
click at [675, 406] on span "Upload" at bounding box center [680, 411] width 53 height 24
click at [0, 0] on input "Upload" at bounding box center [0, 0] width 0 height 0
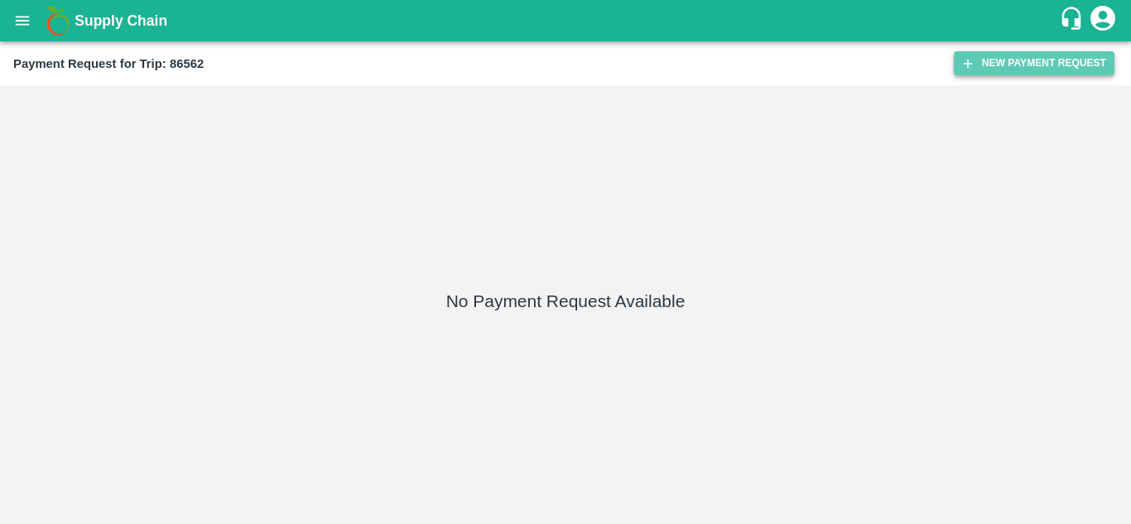
click at [1017, 64] on button "New Payment Request" at bounding box center [1033, 63] width 161 height 24
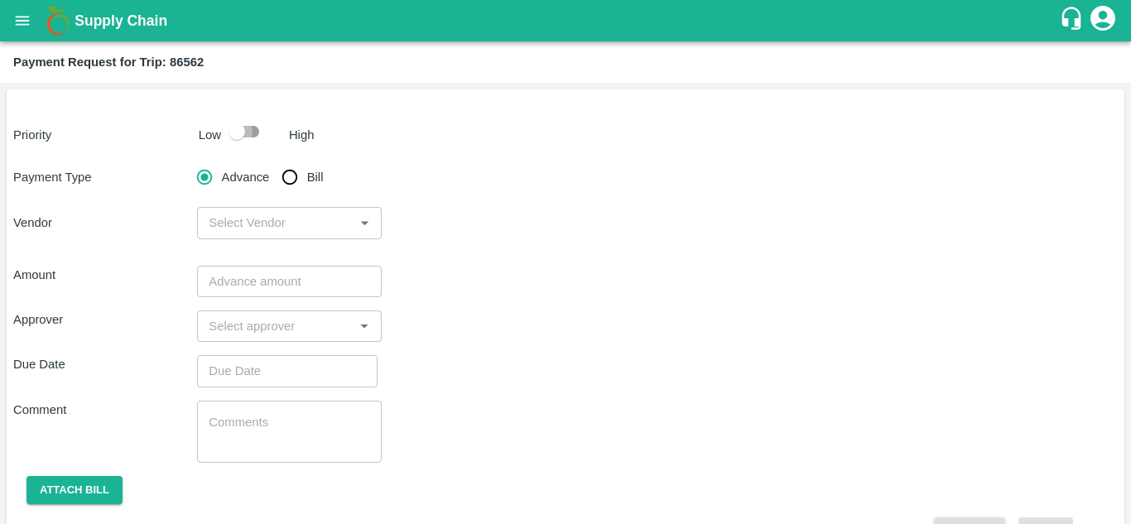
click at [249, 128] on input "checkbox" at bounding box center [237, 131] width 94 height 31
checkbox input "true"
click at [289, 174] on input "Bill" at bounding box center [289, 177] width 33 height 33
radio input "true"
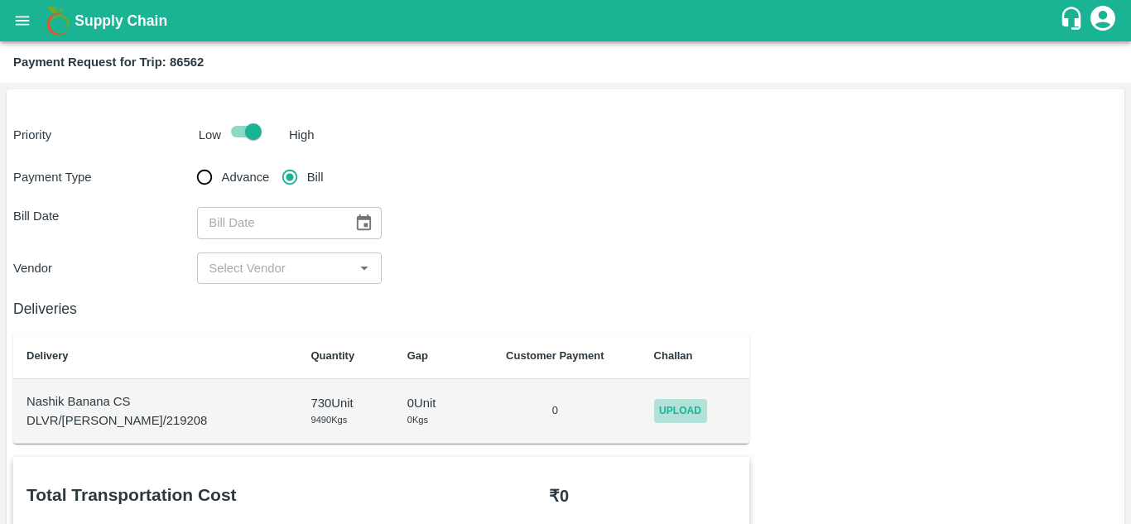
click at [672, 403] on span "Upload" at bounding box center [680, 411] width 53 height 24
click at [0, 0] on input "Upload" at bounding box center [0, 0] width 0 height 0
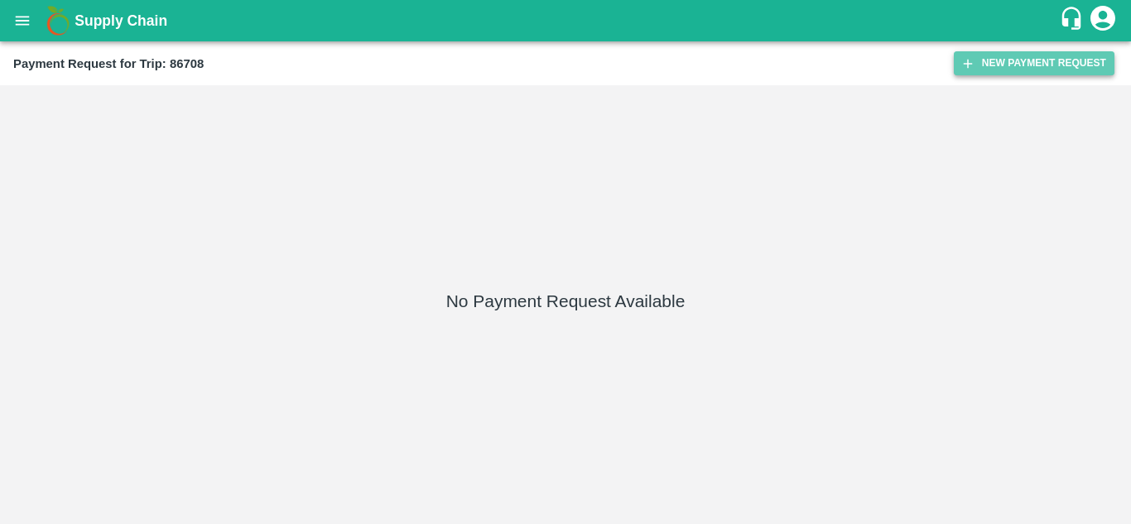
click at [1022, 60] on button "New Payment Request" at bounding box center [1033, 63] width 161 height 24
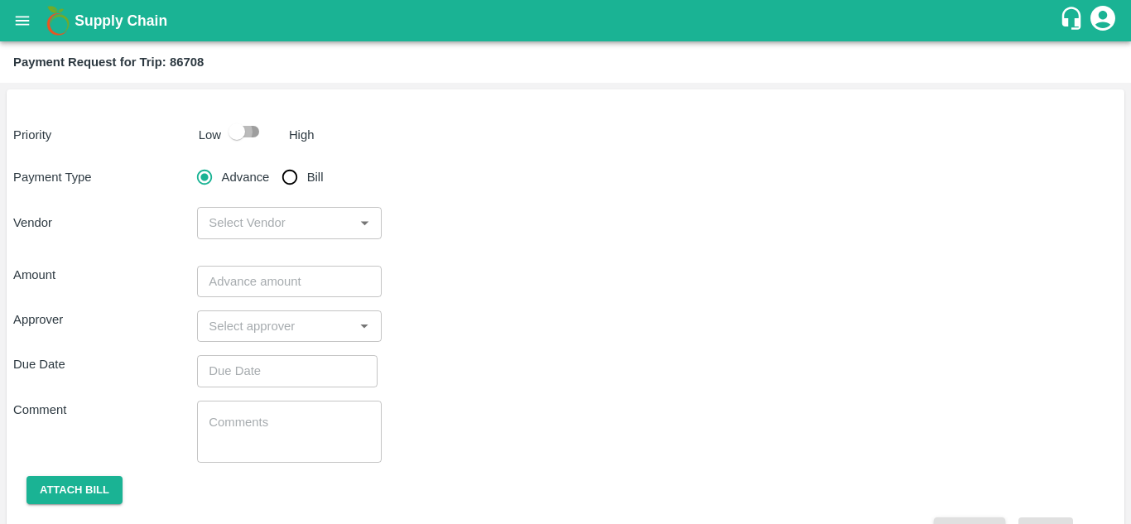
click at [245, 127] on input "checkbox" at bounding box center [237, 131] width 94 height 31
checkbox input "true"
click at [288, 175] on input "Bill" at bounding box center [289, 177] width 33 height 33
radio input "true"
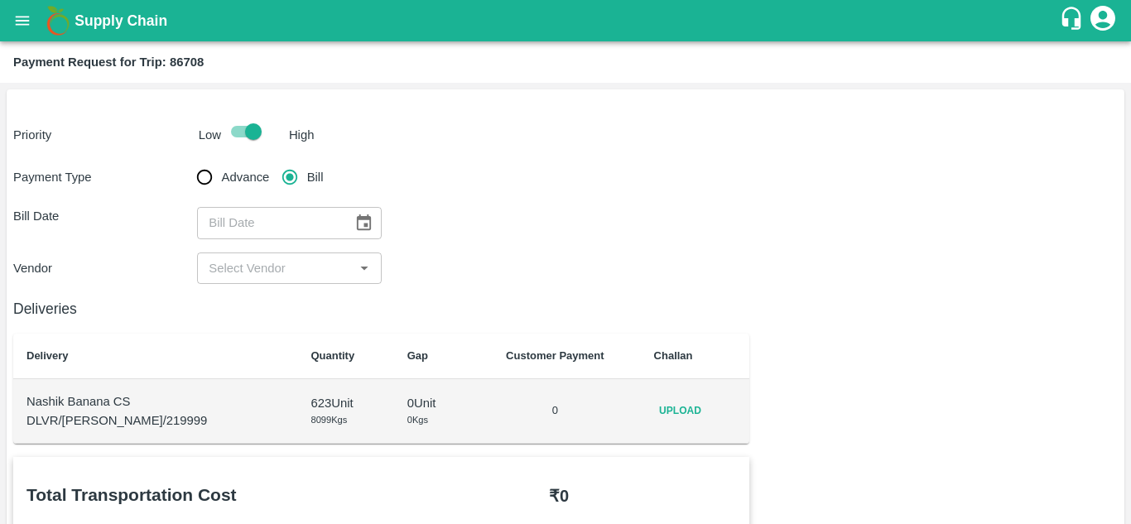
click at [675, 411] on span "Upload" at bounding box center [680, 411] width 53 height 24
click at [0, 0] on input "Upload" at bounding box center [0, 0] width 0 height 0
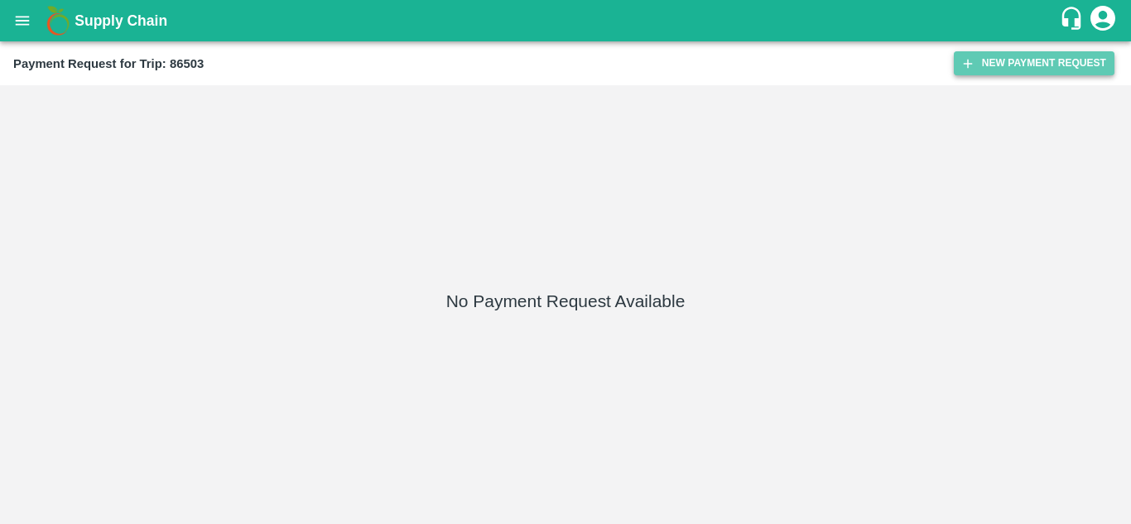
click at [1017, 59] on button "New Payment Request" at bounding box center [1033, 63] width 161 height 24
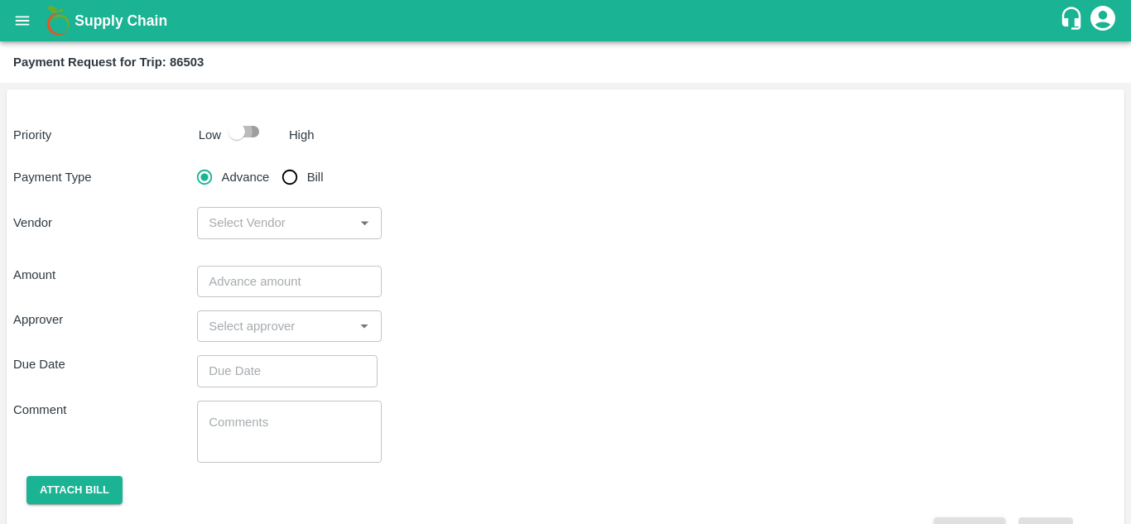
click at [254, 137] on input "checkbox" at bounding box center [237, 131] width 94 height 31
checkbox input "true"
click at [288, 175] on input "Bill" at bounding box center [289, 177] width 33 height 33
radio input "true"
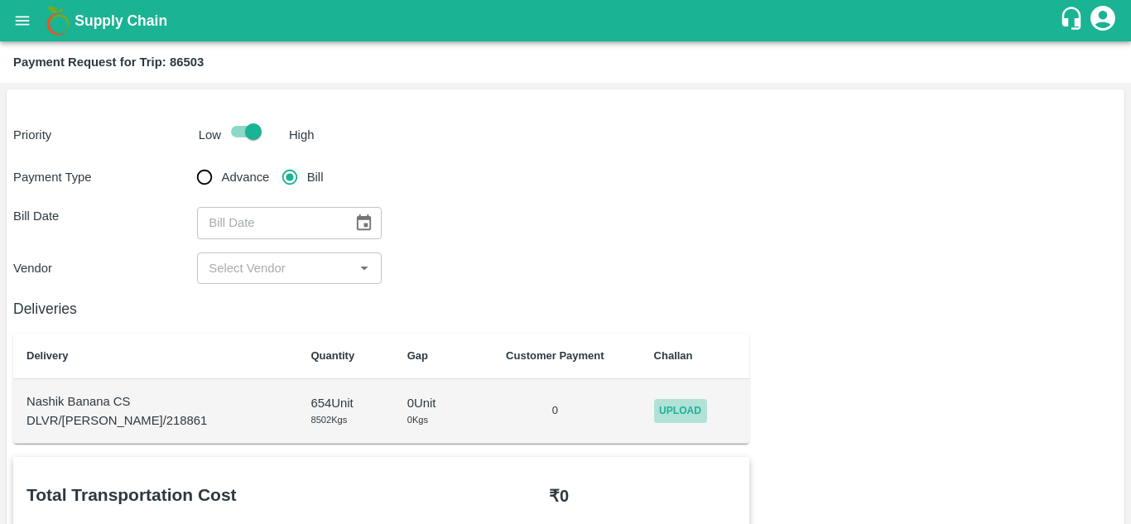
click at [665, 417] on span "Upload" at bounding box center [680, 411] width 53 height 24
click at [0, 0] on input "Upload" at bounding box center [0, 0] width 0 height 0
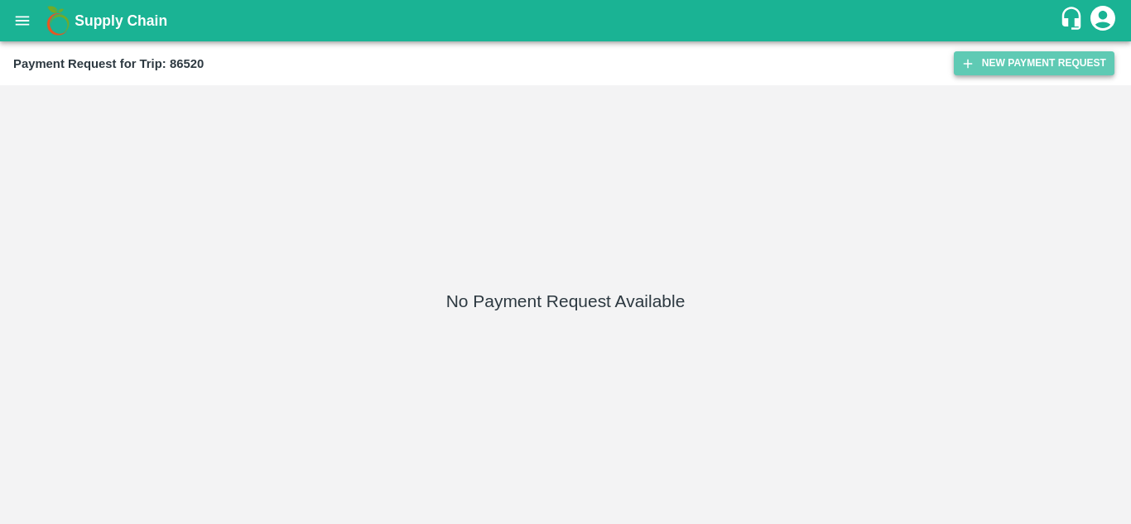
click at [1072, 57] on button "New Payment Request" at bounding box center [1033, 63] width 161 height 24
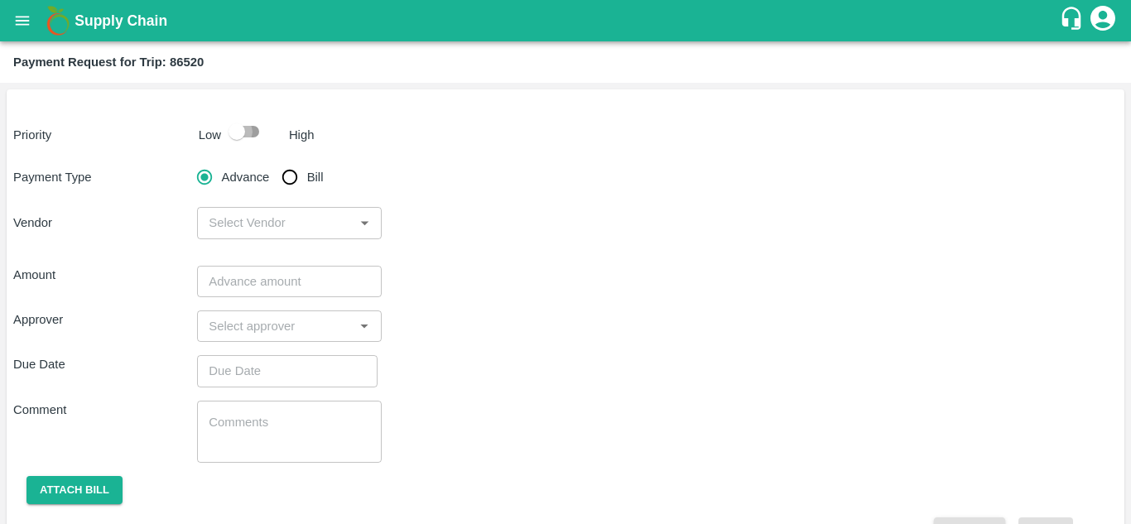
click at [249, 127] on input "checkbox" at bounding box center [237, 131] width 94 height 31
checkbox input "true"
click at [293, 184] on input "Bill" at bounding box center [289, 177] width 33 height 33
radio input "true"
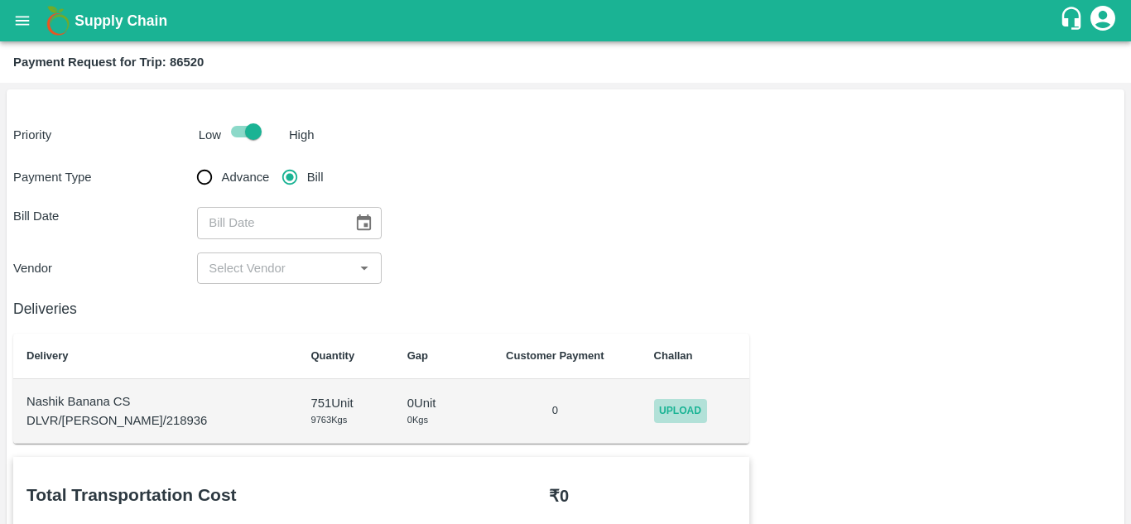
click at [659, 415] on span "Upload" at bounding box center [680, 411] width 53 height 24
click at [0, 0] on input "Upload" at bounding box center [0, 0] width 0 height 0
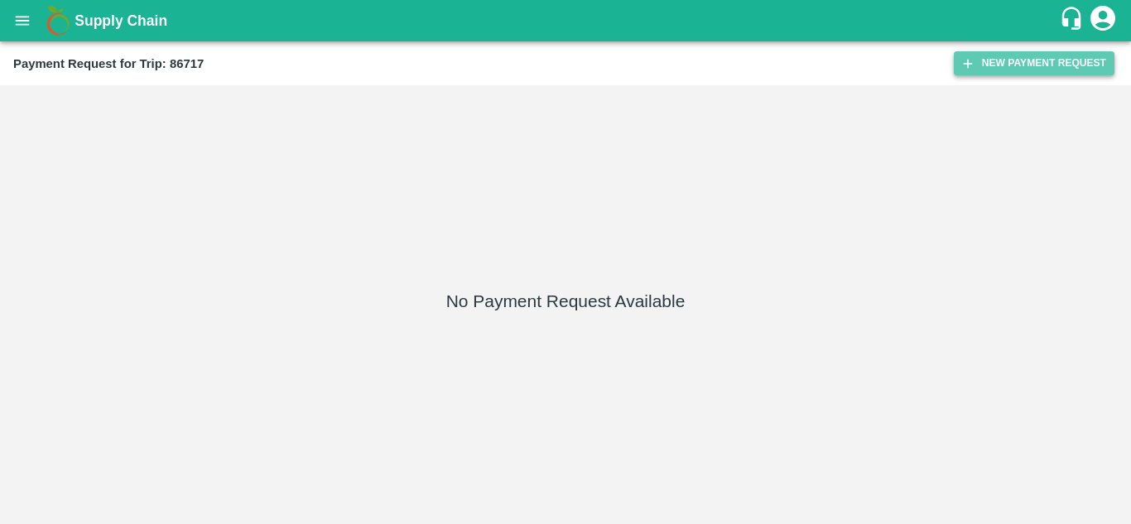
click at [1049, 64] on button "New Payment Request" at bounding box center [1033, 63] width 161 height 24
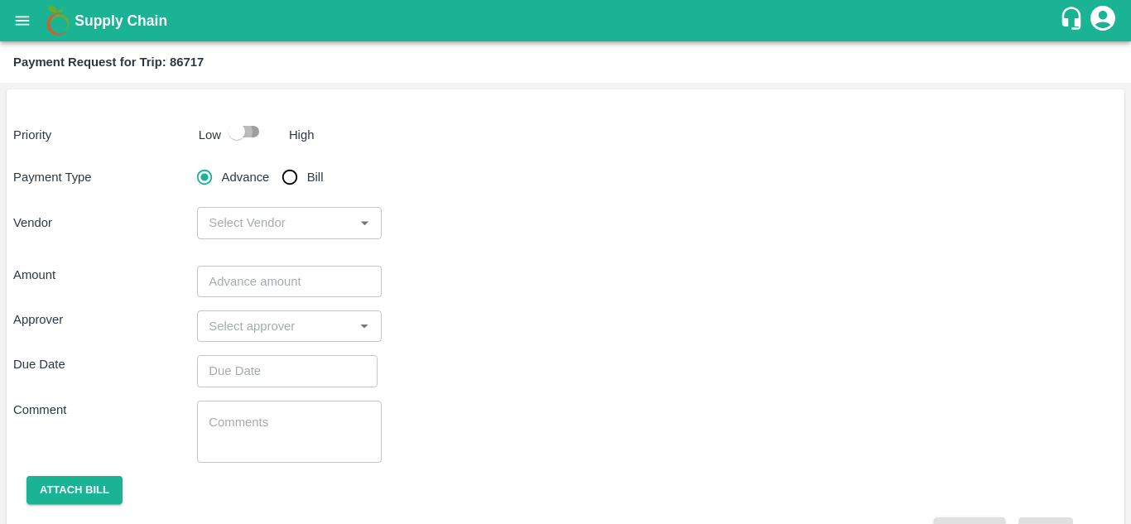
click at [248, 127] on input "checkbox" at bounding box center [237, 131] width 94 height 31
checkbox input "true"
click at [288, 175] on input "Bill" at bounding box center [289, 177] width 33 height 33
radio input "true"
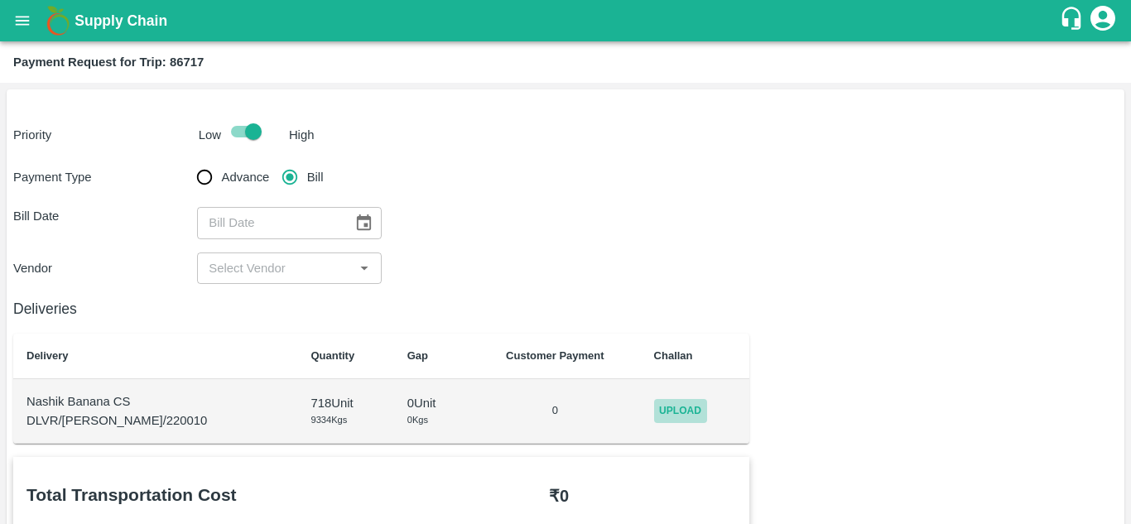
click at [664, 405] on span "Upload" at bounding box center [680, 411] width 53 height 24
click at [0, 0] on input "Upload" at bounding box center [0, 0] width 0 height 0
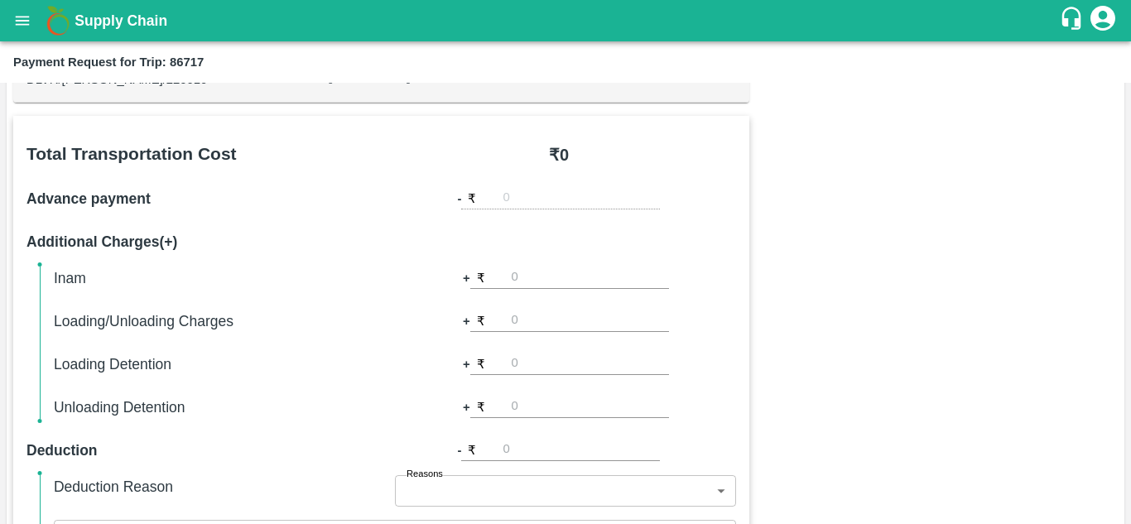
scroll to position [283, 0]
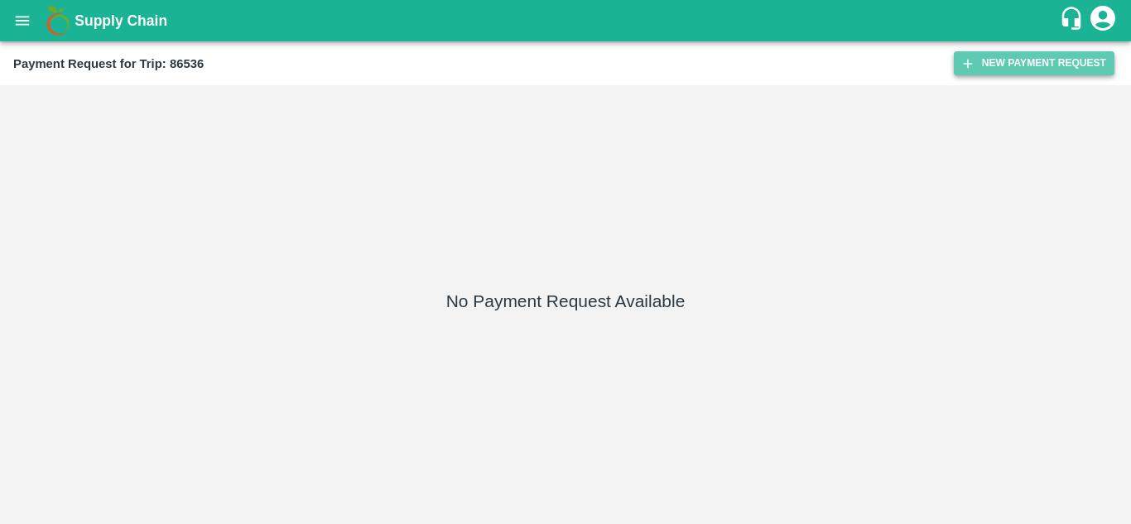
click at [1015, 63] on button "New Payment Request" at bounding box center [1033, 63] width 161 height 24
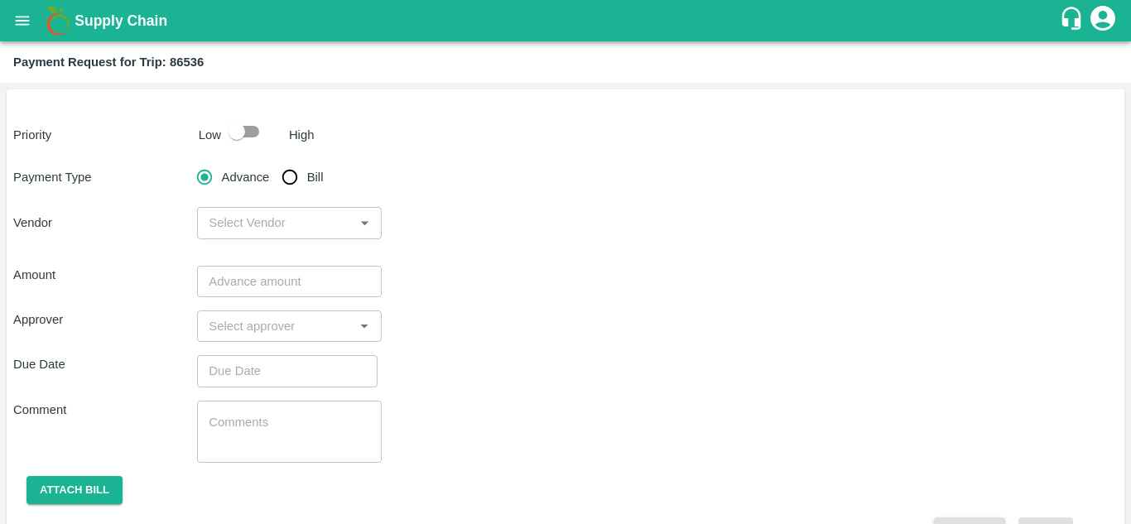
click at [252, 133] on input "checkbox" at bounding box center [237, 131] width 94 height 31
checkbox input "true"
click at [291, 180] on input "Bill" at bounding box center [289, 177] width 33 height 33
radio input "true"
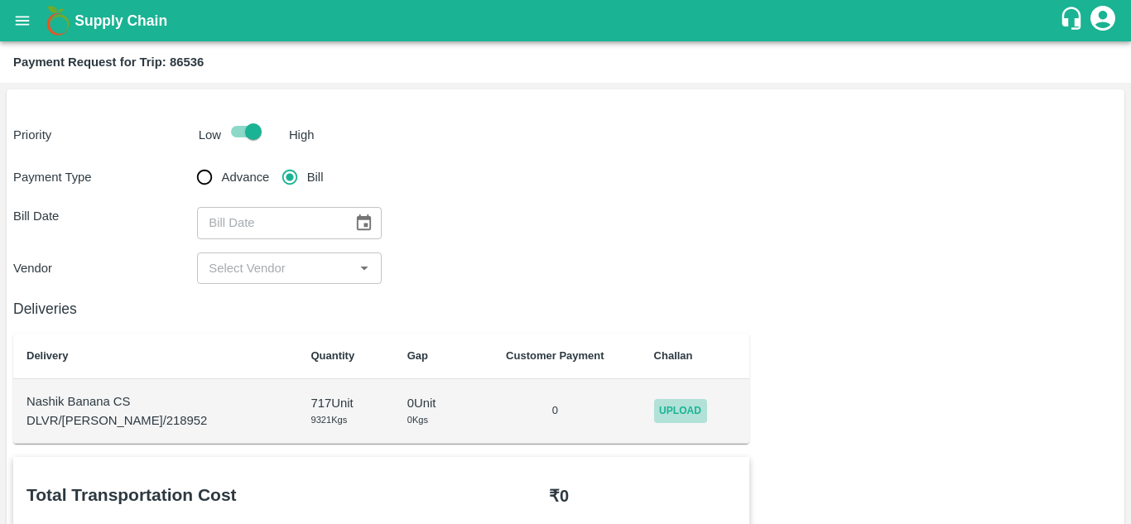
click at [671, 411] on span "Upload" at bounding box center [680, 411] width 53 height 24
click at [0, 0] on input "Upload" at bounding box center [0, 0] width 0 height 0
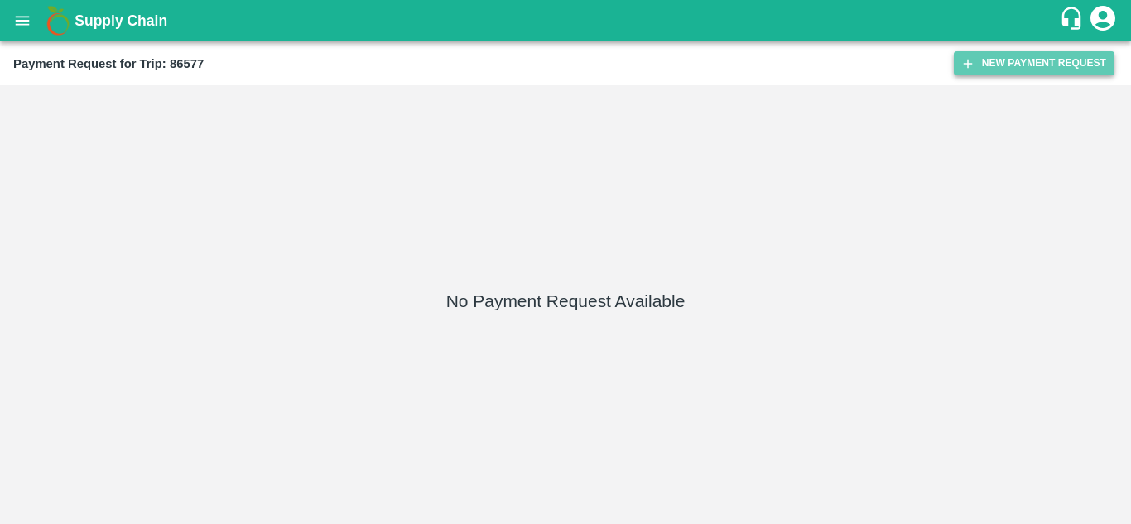
click at [1001, 60] on button "New Payment Request" at bounding box center [1033, 63] width 161 height 24
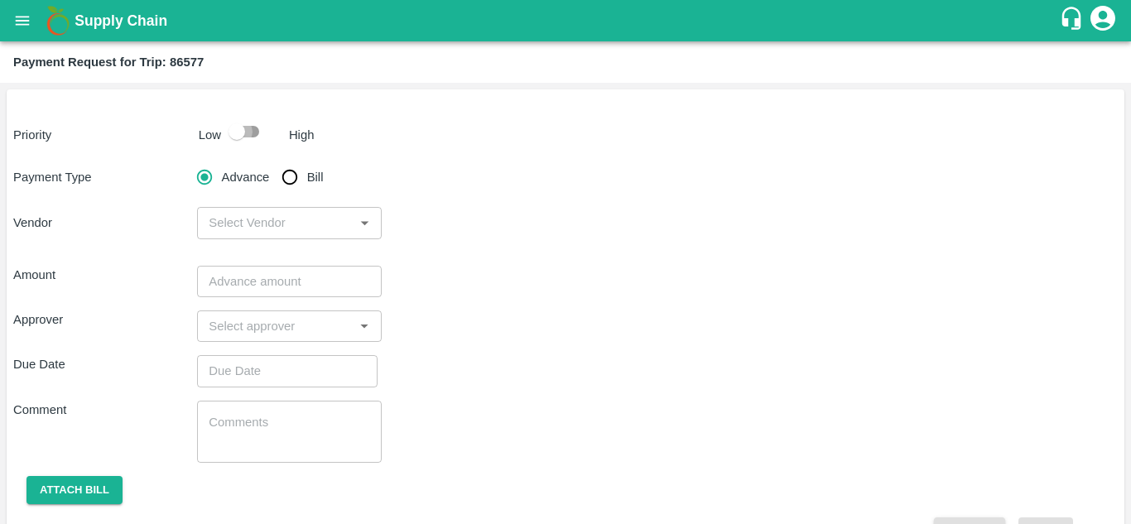
click at [251, 134] on input "checkbox" at bounding box center [237, 131] width 94 height 31
checkbox input "true"
click at [296, 175] on input "Bill" at bounding box center [289, 177] width 33 height 33
radio input "true"
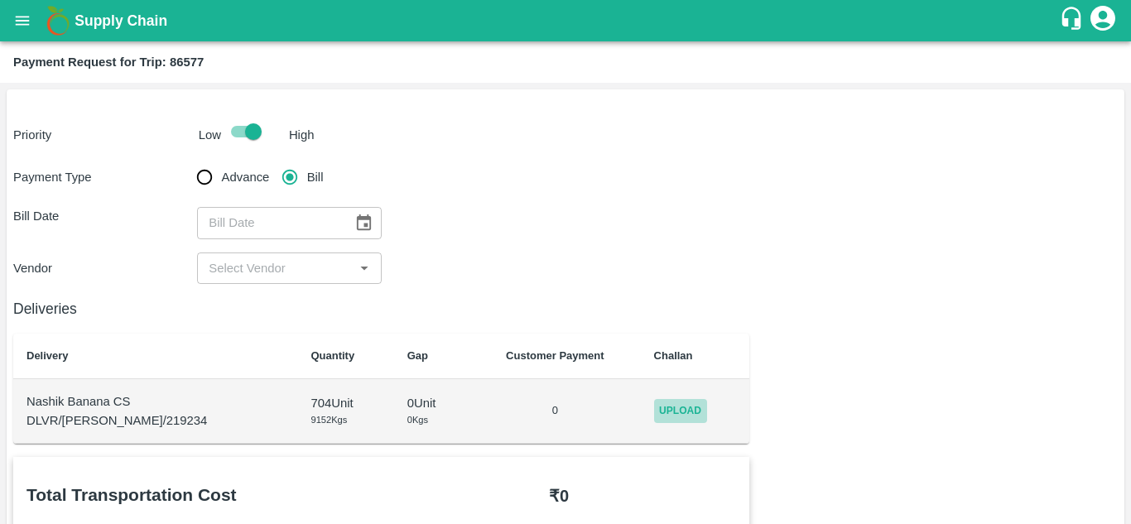
click at [670, 418] on span "Upload" at bounding box center [680, 411] width 53 height 24
click at [0, 0] on input "Upload" at bounding box center [0, 0] width 0 height 0
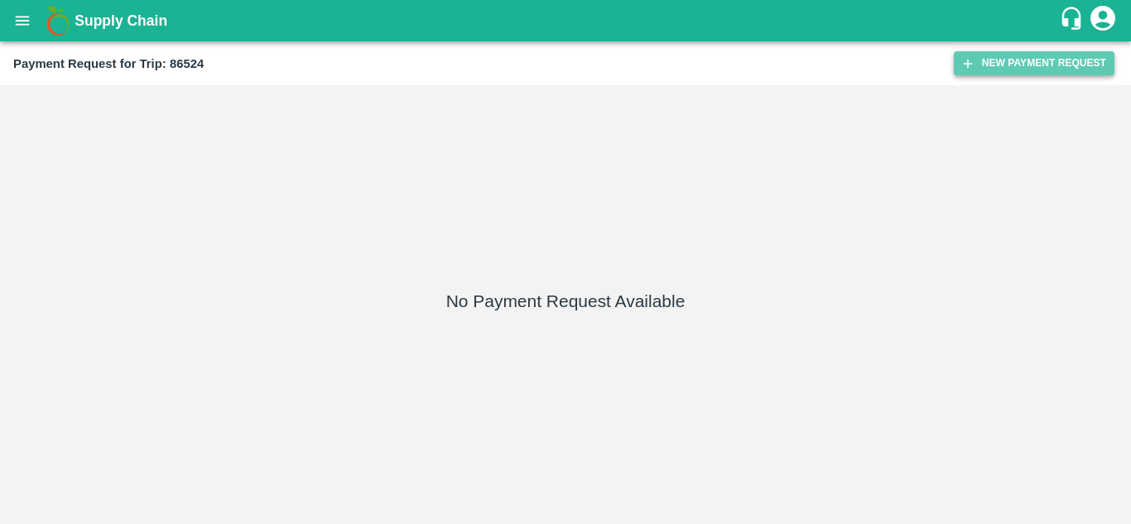
click at [1002, 72] on button "New Payment Request" at bounding box center [1033, 63] width 161 height 24
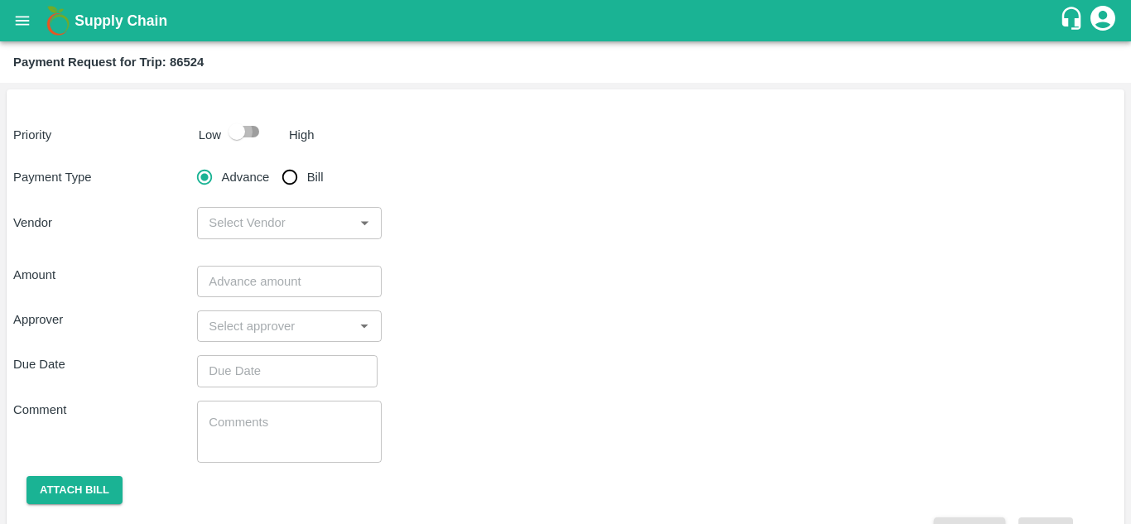
click at [248, 133] on input "checkbox" at bounding box center [237, 131] width 94 height 31
checkbox input "true"
click at [297, 180] on input "Bill" at bounding box center [289, 177] width 33 height 33
radio input "true"
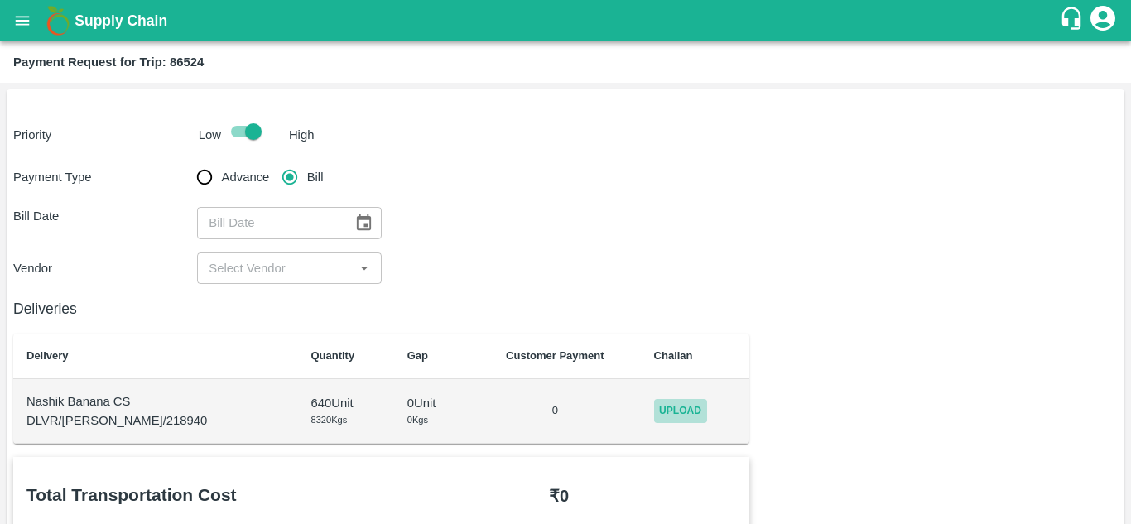
click at [660, 413] on span "Upload" at bounding box center [680, 411] width 53 height 24
click at [0, 0] on input "Upload" at bounding box center [0, 0] width 0 height 0
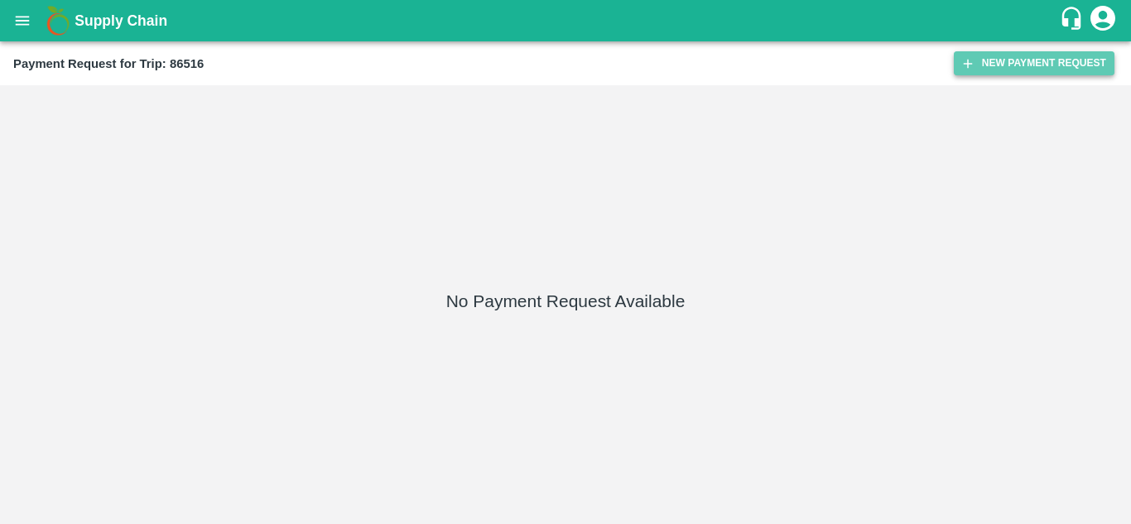
click at [1005, 66] on button "New Payment Request" at bounding box center [1033, 63] width 161 height 24
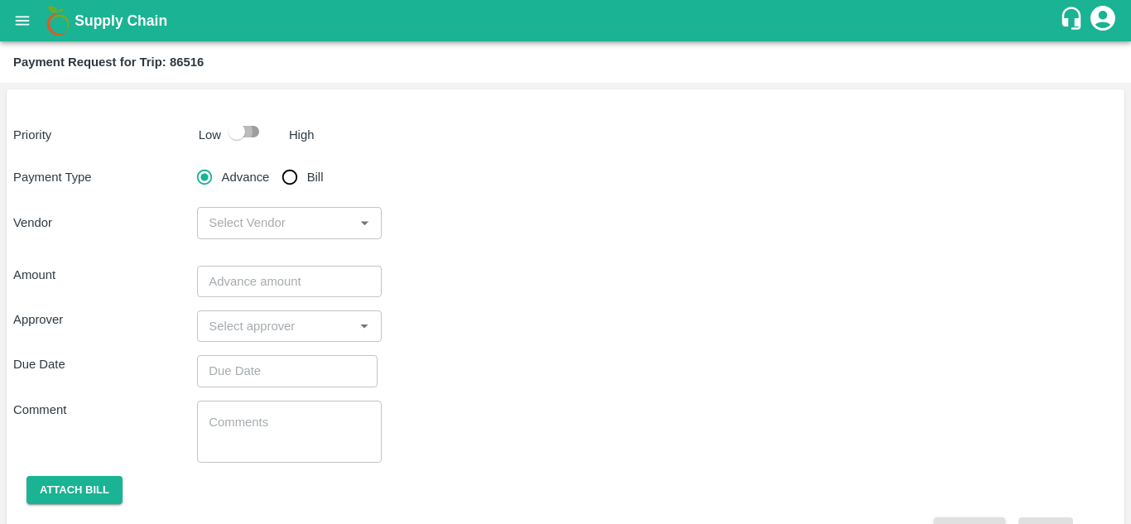
click at [249, 127] on input "checkbox" at bounding box center [237, 131] width 94 height 31
checkbox input "true"
click at [286, 179] on input "Bill" at bounding box center [289, 177] width 33 height 33
radio input "true"
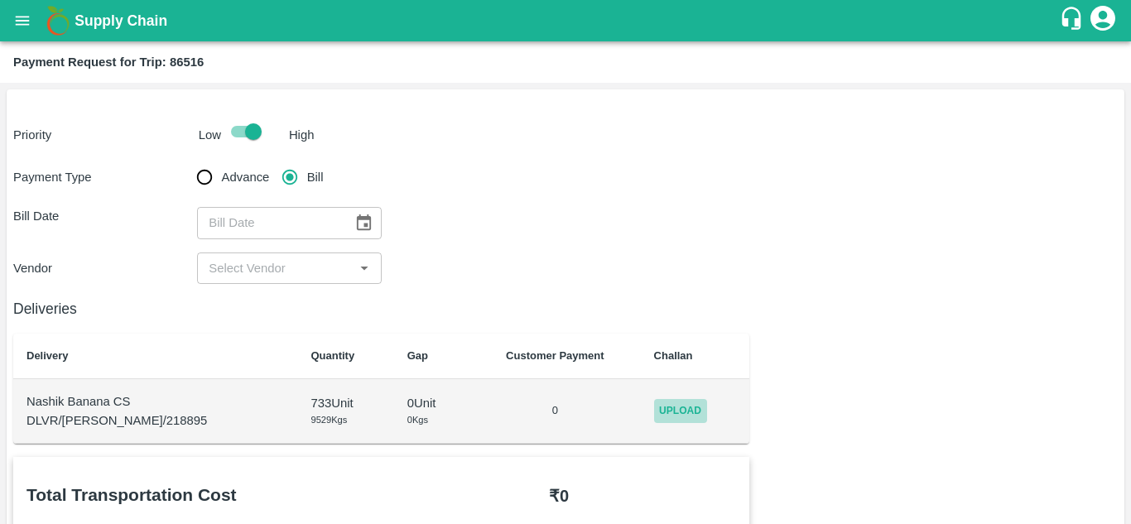
click at [679, 416] on span "Upload" at bounding box center [680, 411] width 53 height 24
click at [0, 0] on input "Upload" at bounding box center [0, 0] width 0 height 0
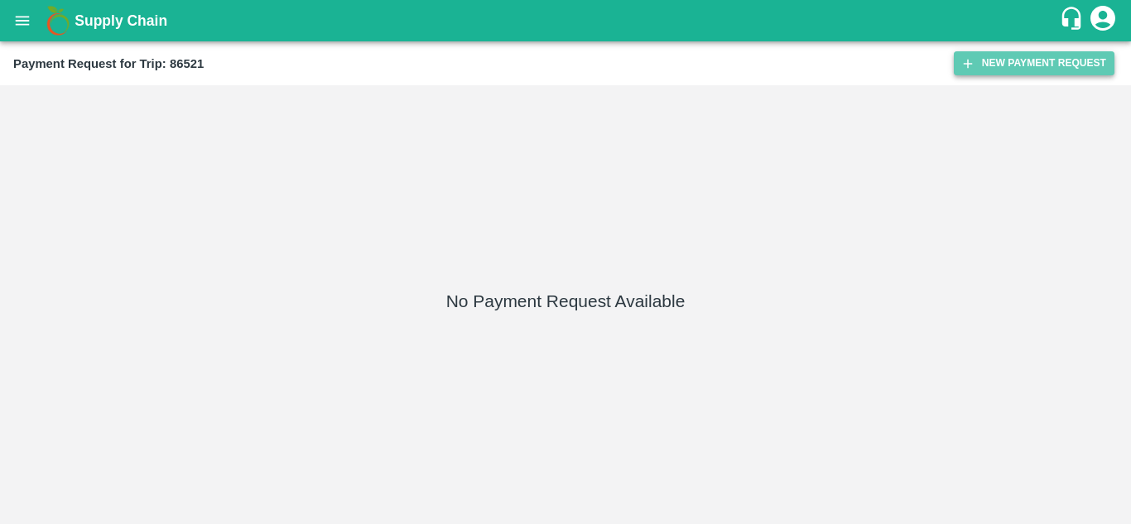
click at [1027, 60] on button "New Payment Request" at bounding box center [1033, 63] width 161 height 24
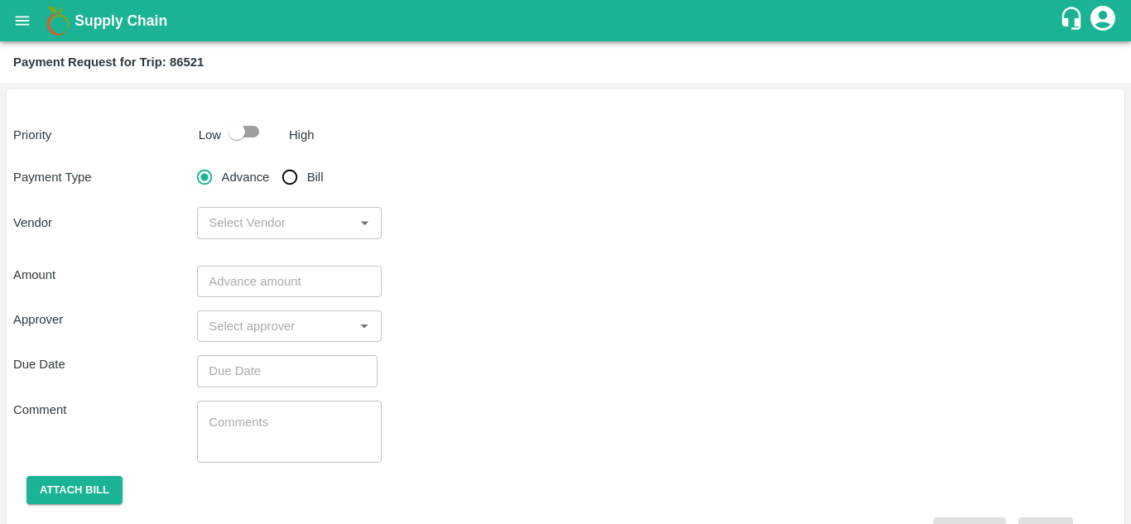
click at [251, 133] on input "checkbox" at bounding box center [237, 131] width 94 height 31
checkbox input "true"
click at [289, 170] on input "Bill" at bounding box center [289, 177] width 33 height 33
radio input "true"
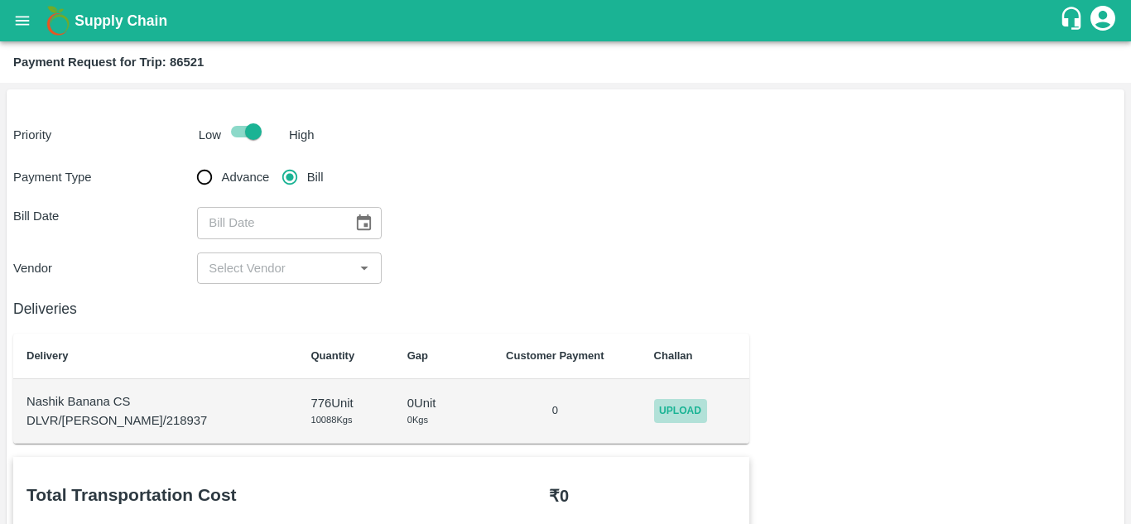
click at [664, 411] on span "Upload" at bounding box center [680, 411] width 53 height 24
click at [0, 0] on input "Upload" at bounding box center [0, 0] width 0 height 0
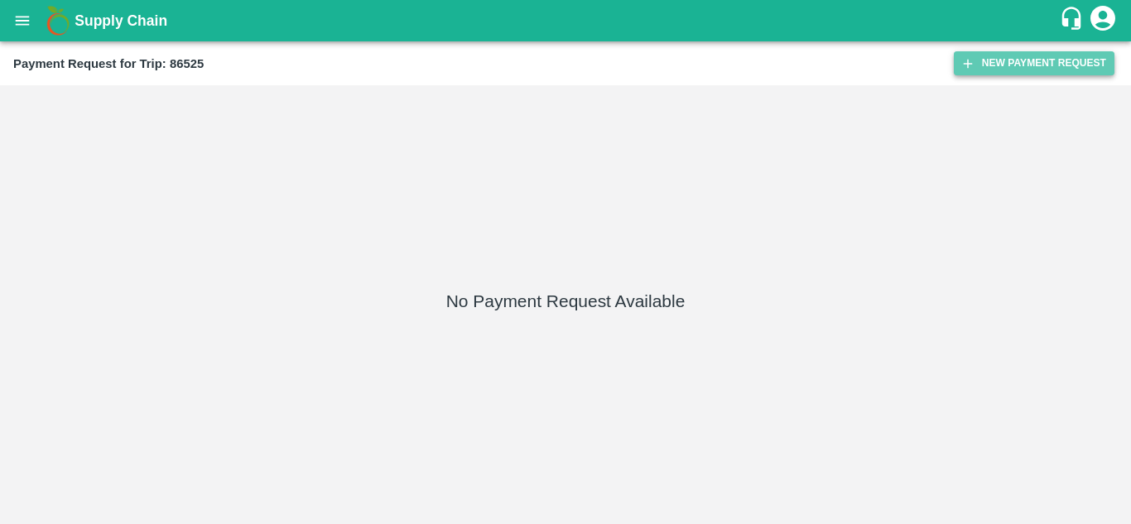
click at [1021, 68] on button "New Payment Request" at bounding box center [1033, 63] width 161 height 24
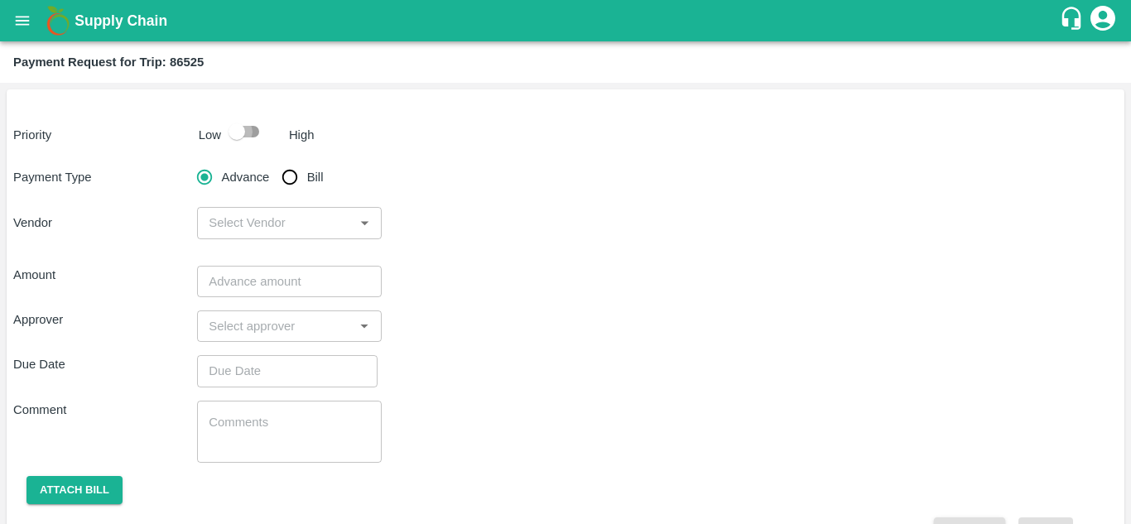
click at [250, 128] on input "checkbox" at bounding box center [237, 131] width 94 height 31
checkbox input "true"
click at [290, 182] on input "Bill" at bounding box center [289, 177] width 33 height 33
radio input "true"
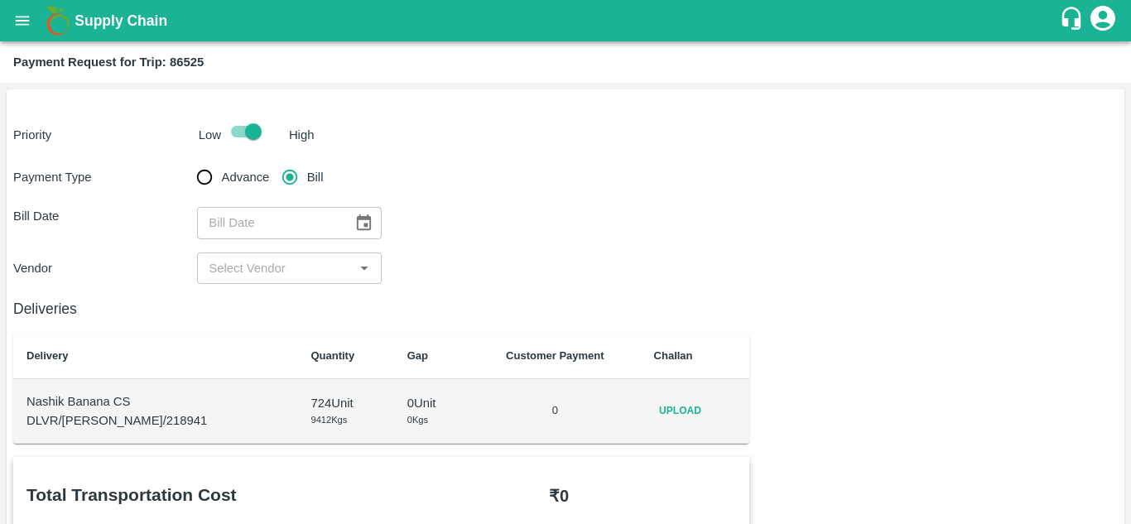
click at [675, 416] on span "Upload" at bounding box center [680, 411] width 53 height 24
click at [0, 0] on input "Upload" at bounding box center [0, 0] width 0 height 0
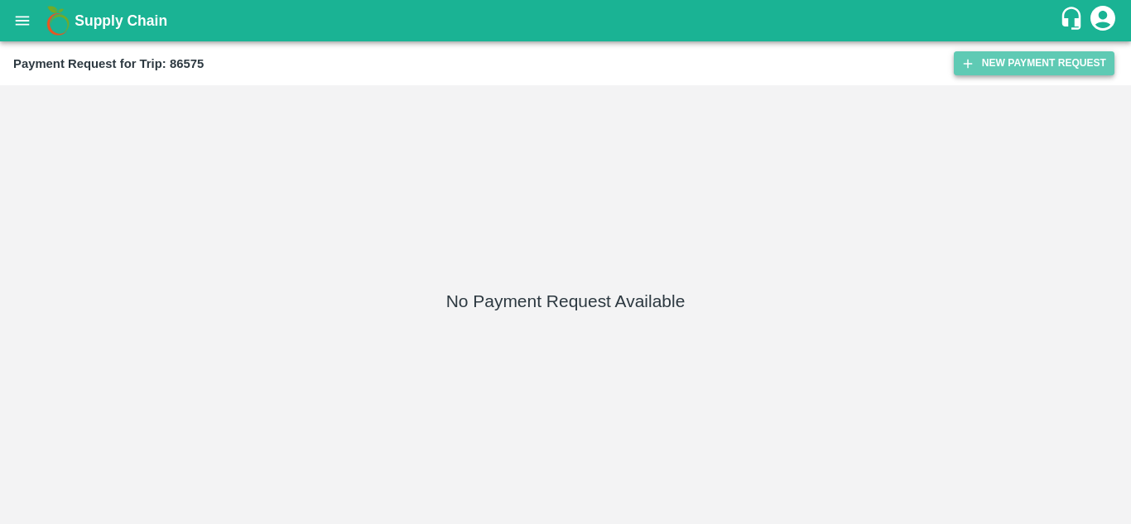
click at [1020, 63] on button "New Payment Request" at bounding box center [1033, 63] width 161 height 24
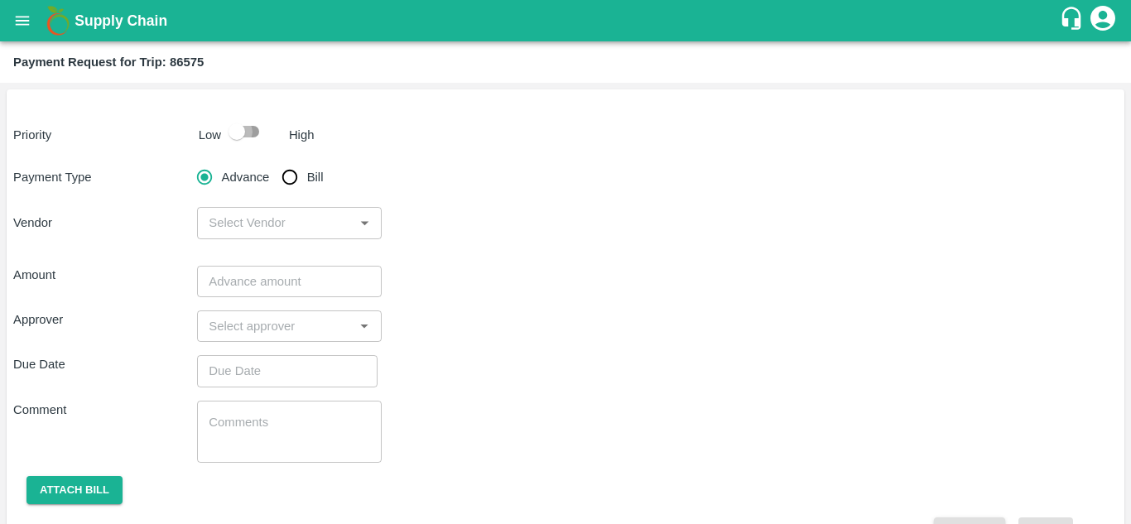
click at [257, 127] on input "checkbox" at bounding box center [237, 131] width 94 height 31
checkbox input "true"
click at [294, 185] on input "Bill" at bounding box center [289, 177] width 33 height 33
radio input "true"
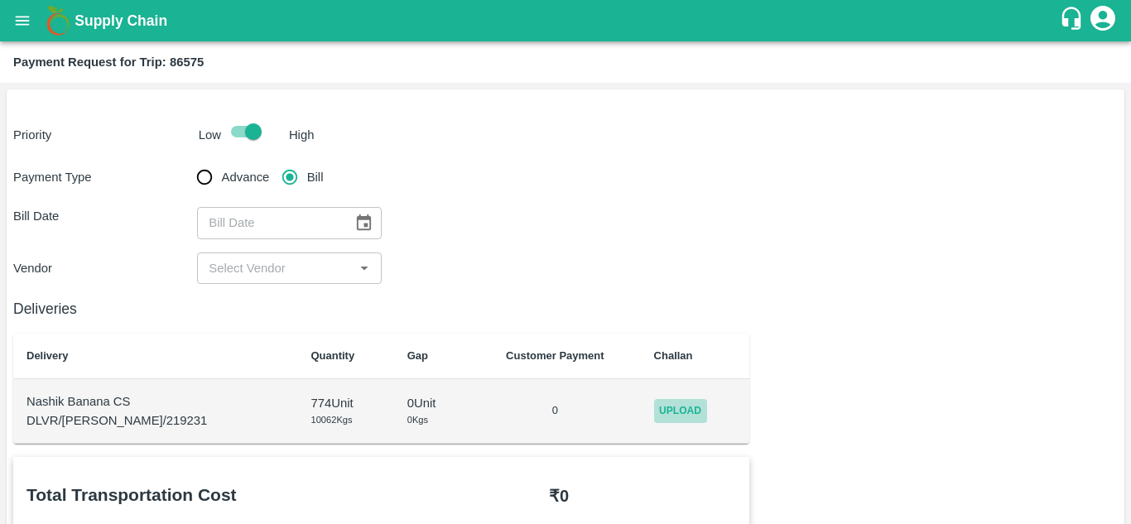
click at [684, 419] on span "Upload" at bounding box center [680, 411] width 53 height 24
click at [0, 0] on input "Upload" at bounding box center [0, 0] width 0 height 0
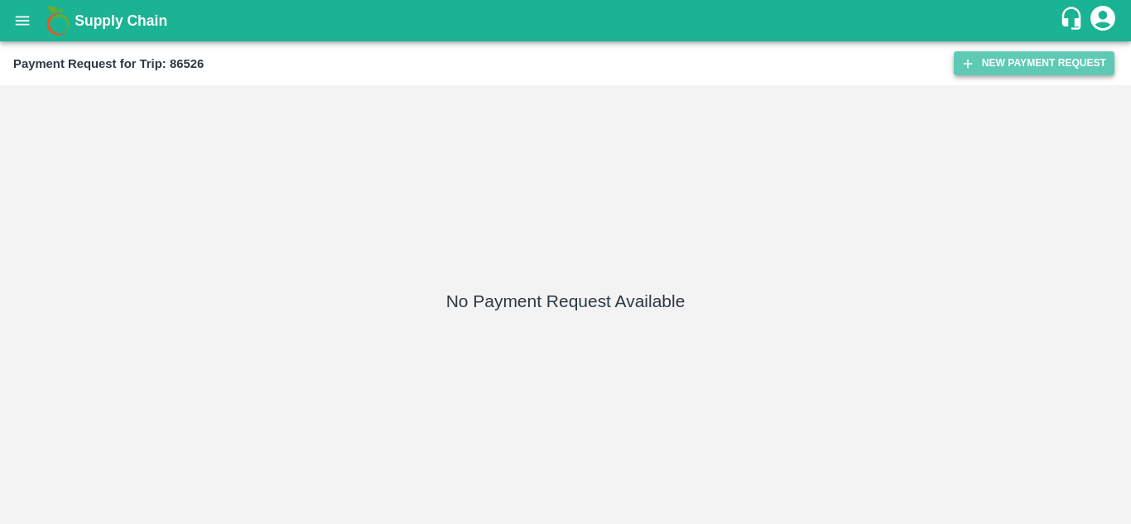
click at [1023, 59] on button "New Payment Request" at bounding box center [1033, 63] width 161 height 24
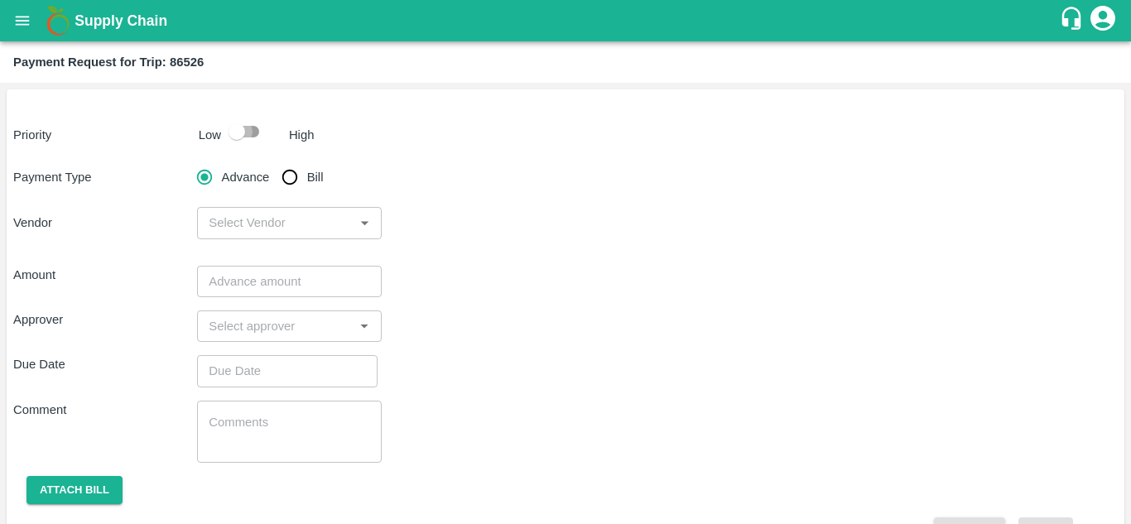
click at [244, 130] on input "checkbox" at bounding box center [237, 131] width 94 height 31
checkbox input "true"
click at [285, 176] on input "Bill" at bounding box center [289, 177] width 33 height 33
radio input "true"
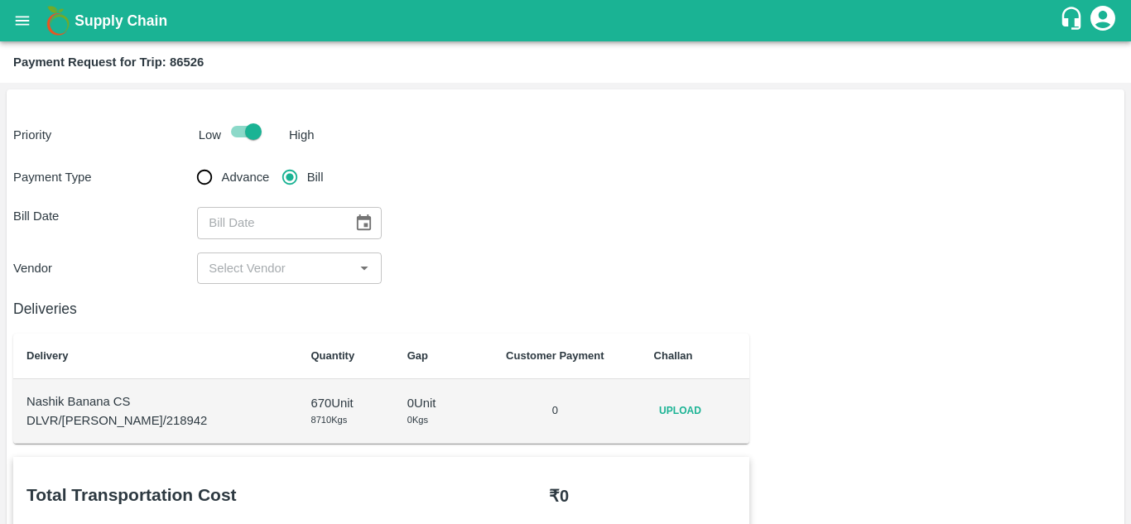
click at [680, 412] on span "Upload" at bounding box center [680, 411] width 53 height 24
click at [0, 0] on input "Upload" at bounding box center [0, 0] width 0 height 0
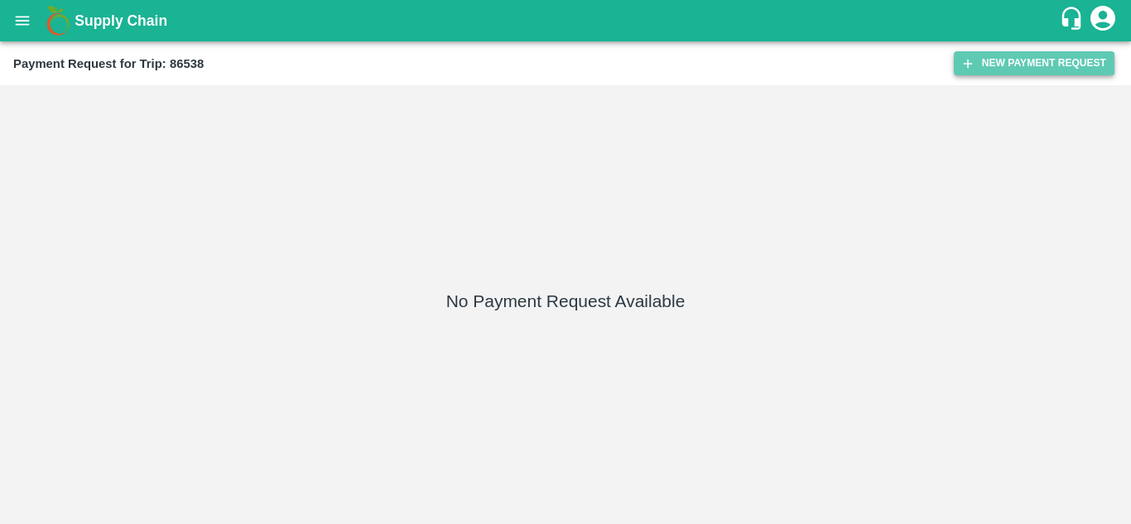
click at [1026, 54] on button "New Payment Request" at bounding box center [1033, 63] width 161 height 24
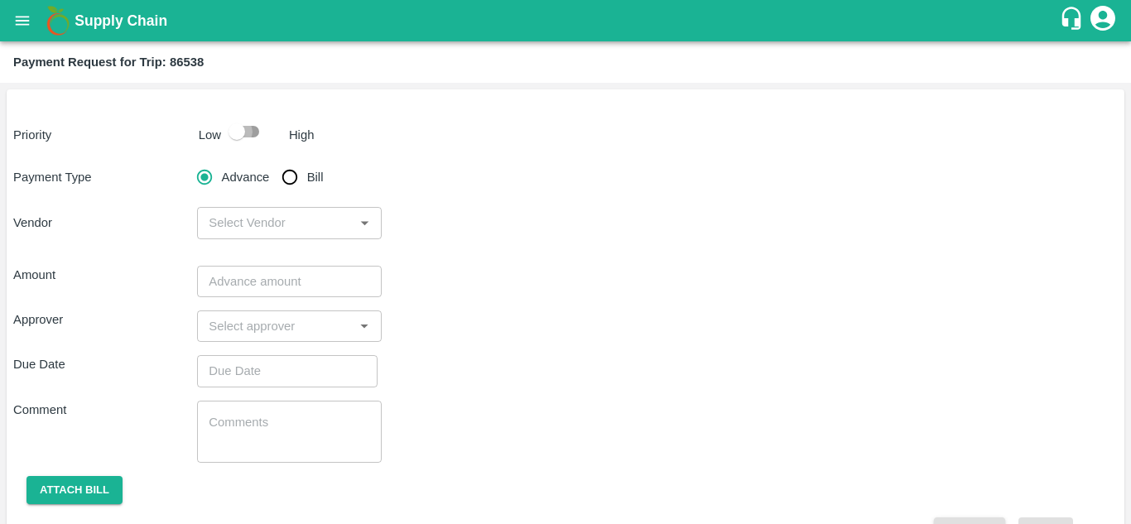
click at [252, 124] on input "checkbox" at bounding box center [237, 131] width 94 height 31
checkbox input "true"
click at [289, 179] on input "Bill" at bounding box center [289, 177] width 33 height 33
radio input "true"
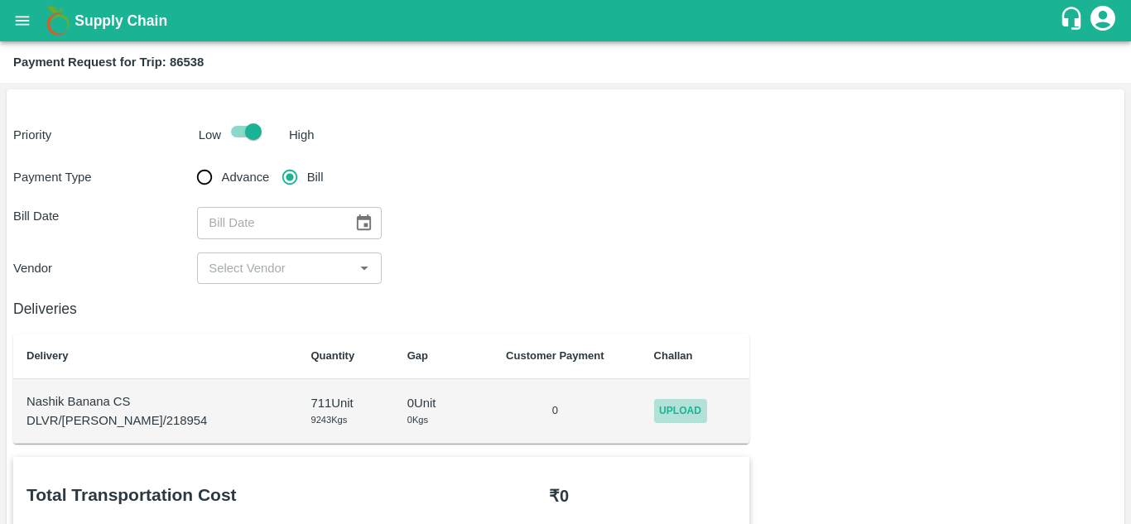
click at [684, 410] on span "Upload" at bounding box center [680, 411] width 53 height 24
click at [0, 0] on input "Upload" at bounding box center [0, 0] width 0 height 0
